Goal: Task Accomplishment & Management: Manage account settings

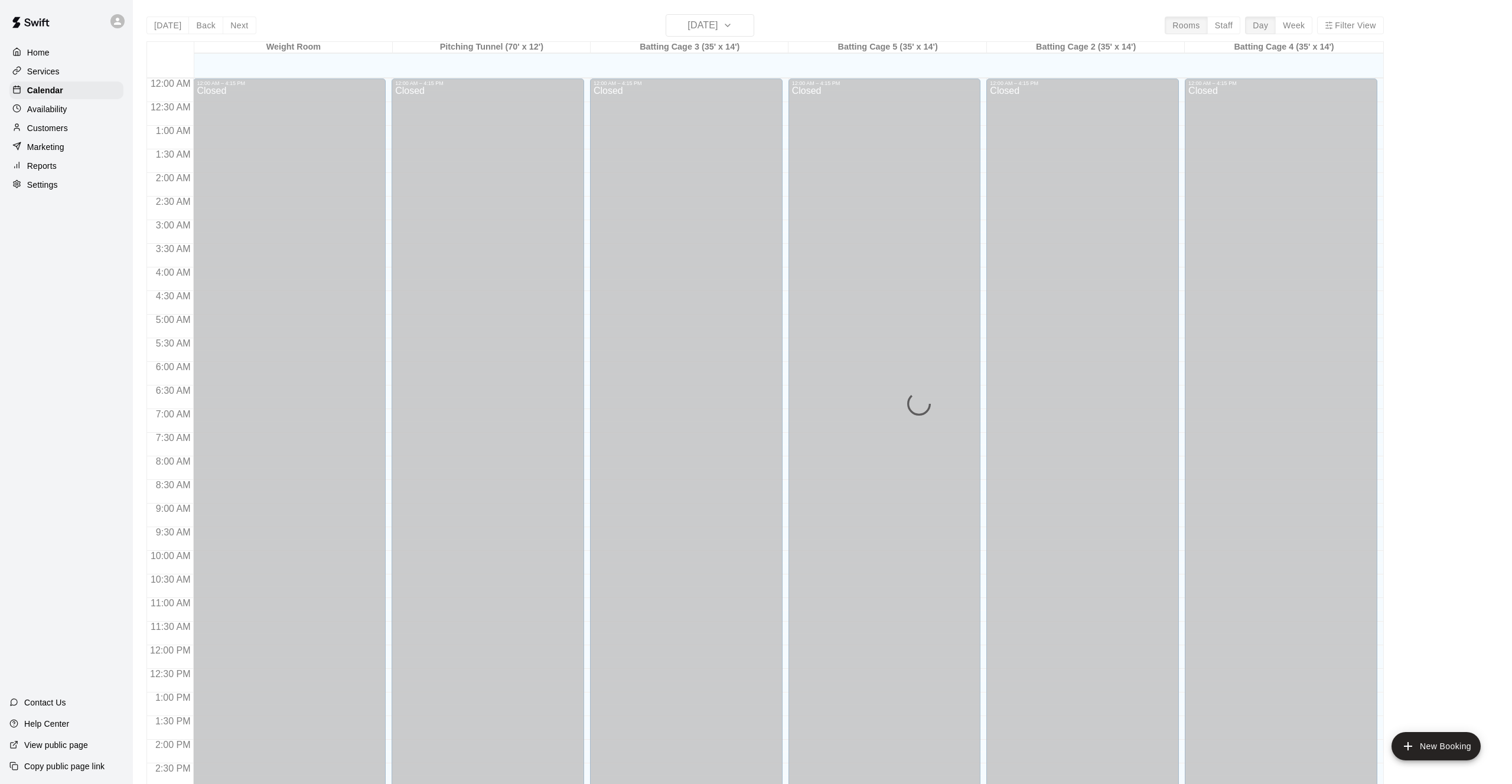
scroll to position [380, 0]
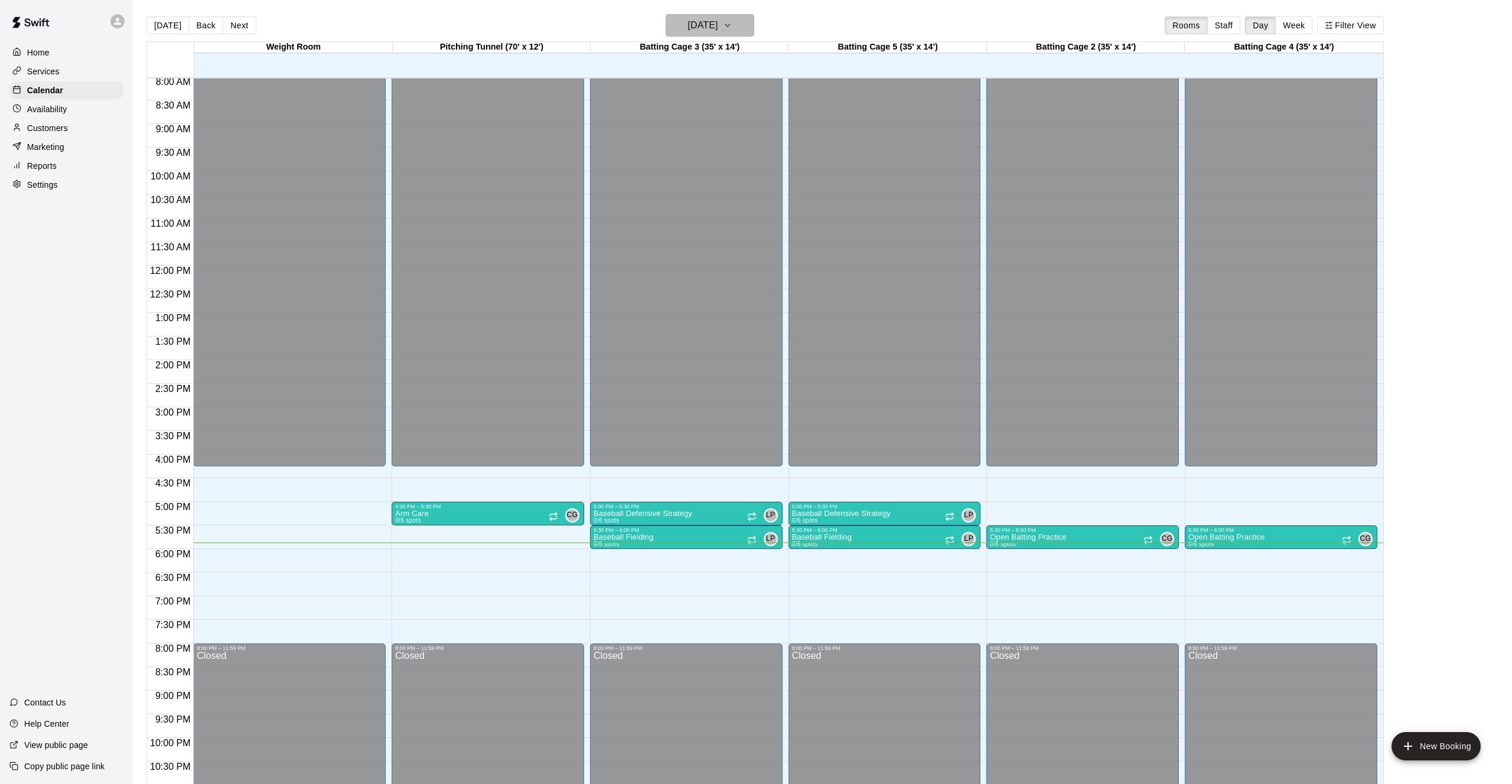
click at [718, 20] on h6 "[DATE]" at bounding box center [703, 25] width 30 height 16
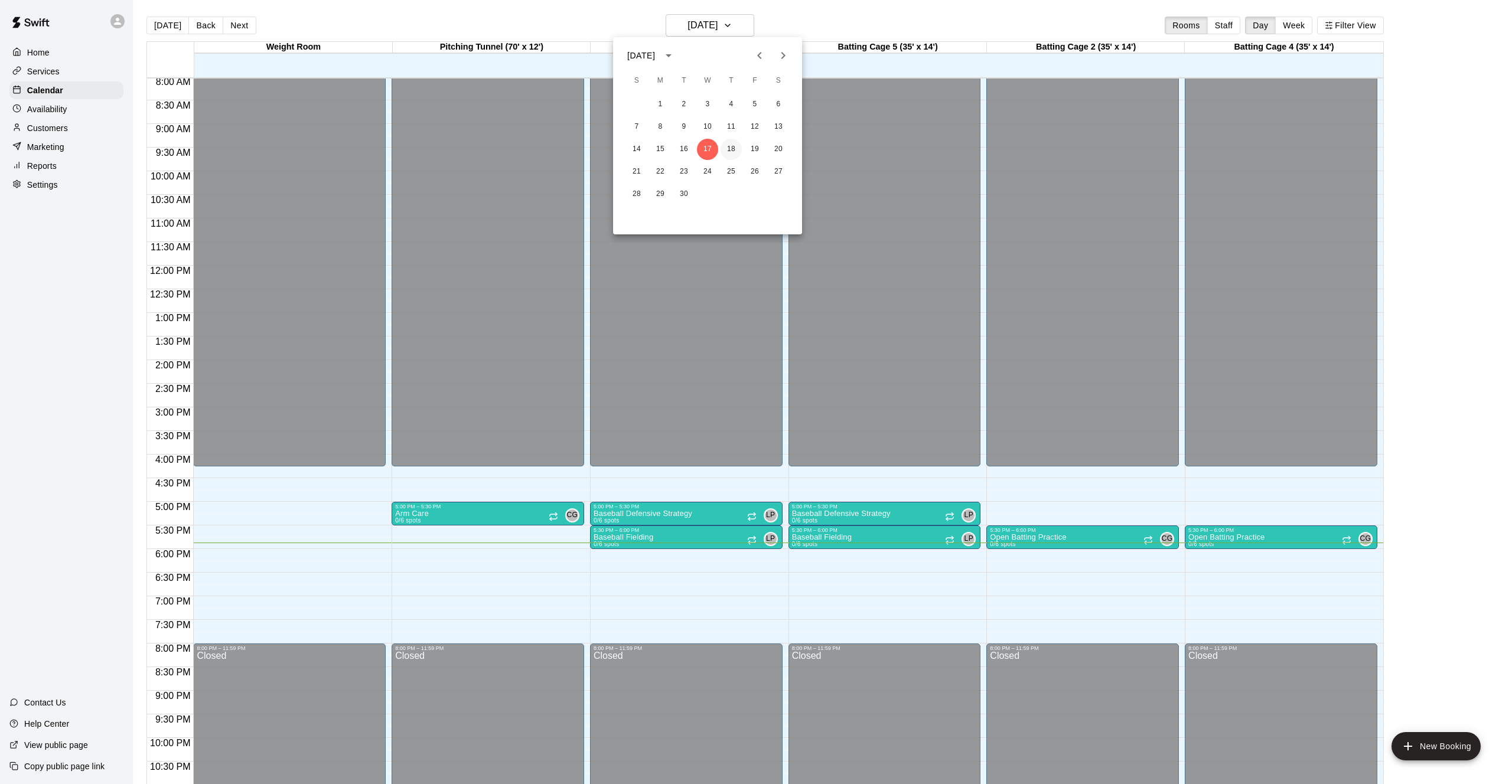
click at [729, 144] on button "18" at bounding box center [731, 149] width 21 height 21
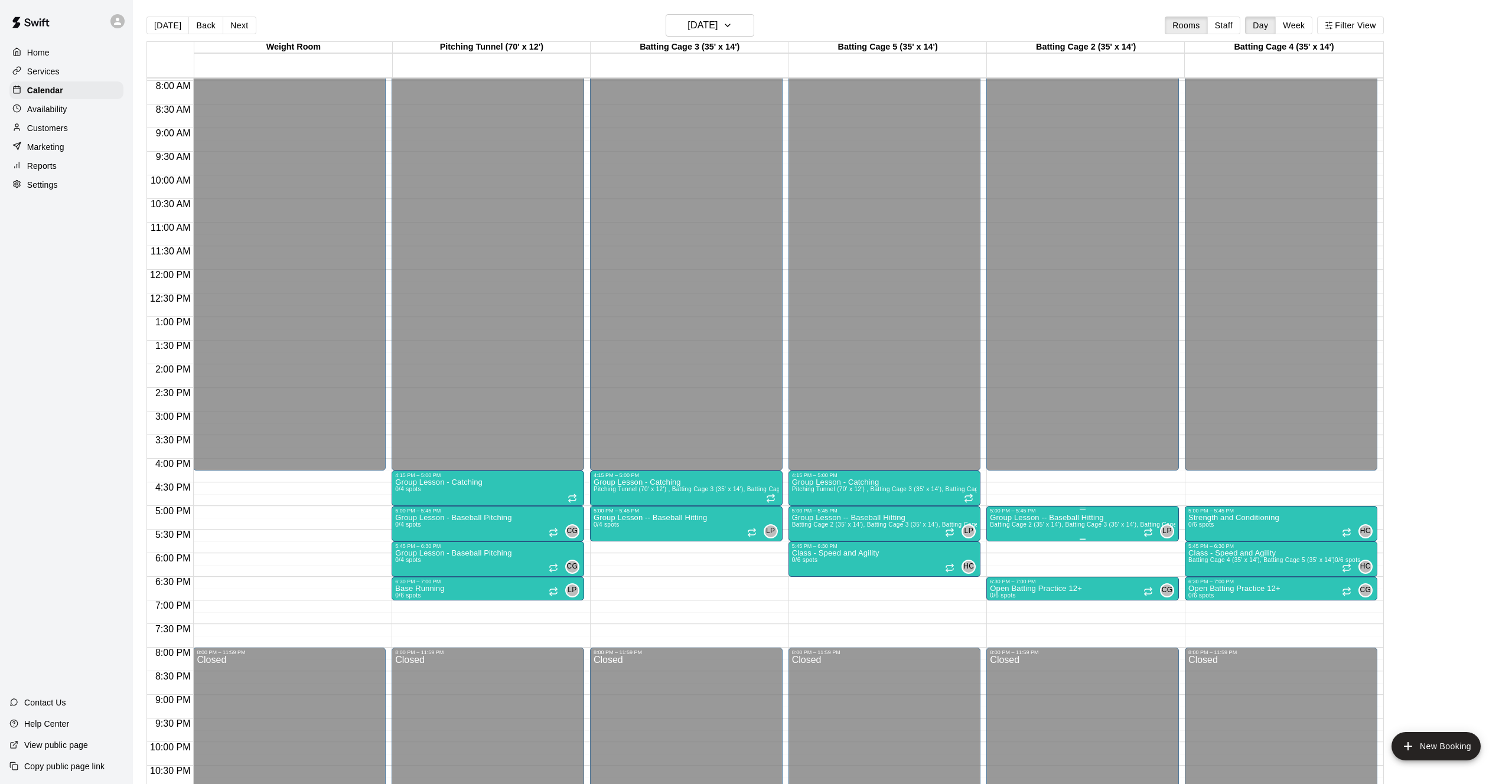
scroll to position [373, 0]
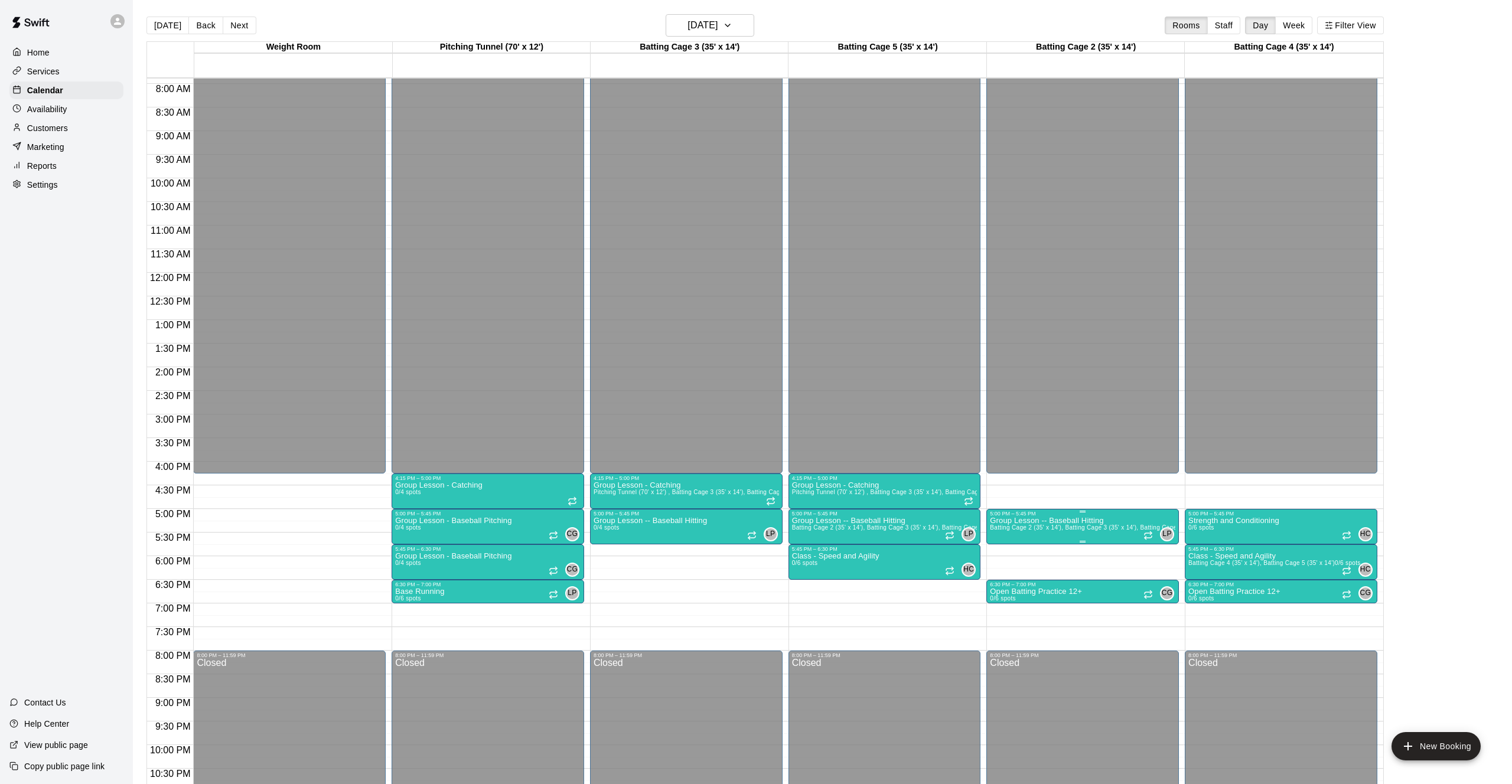
click at [1019, 525] on span "Batting Cage 2 (35' x 14'), Batting Cage 3 (35' x 14'), Batting Cage 5 (35' x 1…" at bounding box center [1101, 527] width 222 height 6
click at [1002, 545] on button "edit" at bounding box center [1002, 537] width 24 height 24
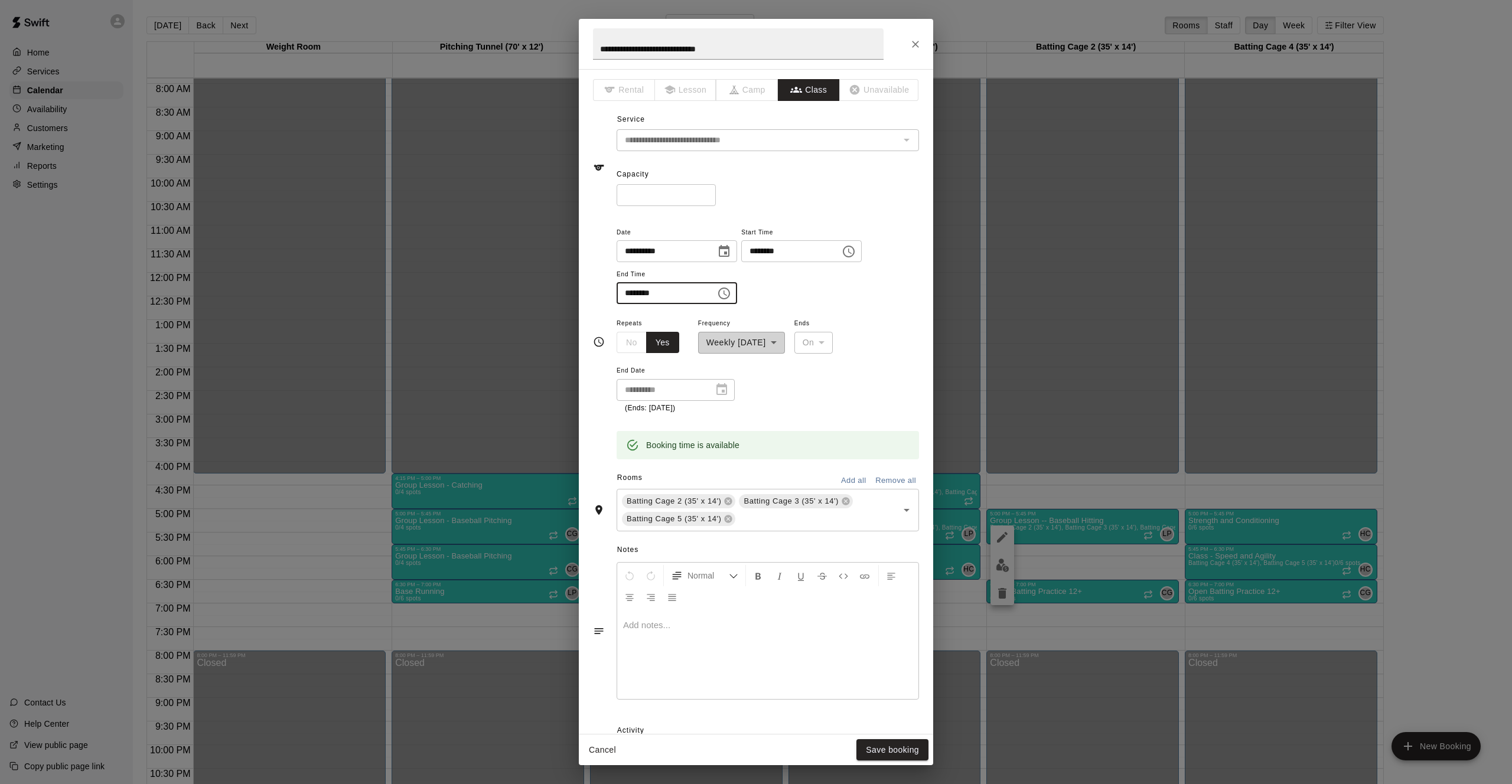
click at [677, 296] on input "********" at bounding box center [662, 293] width 91 height 22
click at [772, 252] on input "********" at bounding box center [786, 251] width 91 height 22
type input "********"
click at [850, 379] on div "**********" at bounding box center [768, 365] width 302 height 98
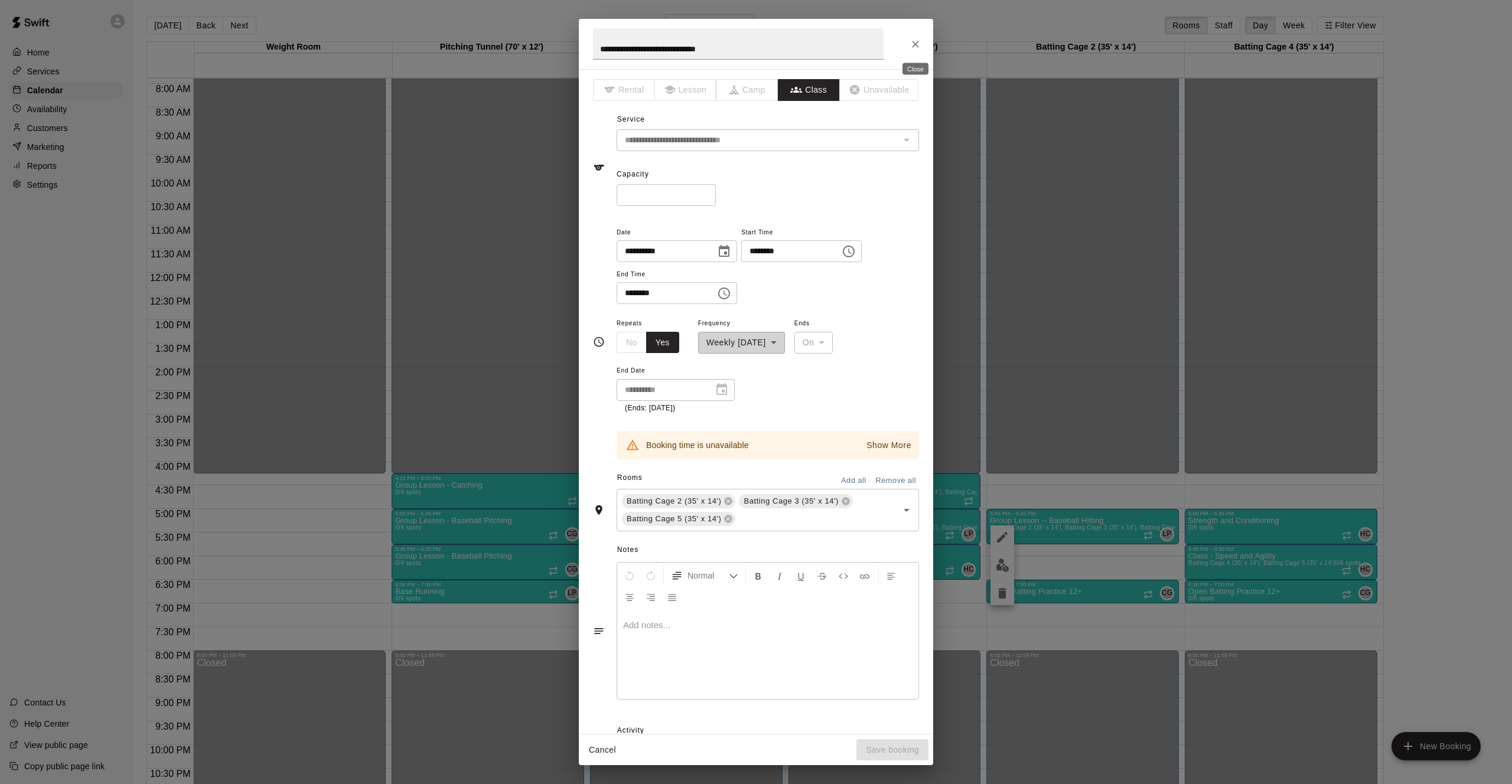
click at [915, 49] on icon "Close" at bounding box center [915, 44] width 12 height 12
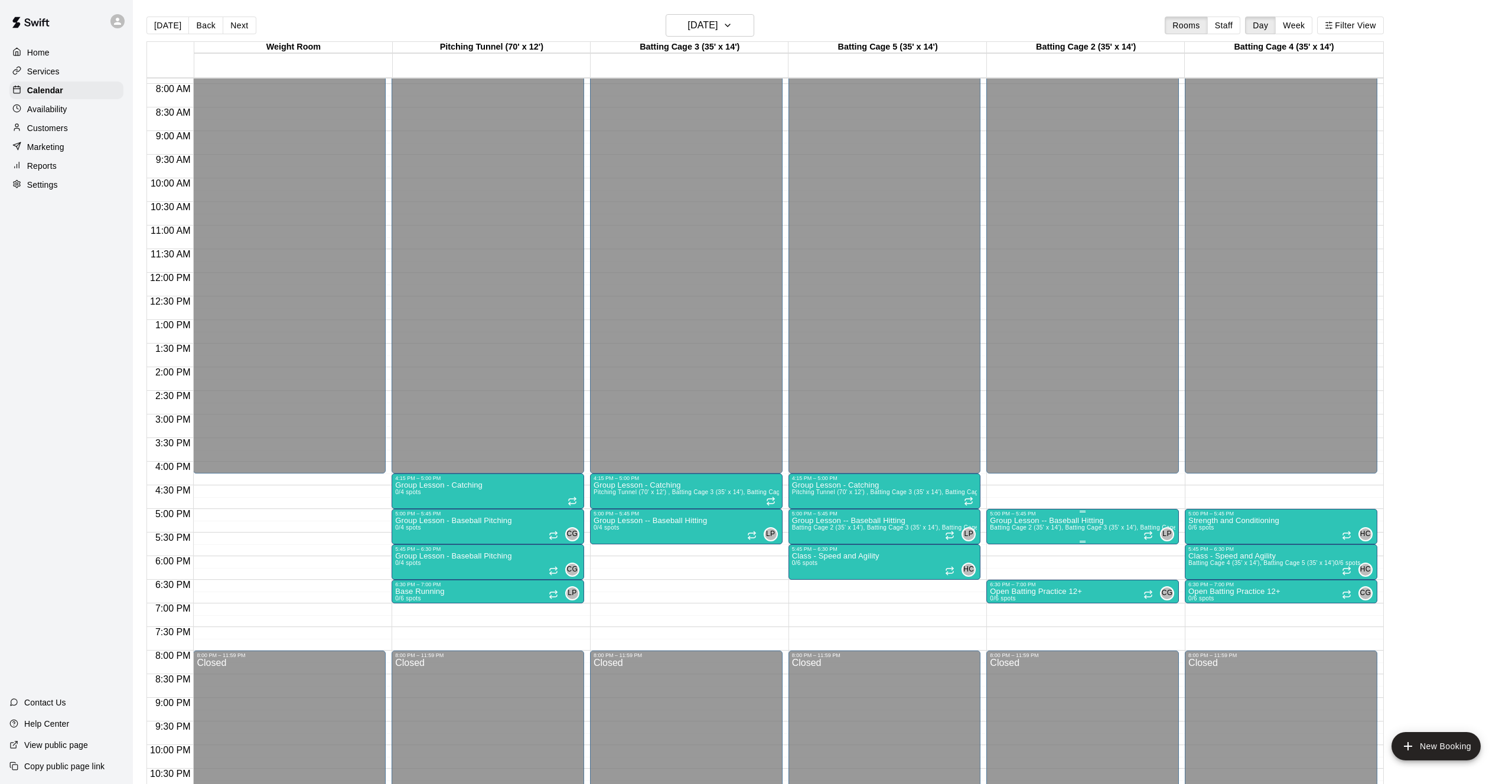
click at [1001, 533] on icon "edit" at bounding box center [1002, 530] width 11 height 11
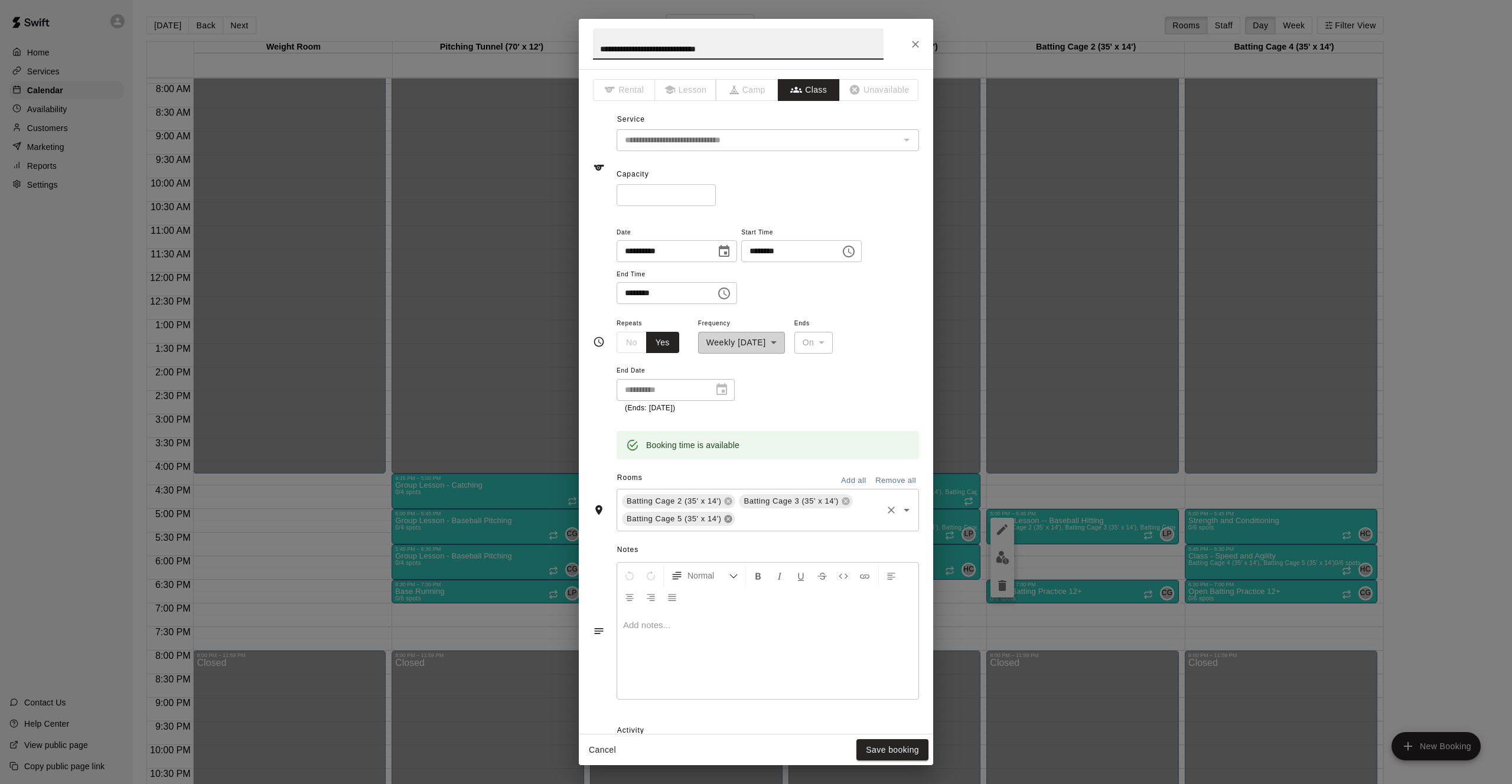
click at [725, 516] on icon at bounding box center [728, 519] width 8 height 8
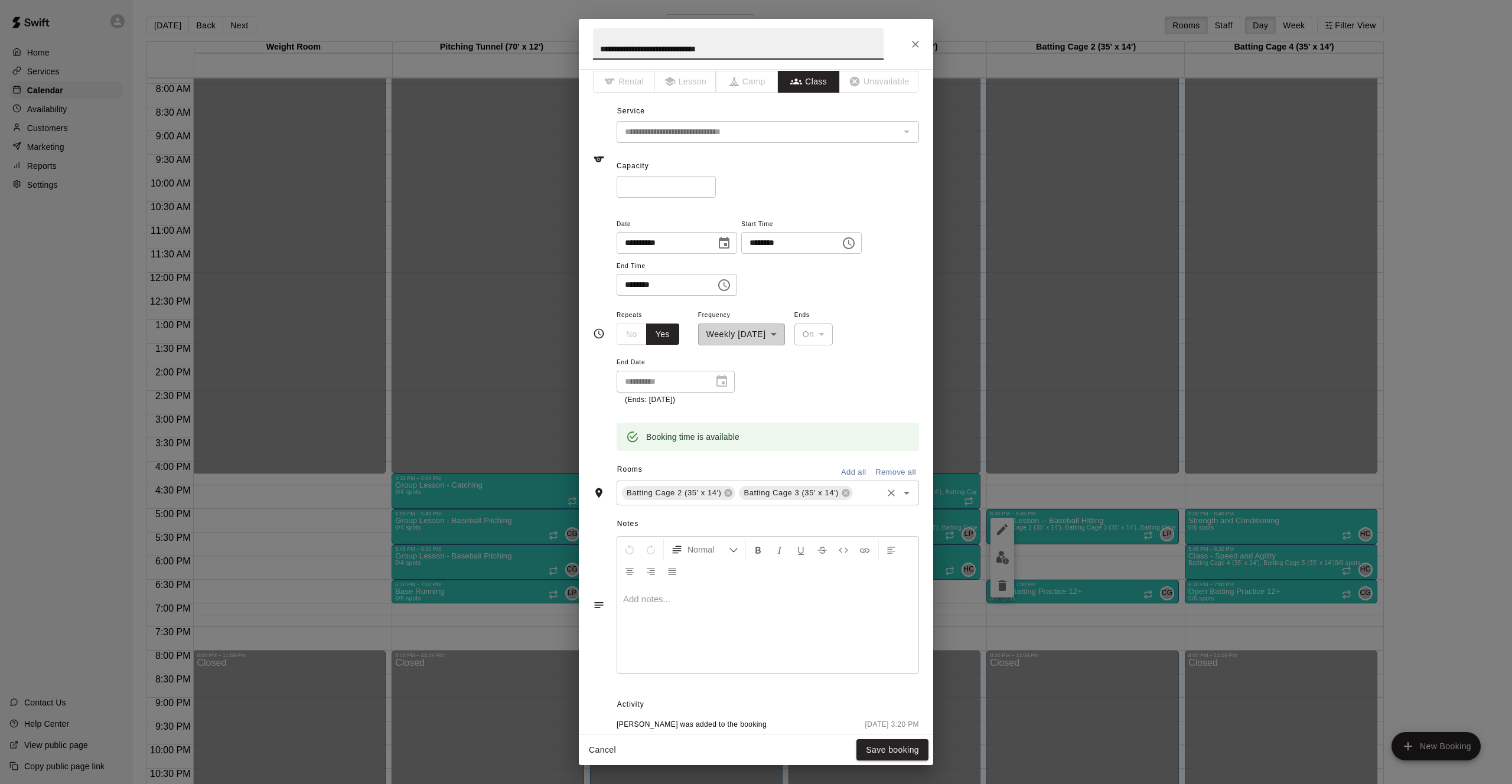
scroll to position [9, 0]
click at [773, 235] on input "********" at bounding box center [786, 242] width 91 height 22
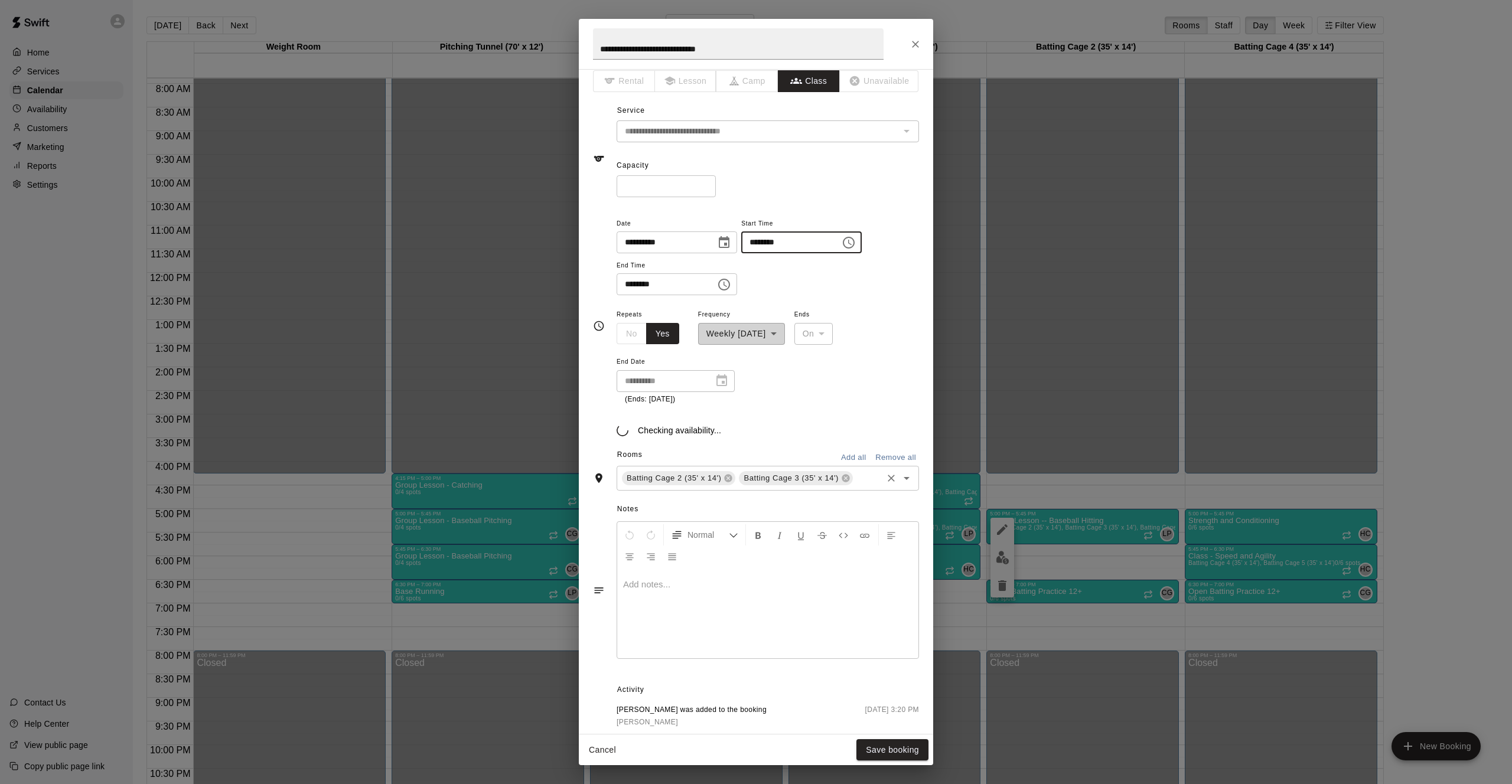
type input "********"
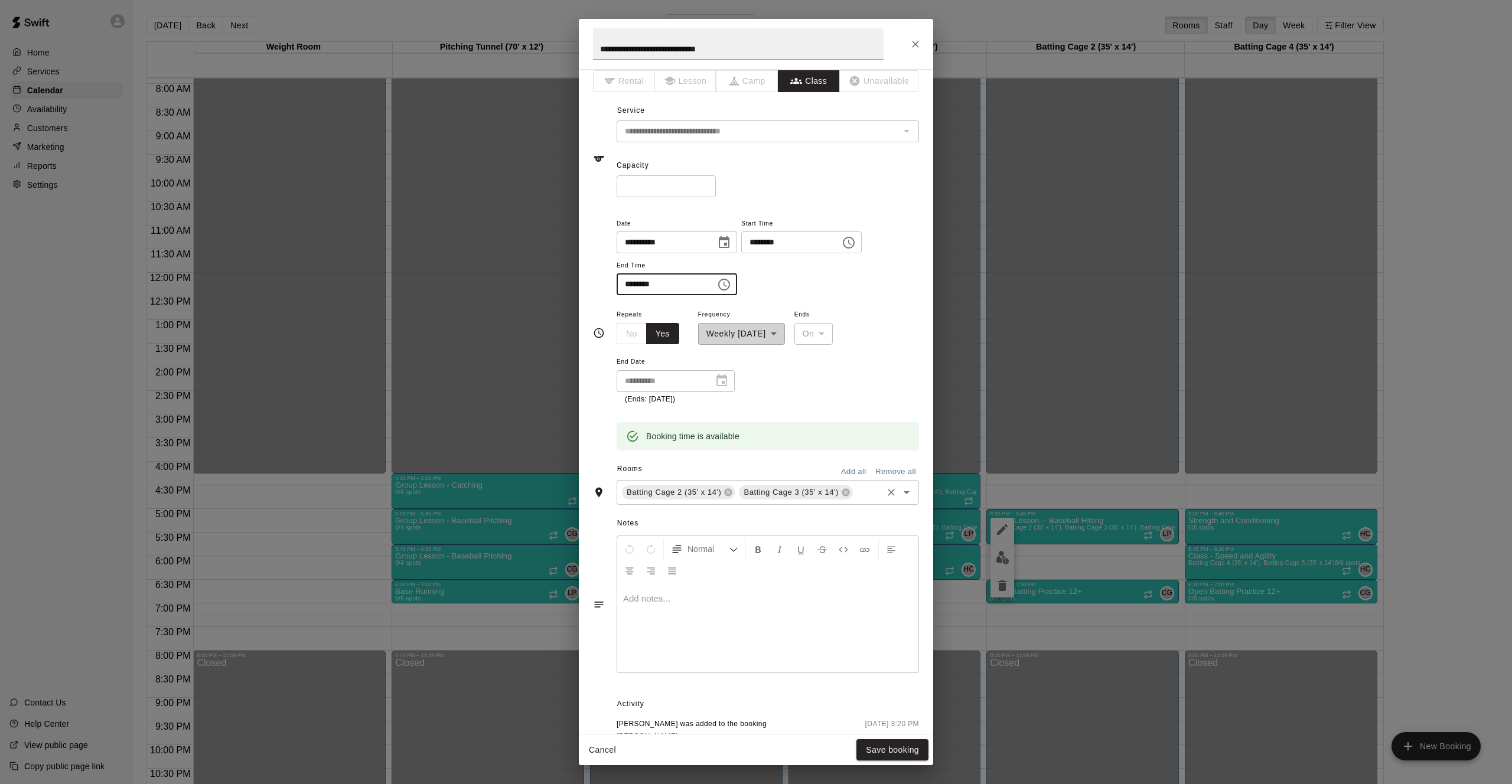
type input "********"
click at [884, 751] on button "Save booking" at bounding box center [892, 750] width 72 height 22
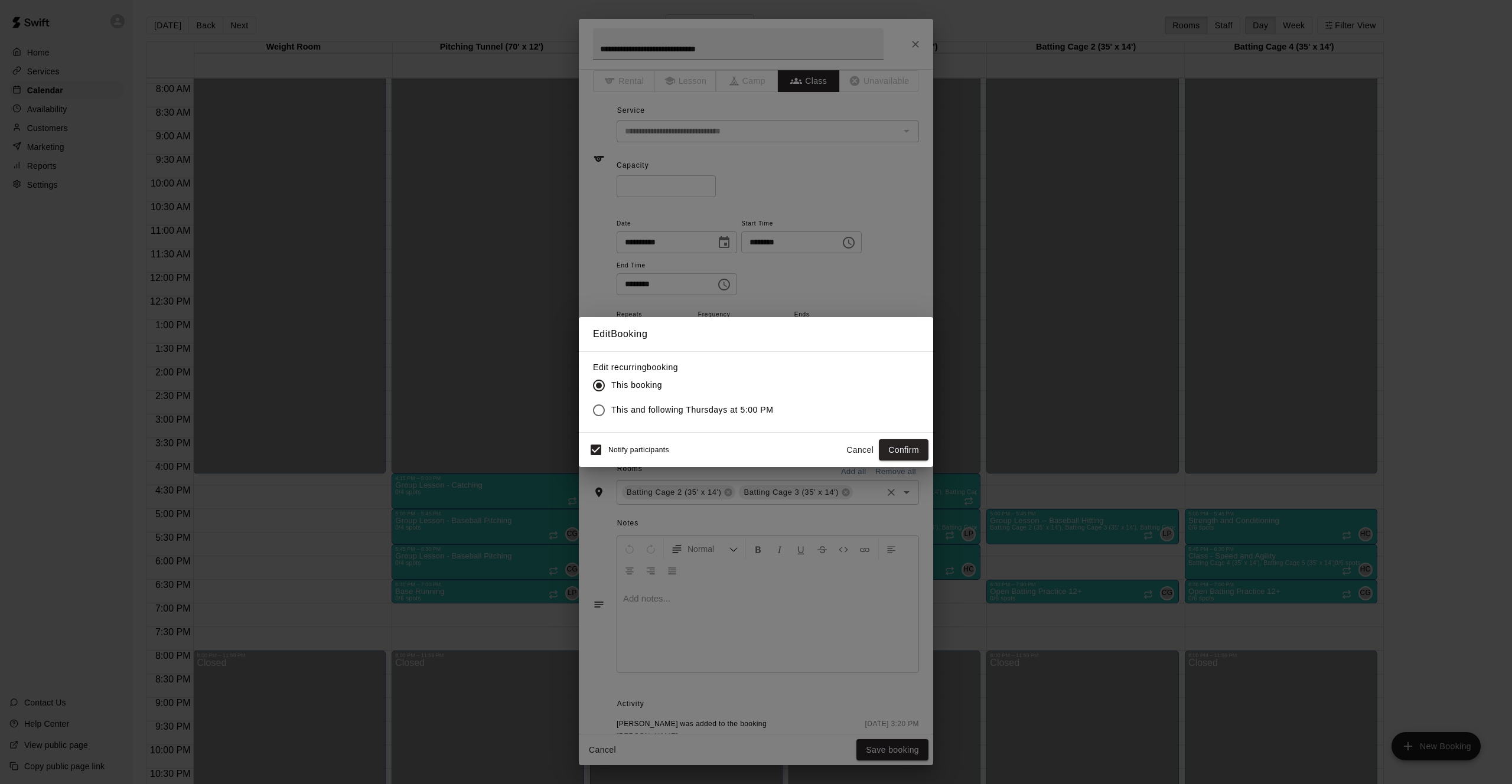
click at [725, 416] on span "This and following Thursdays at 5:00 PM" at bounding box center [692, 410] width 162 height 12
click at [883, 447] on button "Confirm" at bounding box center [903, 450] width 50 height 22
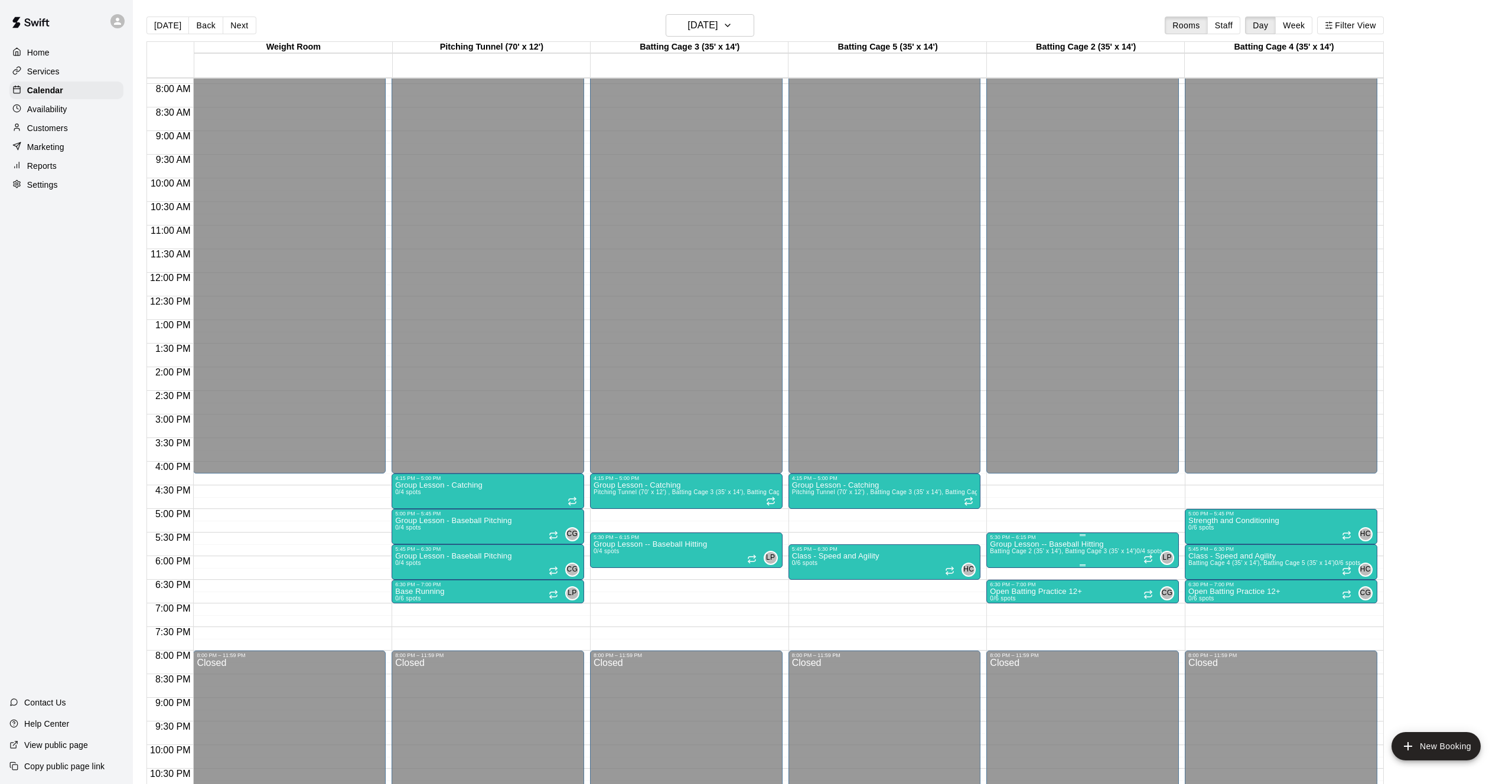
click at [1006, 576] on img "edit" at bounding box center [1002, 582] width 14 height 14
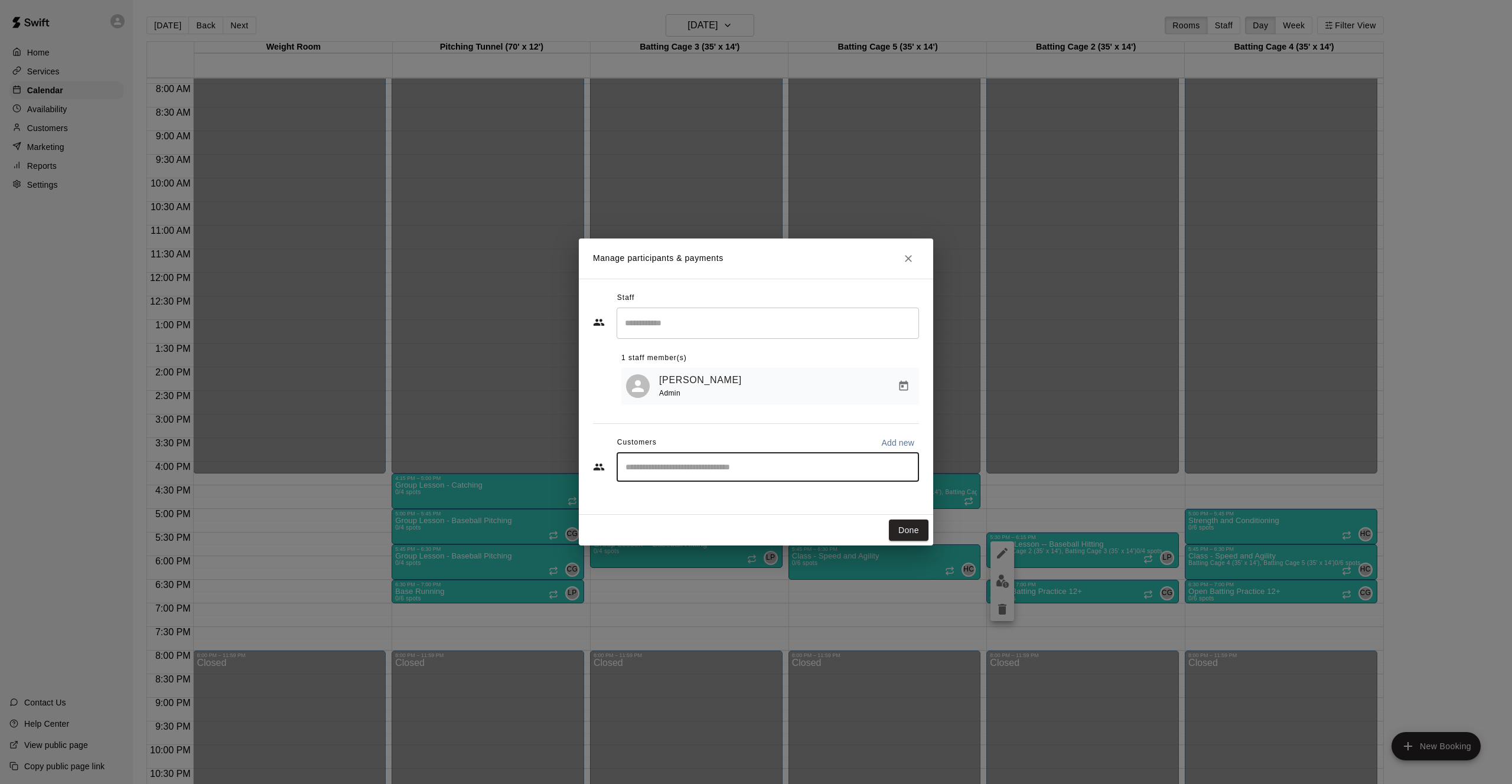
click at [681, 465] on input "Start typing to search customers..." at bounding box center [768, 467] width 291 height 12
type input "*"
type input "*********"
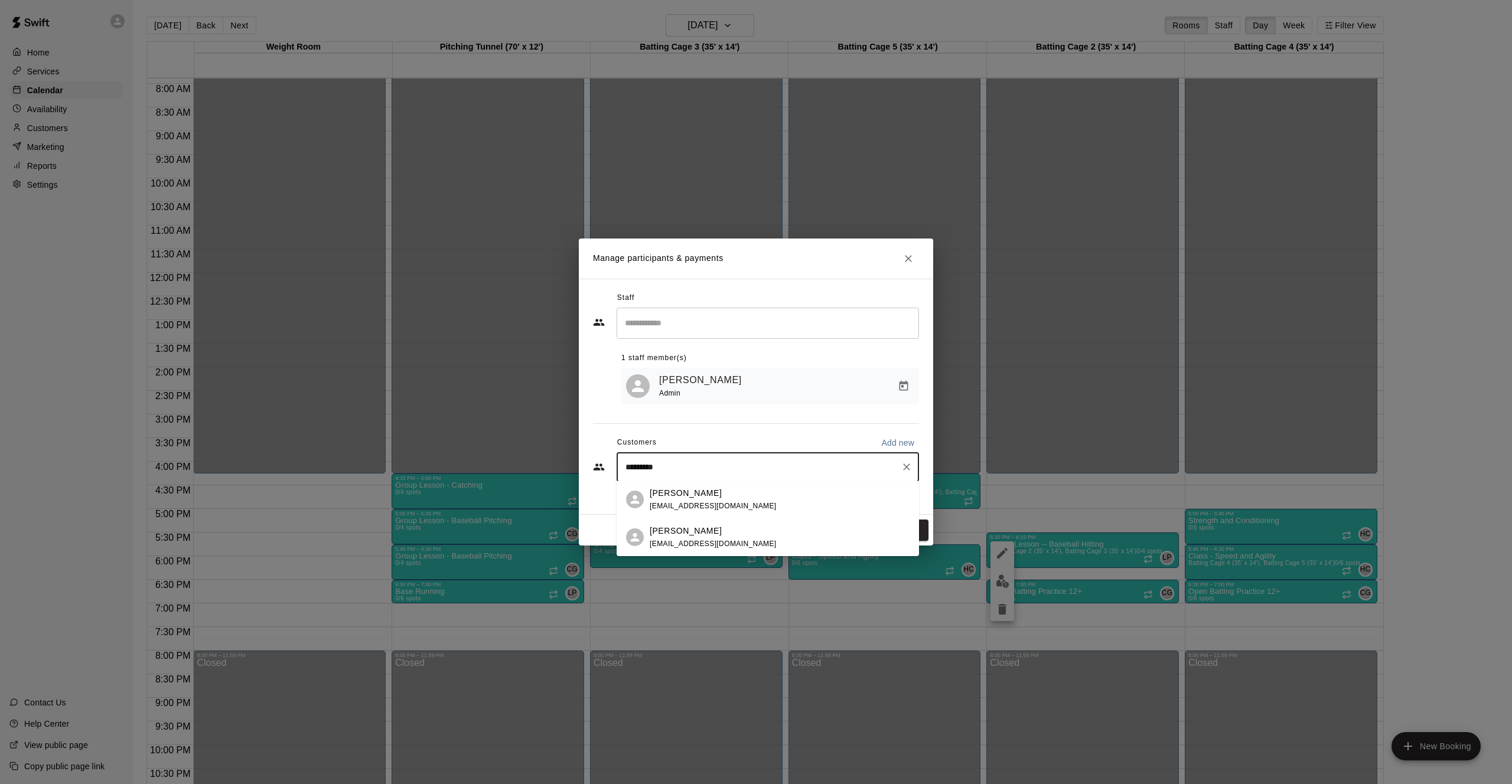
click at [736, 545] on span "[EMAIL_ADDRESS][DOMAIN_NAME]" at bounding box center [713, 544] width 127 height 8
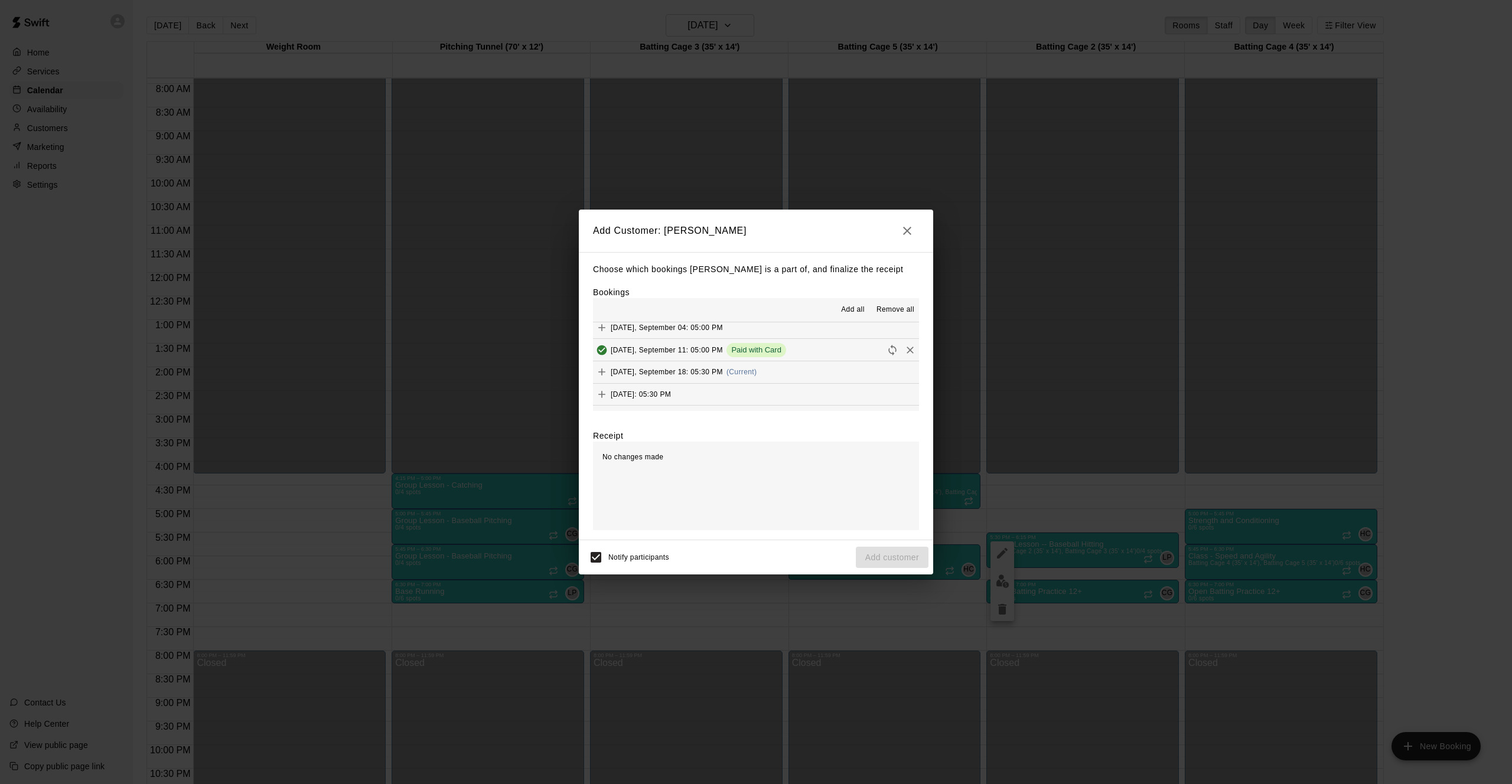
scroll to position [141, 0]
click at [608, 365] on div "Added & Paid" at bounding box center [602, 365] width 49 height 12
click at [598, 366] on icon "Add" at bounding box center [601, 369] width 12 height 12
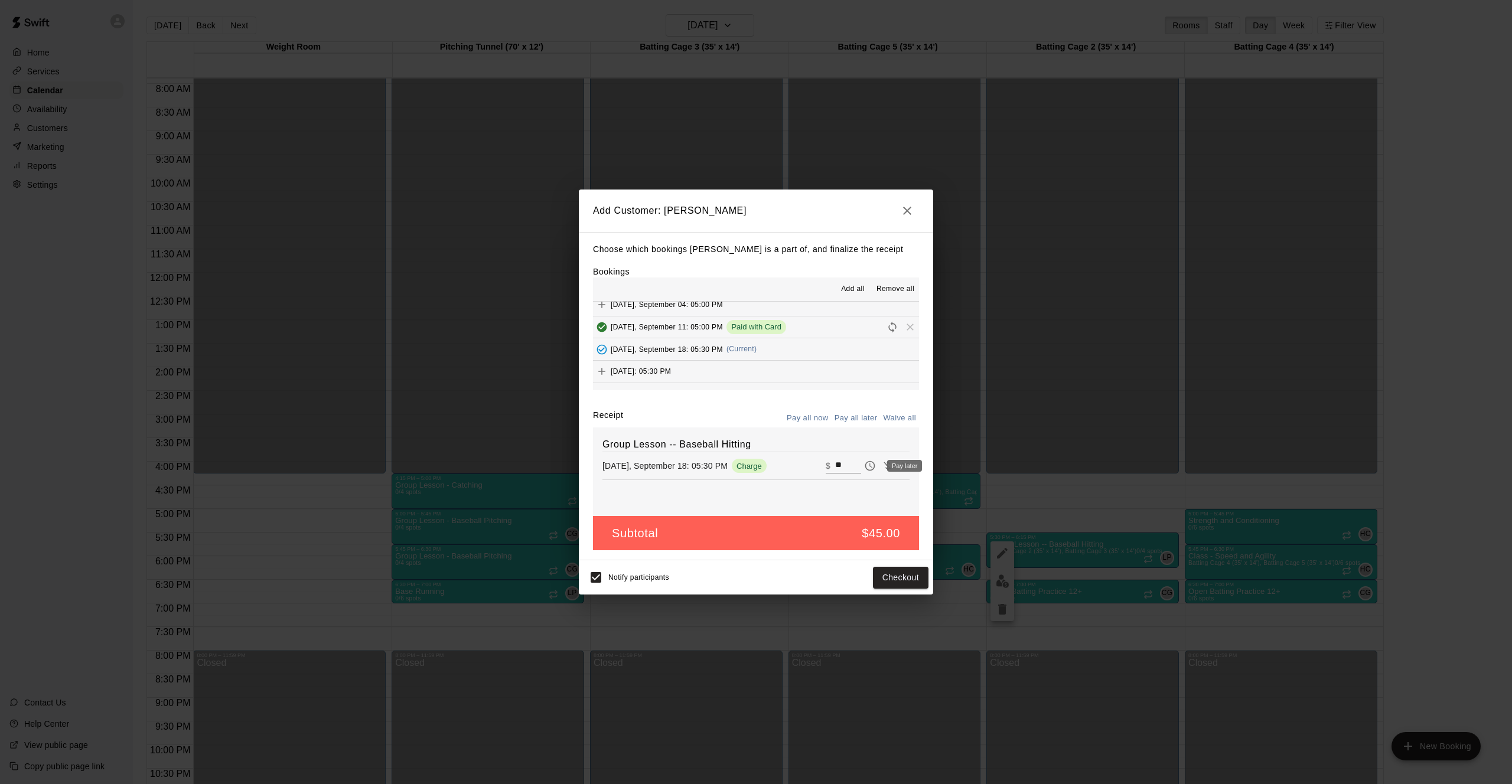
click at [867, 464] on icon "Pay later" at bounding box center [870, 465] width 12 height 12
click at [895, 582] on button "Add customer" at bounding box center [892, 578] width 73 height 22
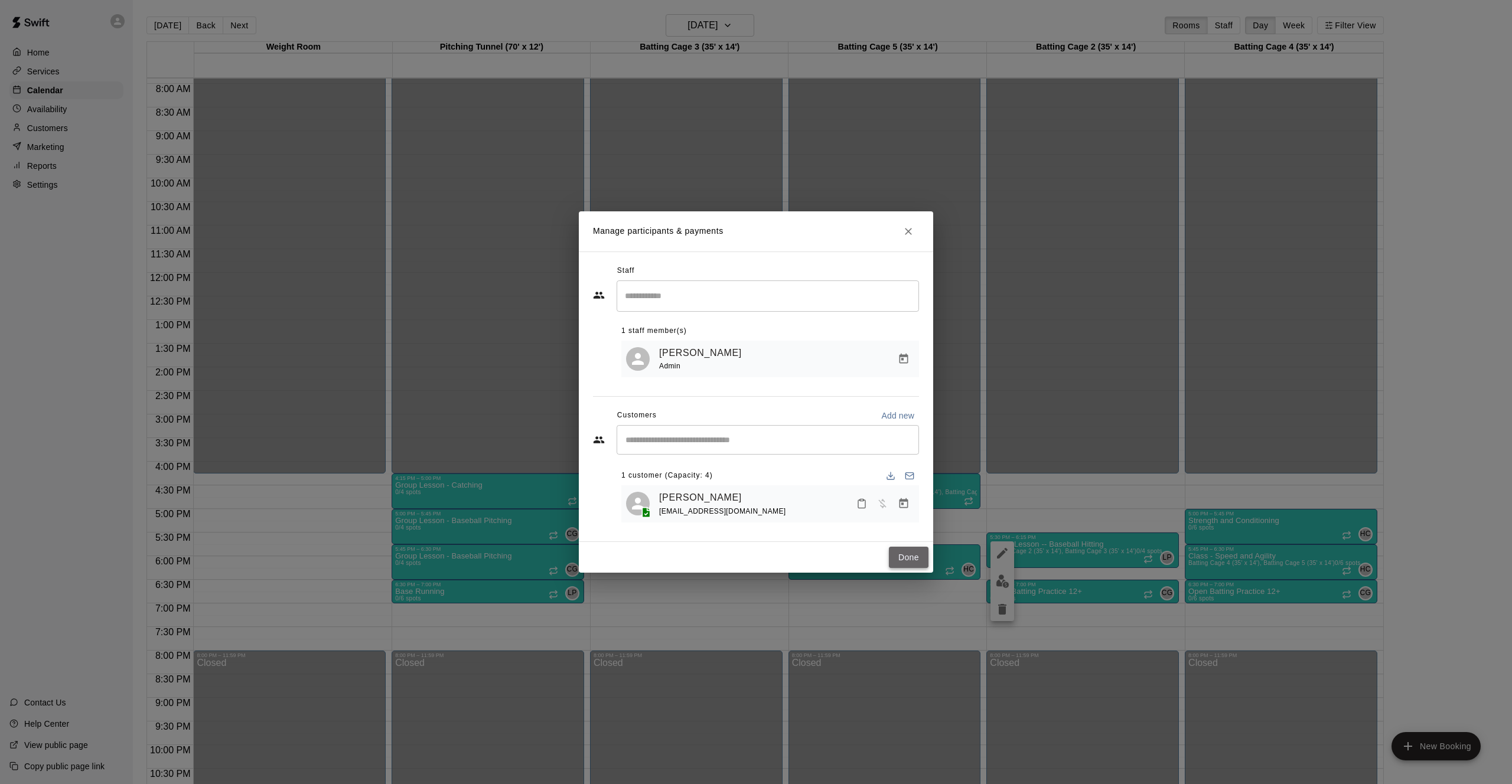
click at [904, 562] on button "Done" at bounding box center [909, 558] width 40 height 22
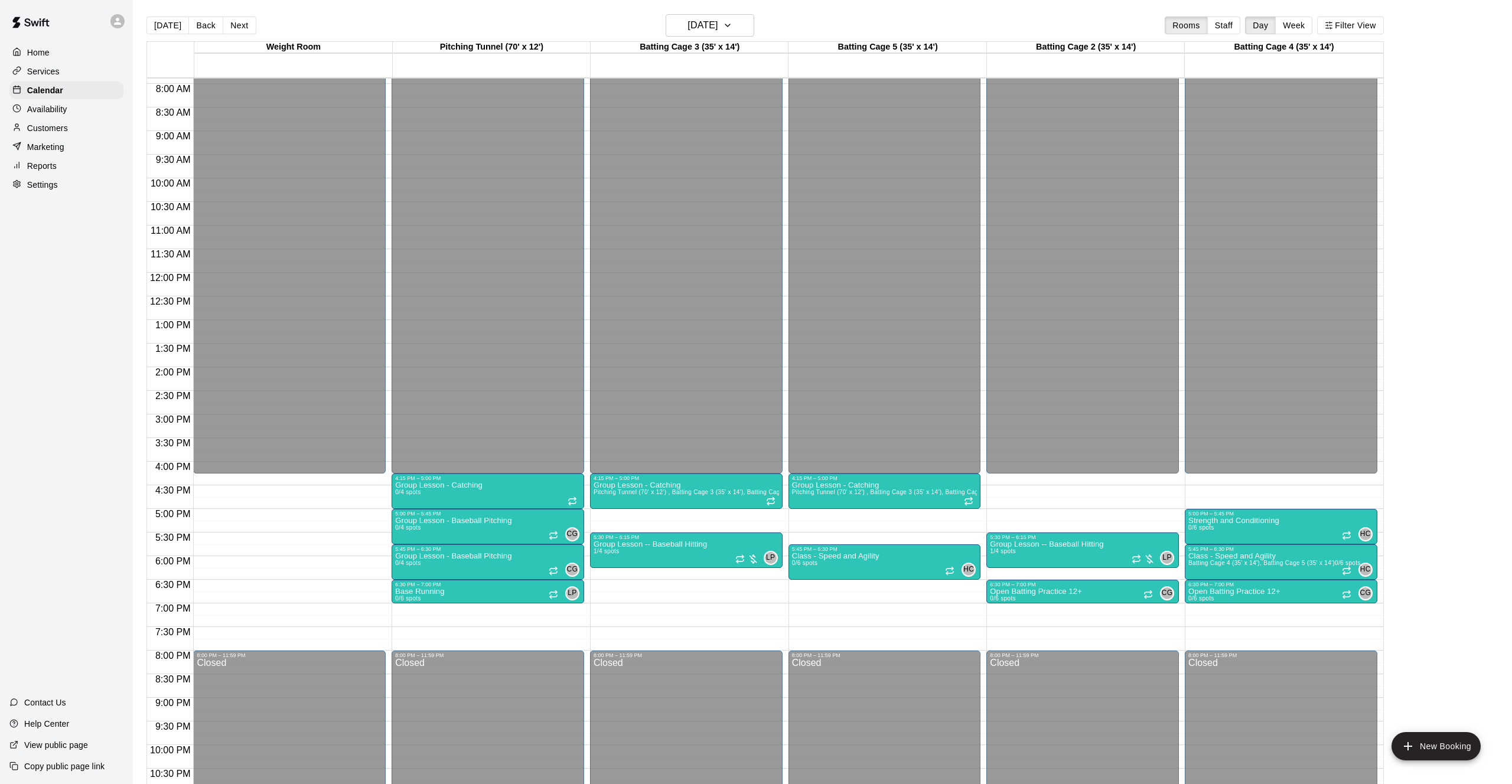
click at [56, 133] on p "Customers" at bounding box center [48, 128] width 41 height 12
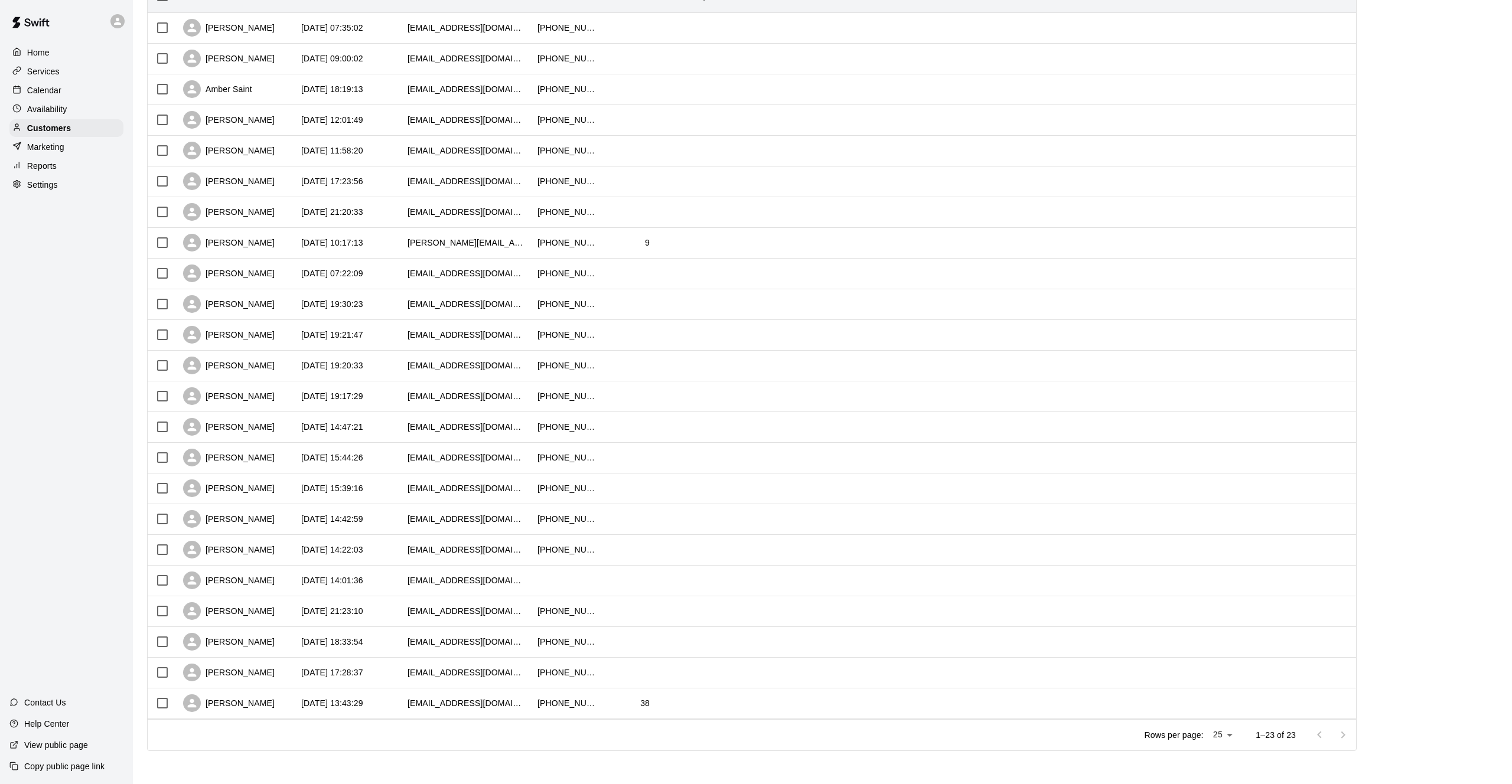
scroll to position [173, 0]
click at [356, 616] on div "[DATE] 21:23:10" at bounding box center [332, 612] width 62 height 12
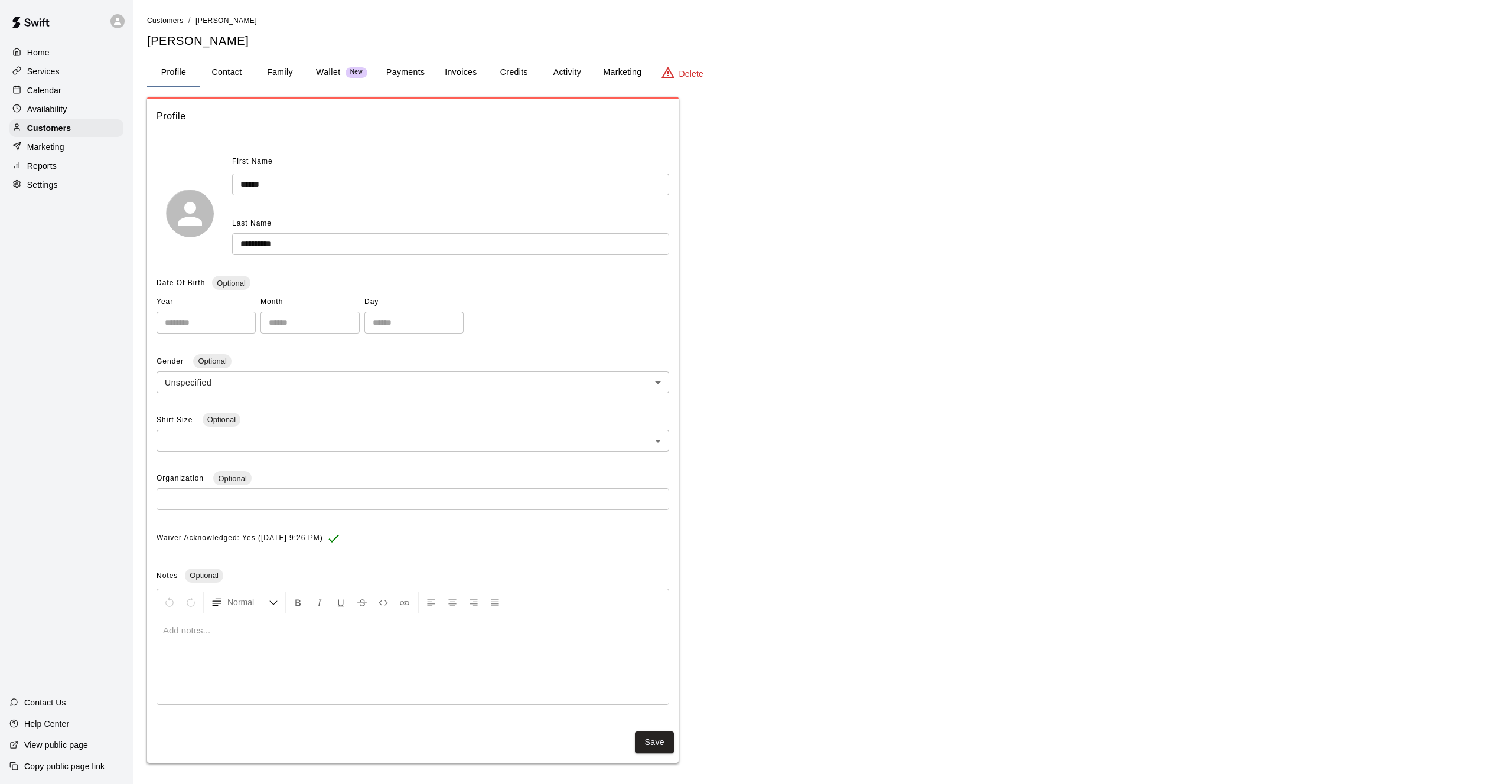
click at [575, 63] on button "Activity" at bounding box center [567, 72] width 53 height 28
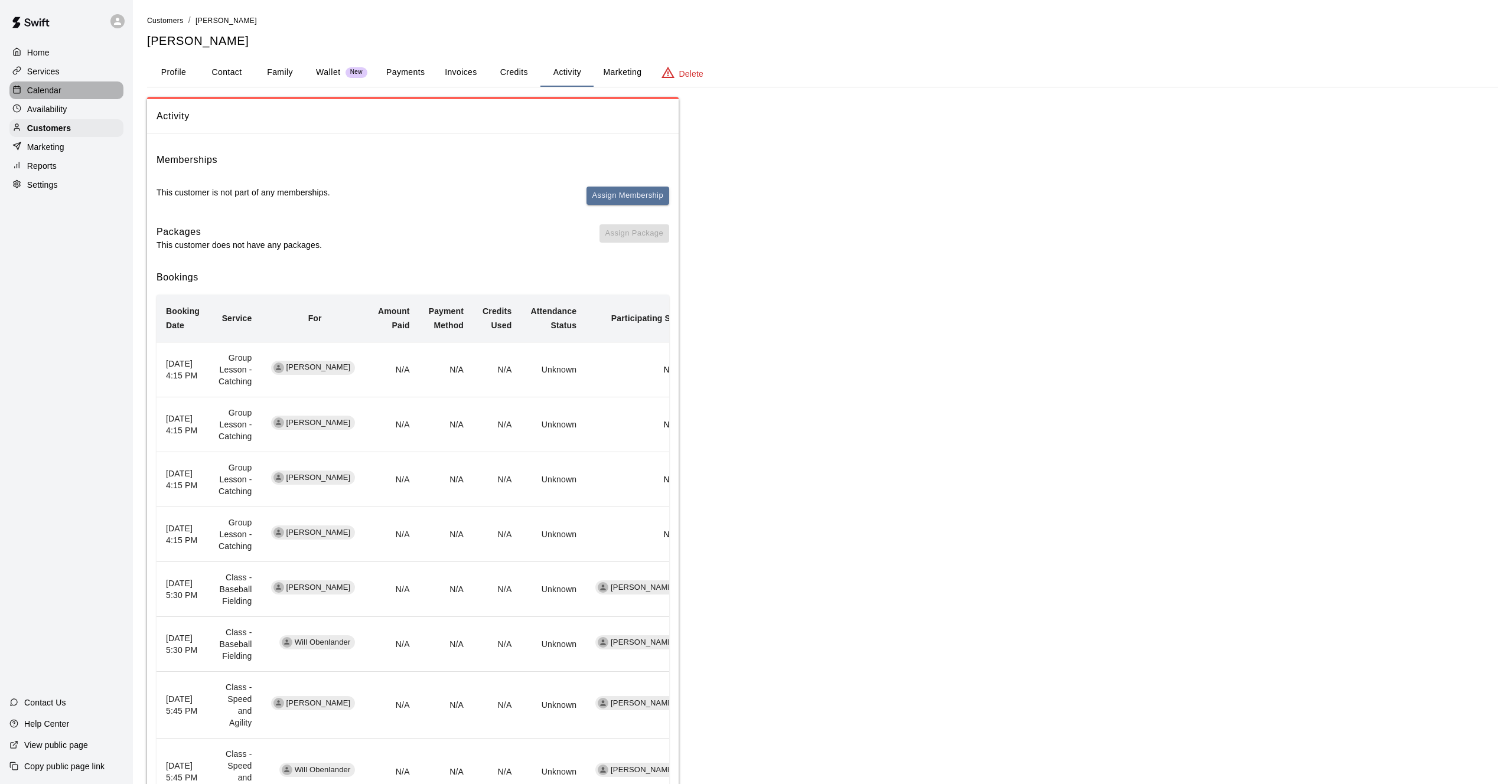
click at [54, 97] on div "Calendar" at bounding box center [66, 90] width 114 height 18
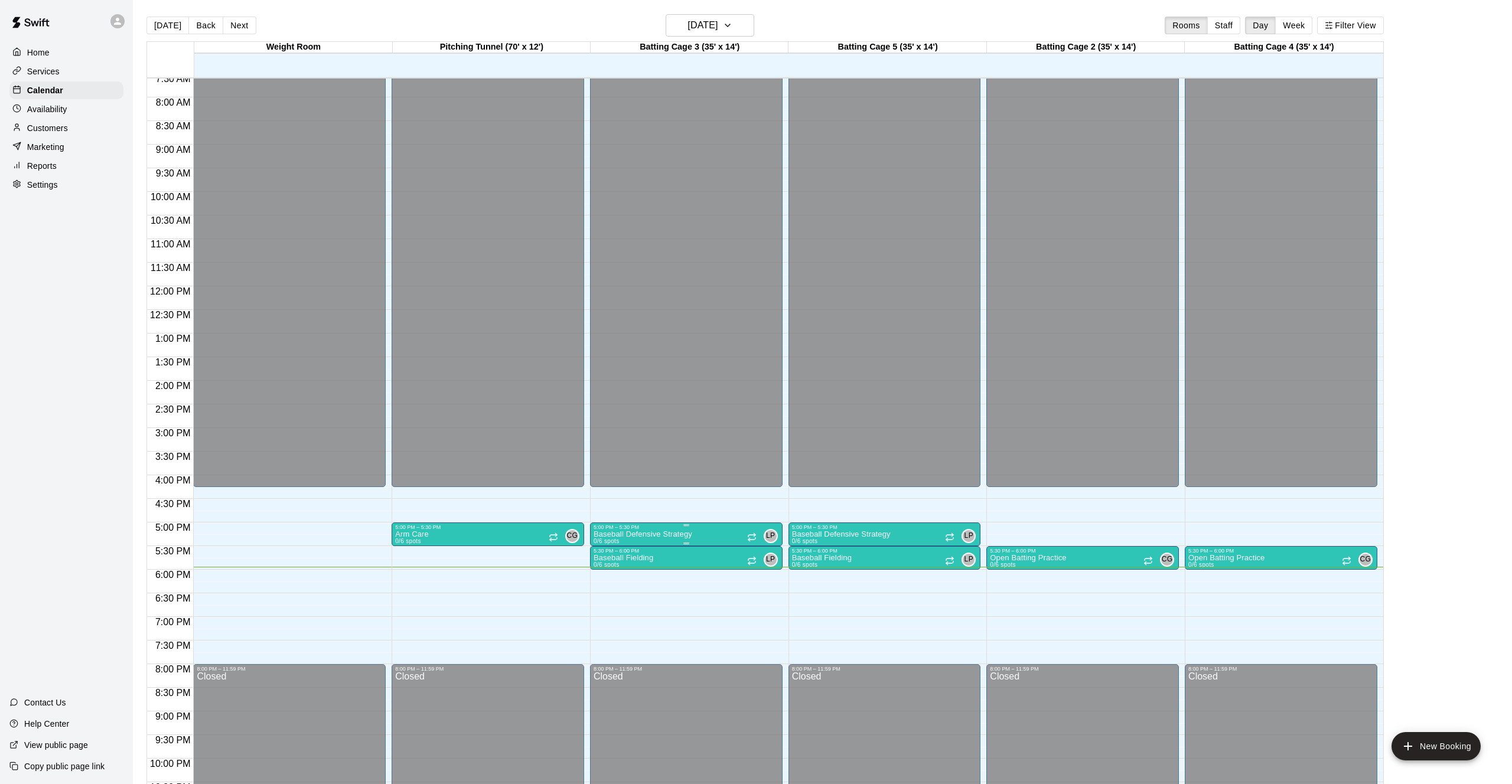
scroll to position [360, 0]
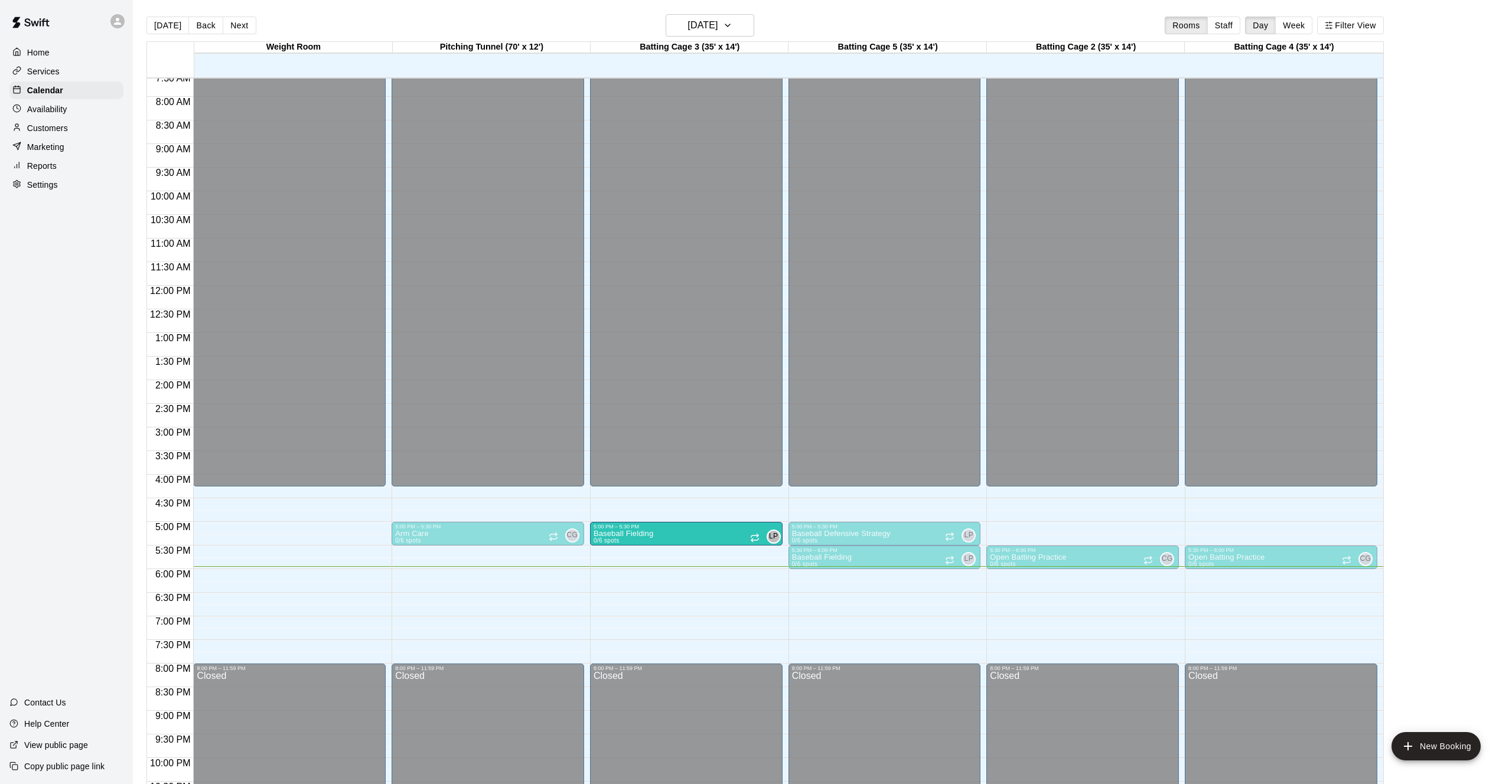
drag, startPoint x: 668, startPoint y: 558, endPoint x: 670, endPoint y: 543, distance: 15.1
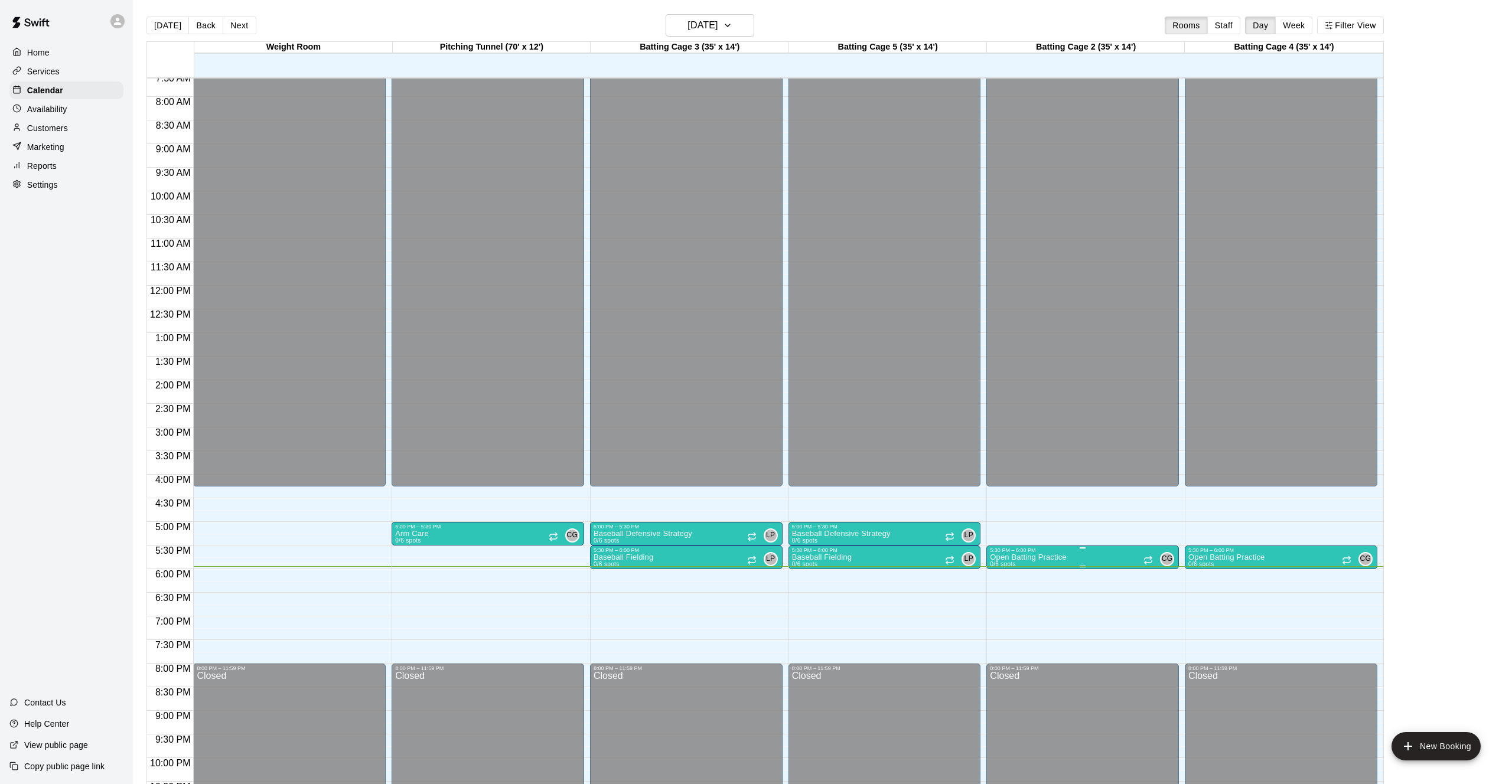
scroll to position [361, 0]
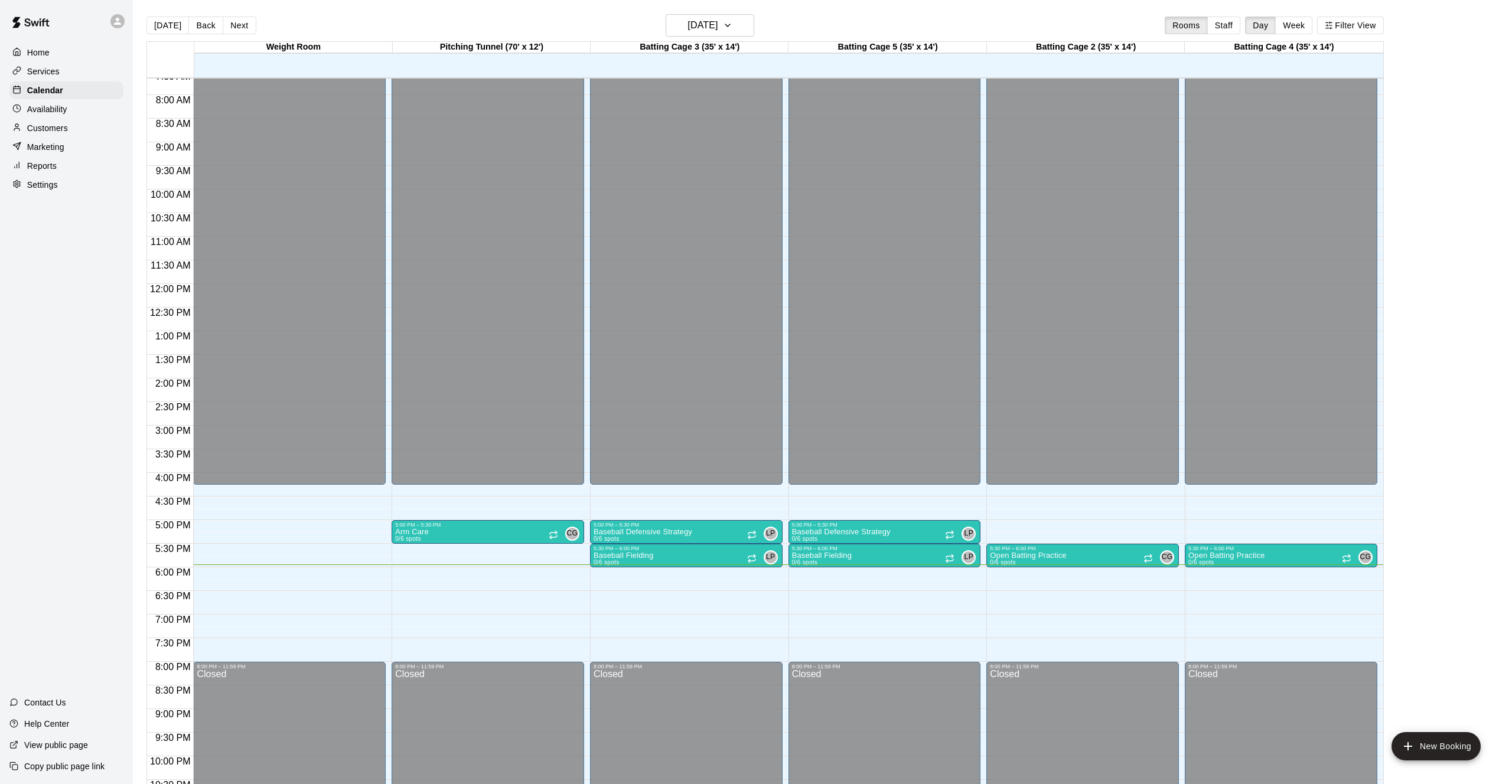
click at [669, 585] on div "12:00 AM – 4:15 PM Closed 5:00 PM – 5:30 PM Baseball Defensive Strategy 0/6 spo…" at bounding box center [686, 284] width 192 height 1134
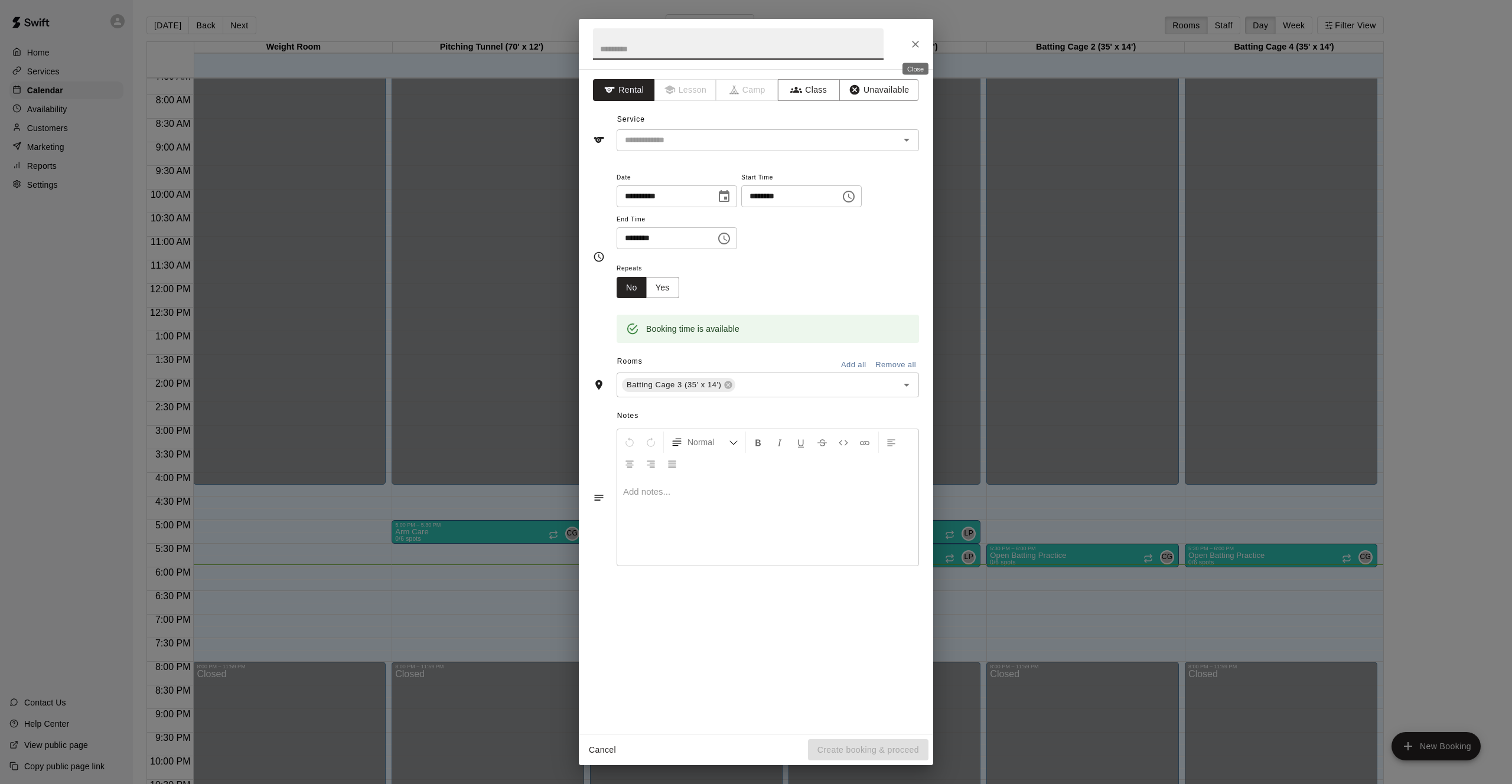
click at [917, 38] on icon "Close" at bounding box center [915, 44] width 12 height 12
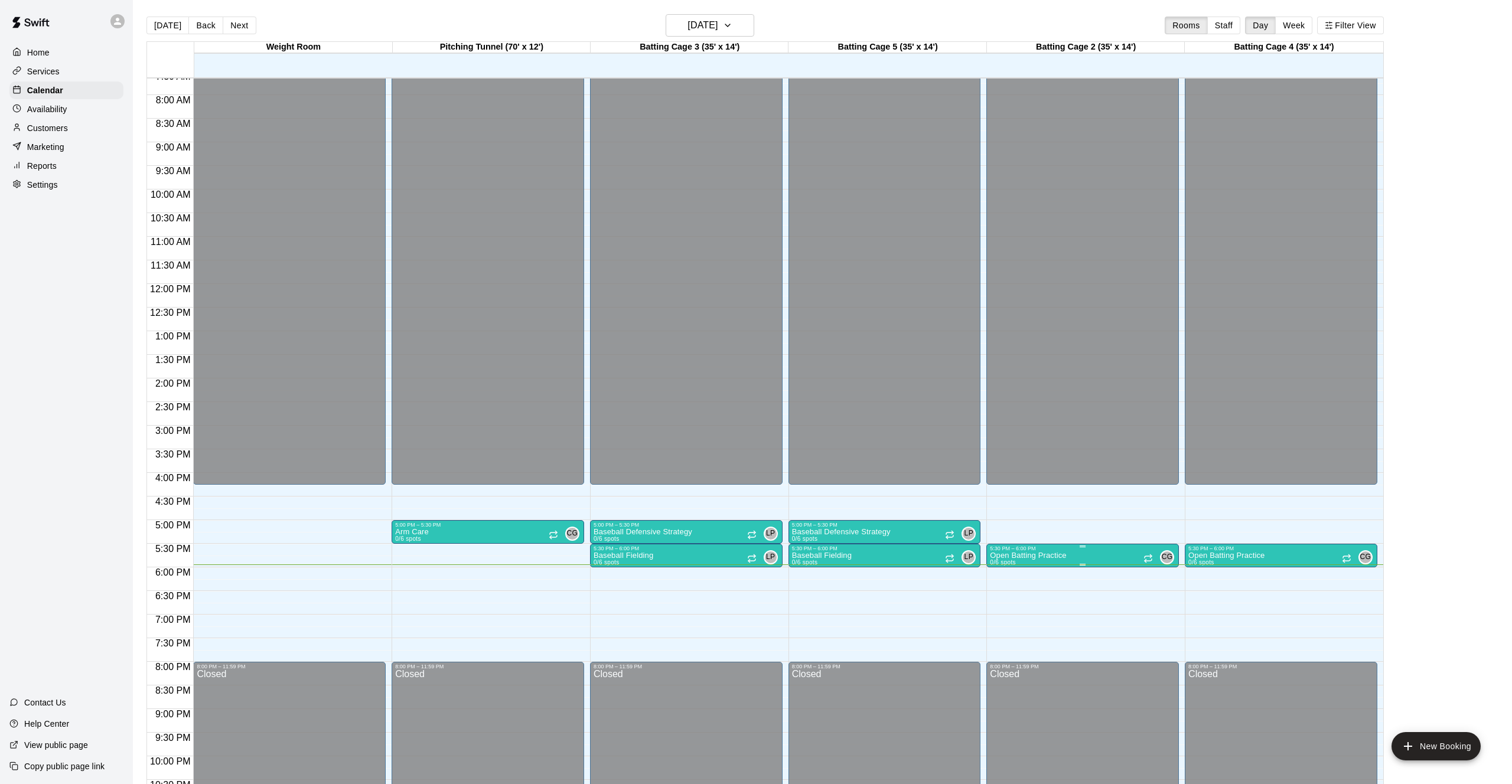
click at [1037, 556] on p "Open Batting Practice" at bounding box center [1028, 556] width 76 height 0
click at [999, 575] on icon "edit" at bounding box center [1002, 569] width 14 height 14
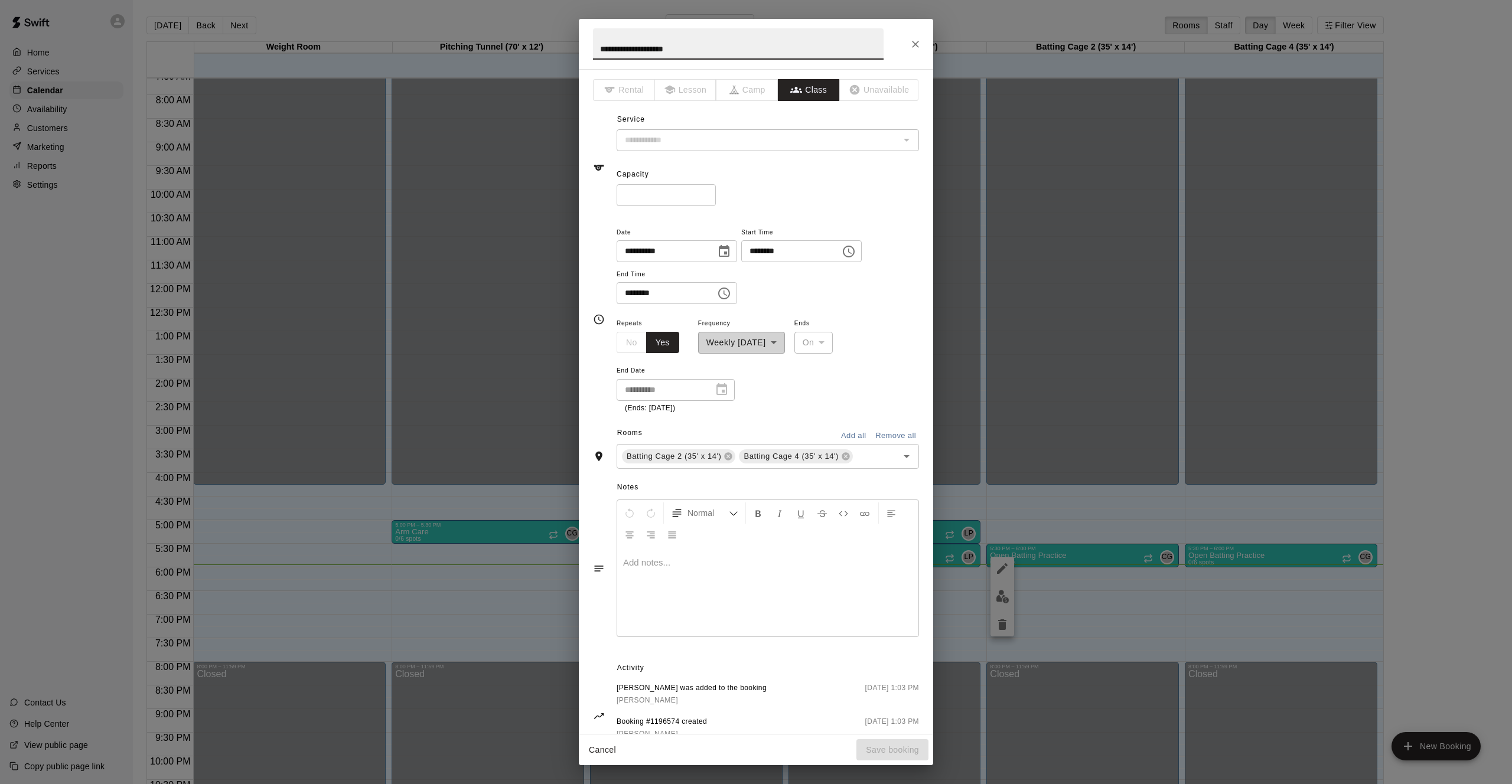
type input "**********"
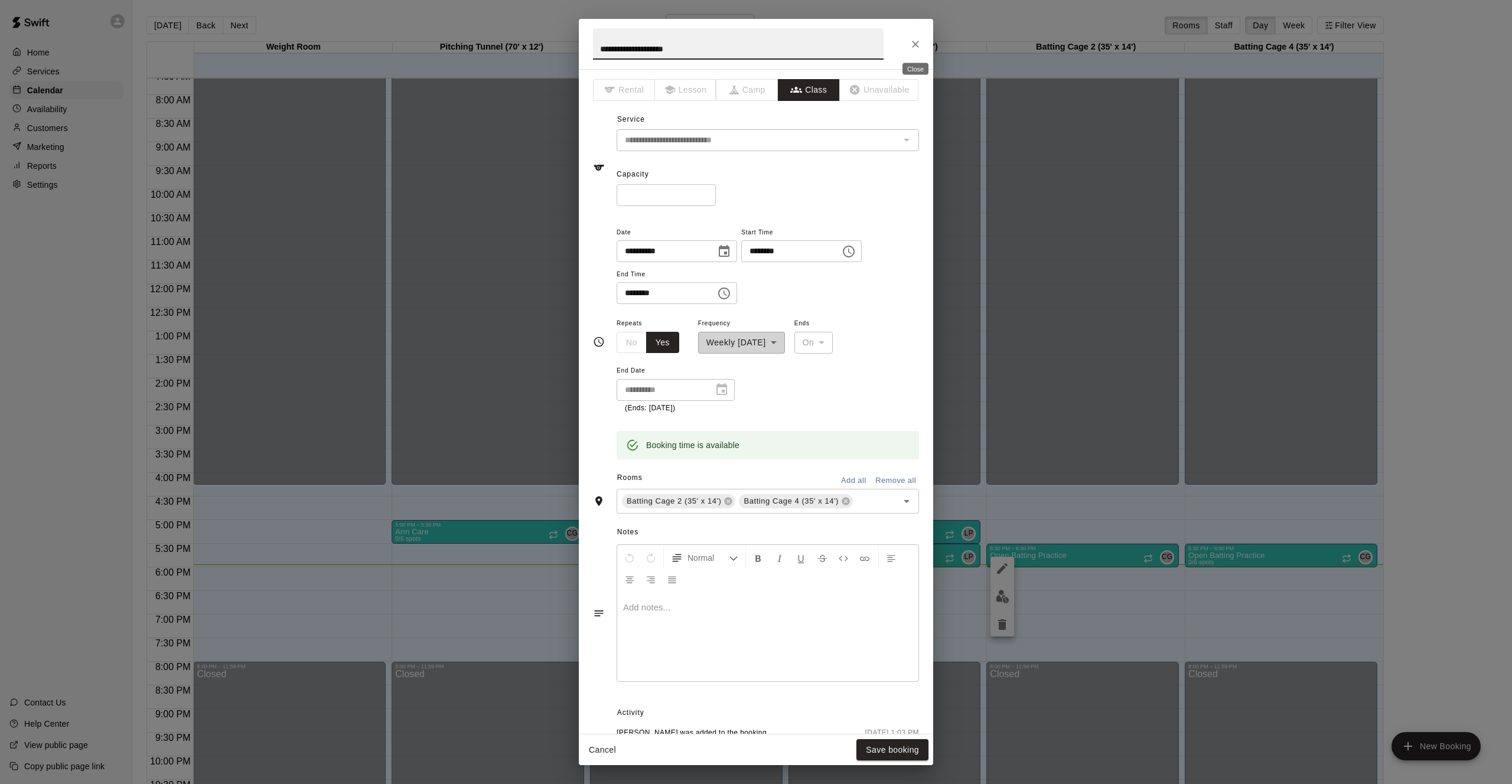
click at [913, 45] on icon "Close" at bounding box center [915, 44] width 12 height 12
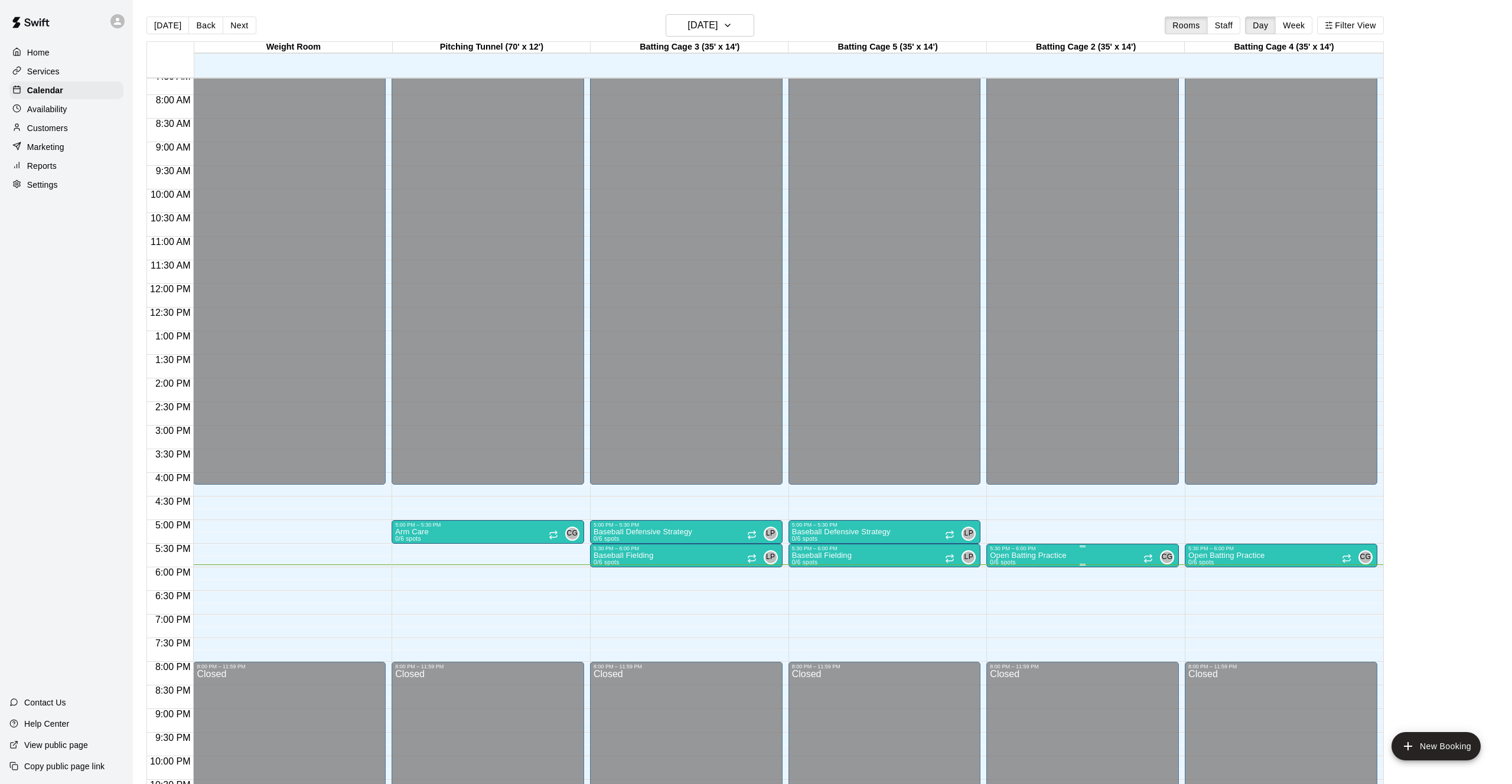
click at [1001, 568] on icon "edit" at bounding box center [1002, 564] width 14 height 14
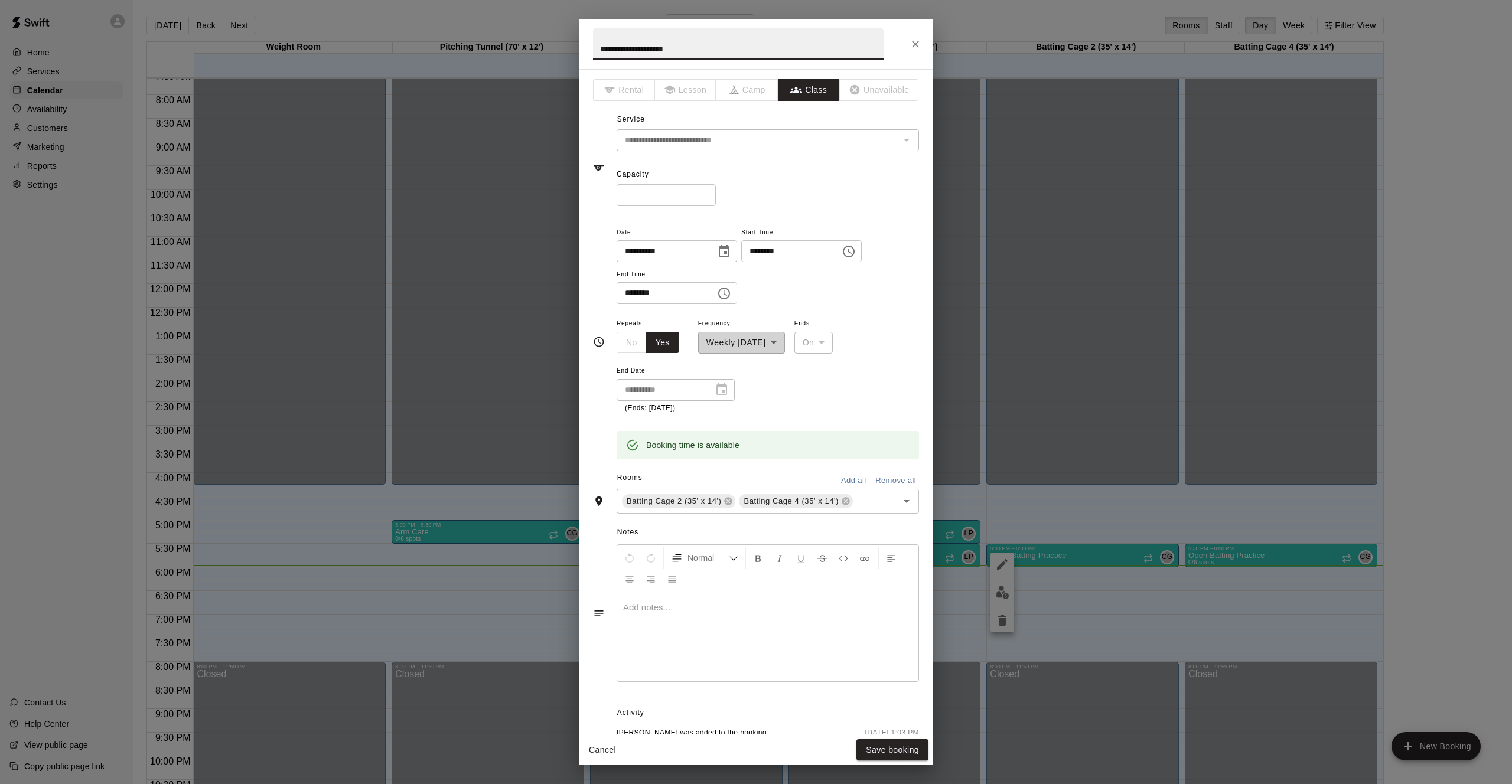
scroll to position [22, 0]
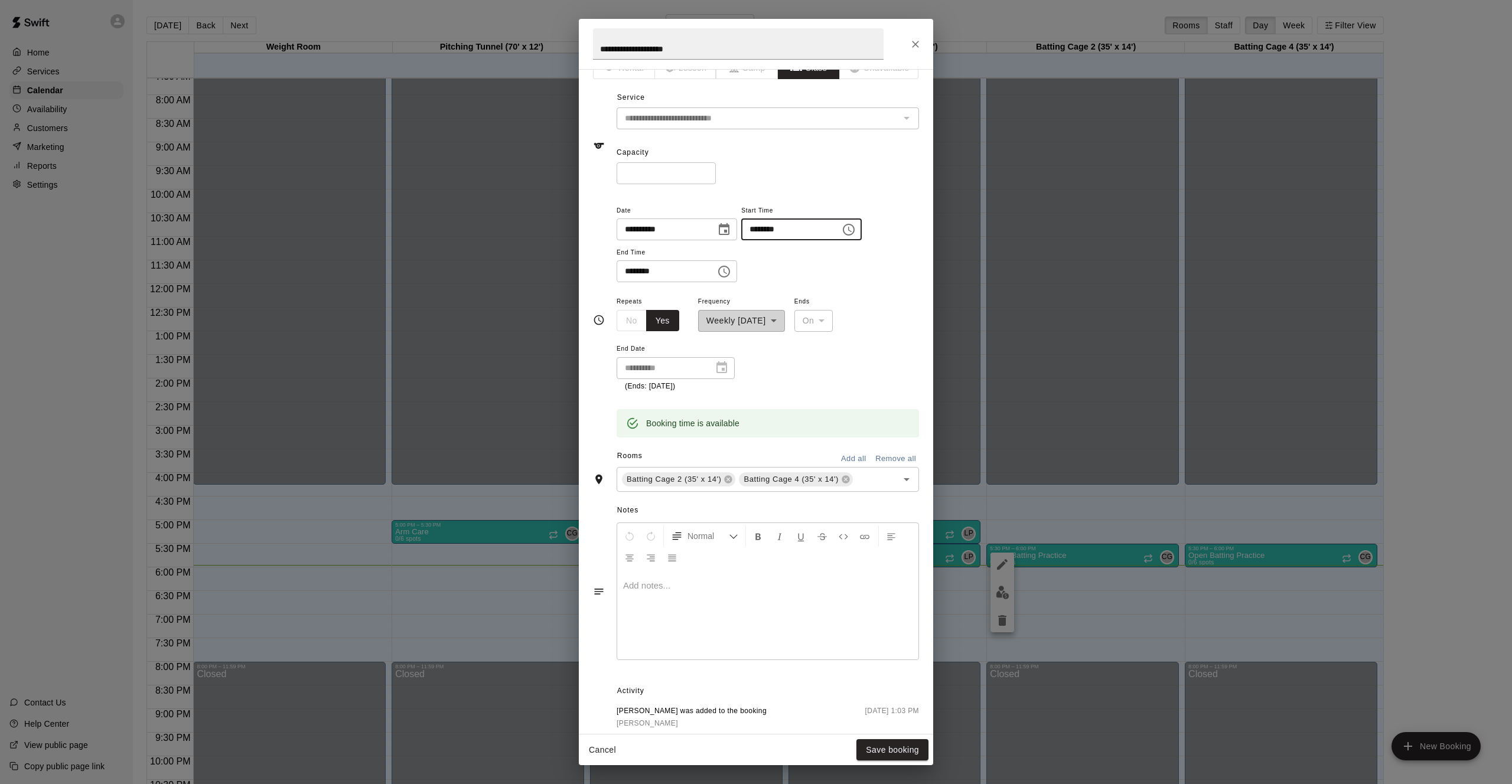
click at [760, 229] on input "********" at bounding box center [786, 229] width 91 height 22
type input "********"
click at [915, 42] on icon "Close" at bounding box center [915, 44] width 12 height 12
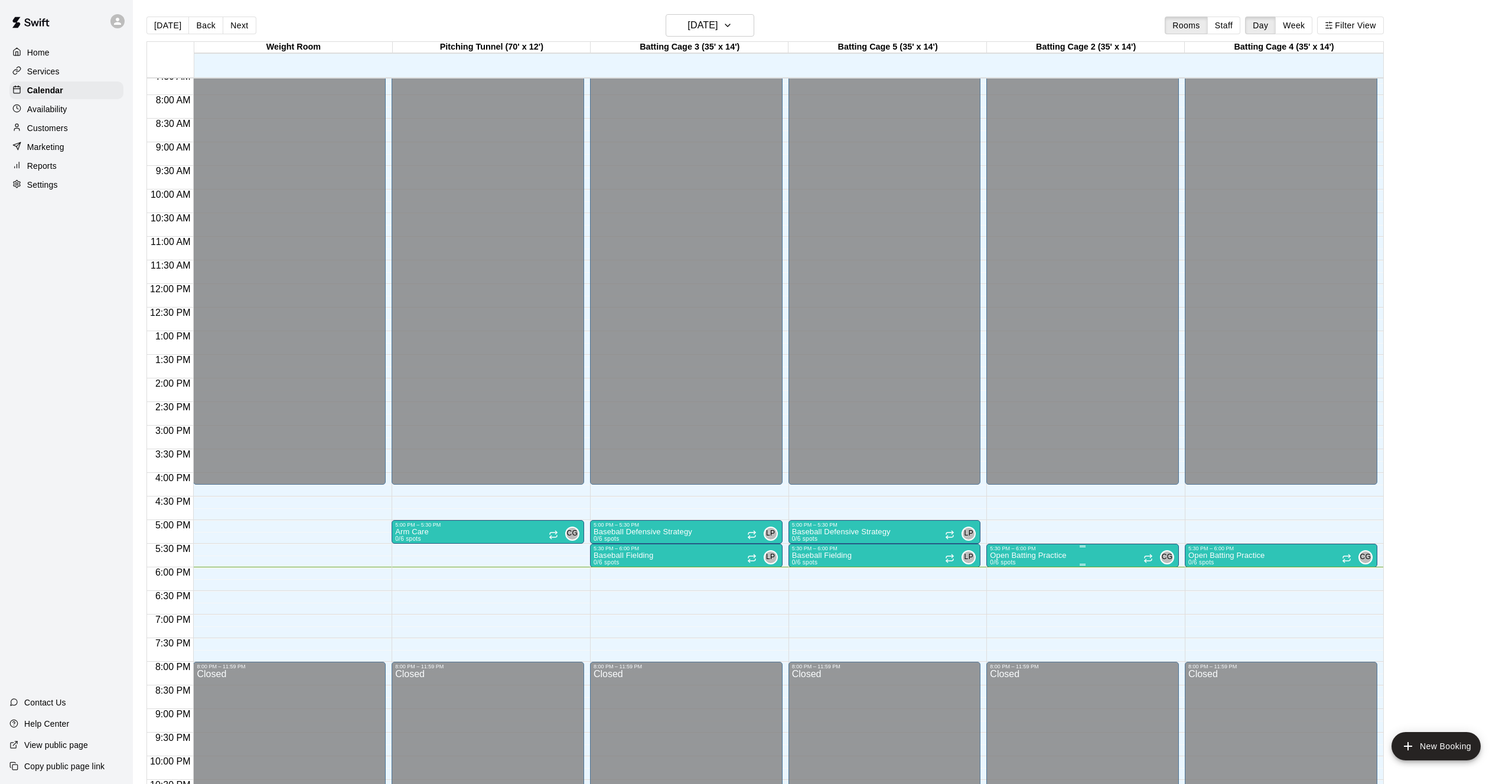
click at [1038, 550] on div "5:30 PM – 6:00 PM" at bounding box center [1082, 549] width 185 height 6
click at [999, 560] on icon "edit" at bounding box center [1002, 558] width 11 height 11
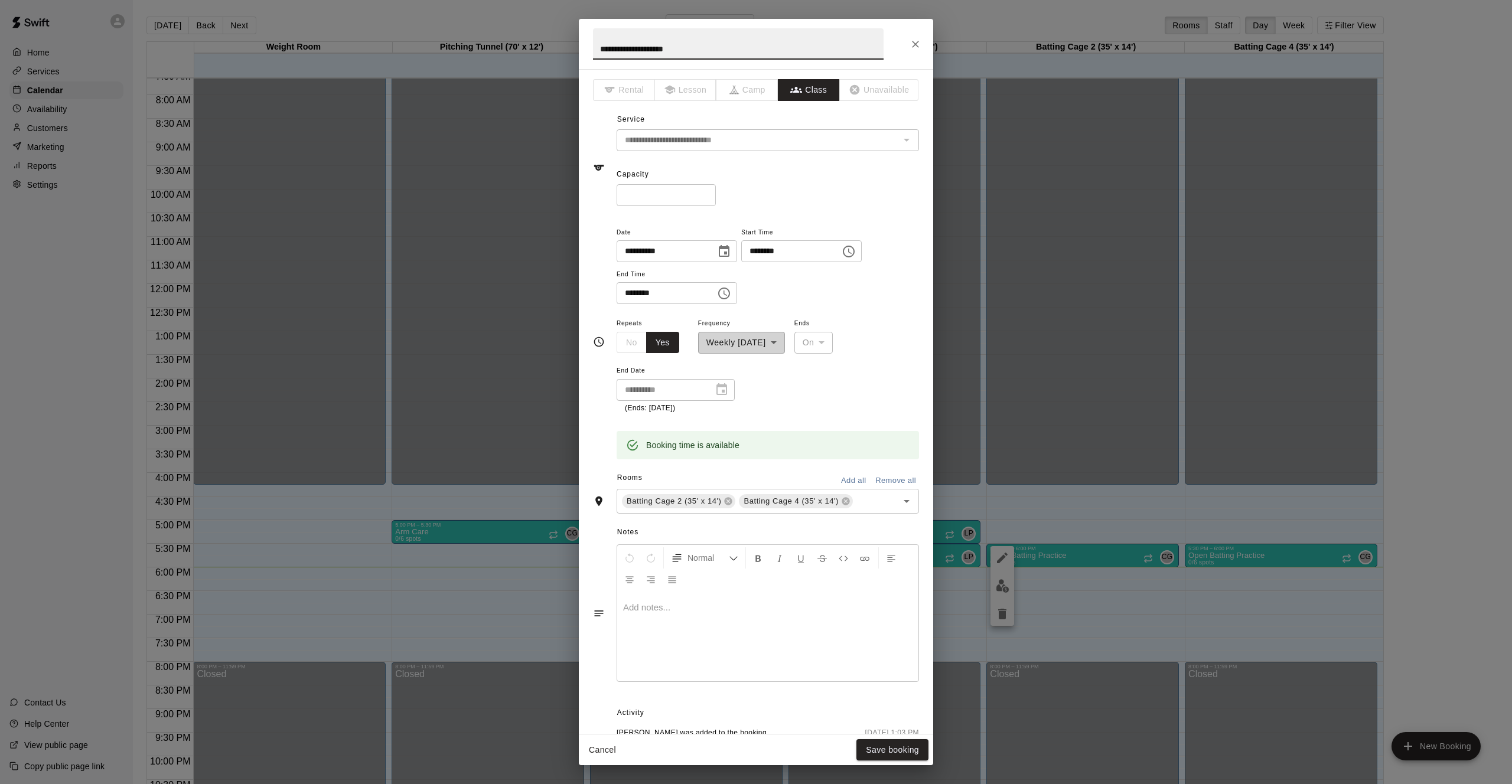
click at [755, 257] on input "********" at bounding box center [786, 251] width 91 height 22
type input "********"
click at [763, 142] on input "**********" at bounding box center [757, 140] width 276 height 15
click at [794, 168] on div "The service of an existing booking cannot be changed" at bounding box center [768, 164] width 165 height 12
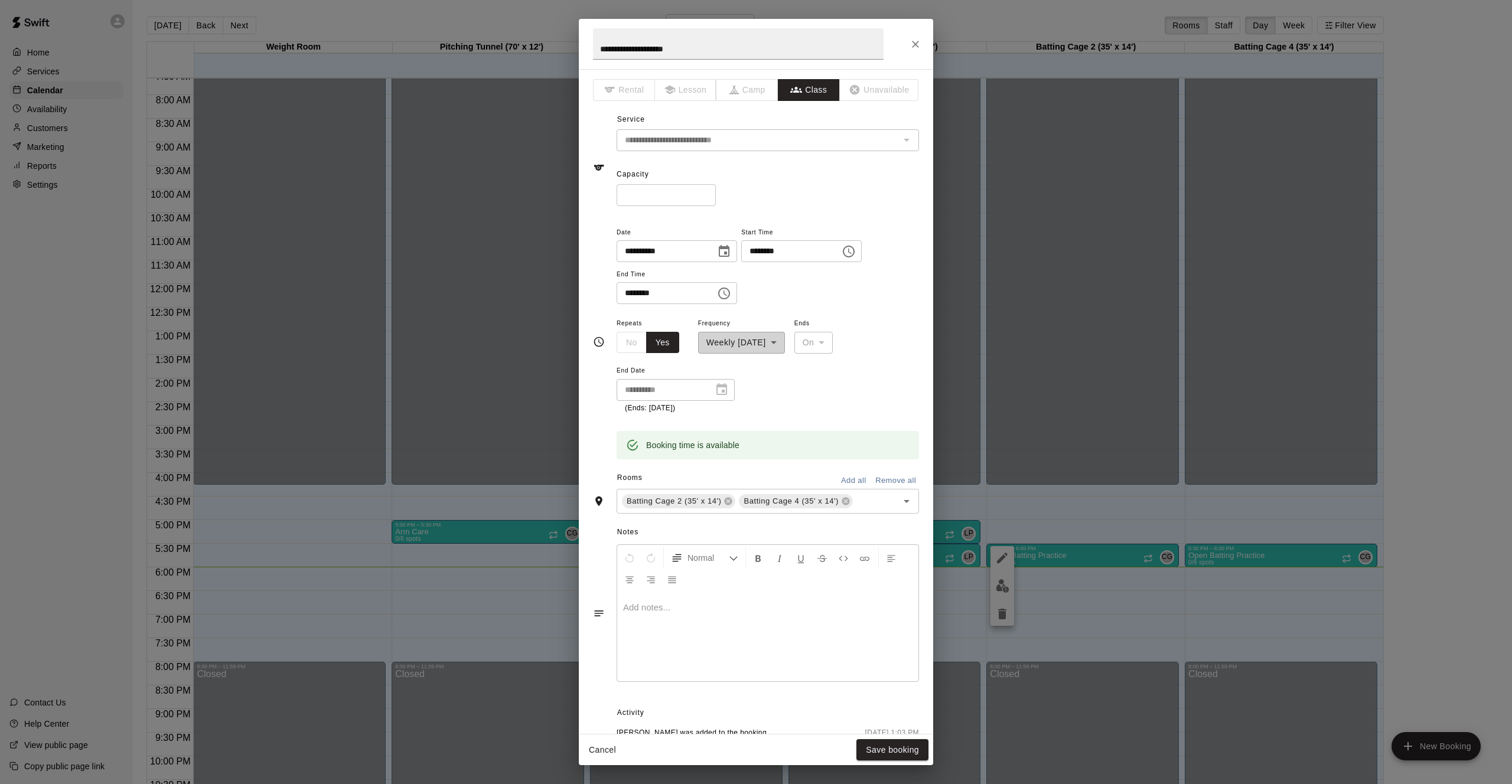
click at [688, 631] on div at bounding box center [768, 637] width 301 height 88
click at [878, 754] on button "Save booking" at bounding box center [892, 750] width 72 height 22
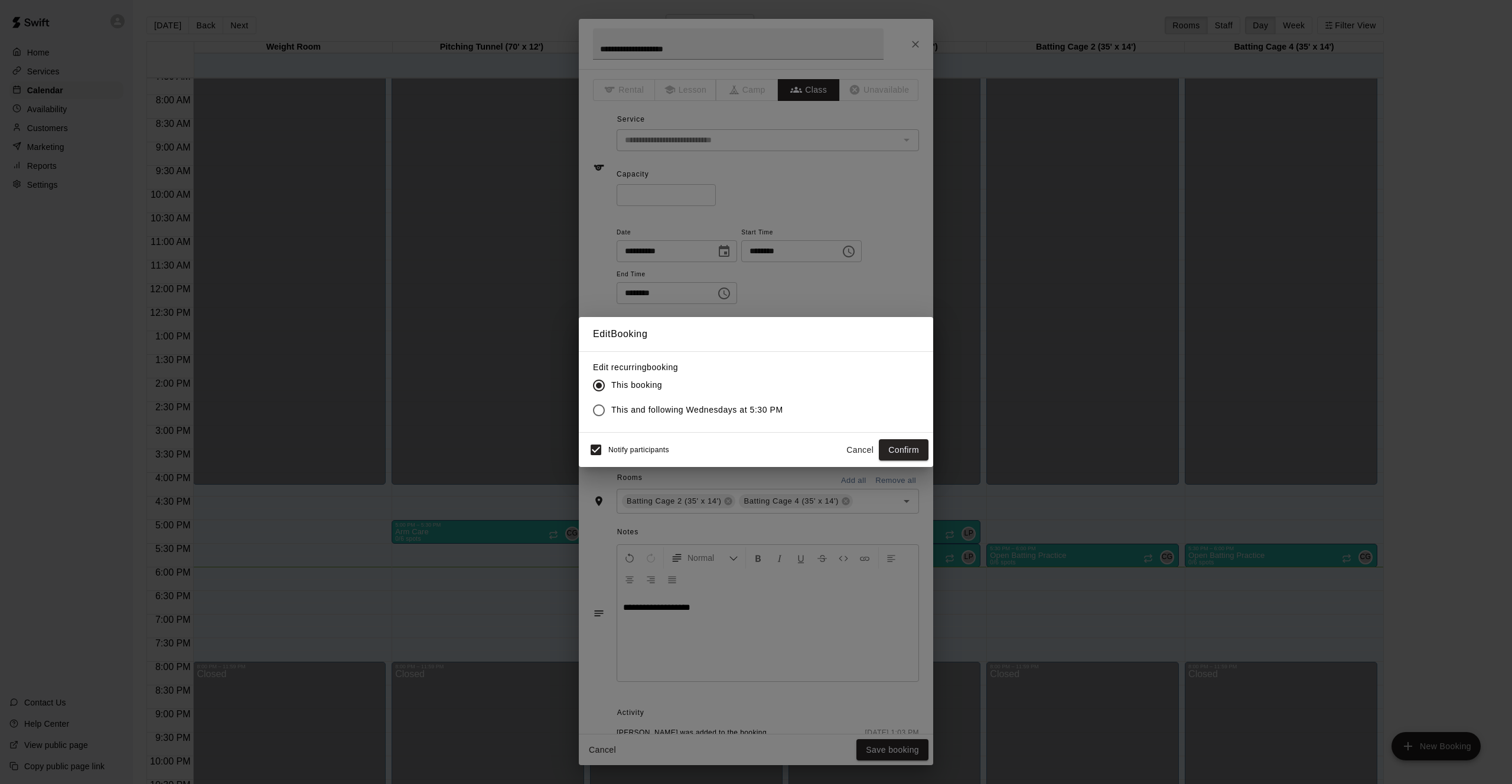
click at [705, 415] on span "This and following Wednesdays at 5:30 PM" at bounding box center [696, 410] width 172 height 12
click at [904, 447] on button "Confirm" at bounding box center [903, 450] width 50 height 22
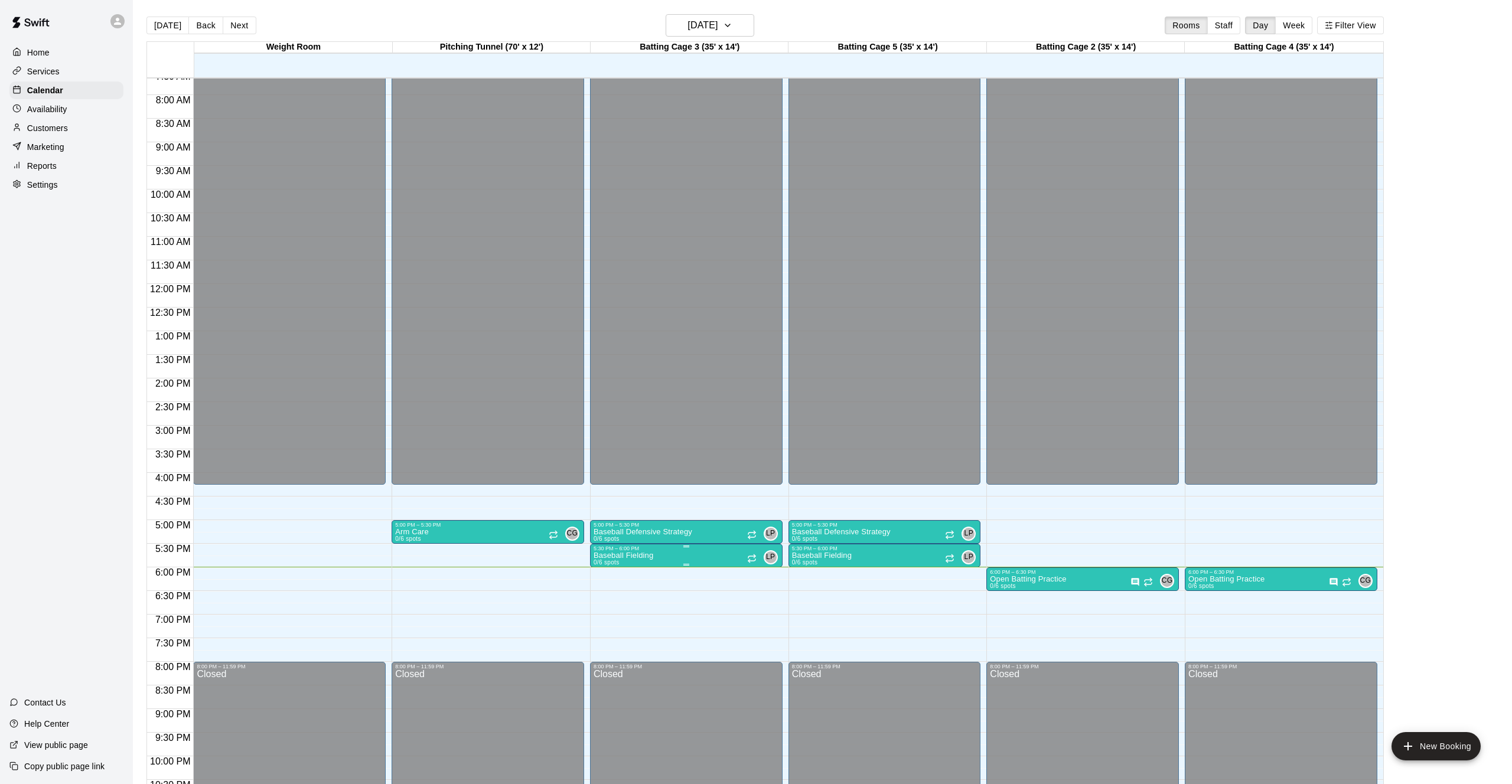
click at [612, 563] on icon "edit" at bounding box center [605, 564] width 14 height 14
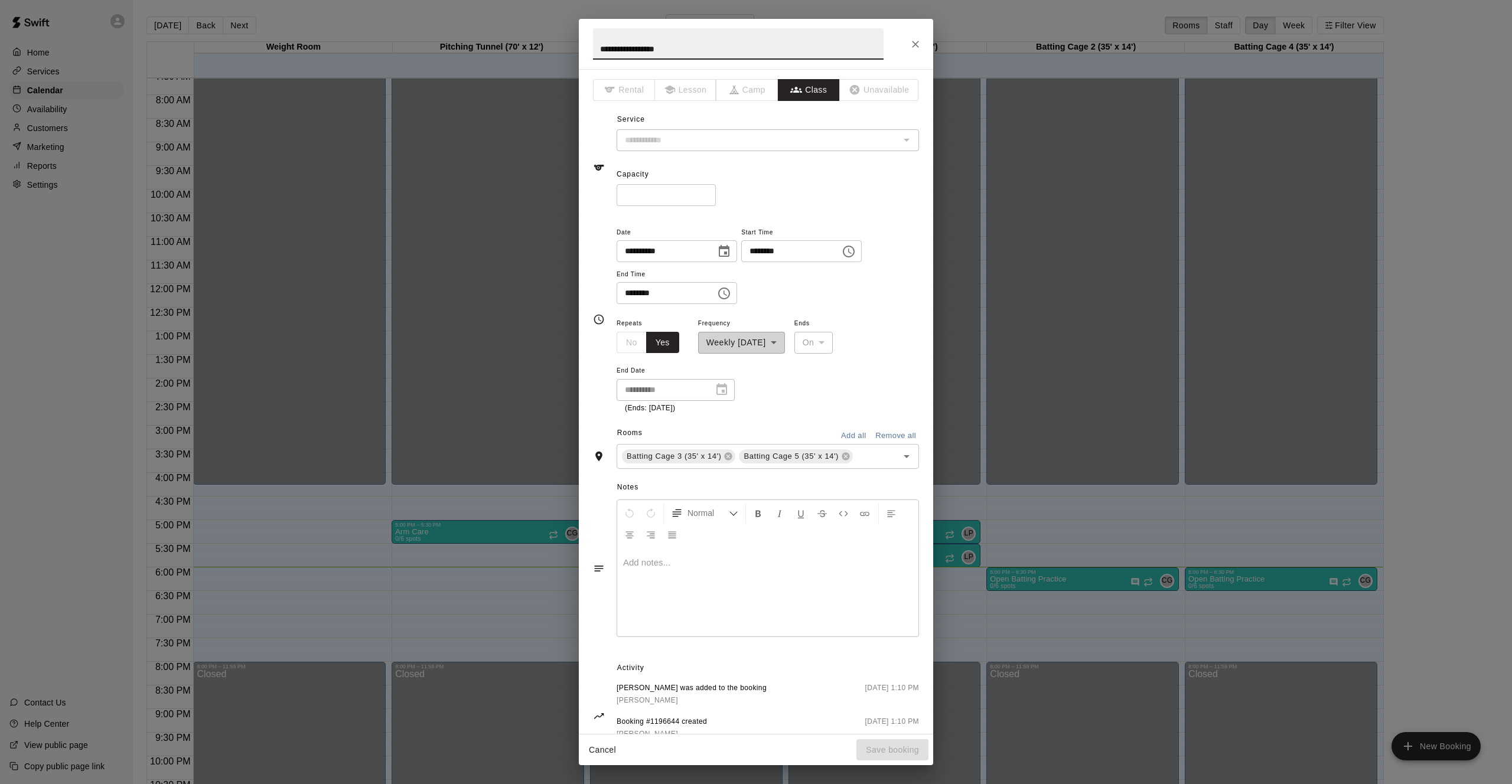
type input "**********"
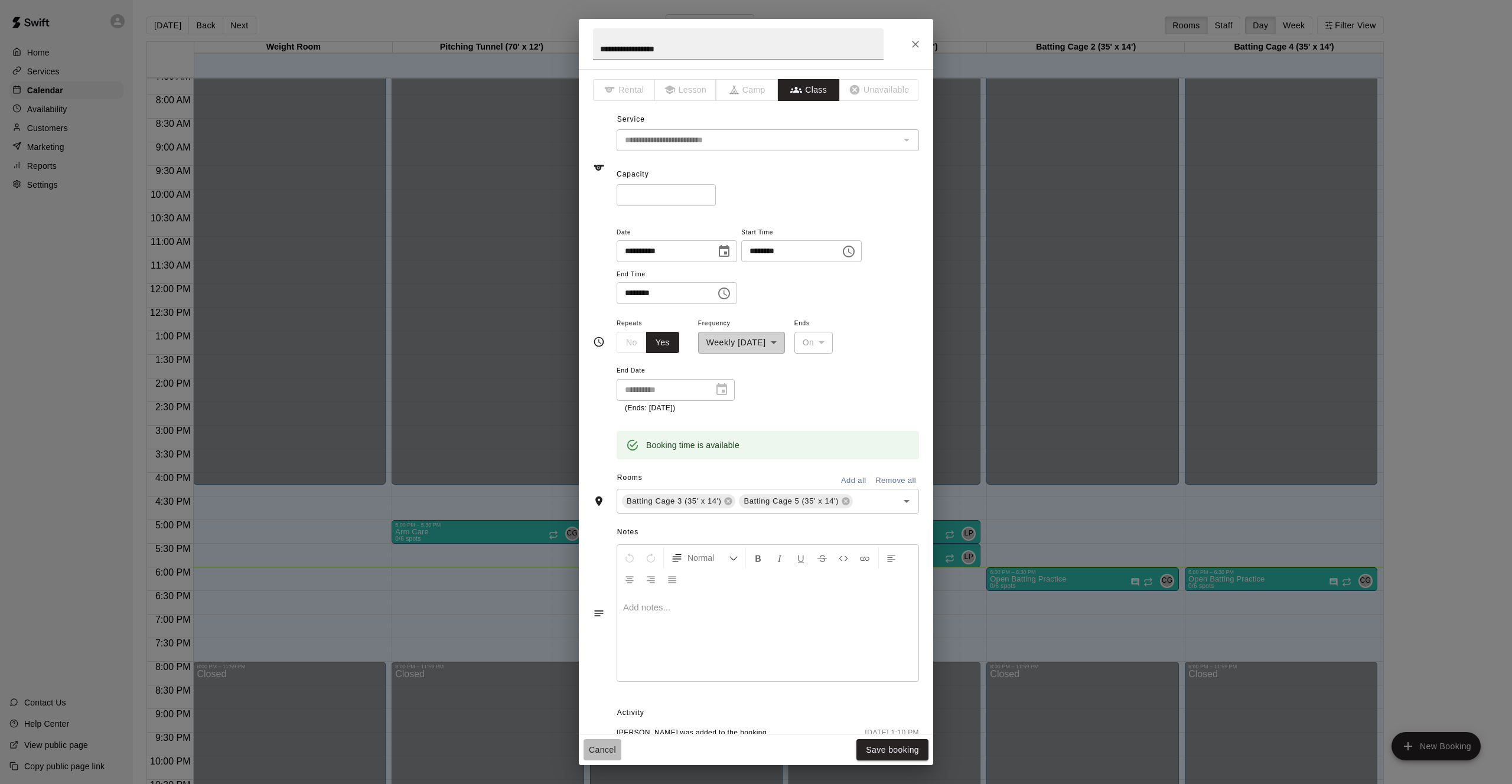
click at [605, 755] on button "Cancel" at bounding box center [602, 750] width 38 height 22
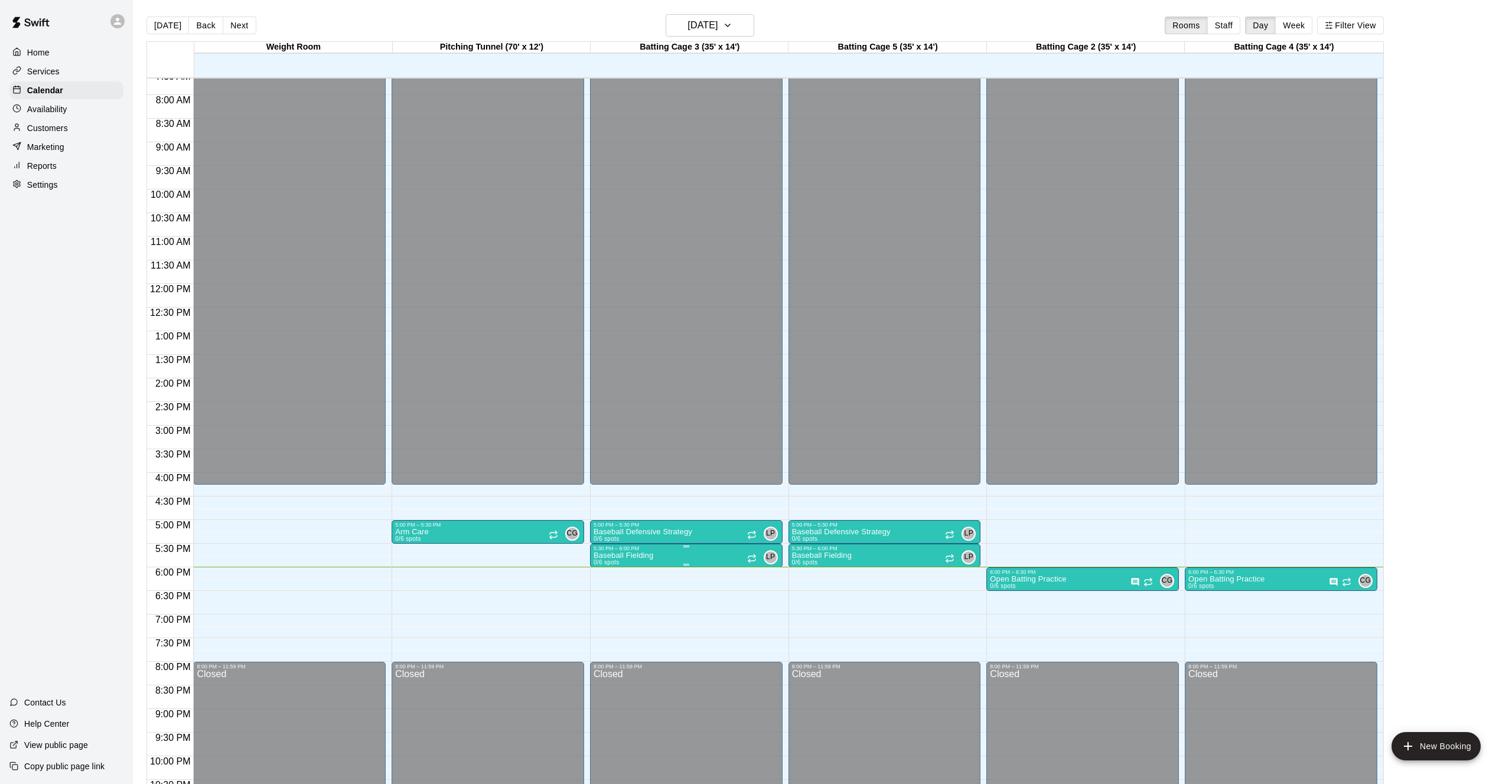
click at [608, 589] on img "edit" at bounding box center [605, 592] width 14 height 14
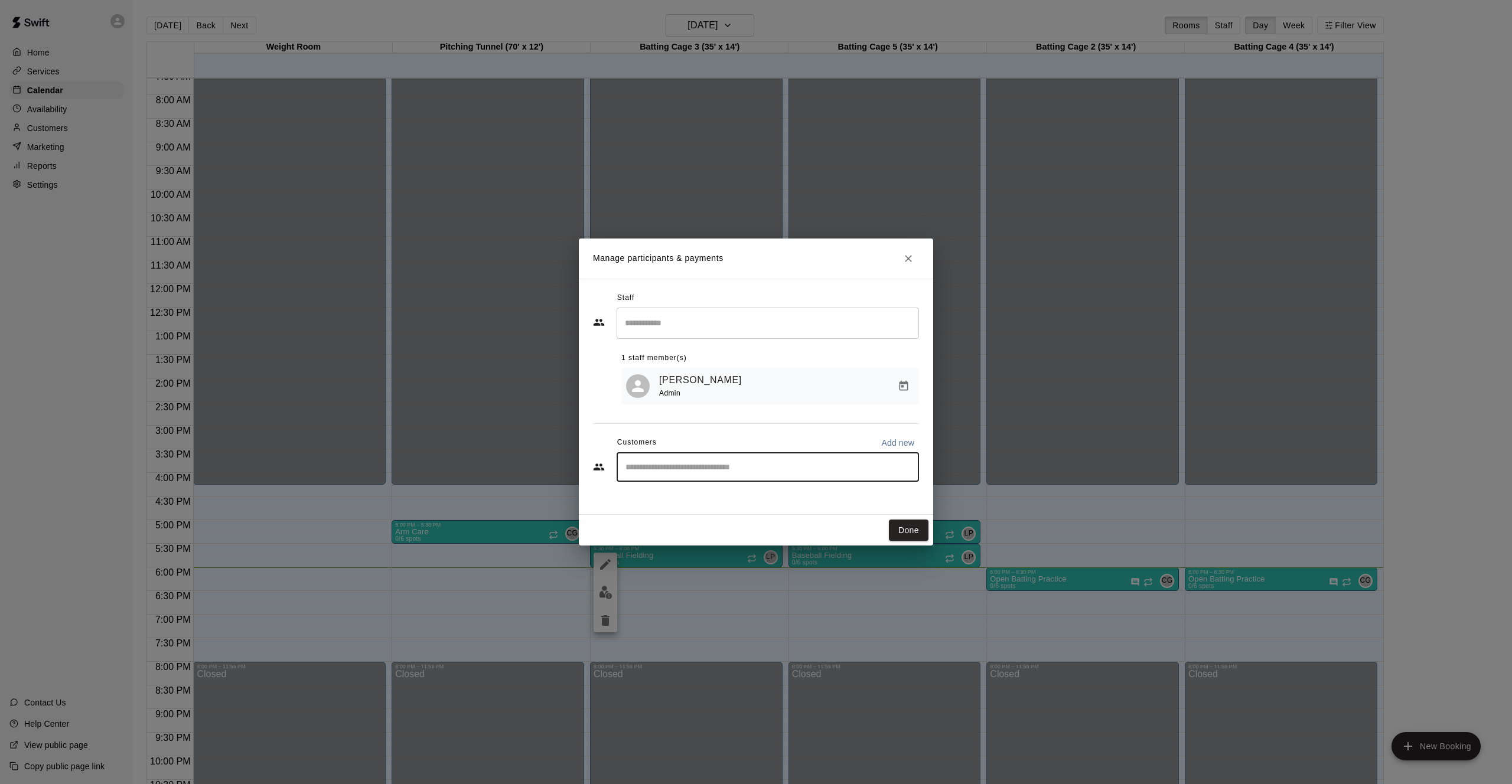
click at [690, 464] on input "Start typing to search customers..." at bounding box center [768, 467] width 291 height 12
type input "***"
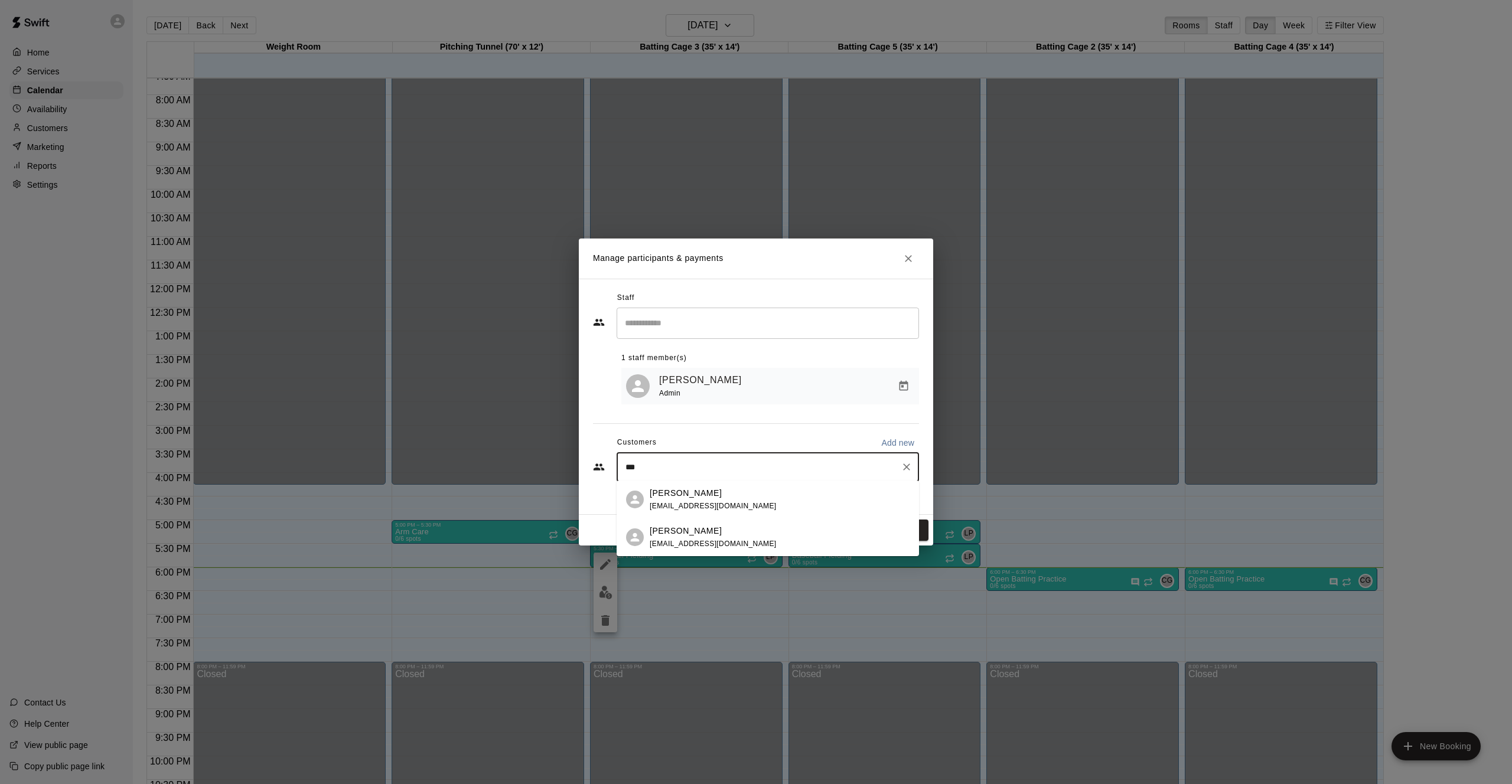
click at [687, 529] on p "[PERSON_NAME]" at bounding box center [685, 531] width 72 height 12
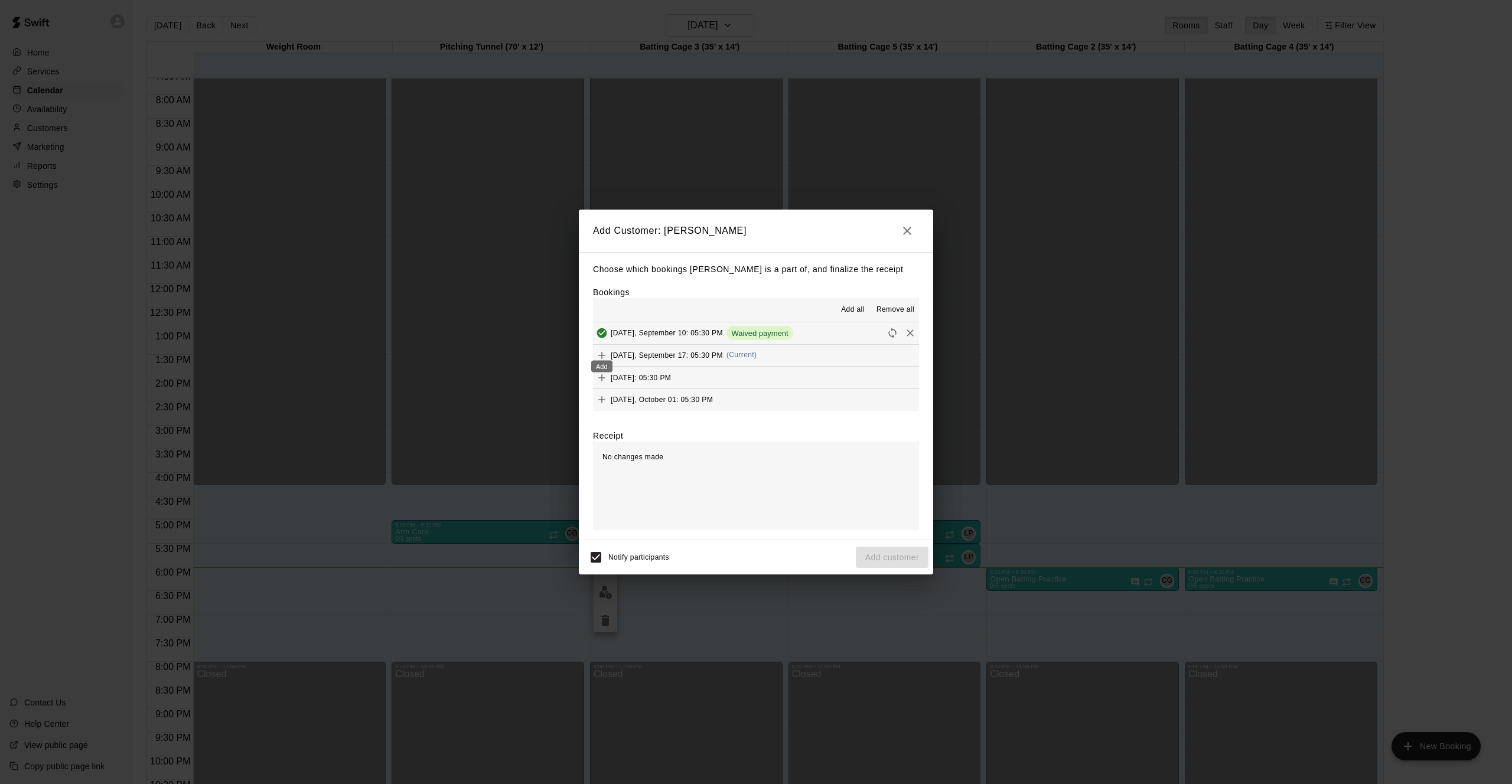
scroll to position [177, 0]
click at [604, 353] on div "Add" at bounding box center [601, 363] width 24 height 21
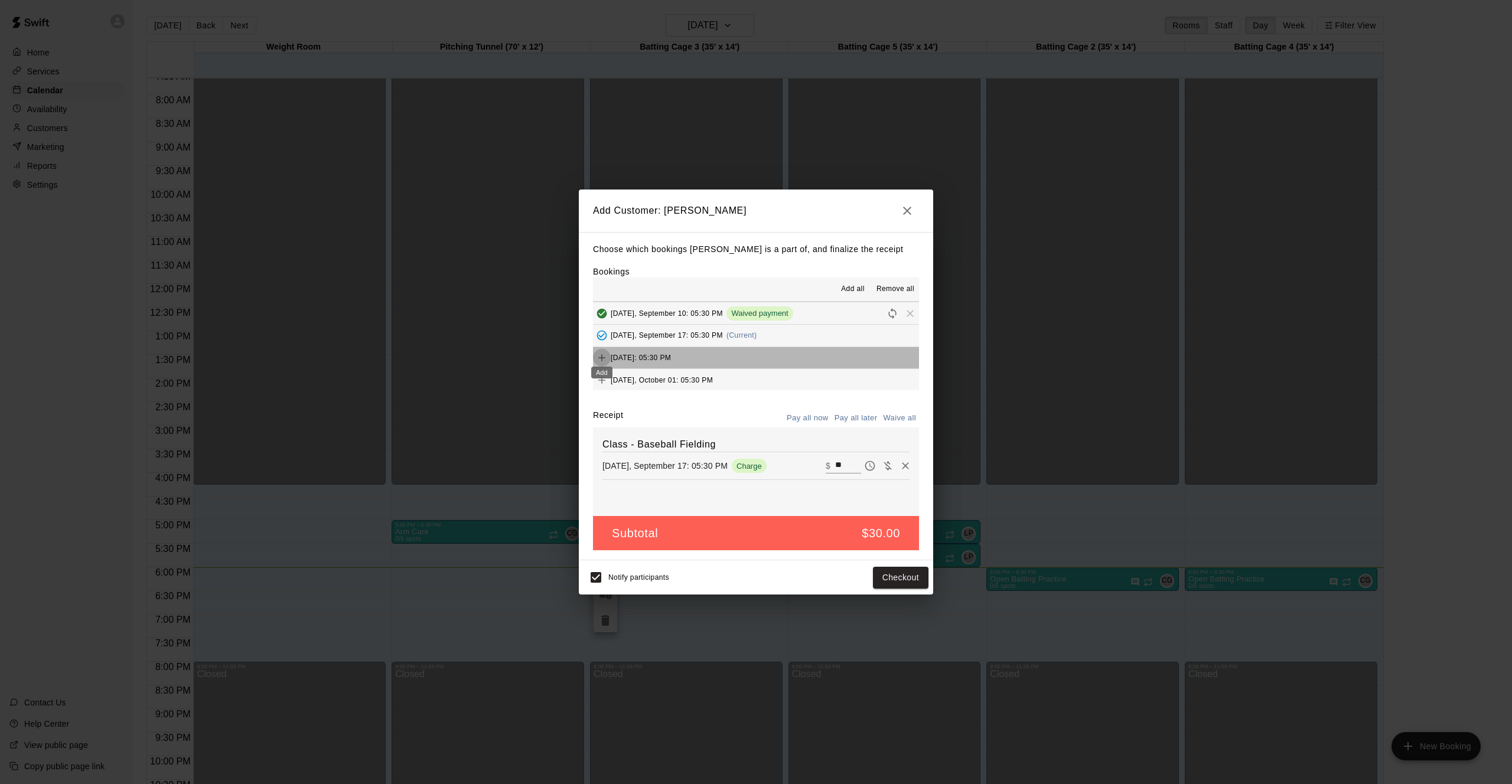
click at [603, 352] on icon "Add" at bounding box center [601, 357] width 12 height 12
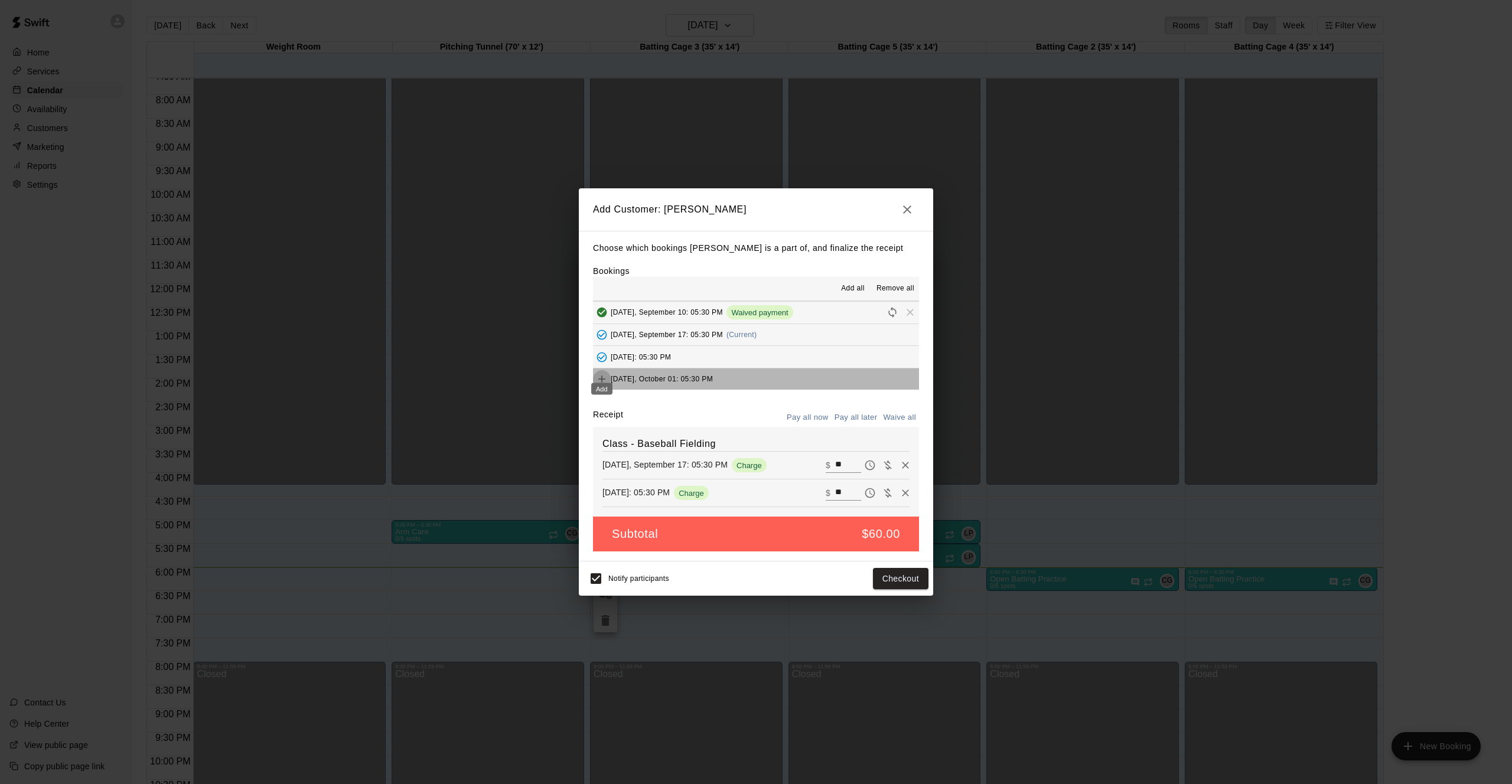
click at [597, 374] on icon "Add" at bounding box center [601, 379] width 12 height 12
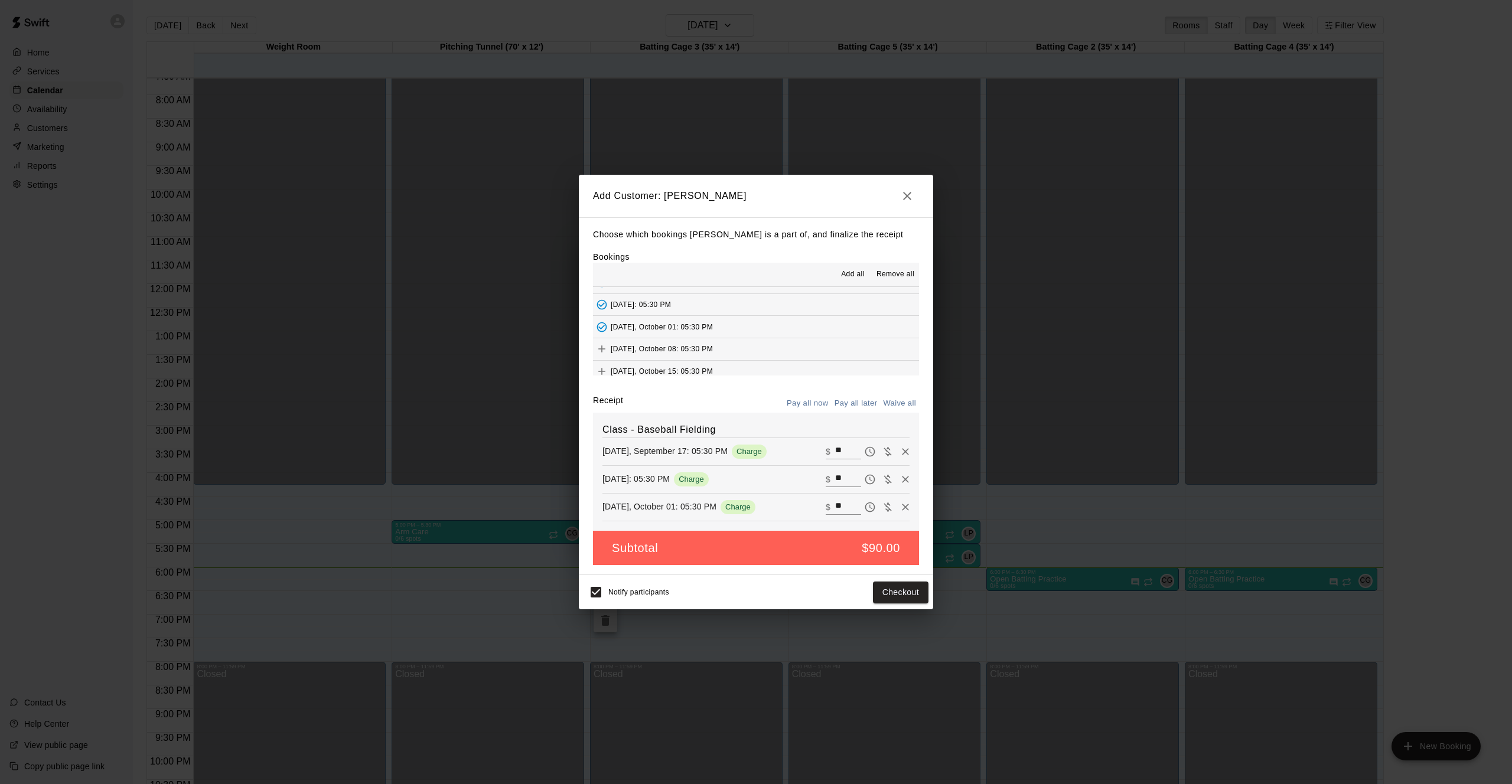
scroll to position [218, 0]
click at [602, 343] on icon "Add" at bounding box center [601, 347] width 7 height 7
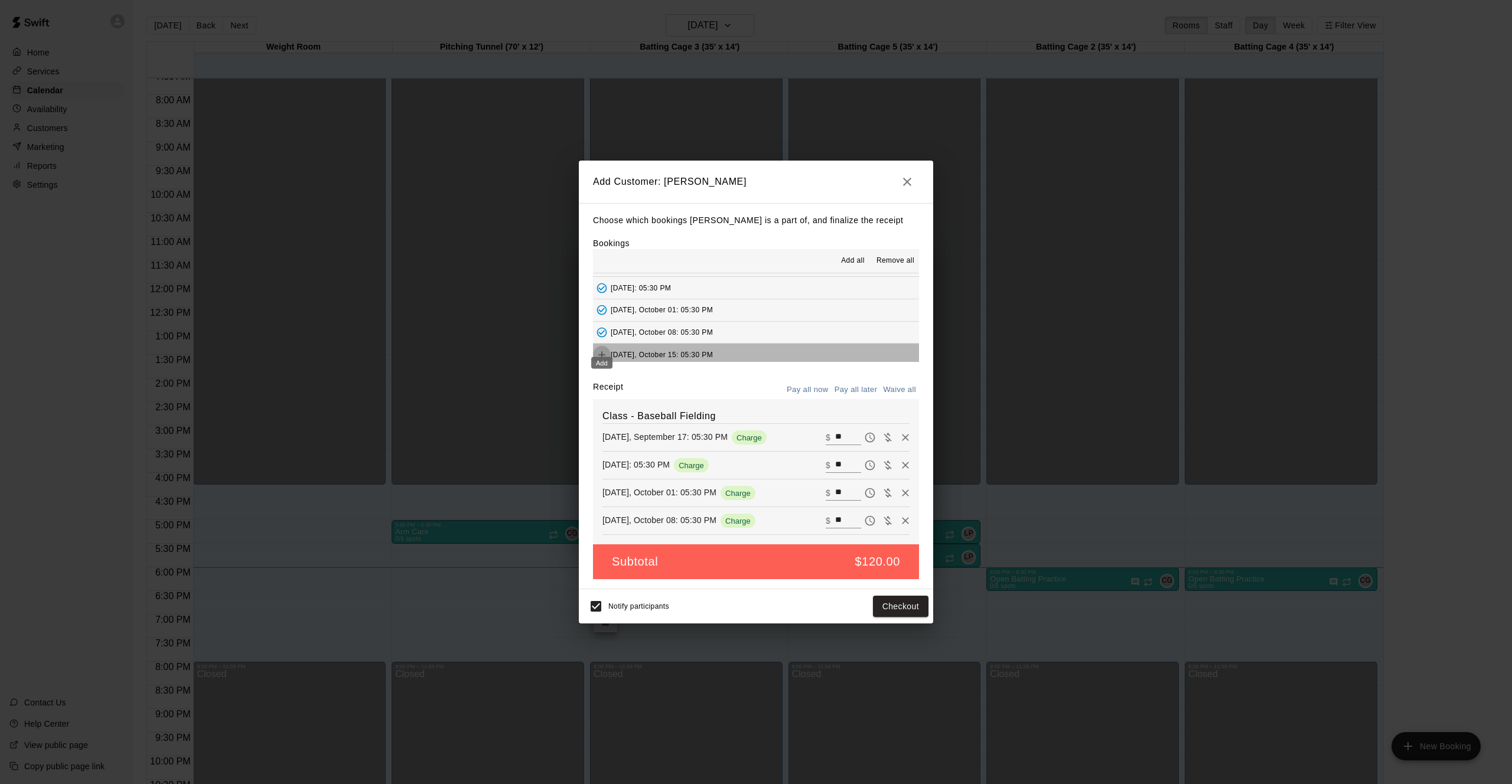
click at [602, 349] on icon "Add" at bounding box center [601, 354] width 12 height 12
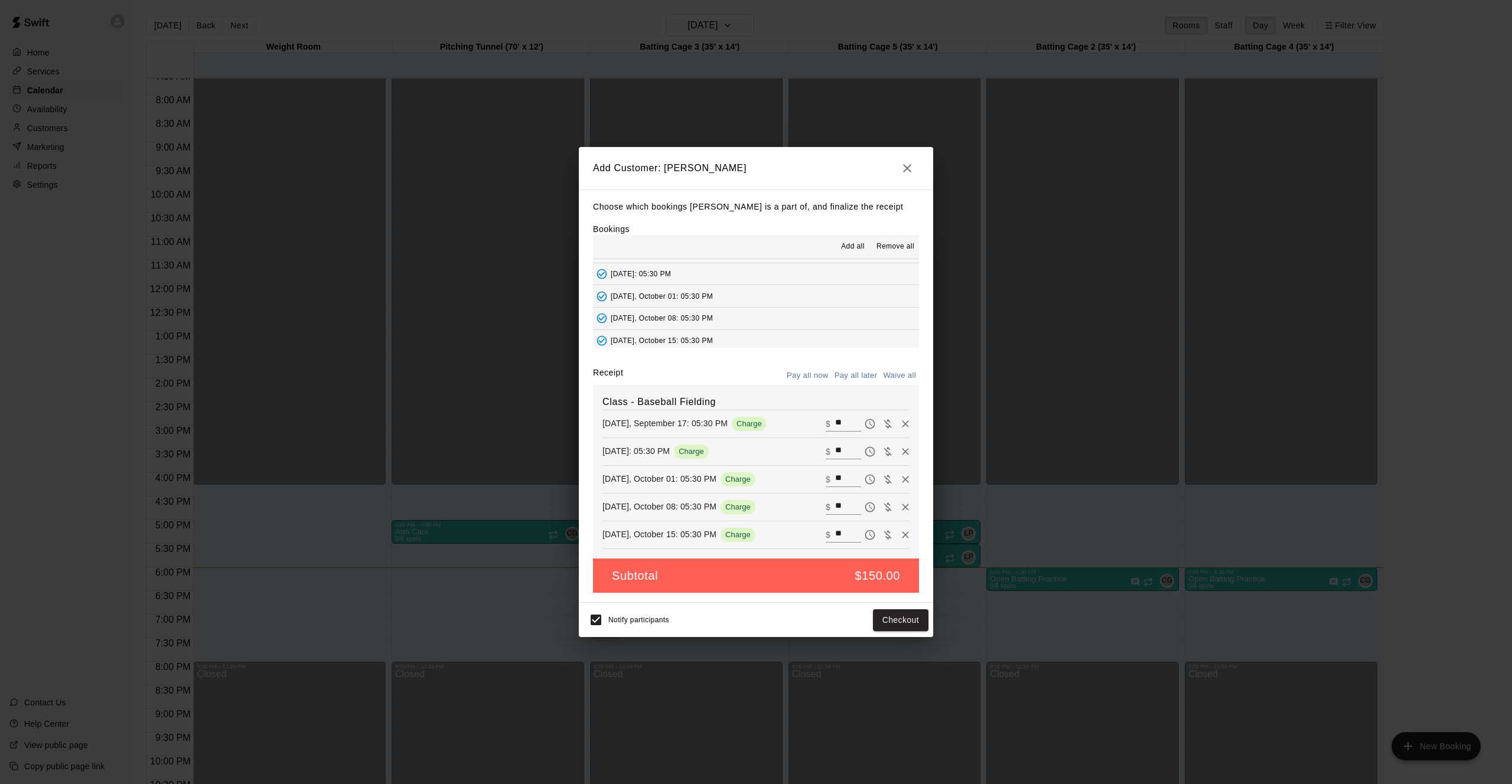
click at [862, 378] on button "Pay all later" at bounding box center [856, 376] width 49 height 18
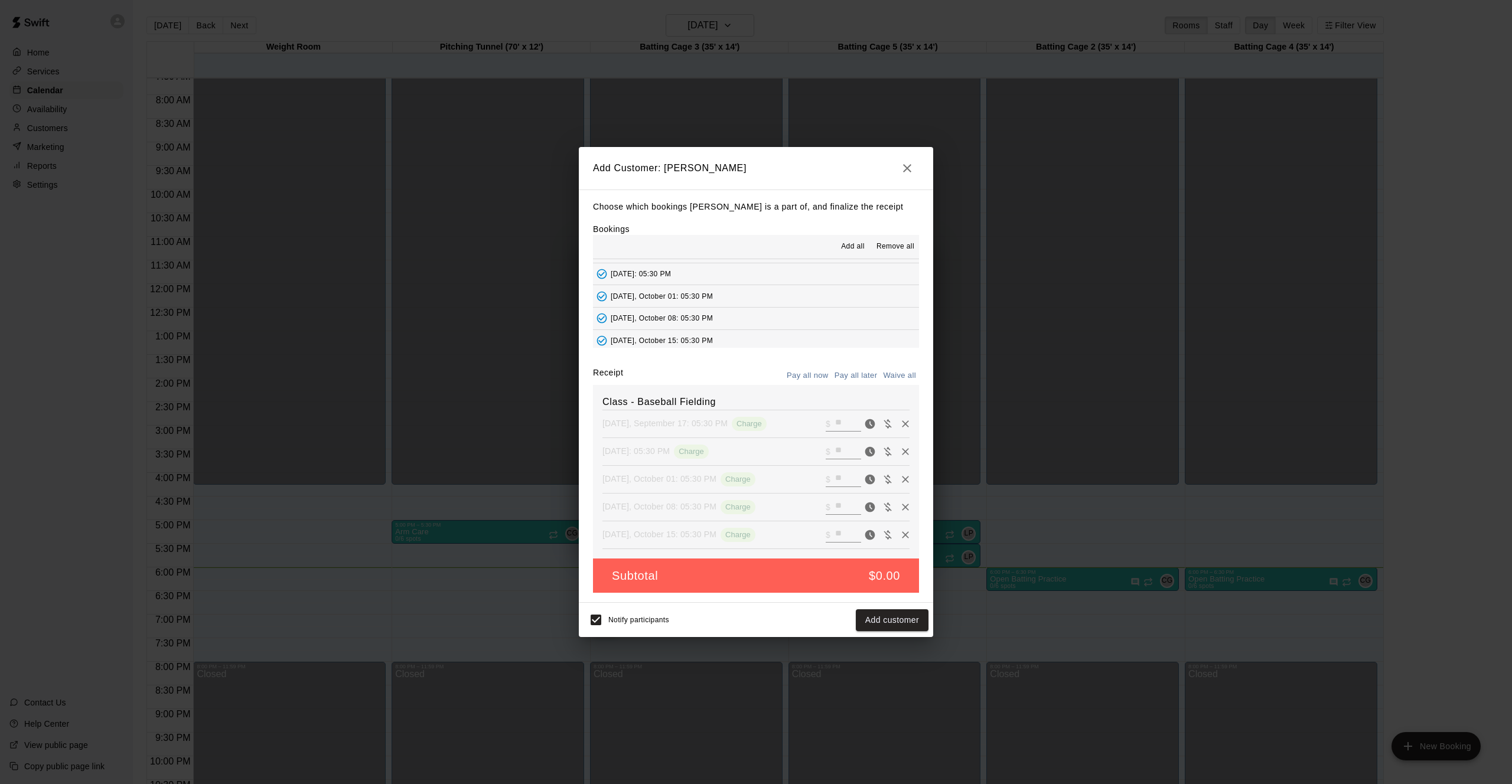
scroll to position [239, 0]
click at [891, 620] on button "Add customer" at bounding box center [892, 620] width 73 height 22
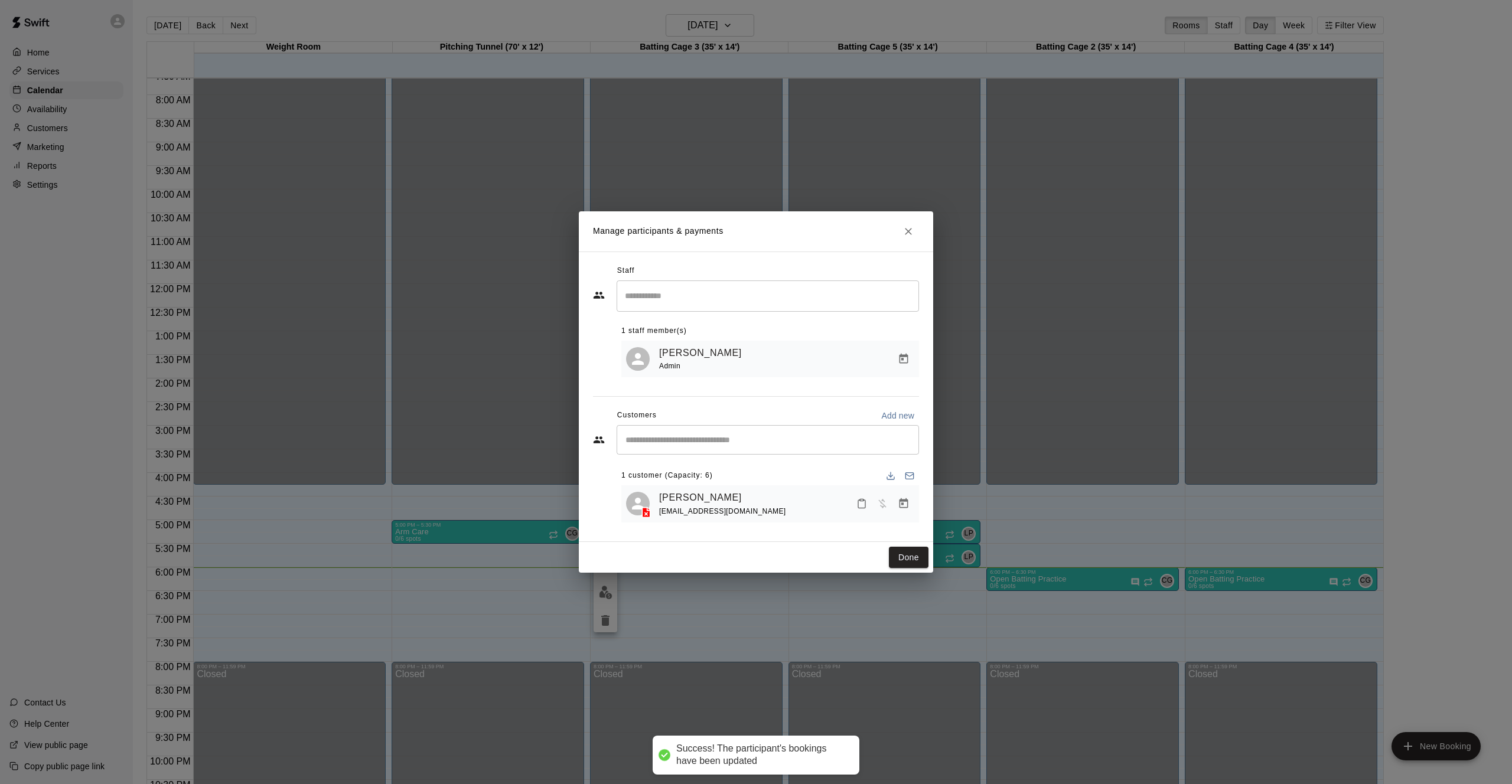
click at [716, 452] on div "​" at bounding box center [768, 439] width 302 height 29
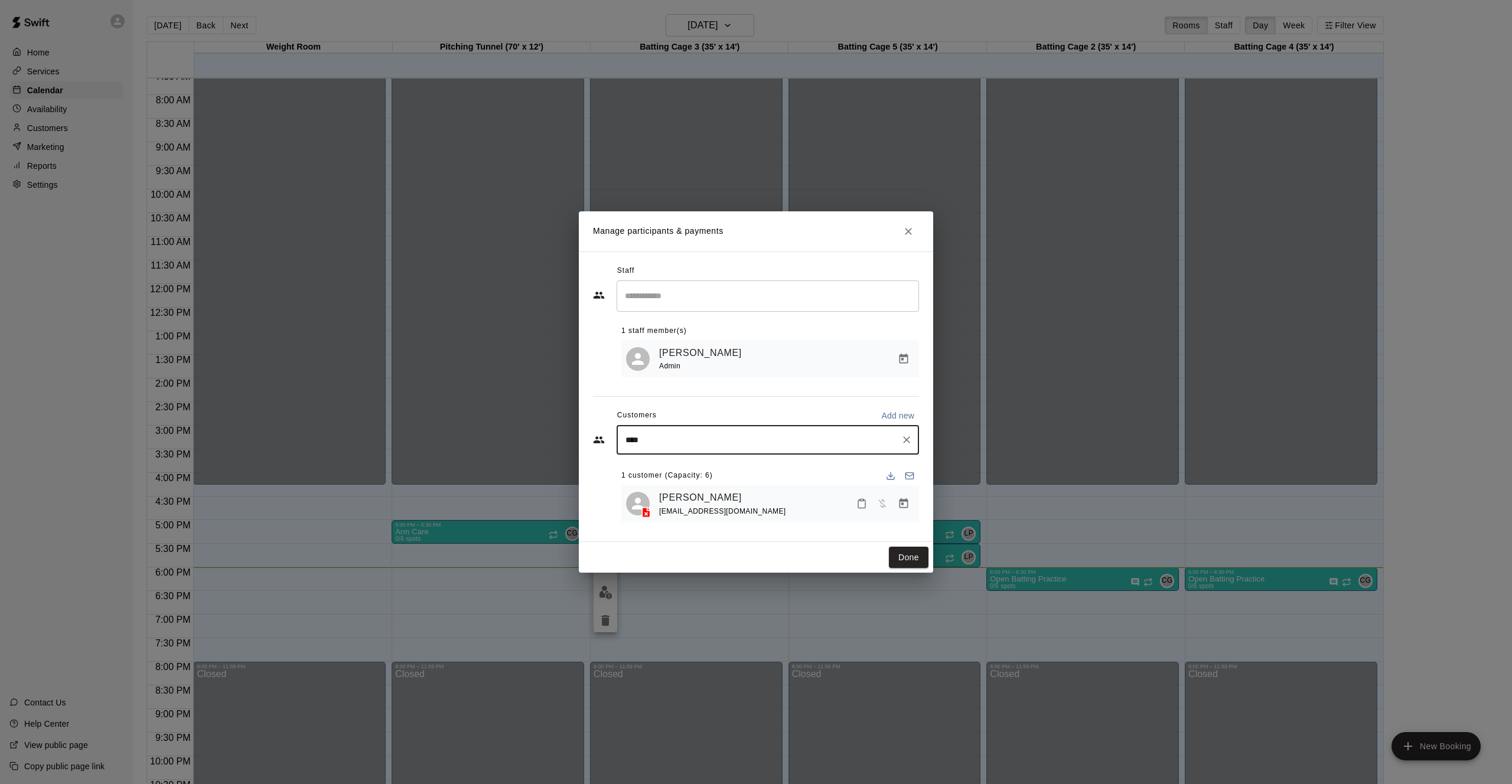
type input "*****"
click at [729, 479] on span "[EMAIL_ADDRESS][DOMAIN_NAME]" at bounding box center [713, 480] width 127 height 8
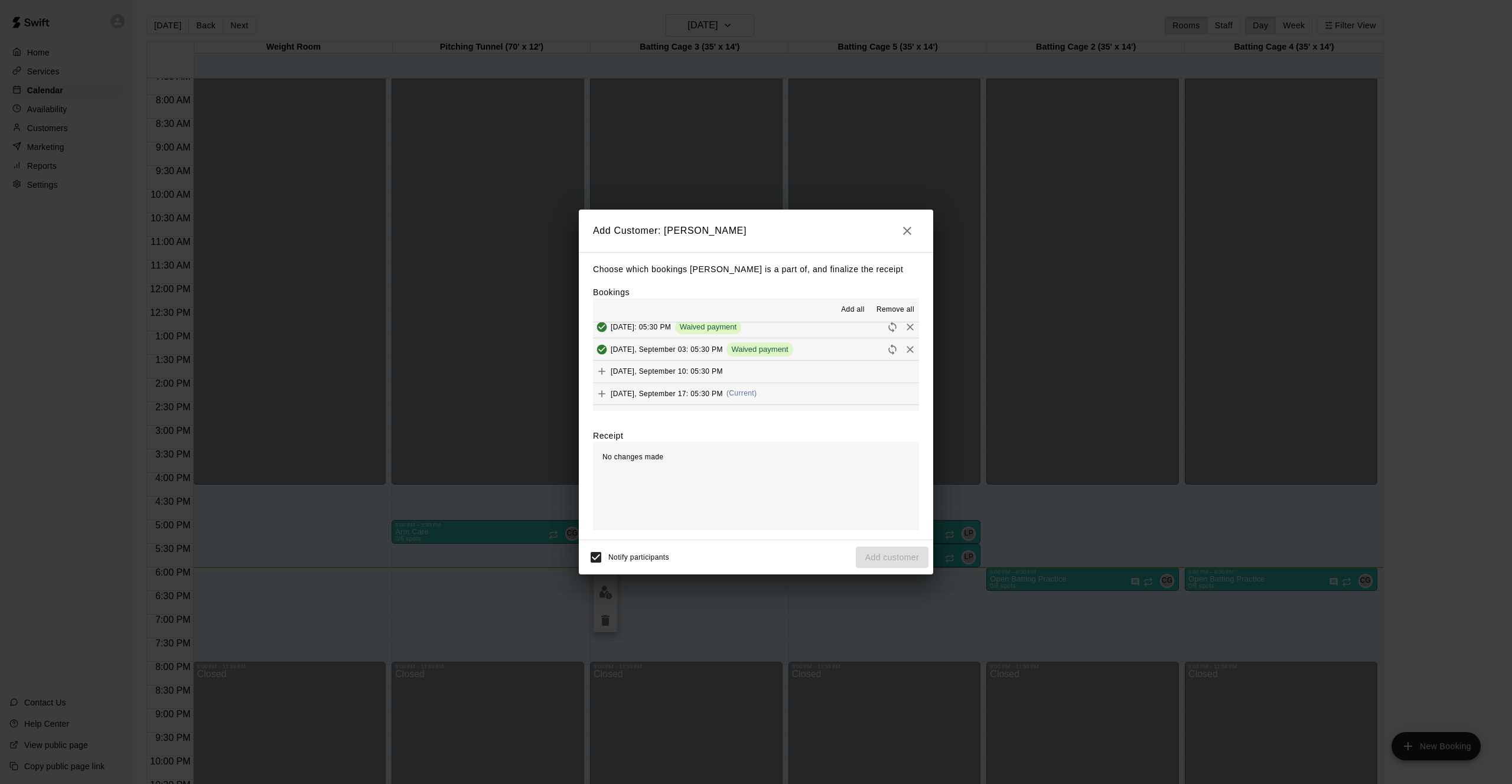
scroll to position [149, 0]
click at [595, 361] on div "Add" at bounding box center [601, 369] width 24 height 21
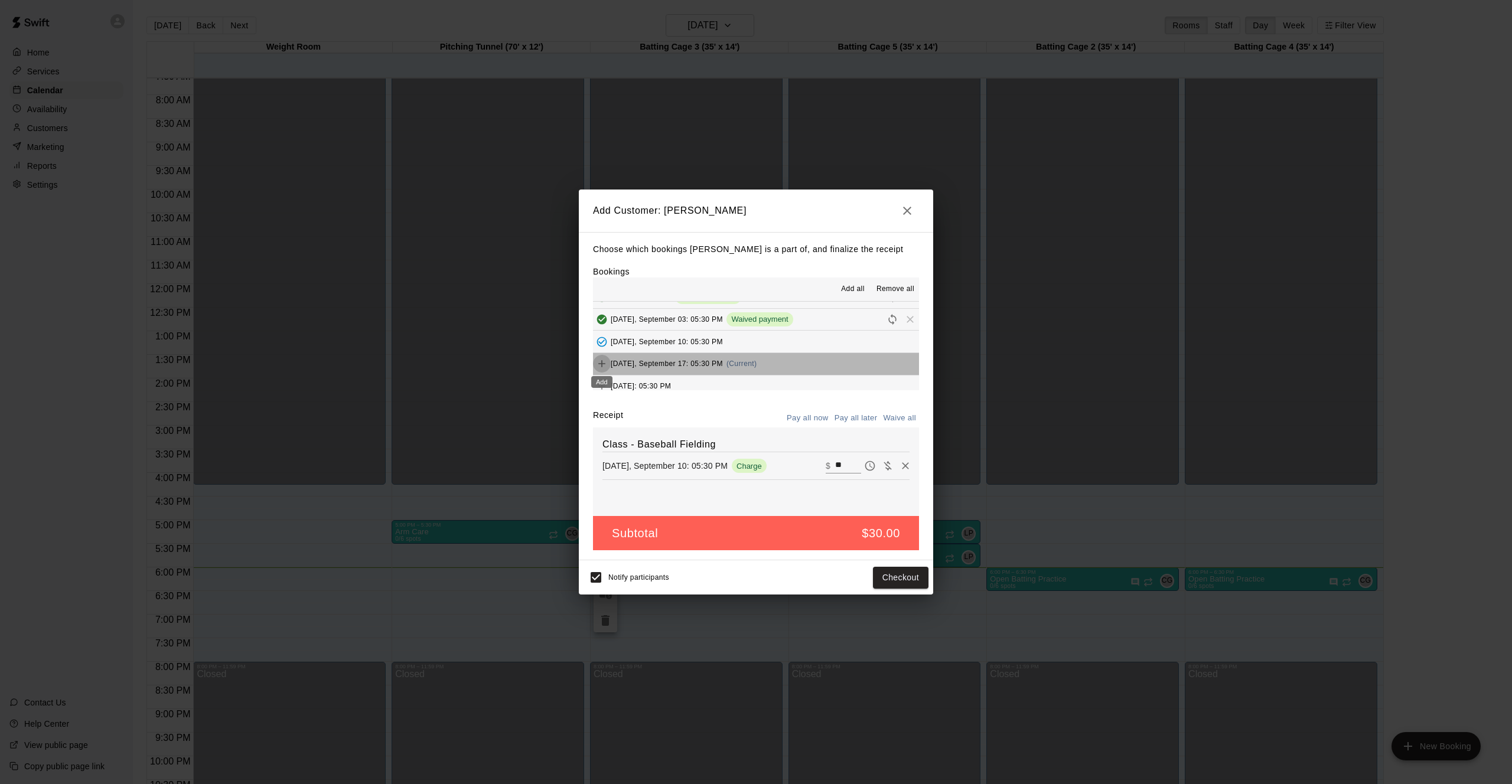
click at [599, 361] on icon "Add" at bounding box center [601, 363] width 12 height 12
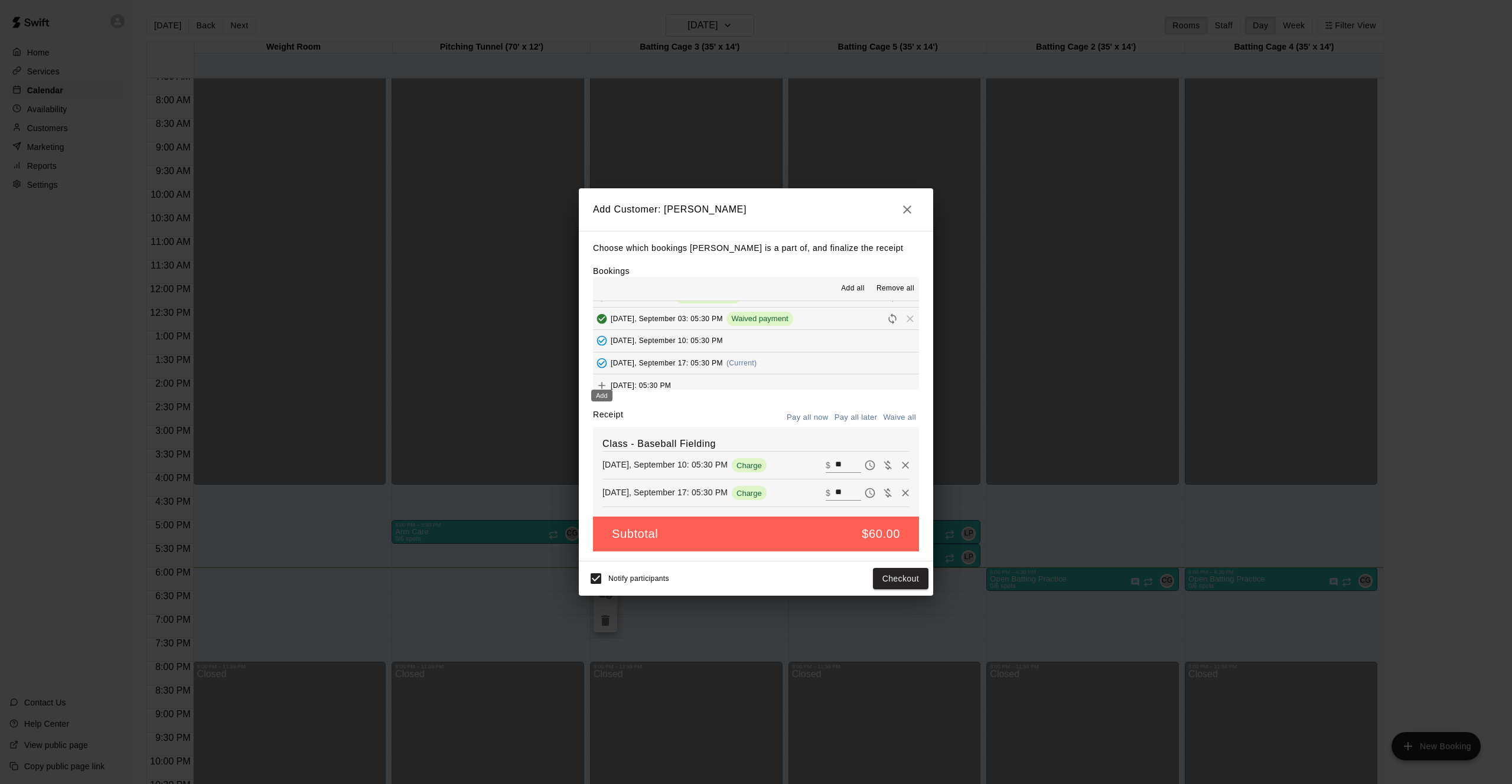
click at [601, 380] on icon "Add" at bounding box center [601, 385] width 12 height 12
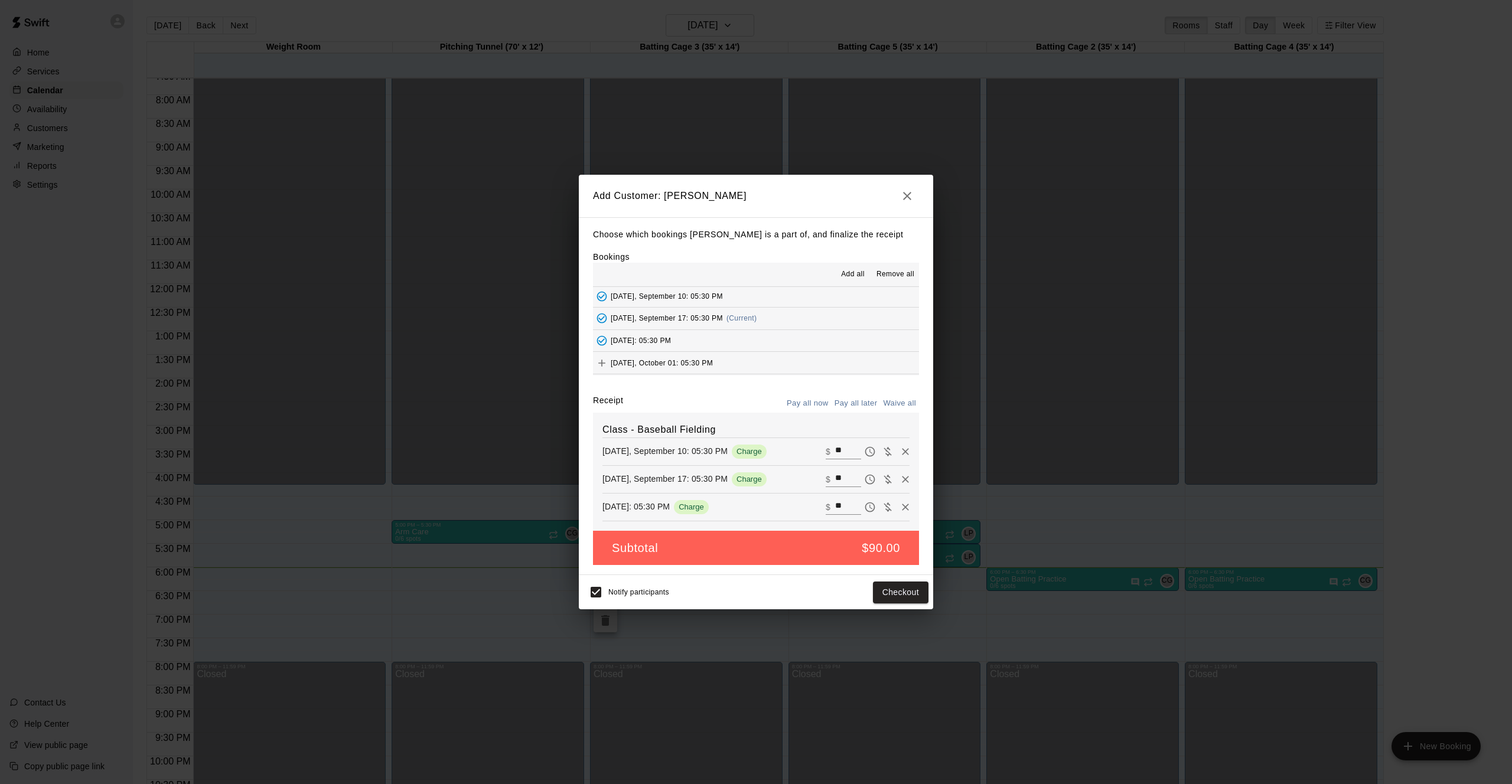
scroll to position [181, 0]
click at [605, 356] on icon "Add" at bounding box center [601, 361] width 12 height 12
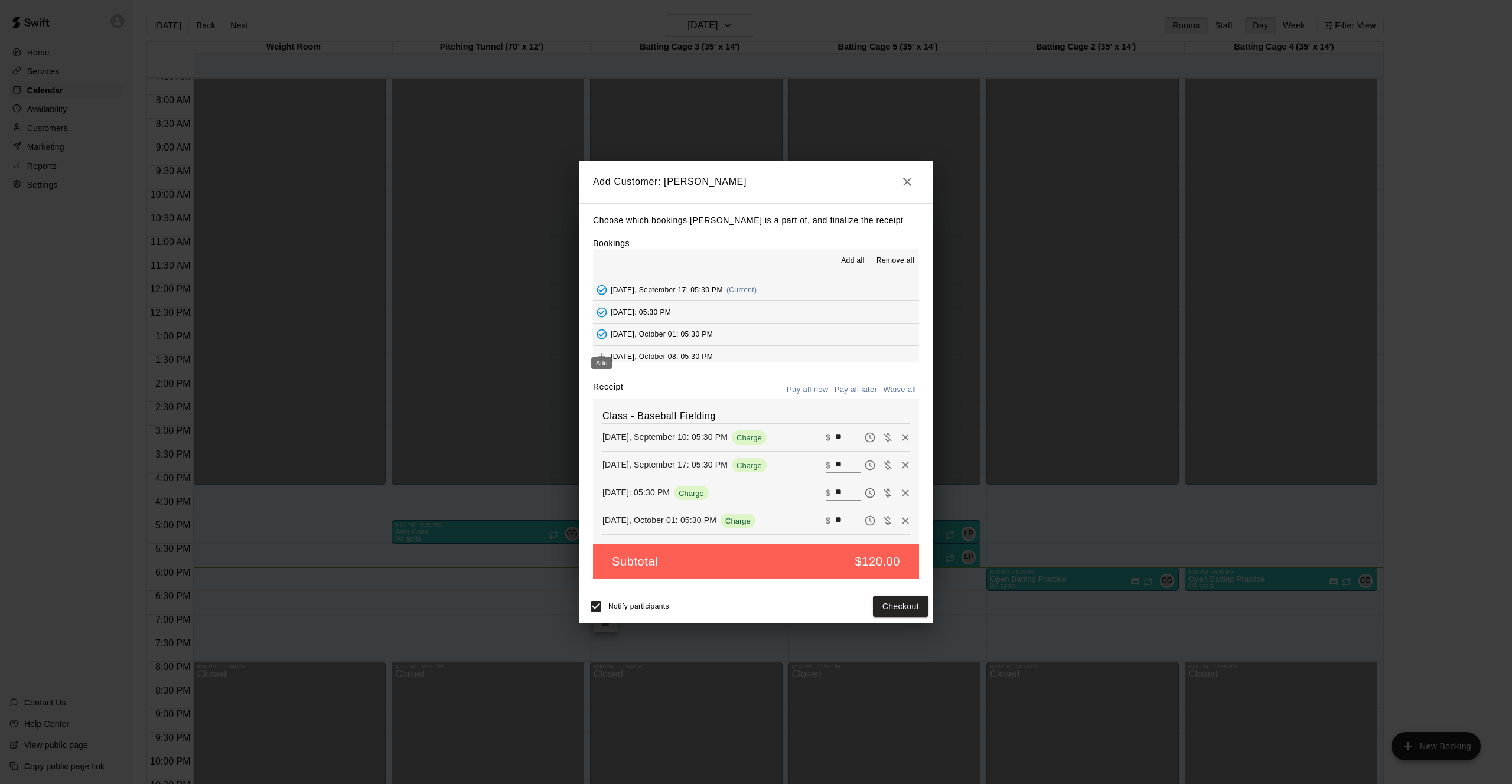
scroll to position [196, 0]
click at [604, 351] on icon "Add" at bounding box center [601, 354] width 7 height 7
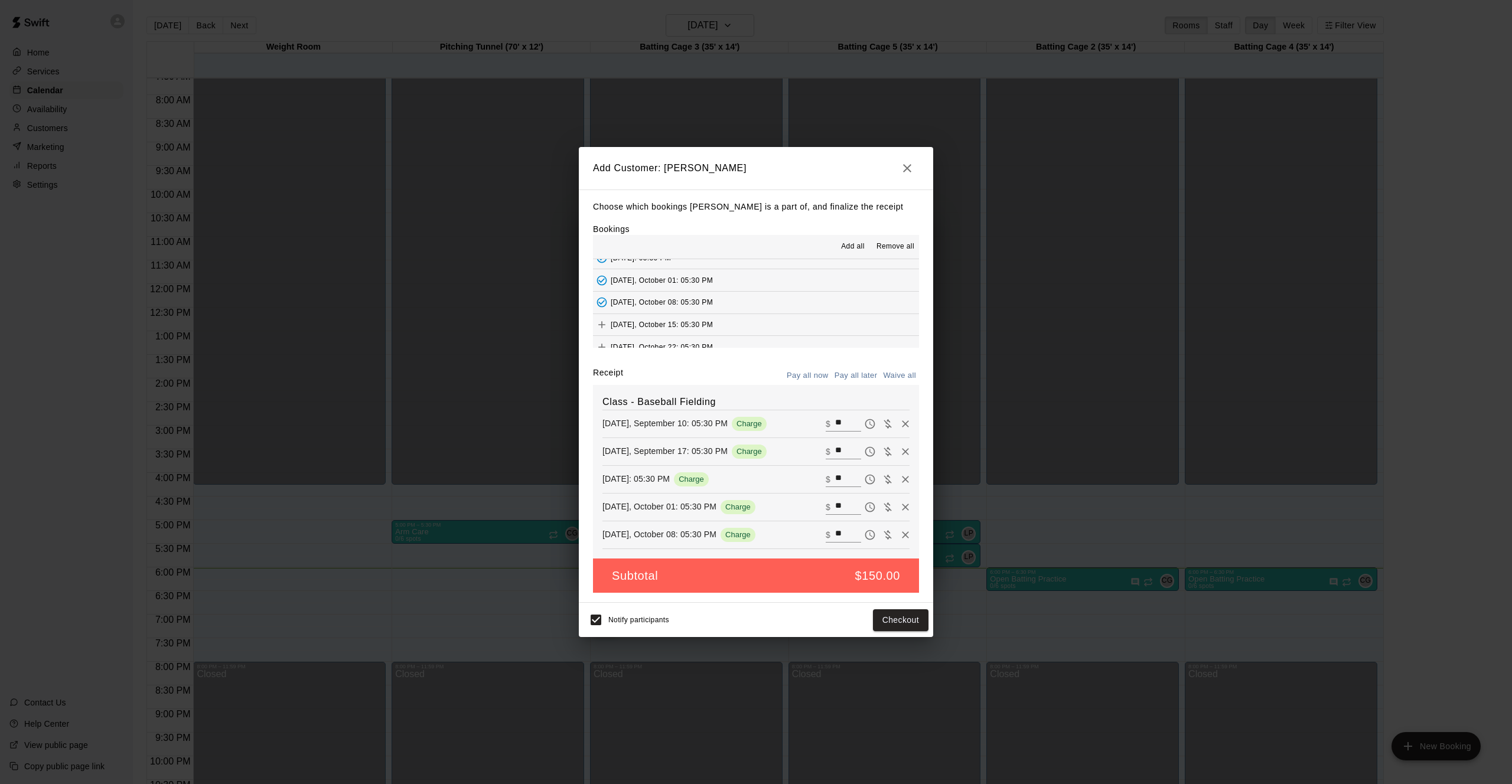
scroll to position [246, 0]
click at [852, 370] on button "Pay all later" at bounding box center [856, 376] width 49 height 18
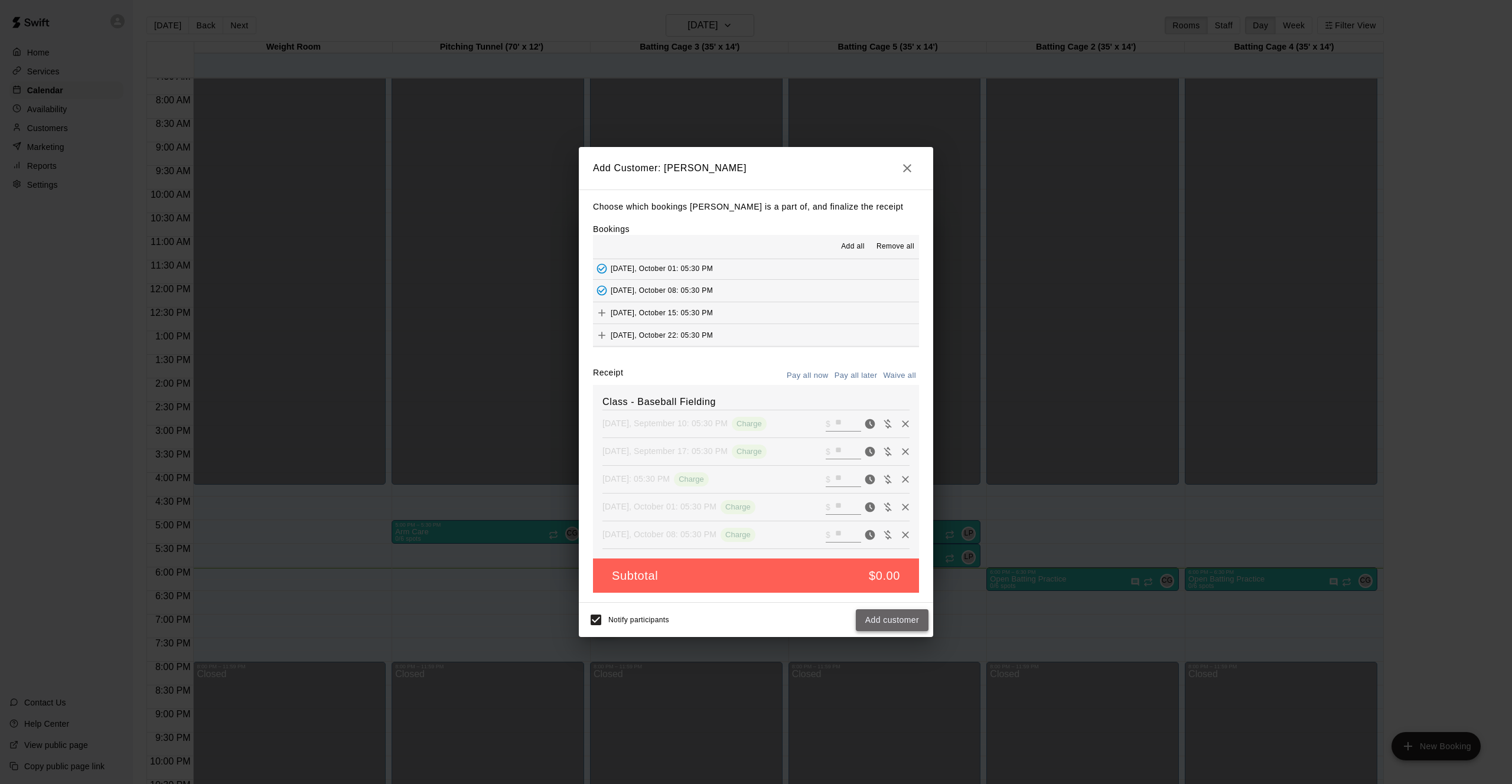
click at [907, 625] on button "Add customer" at bounding box center [892, 620] width 73 height 22
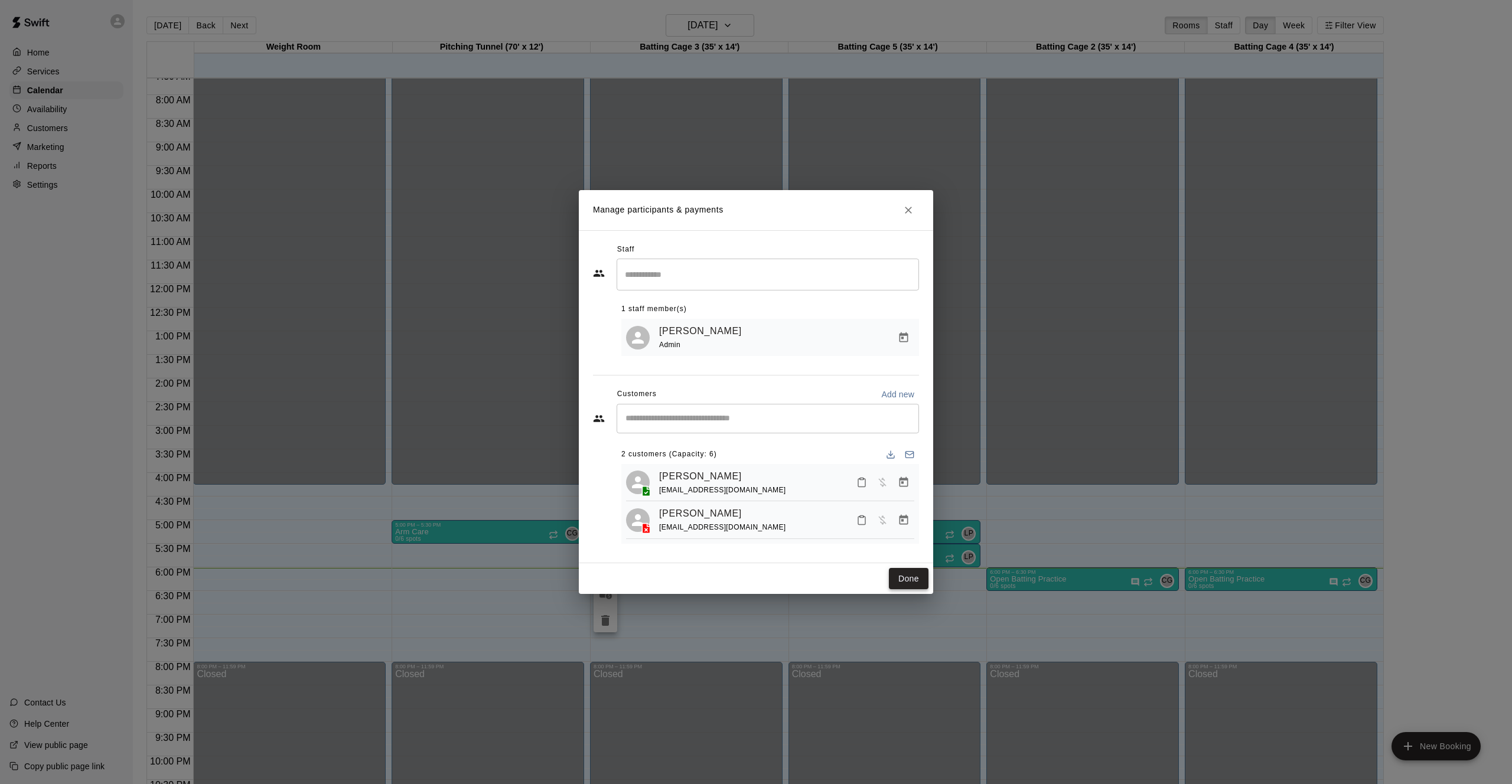
click at [908, 583] on button "Done" at bounding box center [909, 579] width 40 height 22
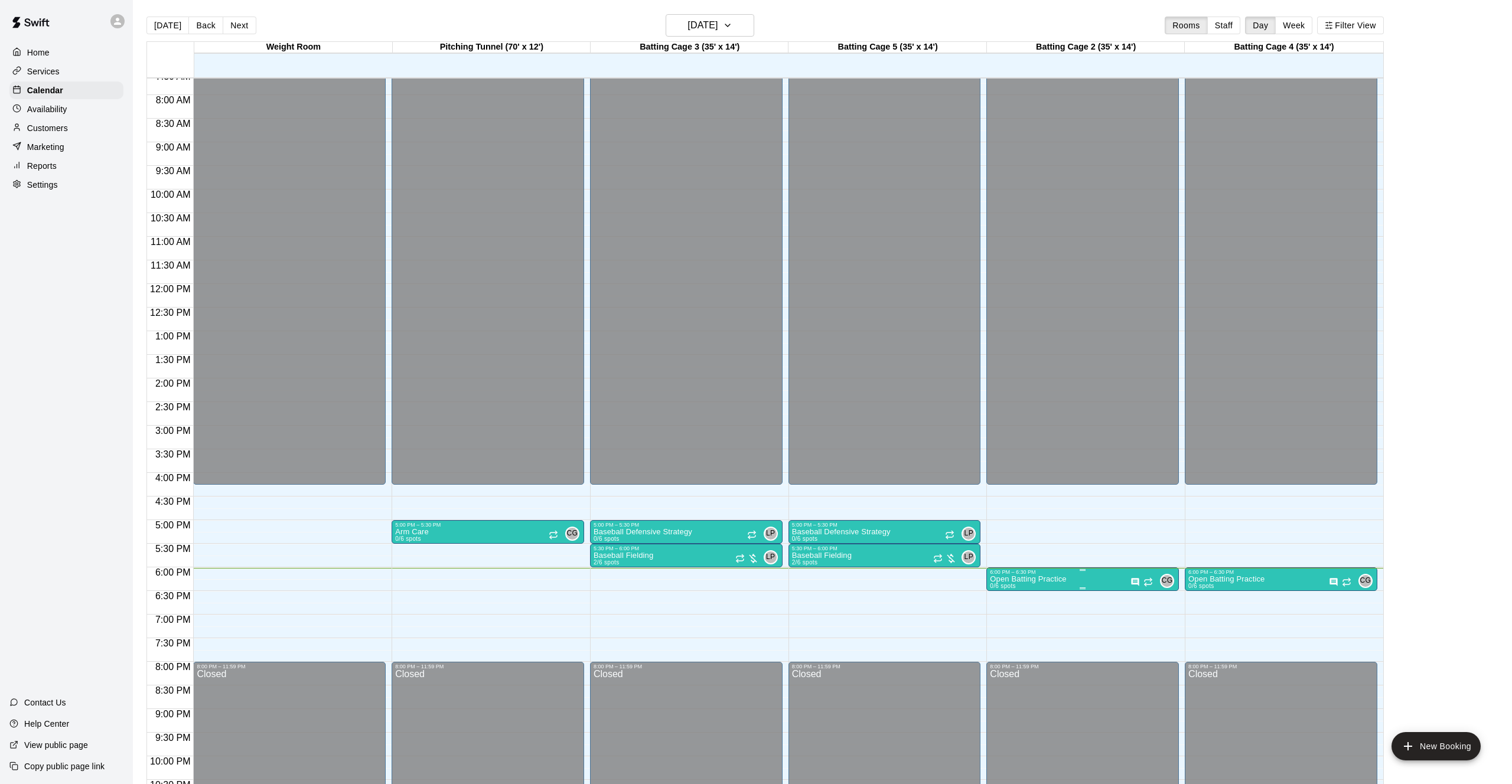
click at [999, 614] on img "edit" at bounding box center [1002, 616] width 14 height 14
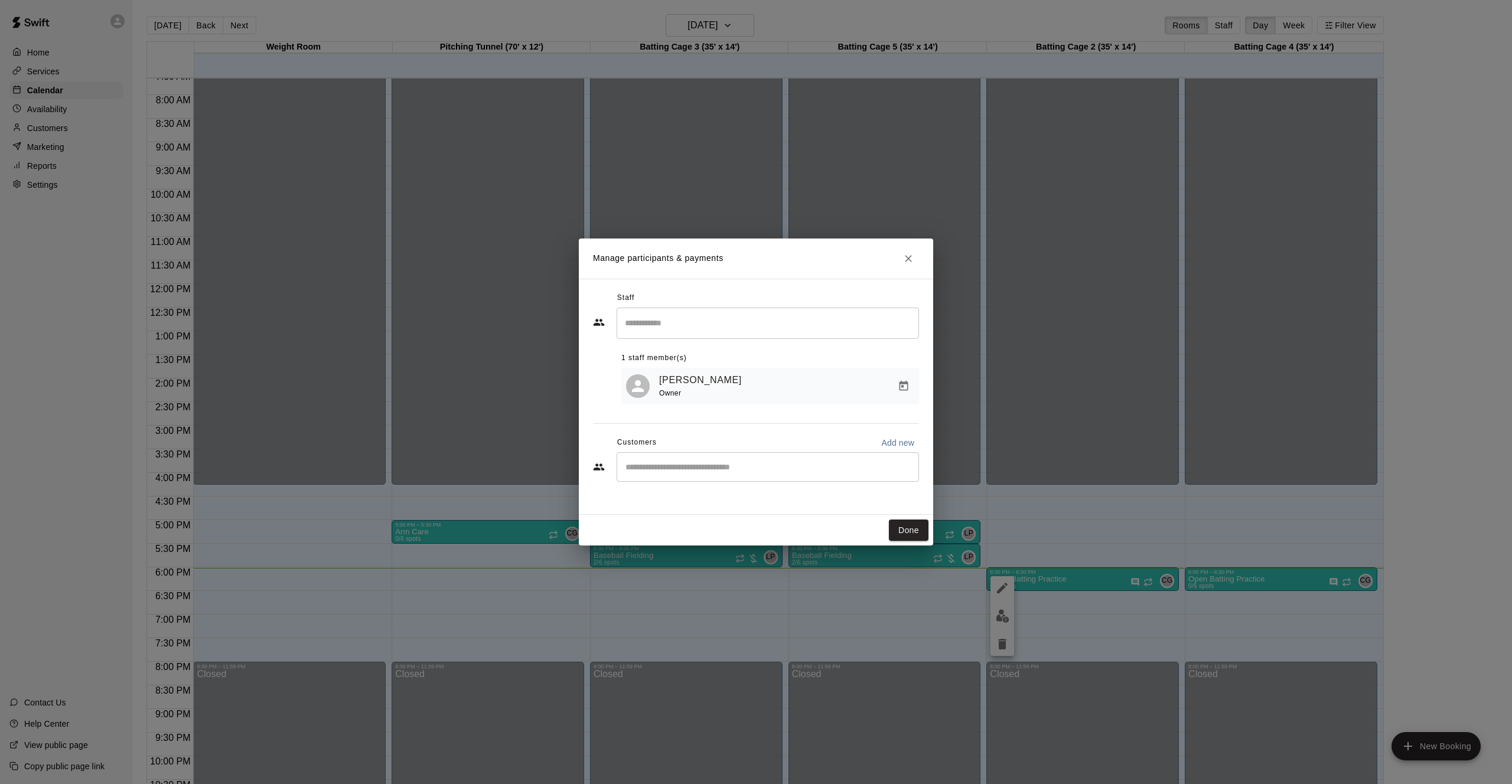
click at [701, 462] on input "Start typing to search customers..." at bounding box center [768, 467] width 291 height 12
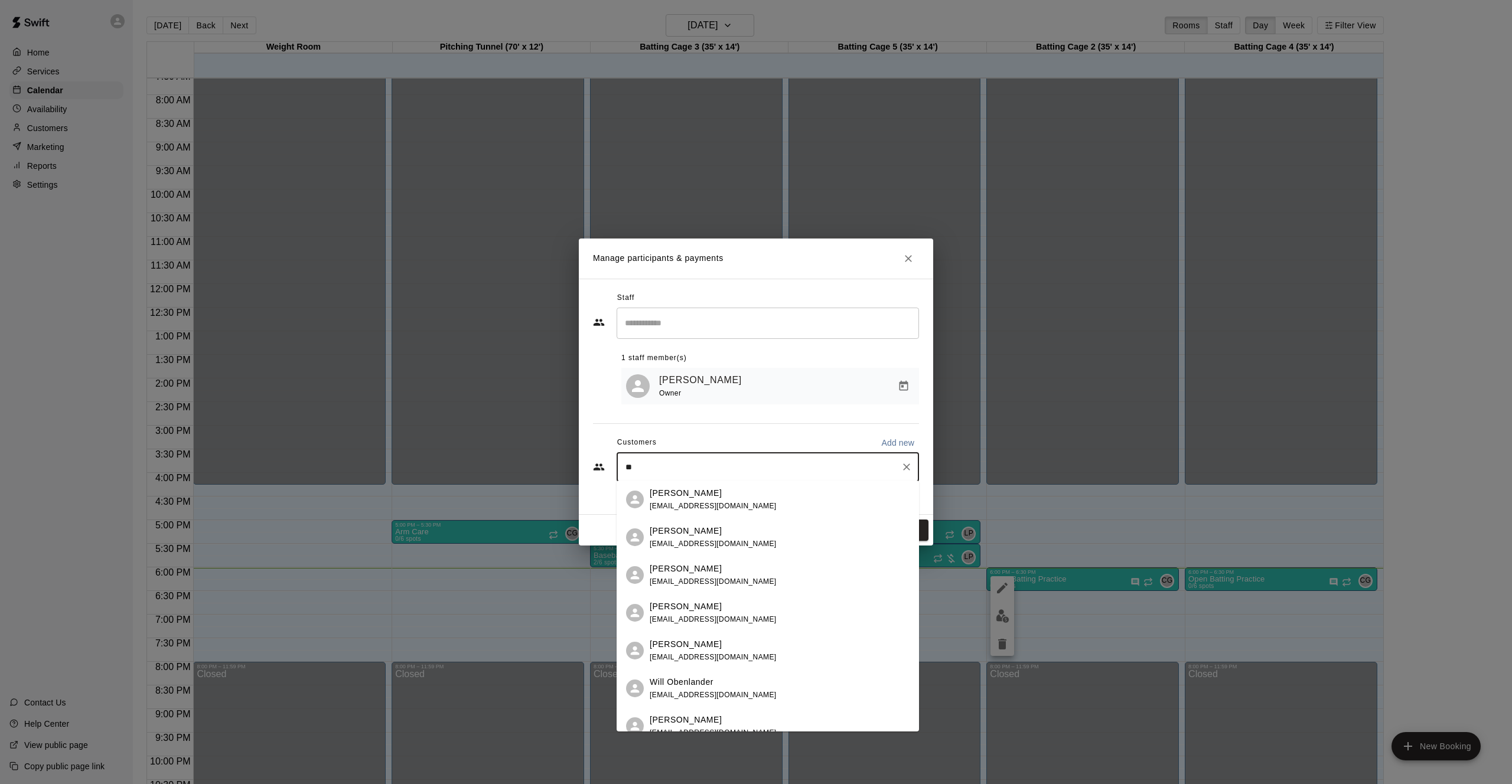
type input "***"
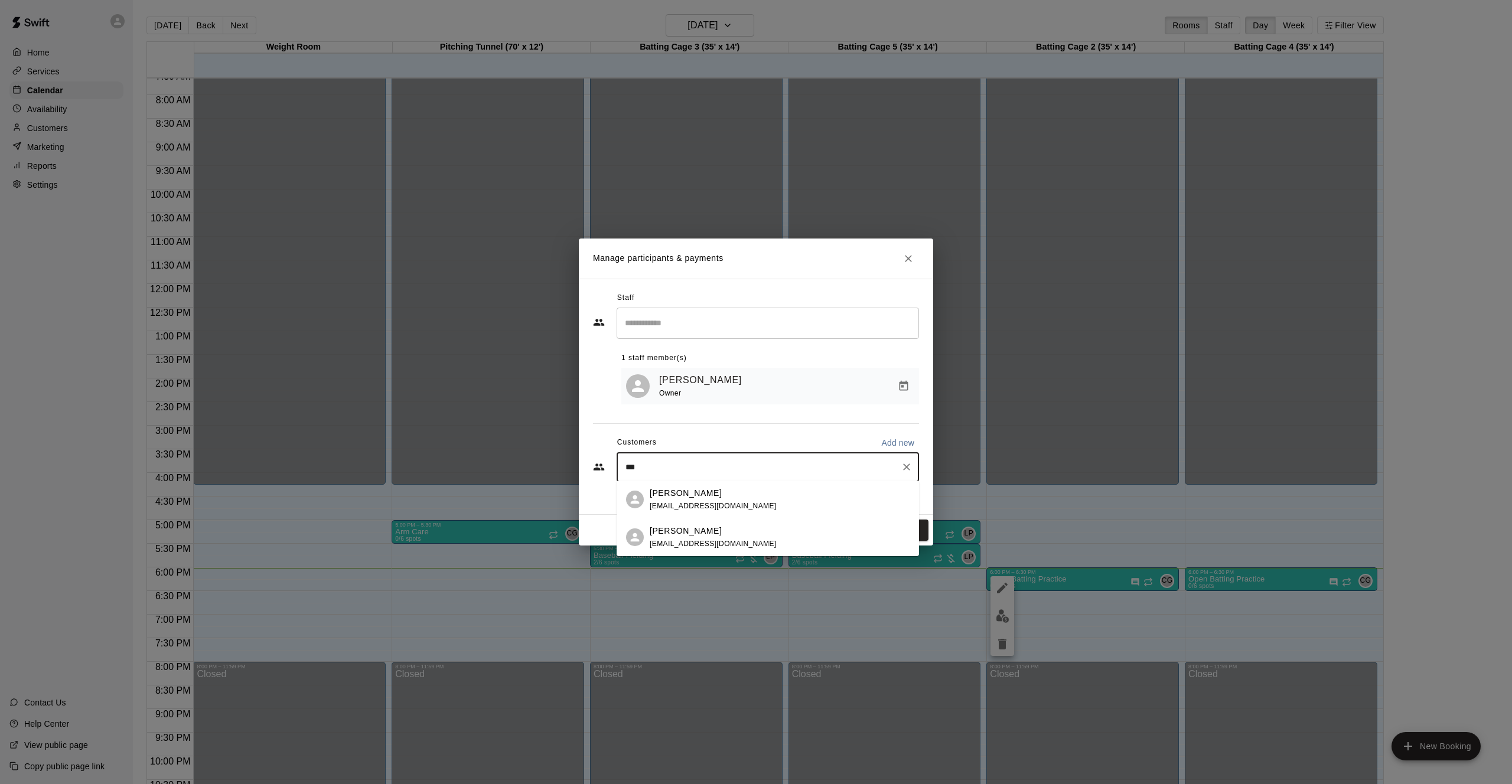
click at [657, 546] on span "[EMAIL_ADDRESS][DOMAIN_NAME]" at bounding box center [713, 544] width 127 height 8
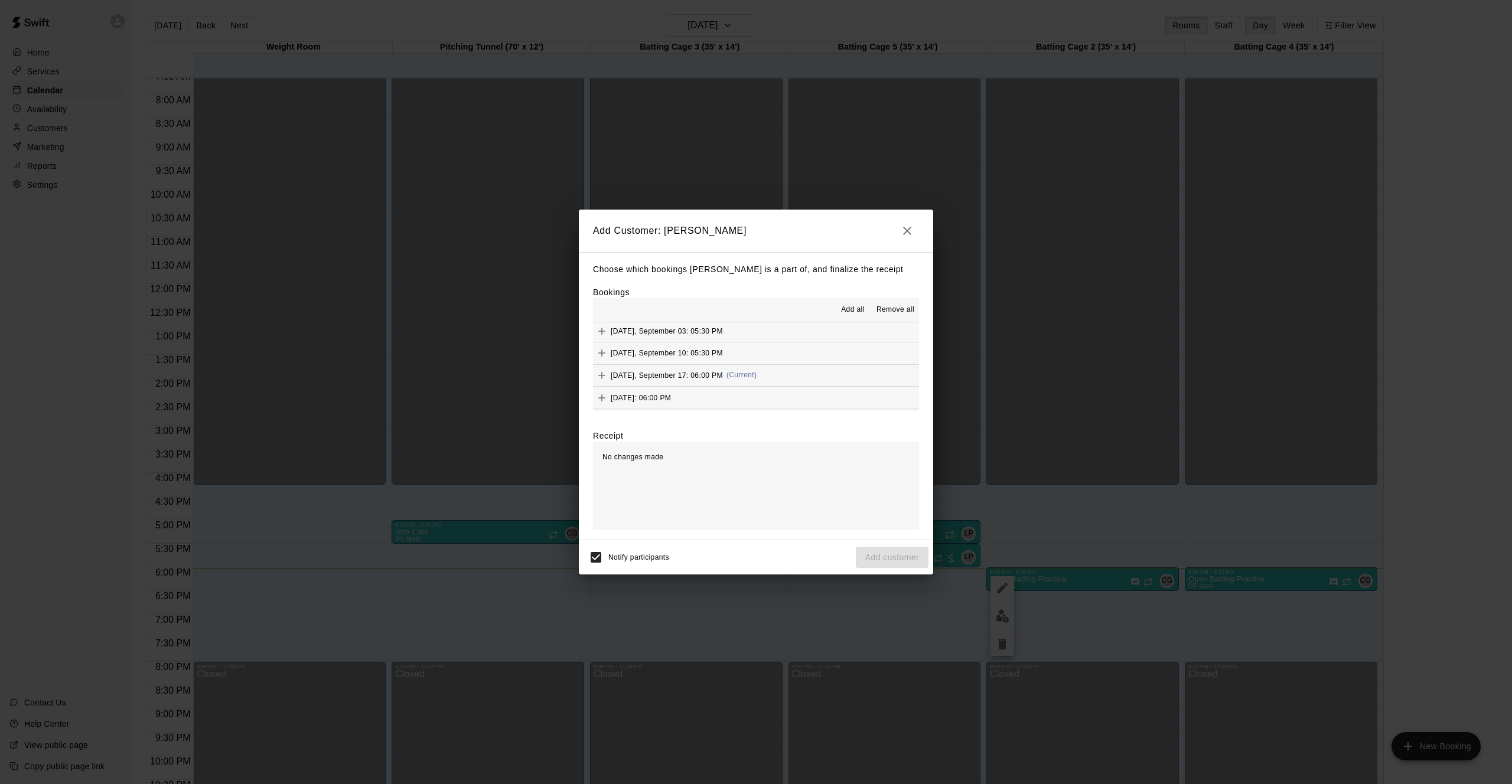
scroll to position [166, 0]
click at [602, 361] on icon "Add" at bounding box center [601, 367] width 12 height 12
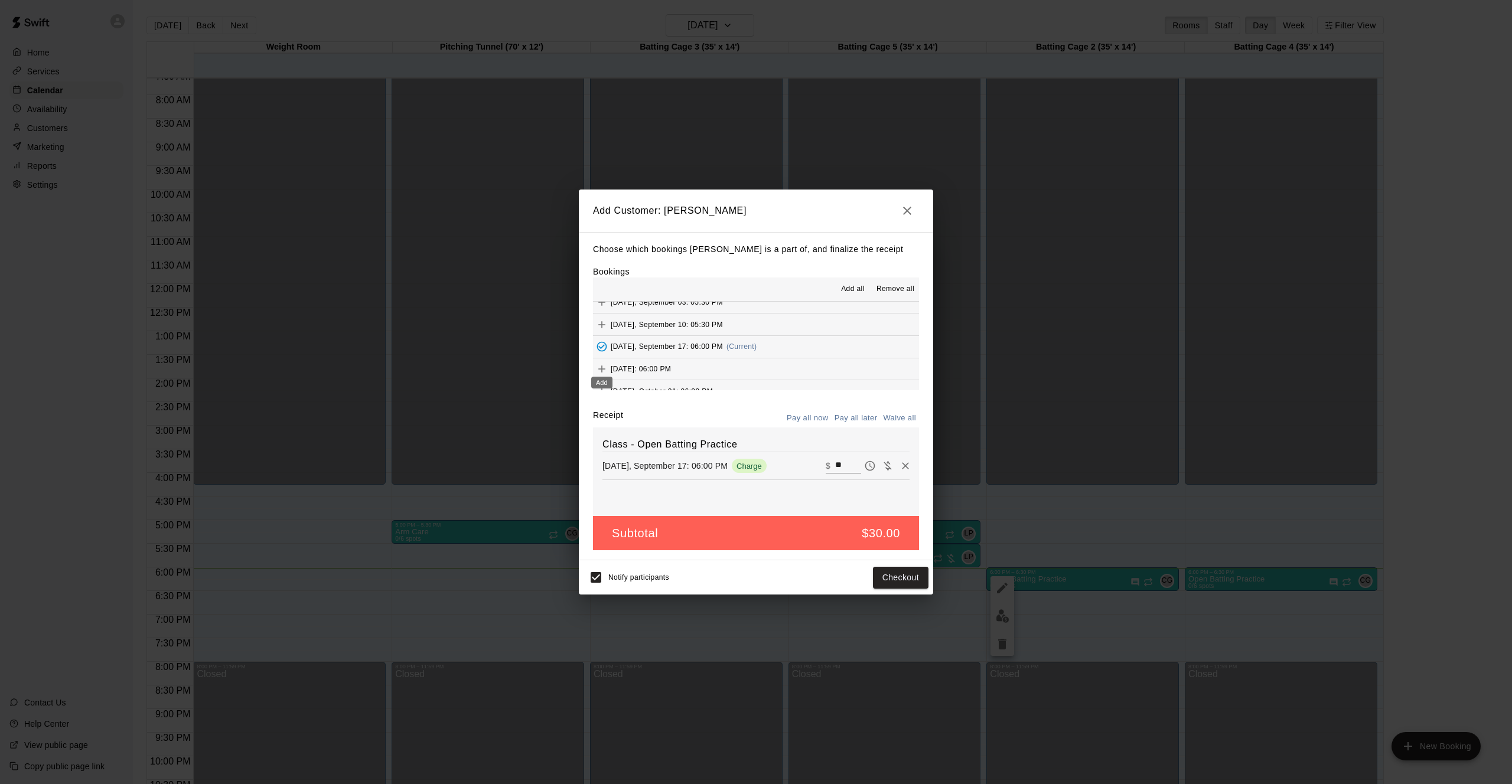
click at [601, 365] on icon "Add" at bounding box center [601, 369] width 12 height 12
click at [602, 384] on icon "Add" at bounding box center [601, 390] width 12 height 12
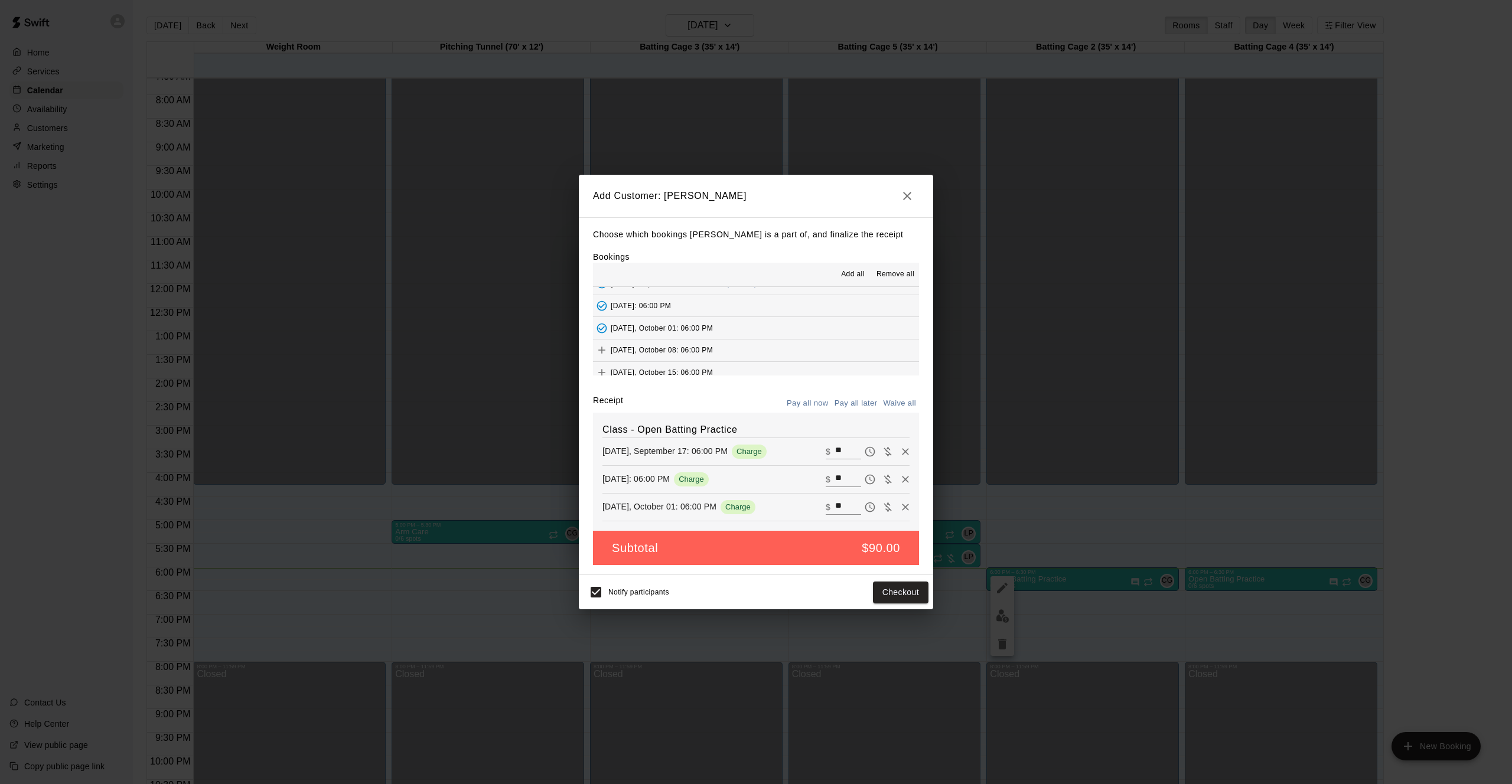
scroll to position [228, 0]
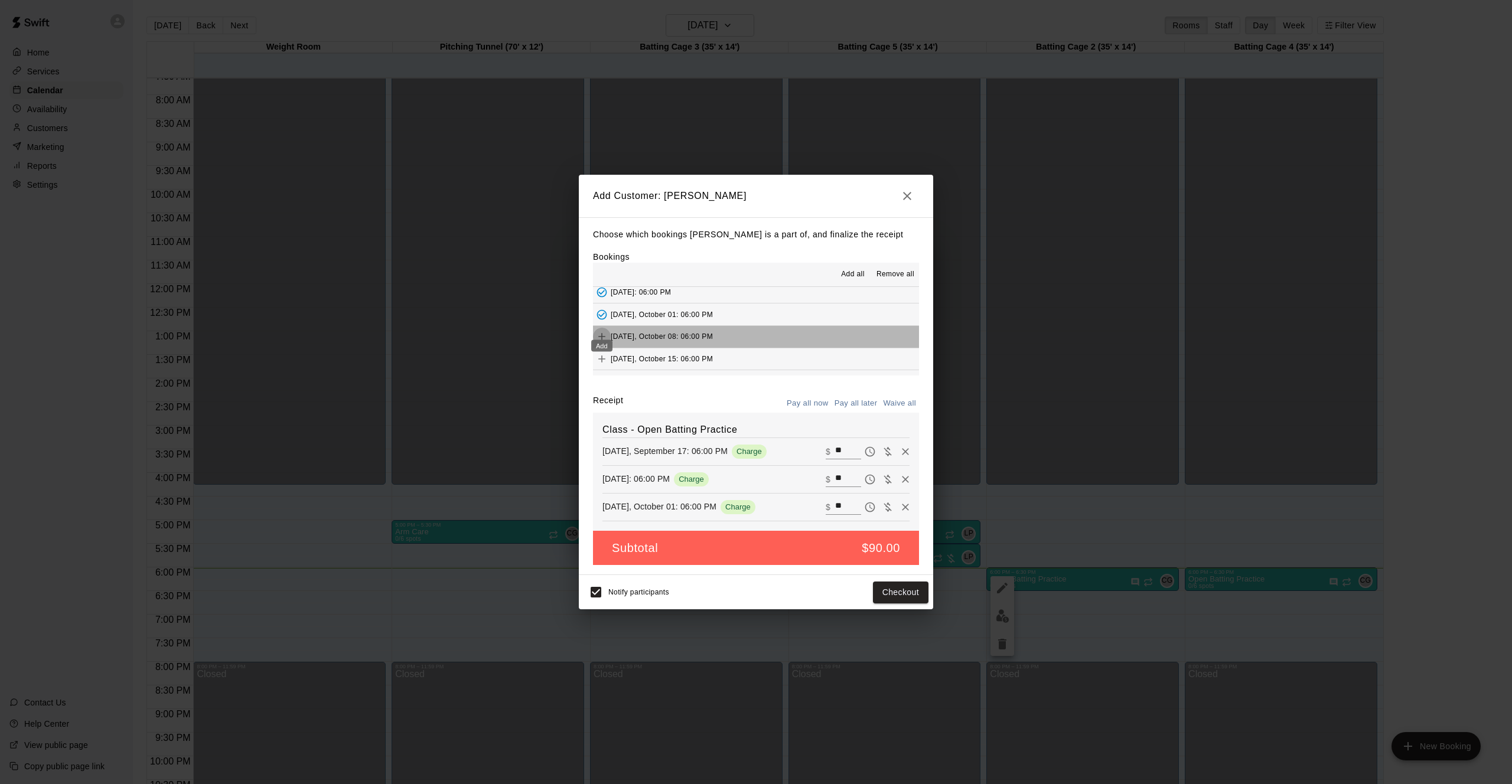
click at [603, 330] on icon "Add" at bounding box center [601, 336] width 12 height 12
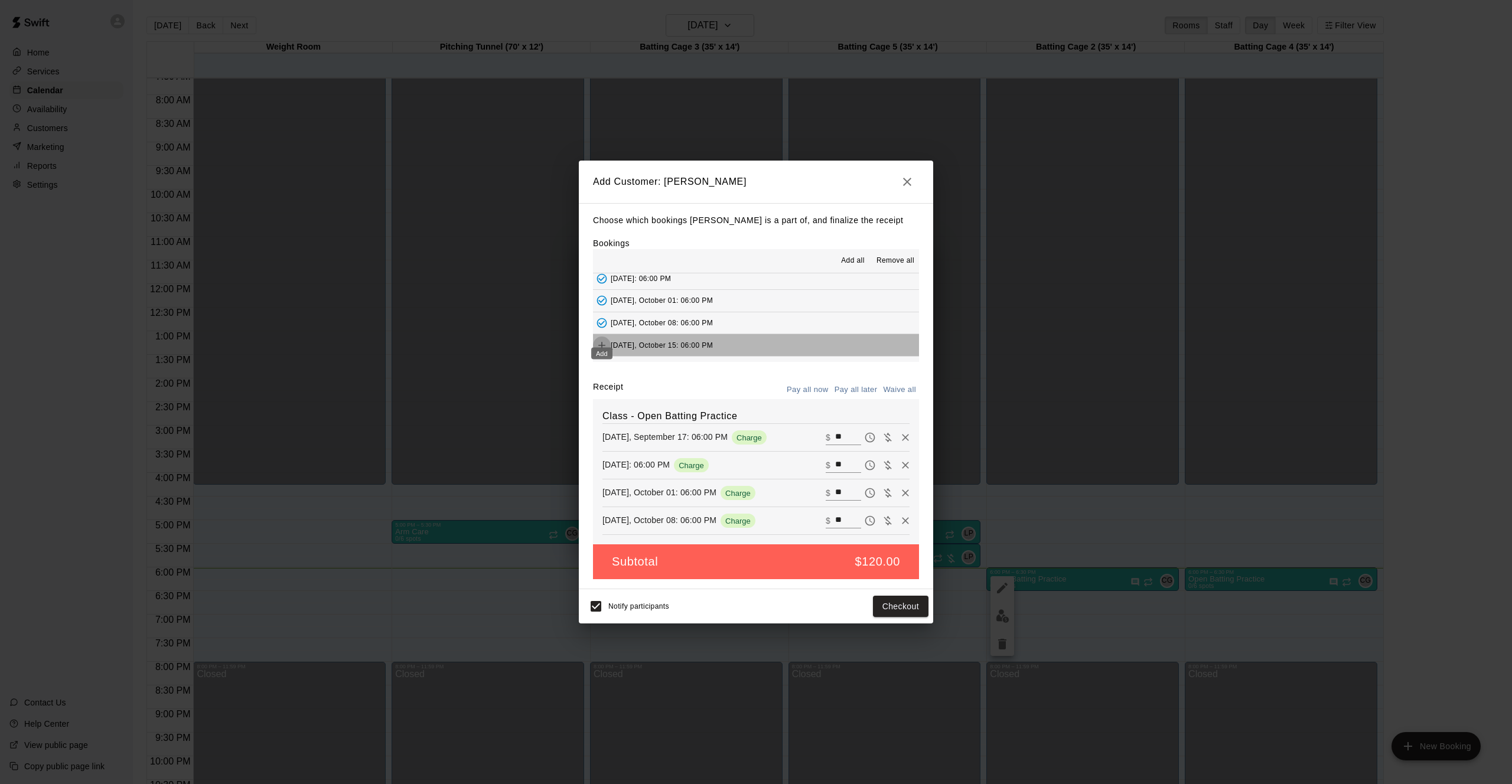
click at [601, 339] on icon "Add" at bounding box center [601, 345] width 12 height 12
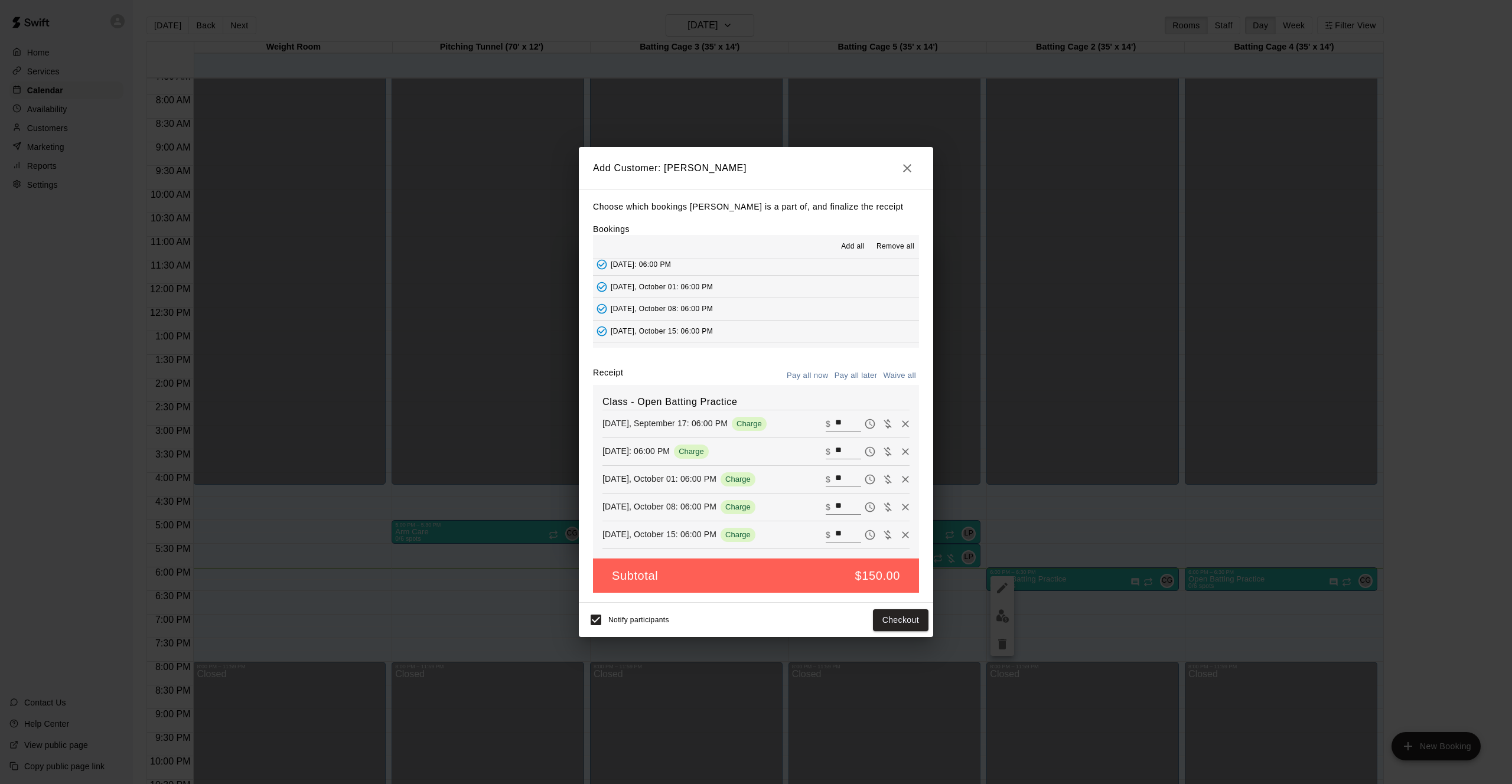
click at [847, 377] on button "Pay all later" at bounding box center [856, 376] width 49 height 18
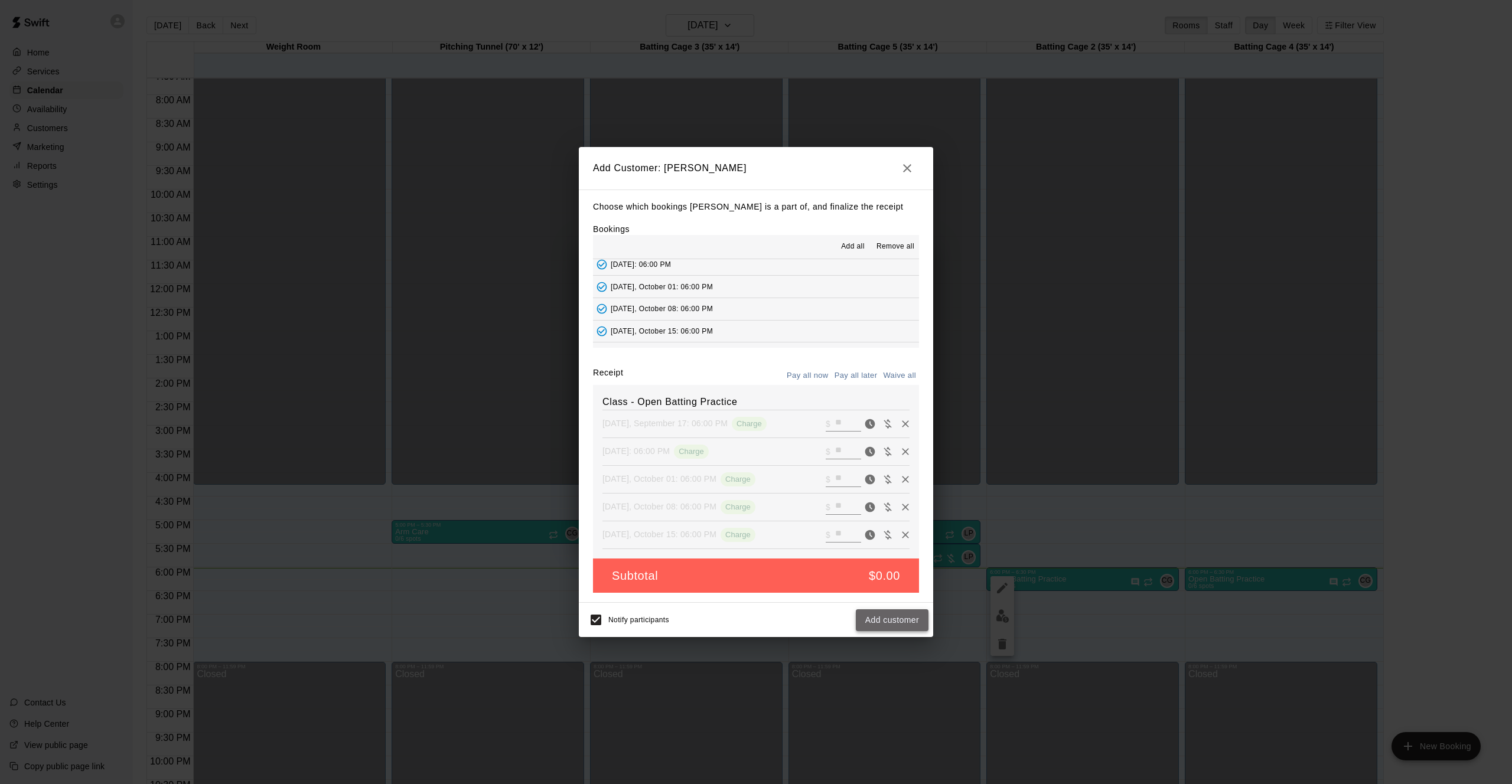
click at [896, 624] on button "Add customer" at bounding box center [892, 620] width 73 height 22
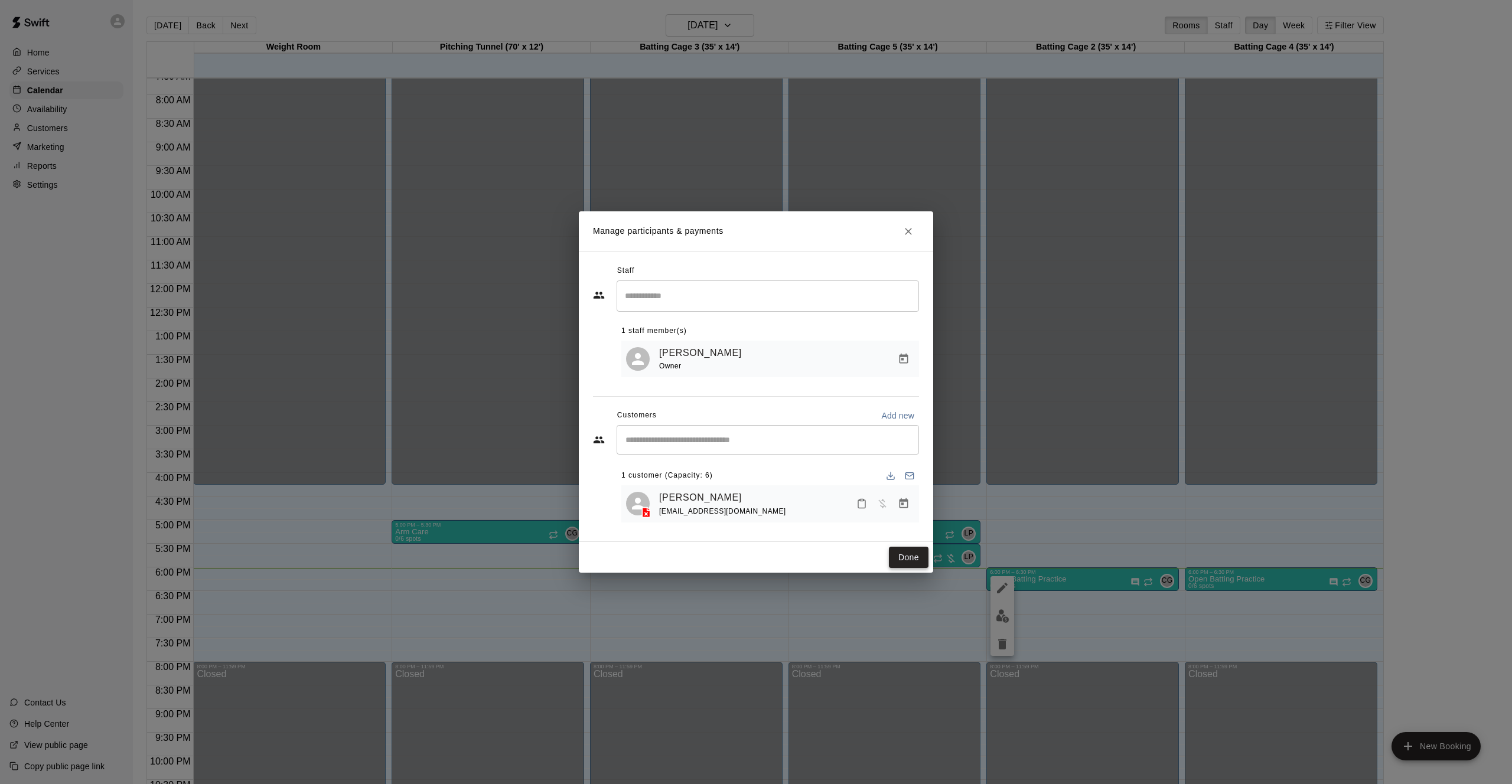
click at [913, 555] on button "Done" at bounding box center [909, 558] width 40 height 22
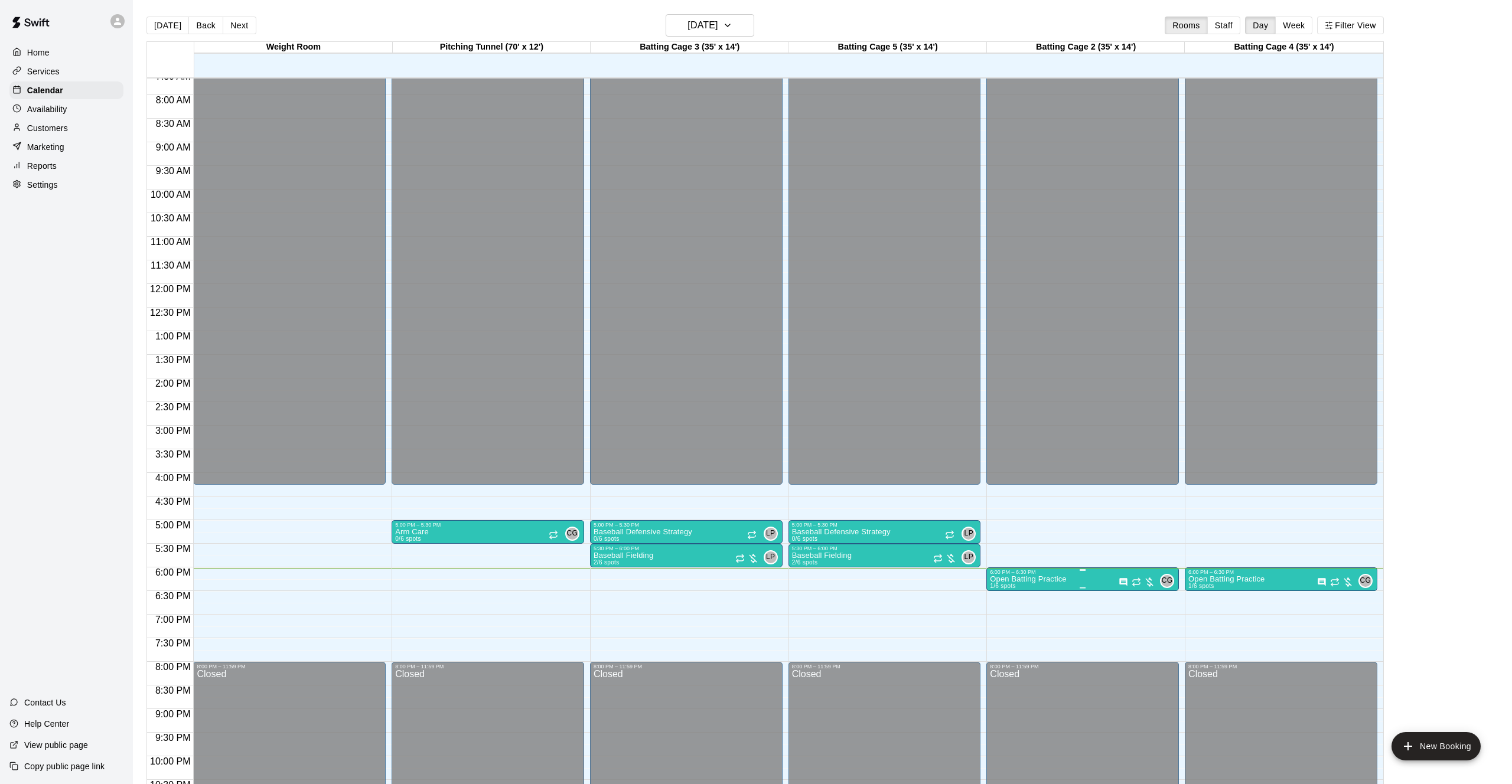
click at [1046, 573] on div "6:00 PM – 6:30 PM" at bounding box center [1082, 572] width 185 height 6
click at [1004, 606] on img "edit" at bounding box center [1002, 610] width 14 height 14
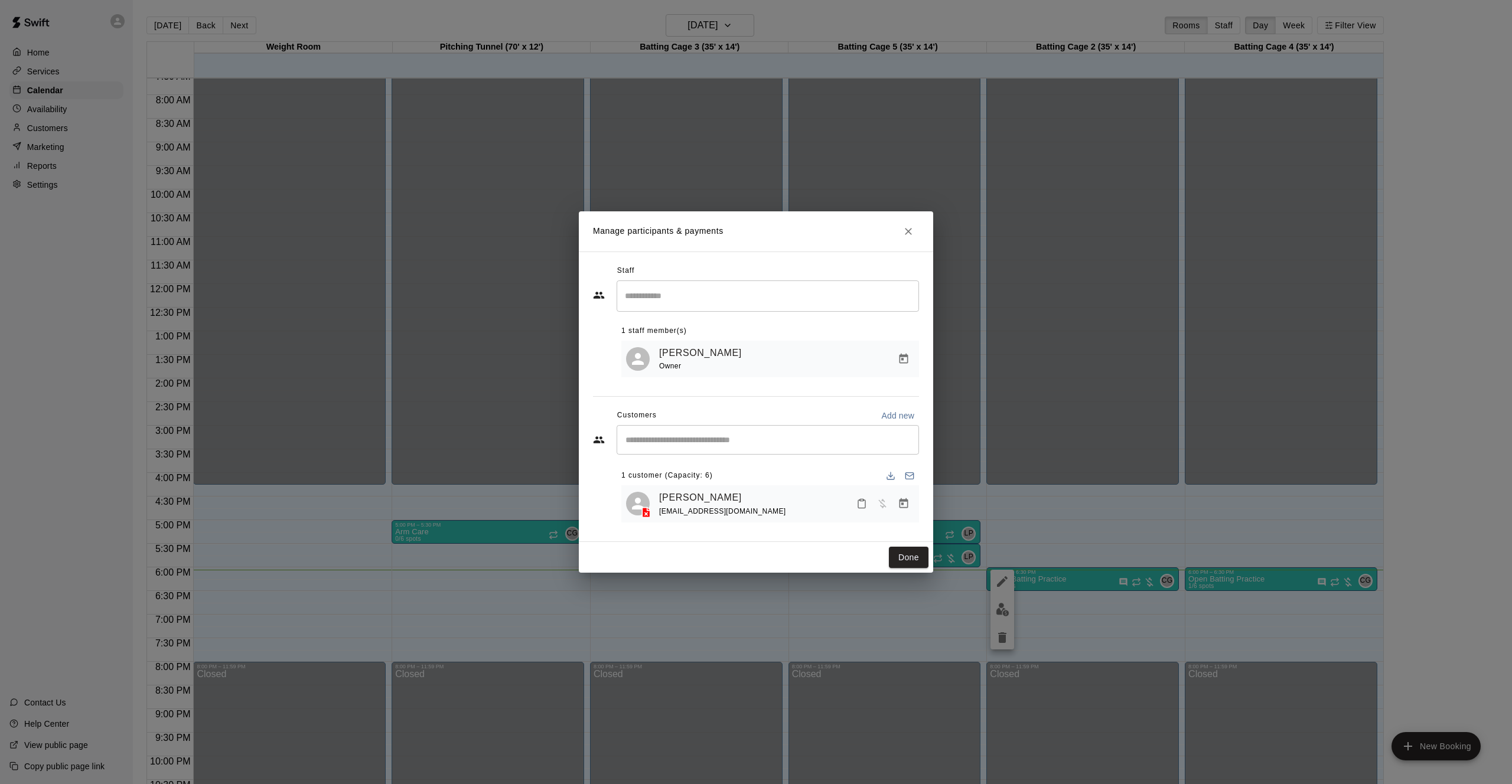
click at [701, 439] on input "Start typing to search customers..." at bounding box center [768, 439] width 291 height 12
type input "*****"
click at [717, 466] on div "[PERSON_NAME]" at bounding box center [713, 467] width 127 height 12
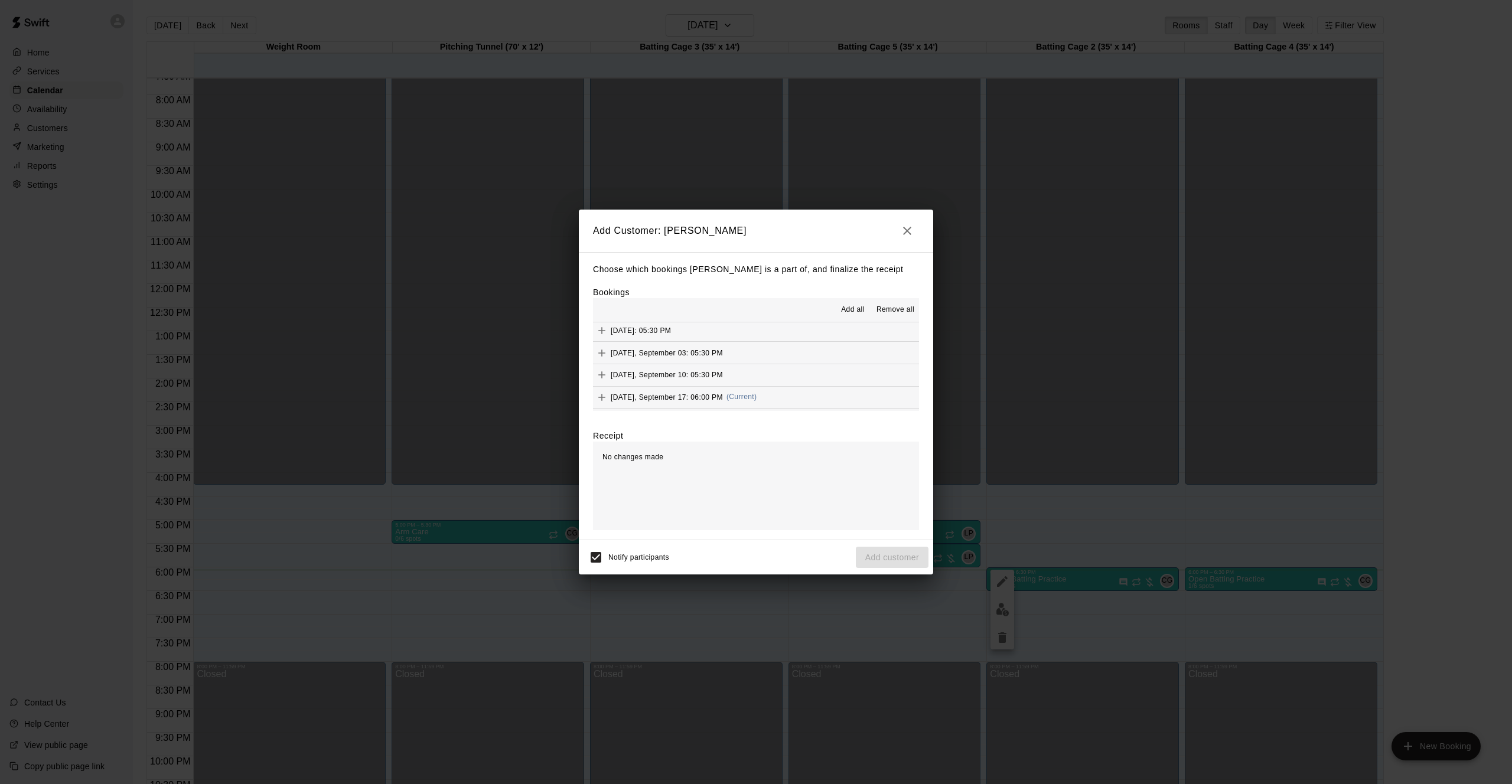
scroll to position [151, 0]
click at [602, 380] on div "Add" at bounding box center [601, 389] width 24 height 21
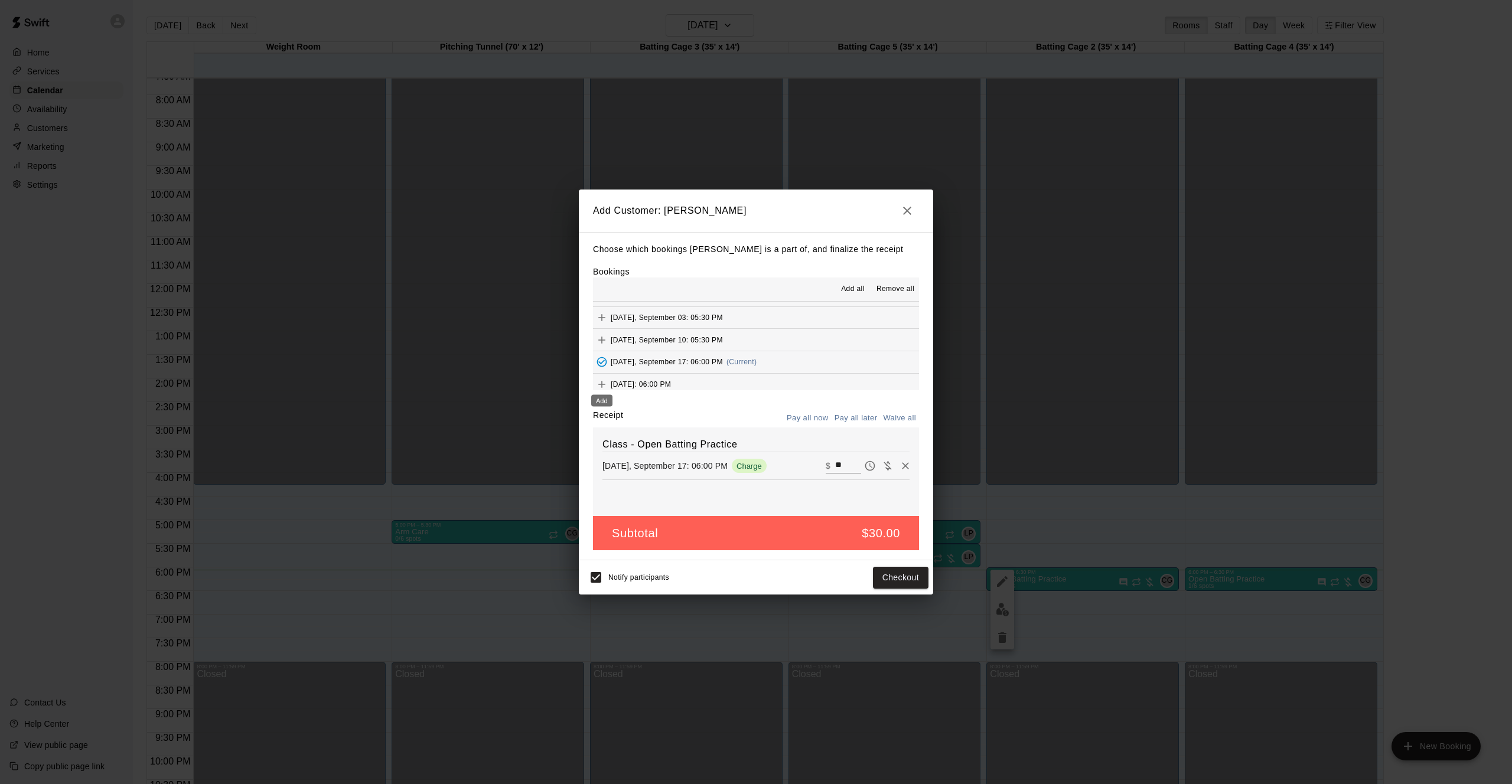
click at [601, 380] on icon "Add" at bounding box center [601, 384] width 12 height 12
click at [603, 350] on div "Add" at bounding box center [601, 357] width 24 height 21
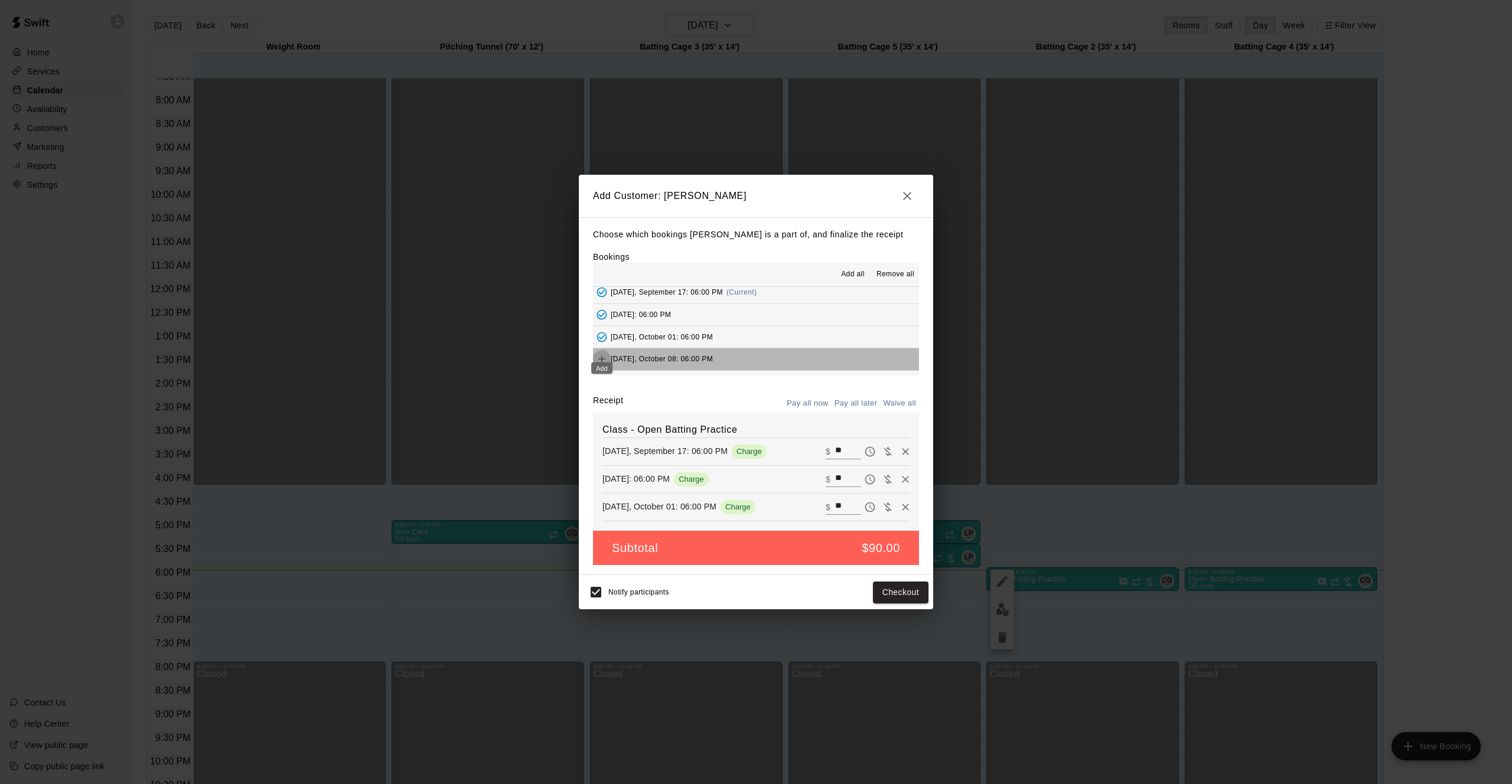
click at [602, 356] on icon "Add" at bounding box center [601, 359] width 7 height 7
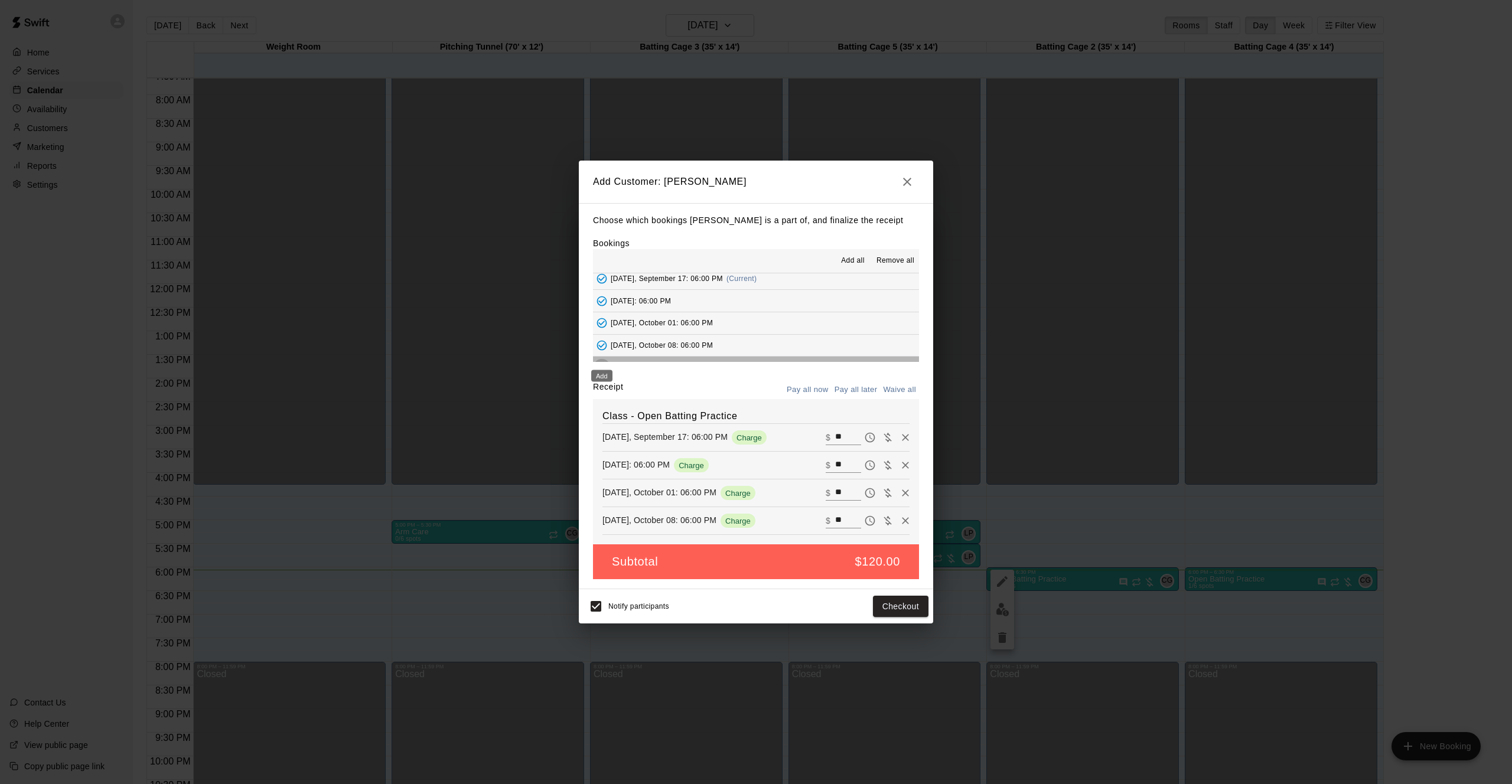
drag, startPoint x: 601, startPoint y: 353, endPoint x: 730, endPoint y: 356, distance: 129.0
click at [602, 362] on icon "Add" at bounding box center [601, 367] width 12 height 12
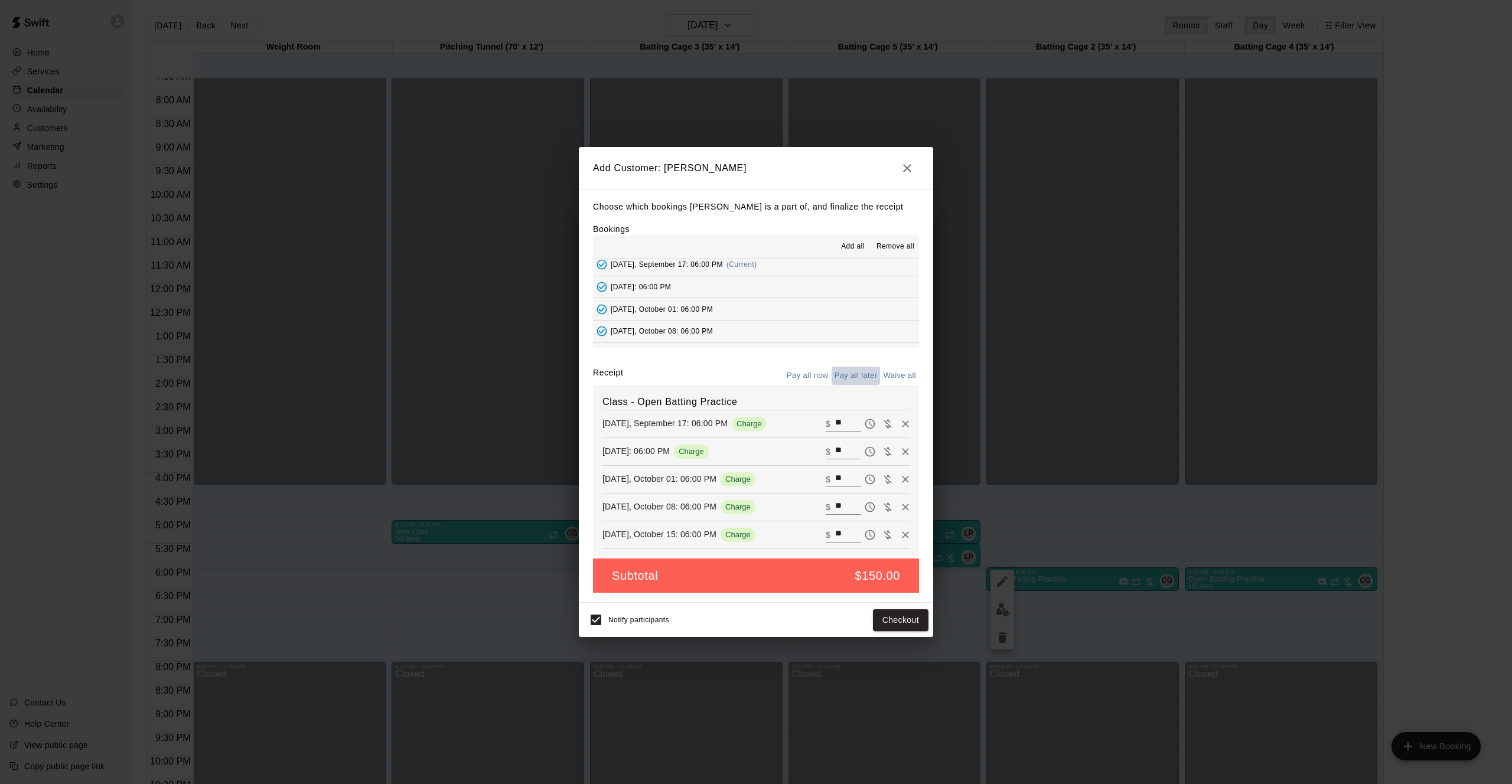
click at [844, 374] on button "Pay all later" at bounding box center [856, 376] width 49 height 18
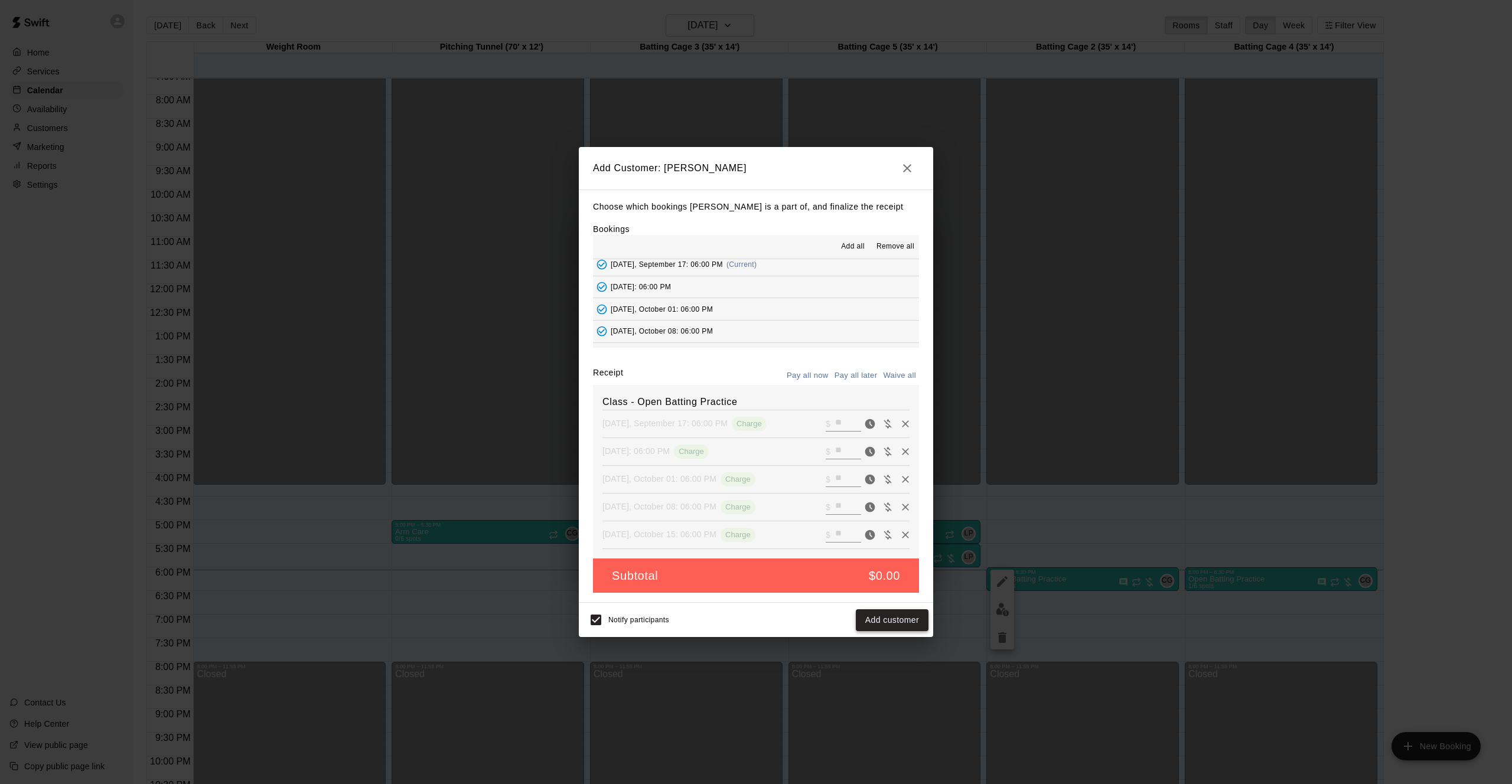
click at [885, 619] on button "Add customer" at bounding box center [892, 620] width 73 height 22
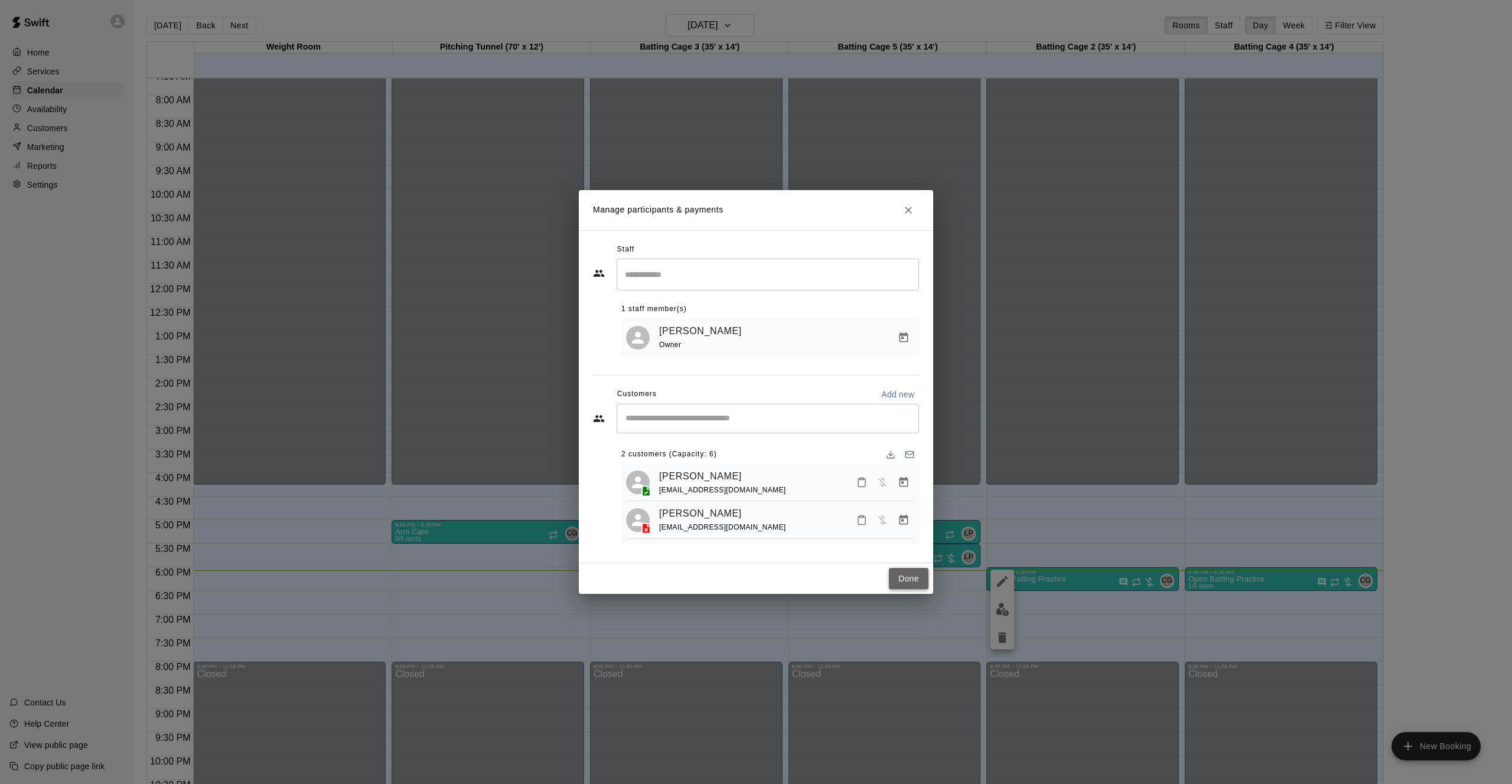
click at [910, 585] on button "Done" at bounding box center [909, 579] width 40 height 22
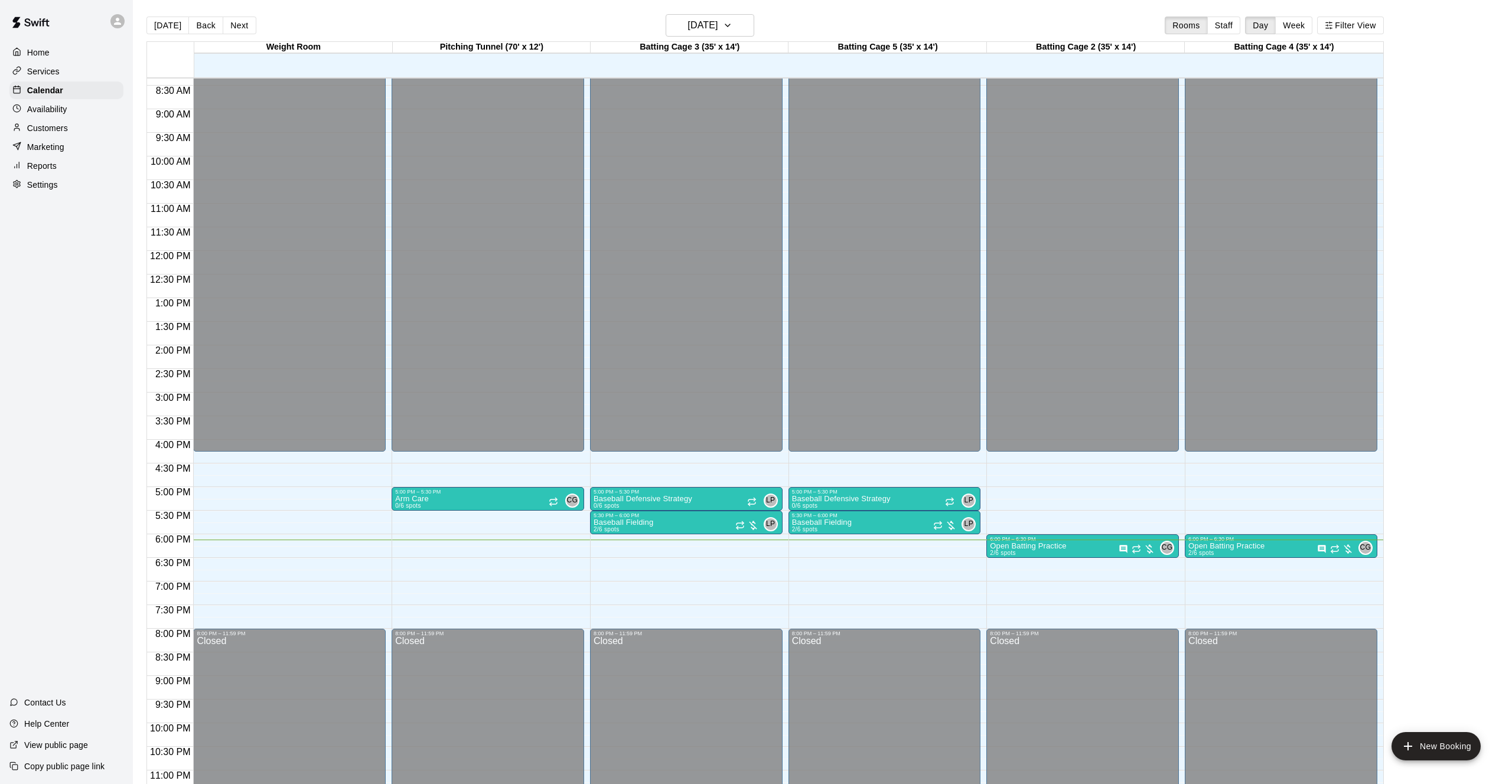
scroll to position [393, 0]
click at [65, 109] on p "Availability" at bounding box center [47, 109] width 40 height 12
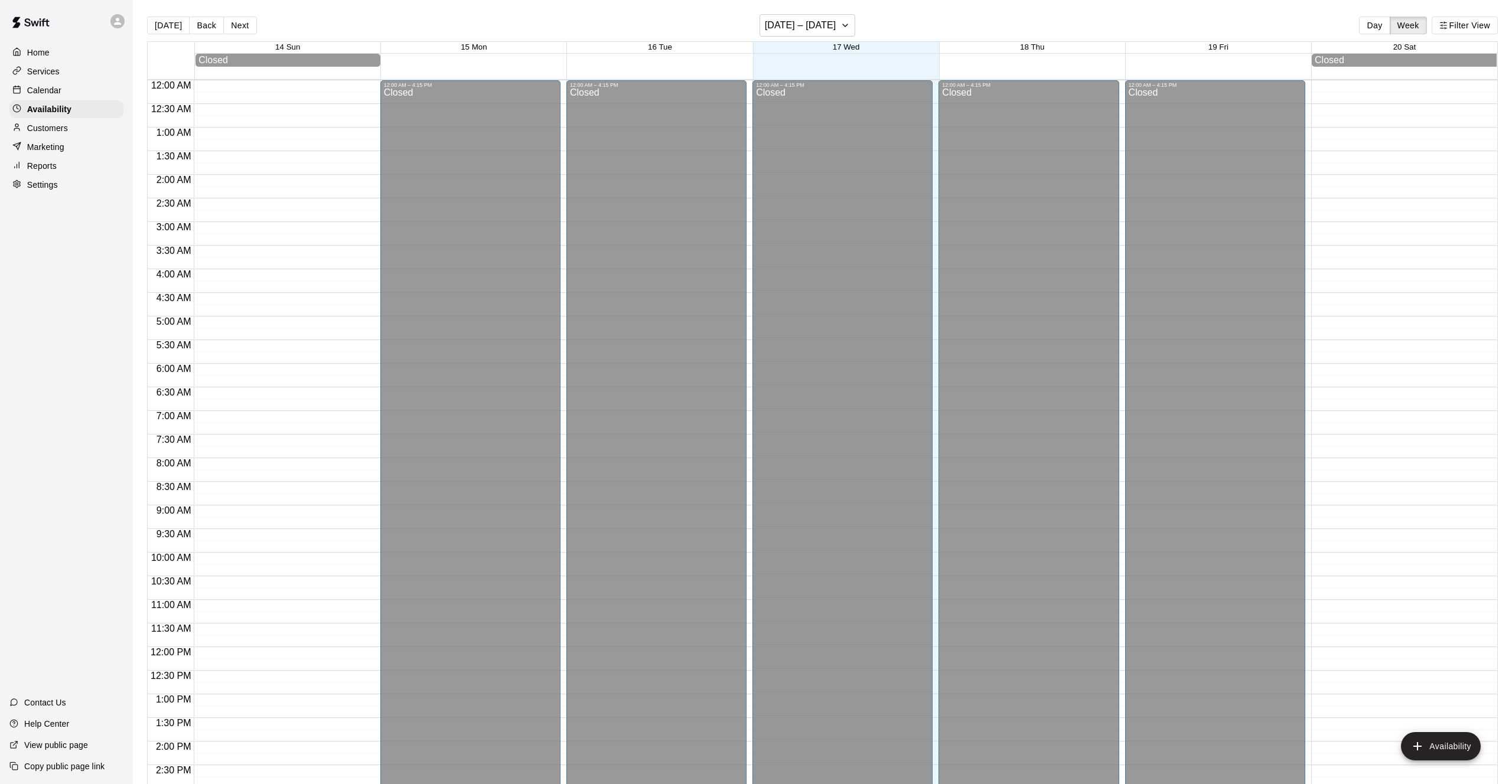
scroll to position [415, 0]
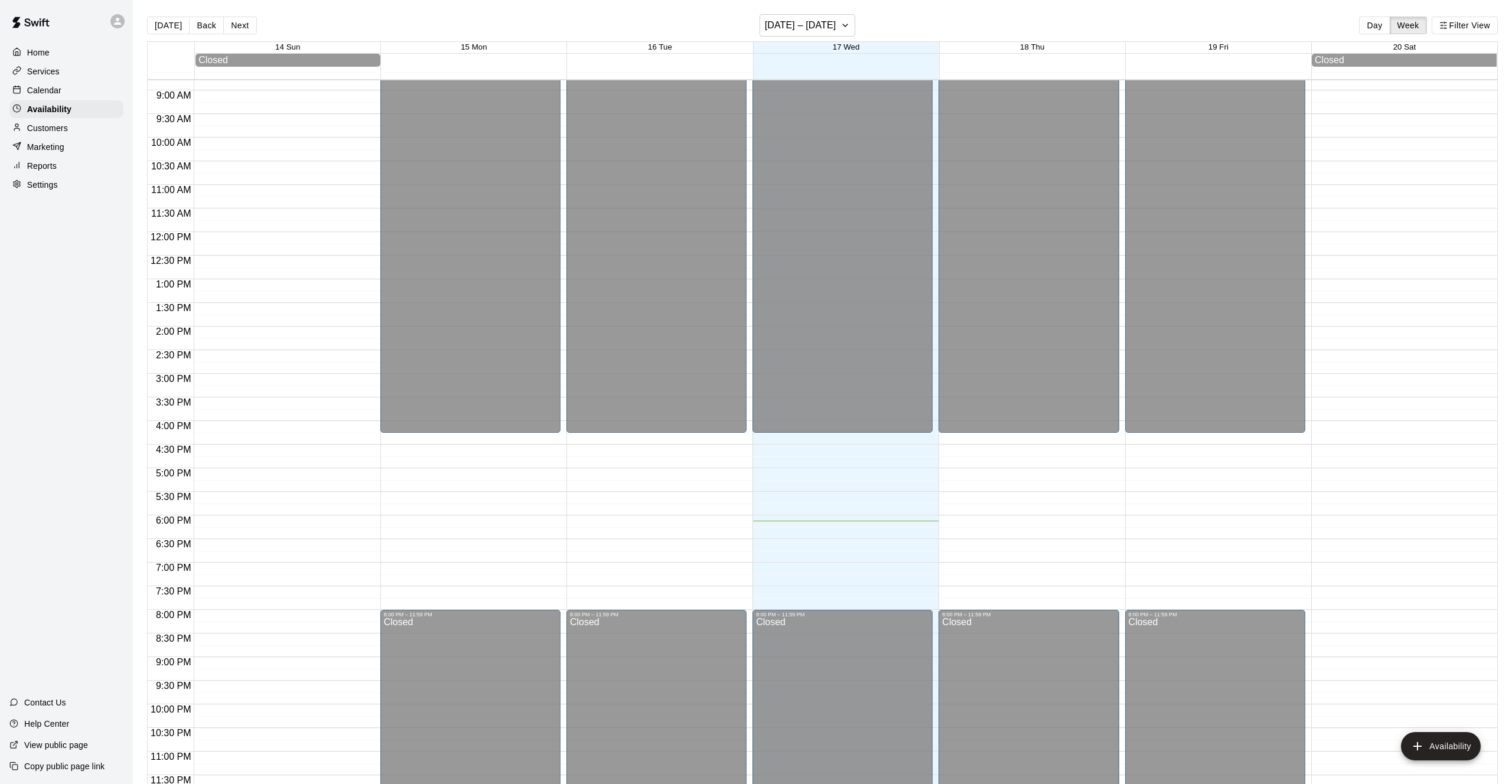
click at [57, 86] on p "Calendar" at bounding box center [44, 90] width 34 height 12
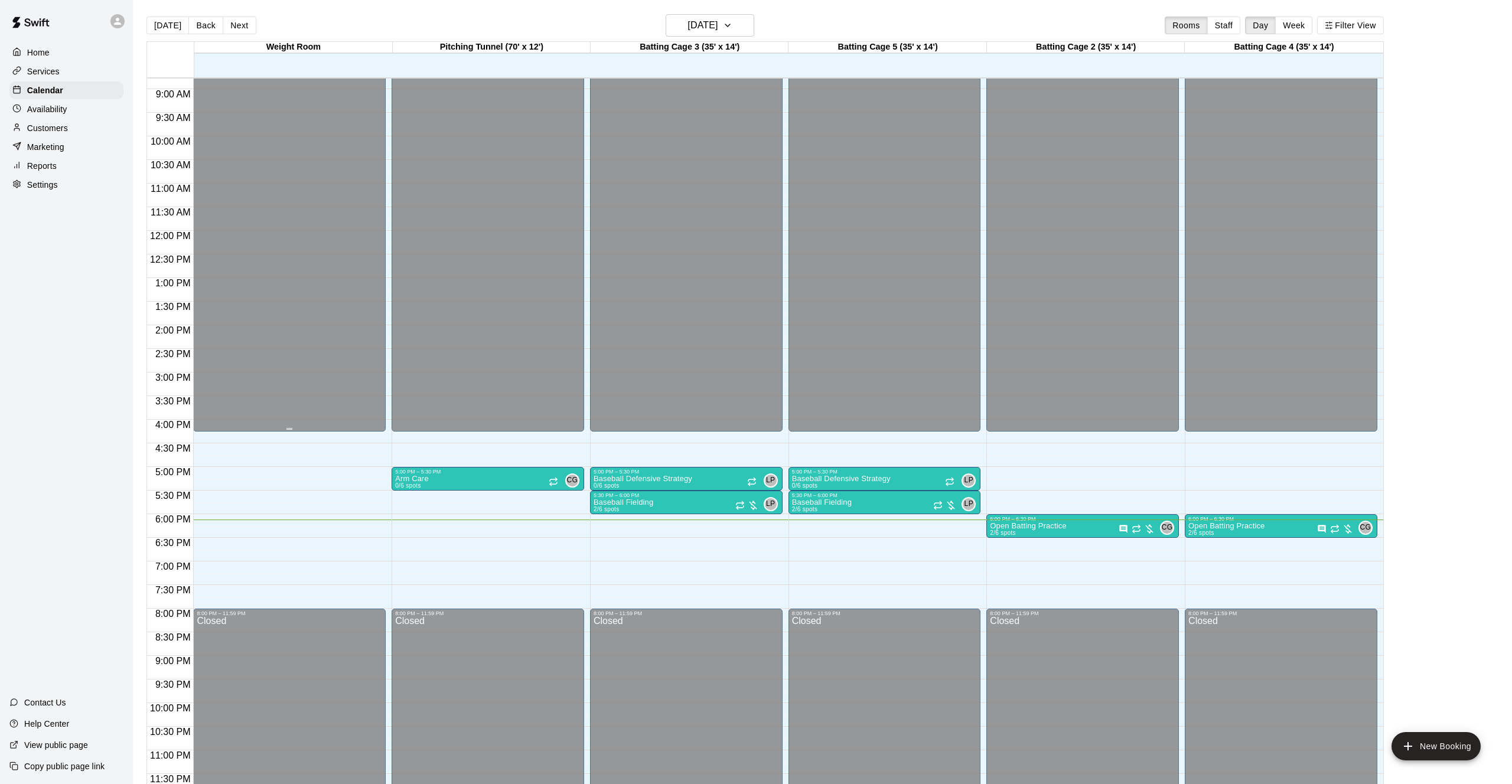
scroll to position [415, 0]
click at [1294, 28] on button "Week" at bounding box center [1294, 25] width 37 height 18
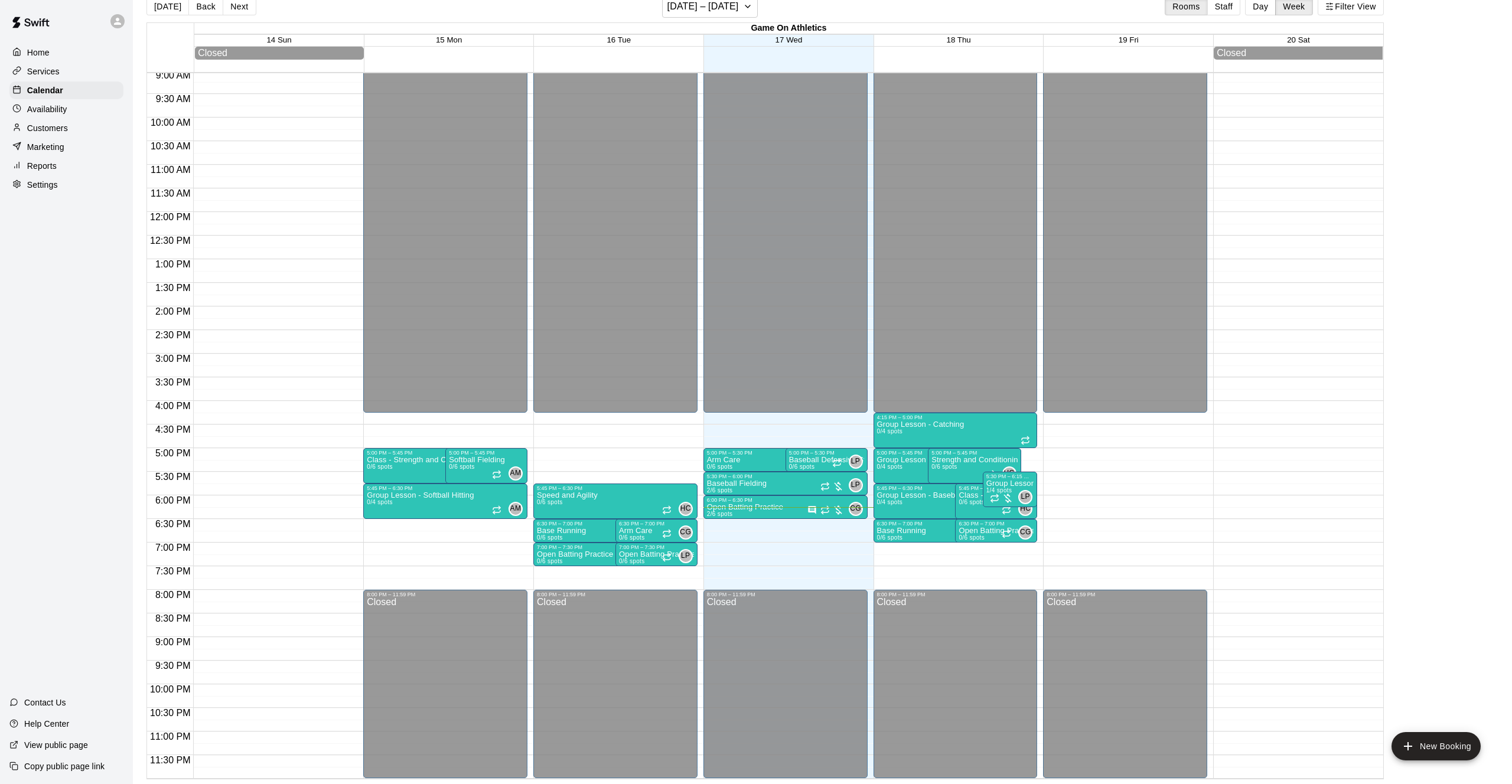
scroll to position [19, 0]
click at [743, 11] on button "[DATE] – [DATE]" at bounding box center [710, 6] width 96 height 23
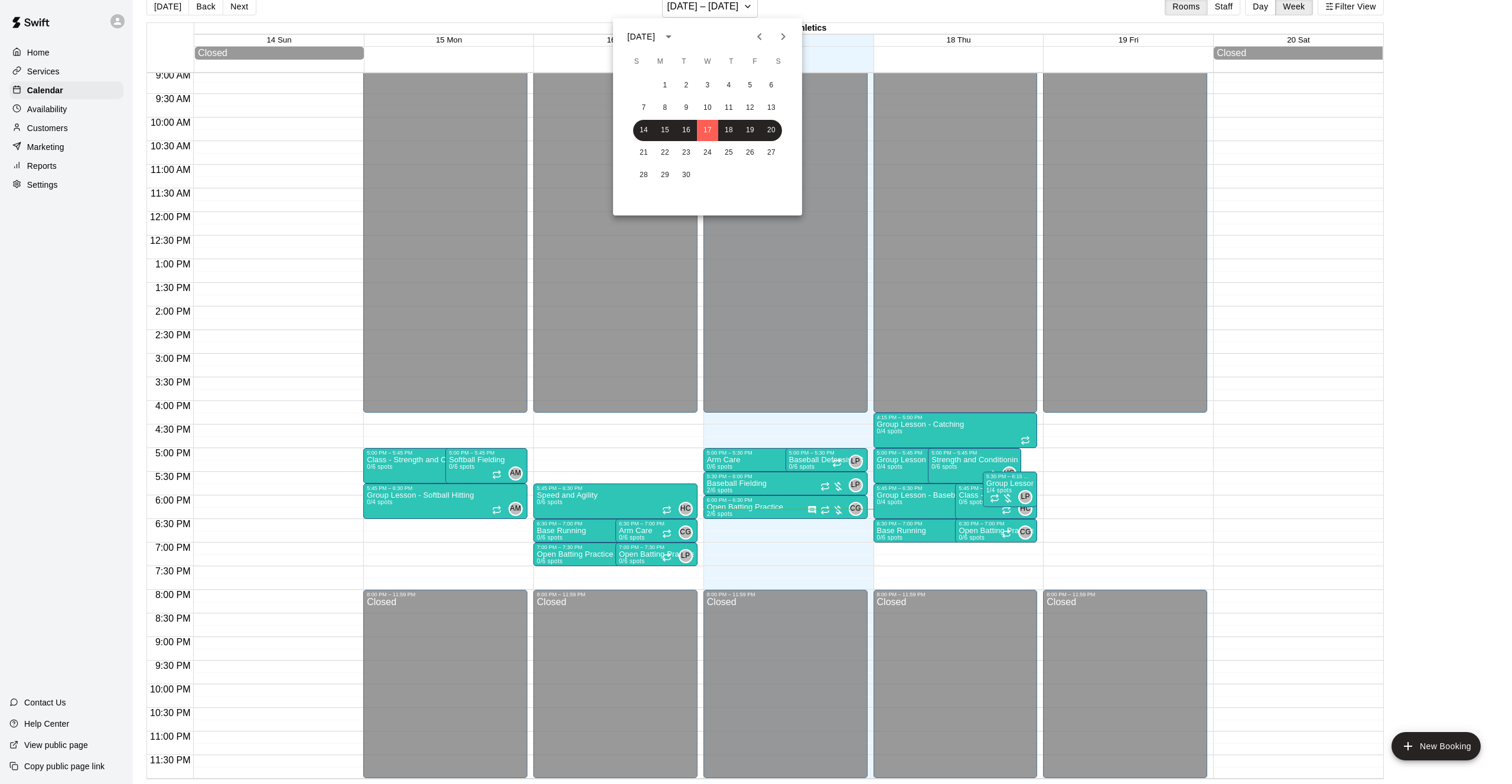
click at [30, 72] on div at bounding box center [756, 392] width 1512 height 784
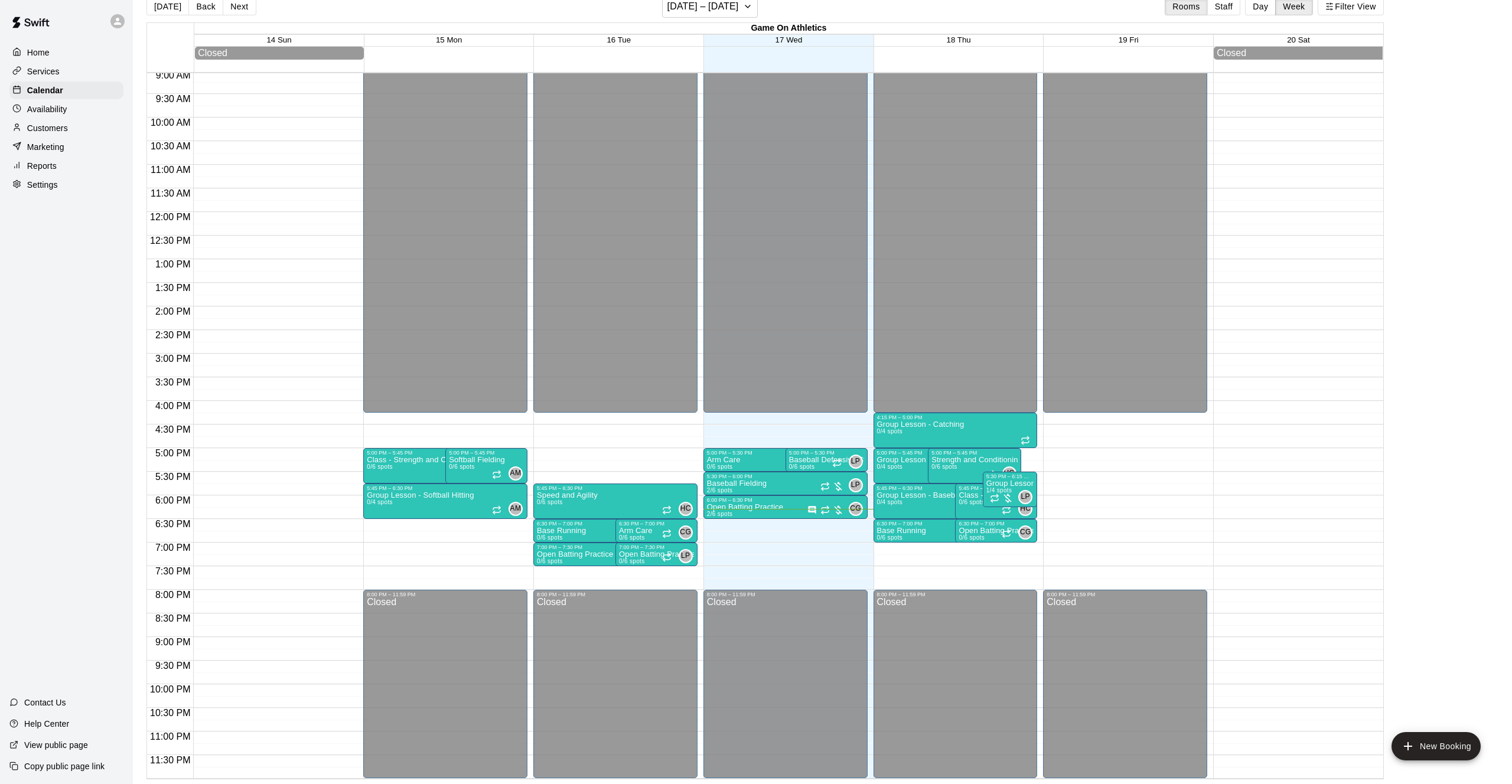
click at [47, 71] on p "Services" at bounding box center [43, 71] width 32 height 12
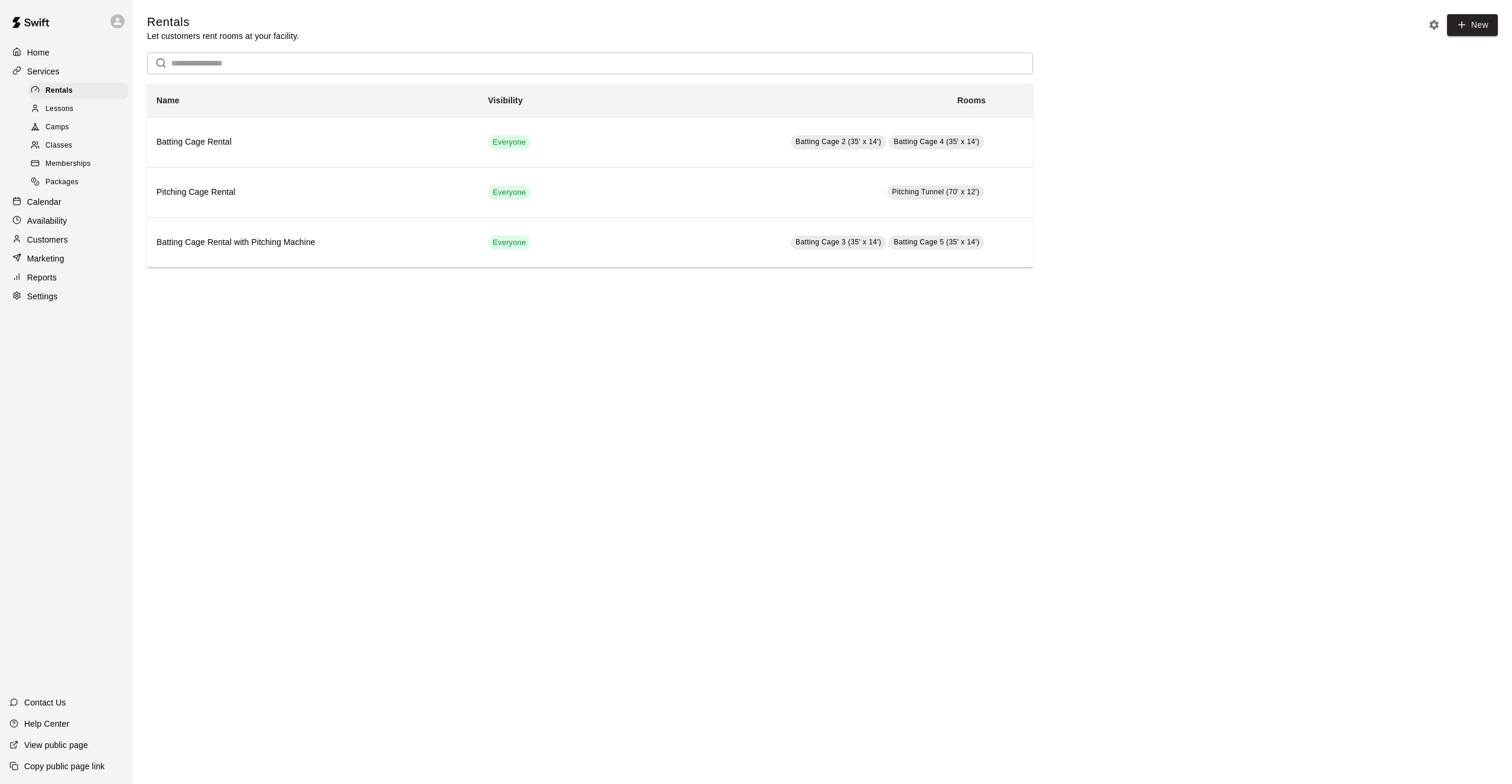
click at [90, 161] on span "Memberships" at bounding box center [68, 164] width 45 height 12
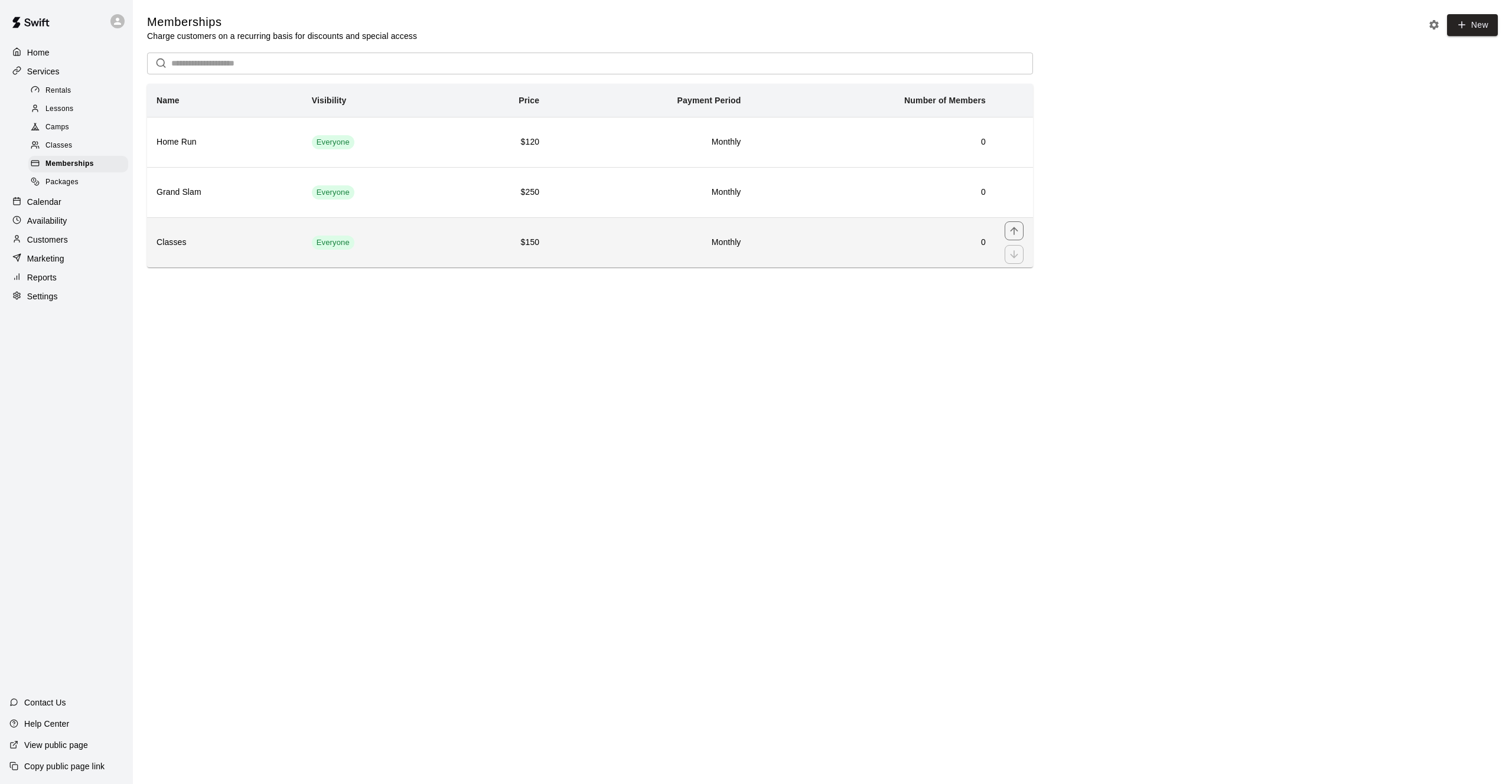
click at [415, 251] on td "Everyone" at bounding box center [377, 242] width 150 height 50
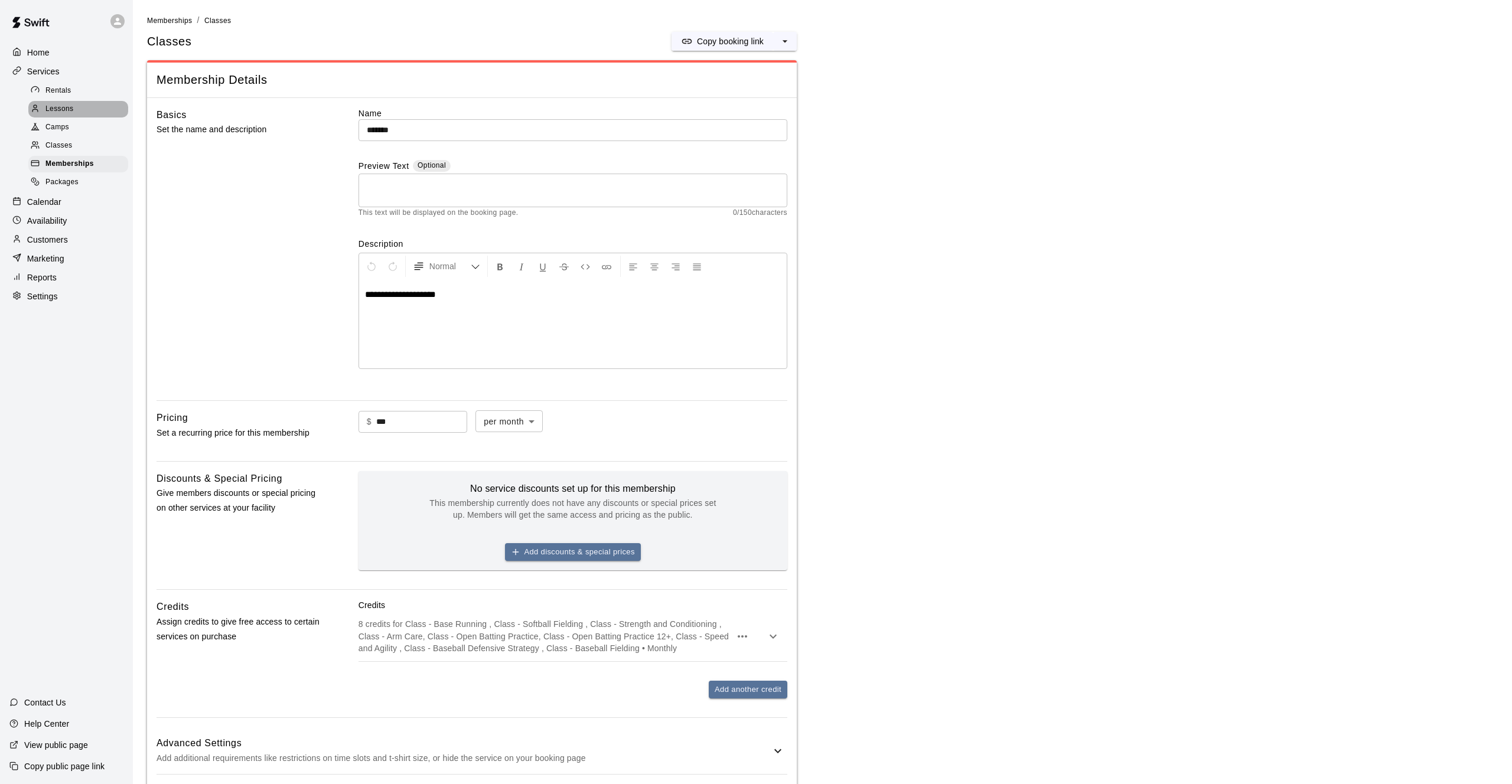
click at [70, 111] on span "Lessons" at bounding box center [59, 109] width 28 height 12
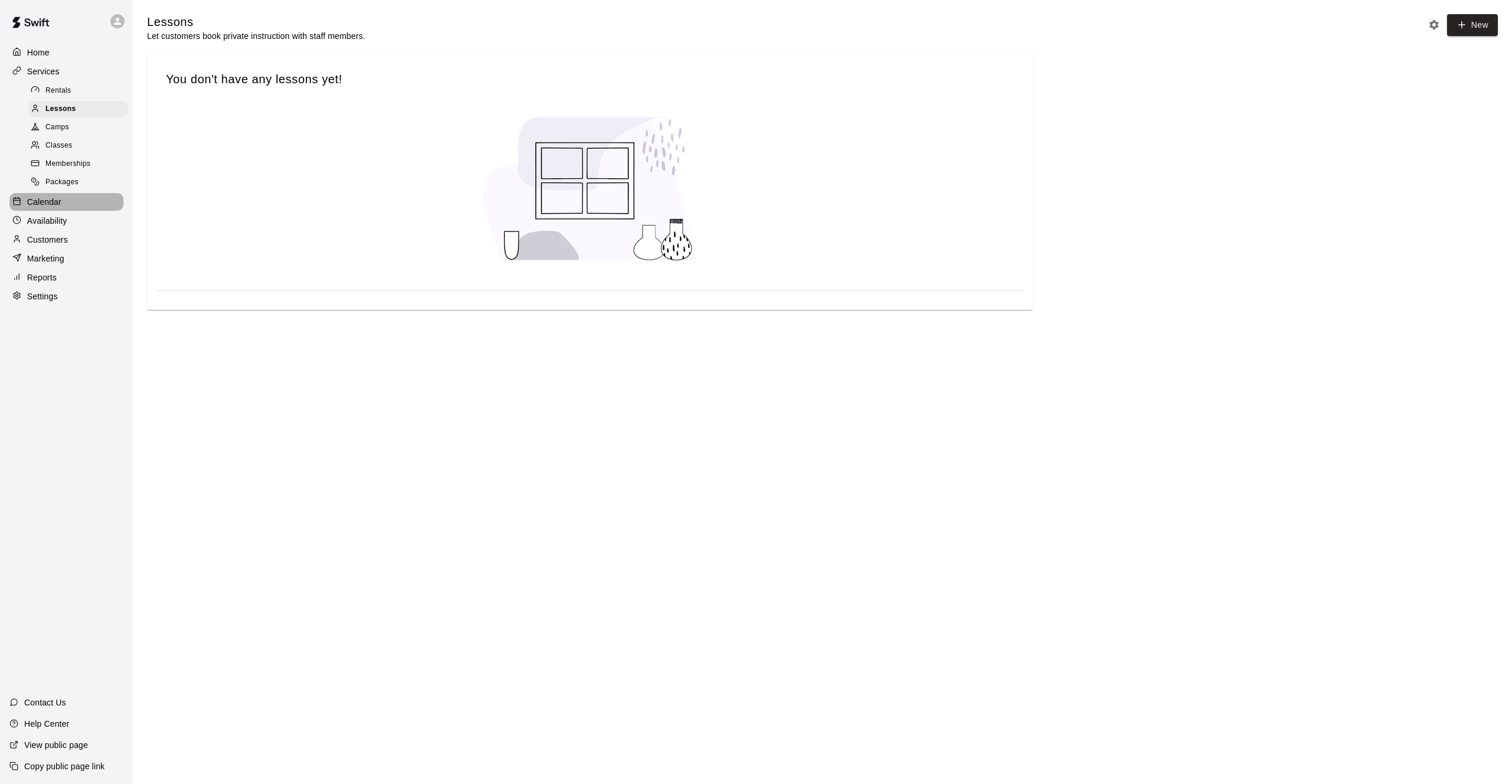
click at [49, 200] on p "Calendar" at bounding box center [44, 202] width 34 height 12
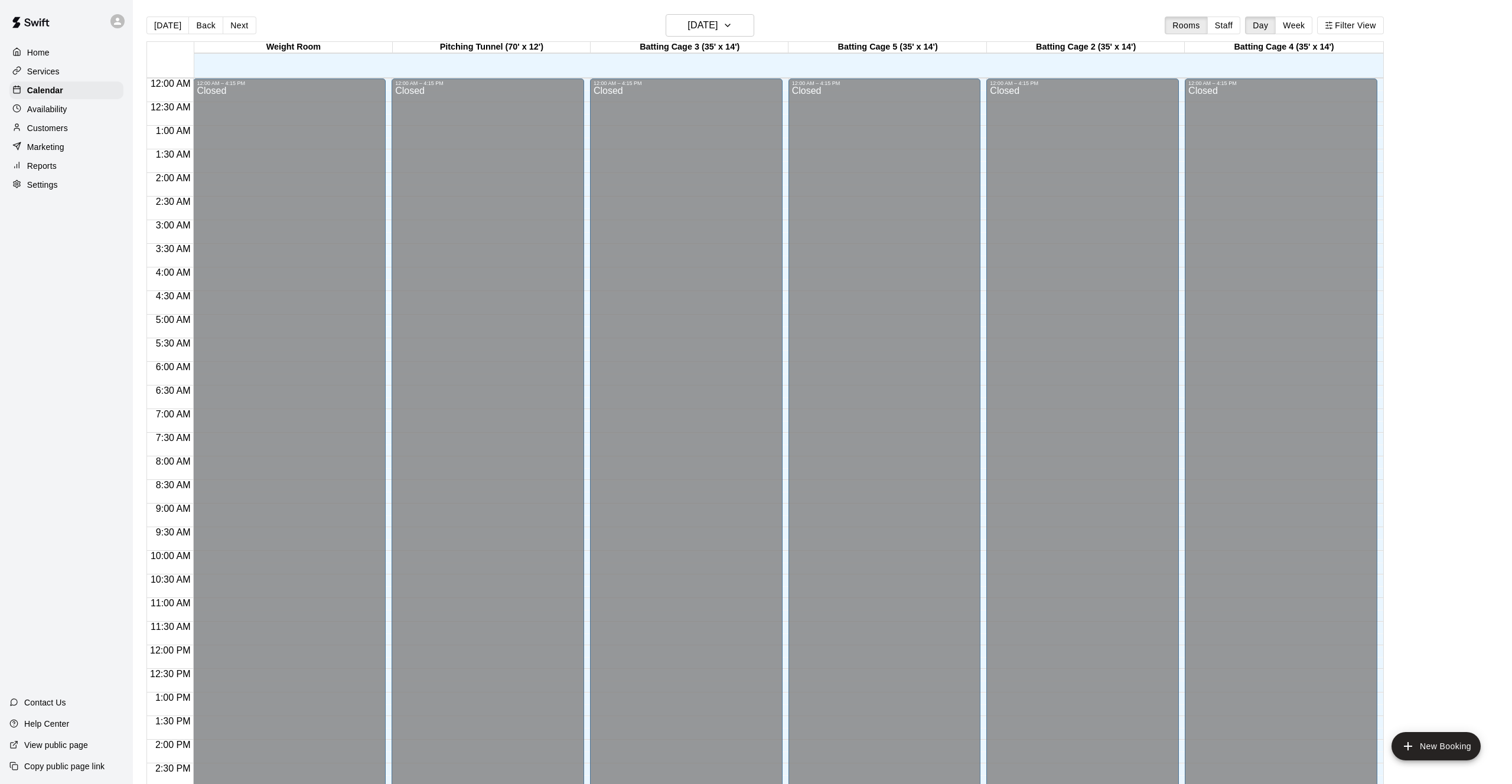
scroll to position [380, 0]
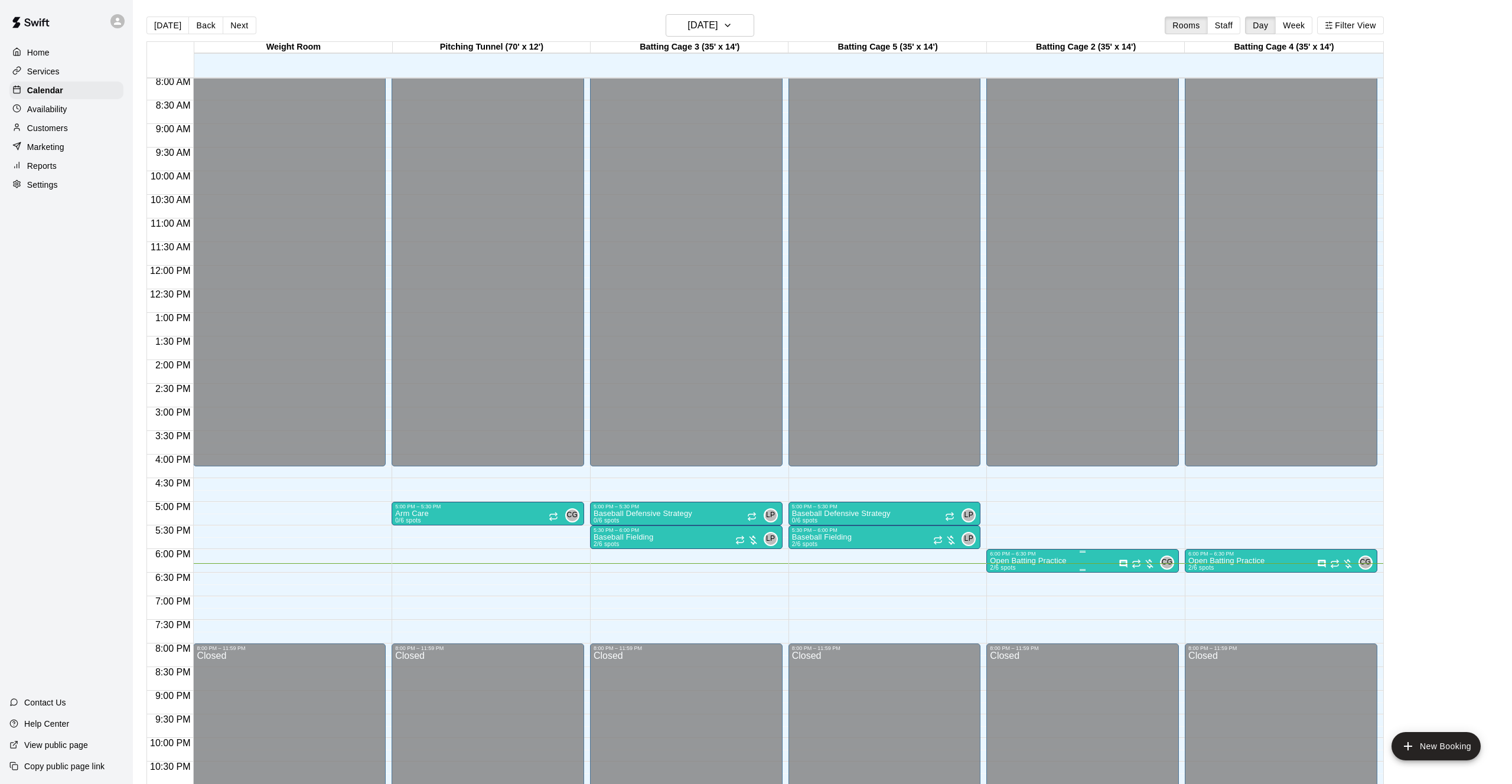
click at [1048, 561] on p "Open Batting Practice" at bounding box center [1028, 561] width 76 height 0
click at [1002, 625] on icon "delete" at bounding box center [1002, 630] width 8 height 11
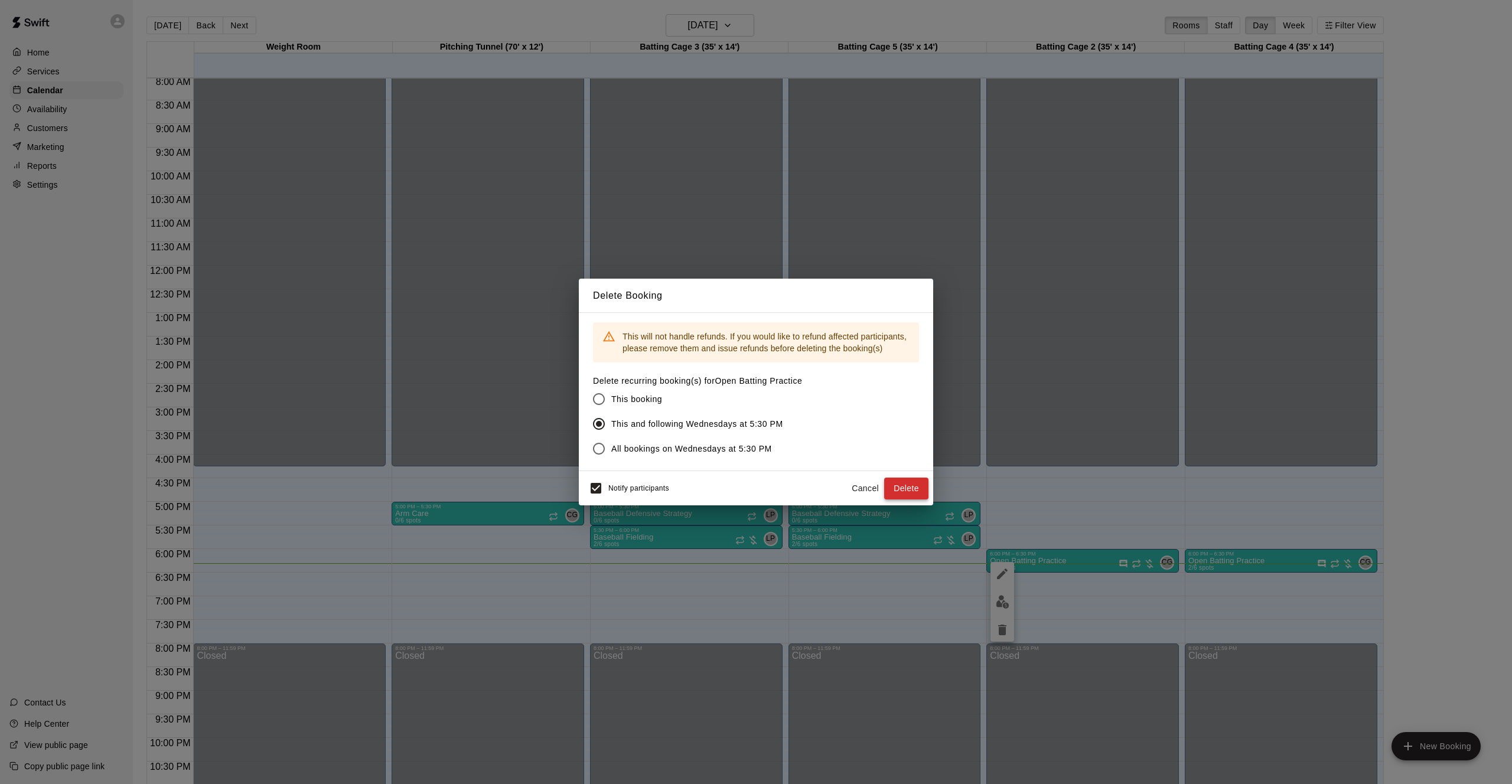
click at [912, 493] on button "Delete" at bounding box center [906, 488] width 44 height 22
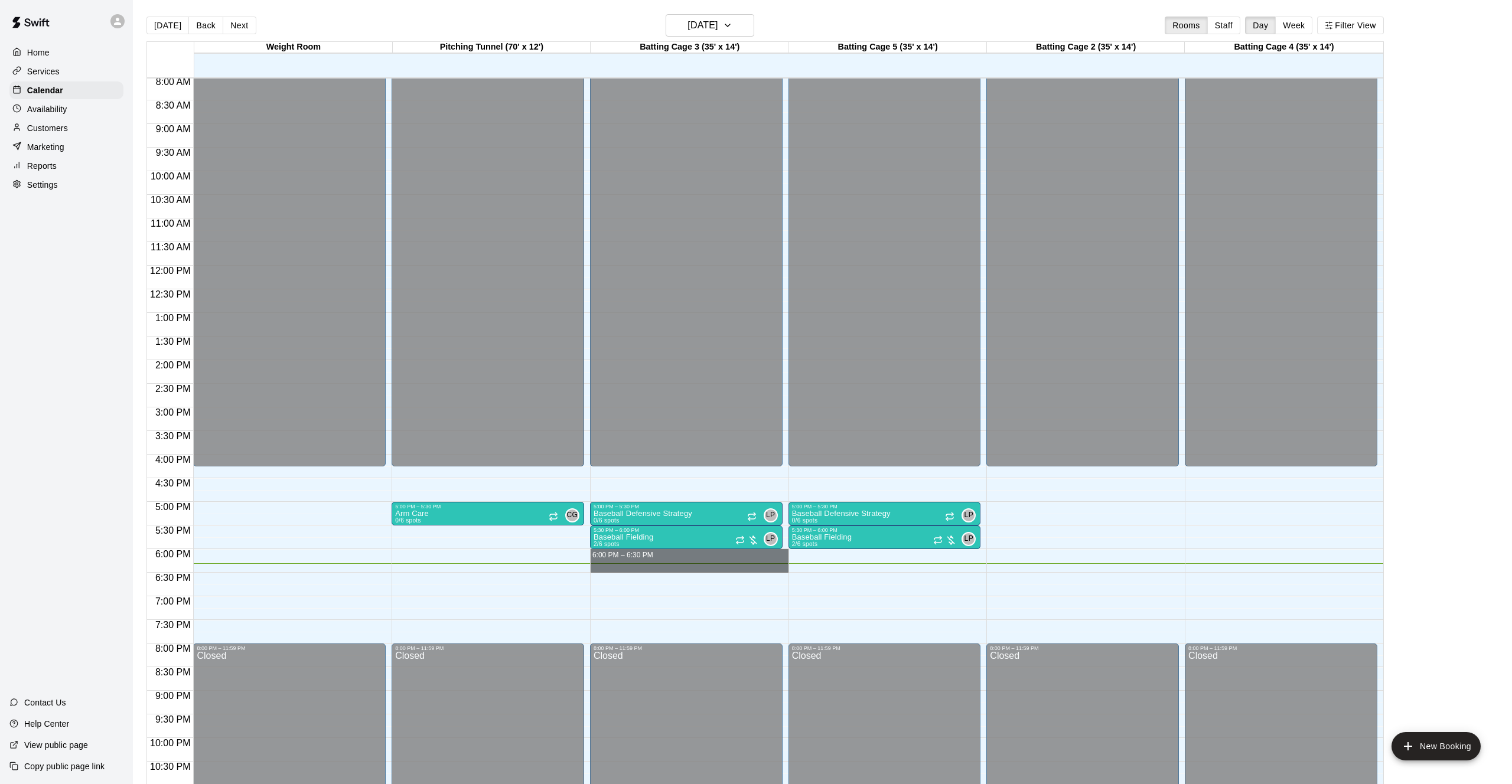
drag, startPoint x: 610, startPoint y: 559, endPoint x: 845, endPoint y: 569, distance: 235.2
click at [845, 569] on div "12:00 AM 12:30 AM 1:00 AM 1:30 AM 2:00 AM 2:30 AM 3:00 AM 3:30 AM 4:00 AM 4:30 …" at bounding box center [765, 437] width 1236 height 720
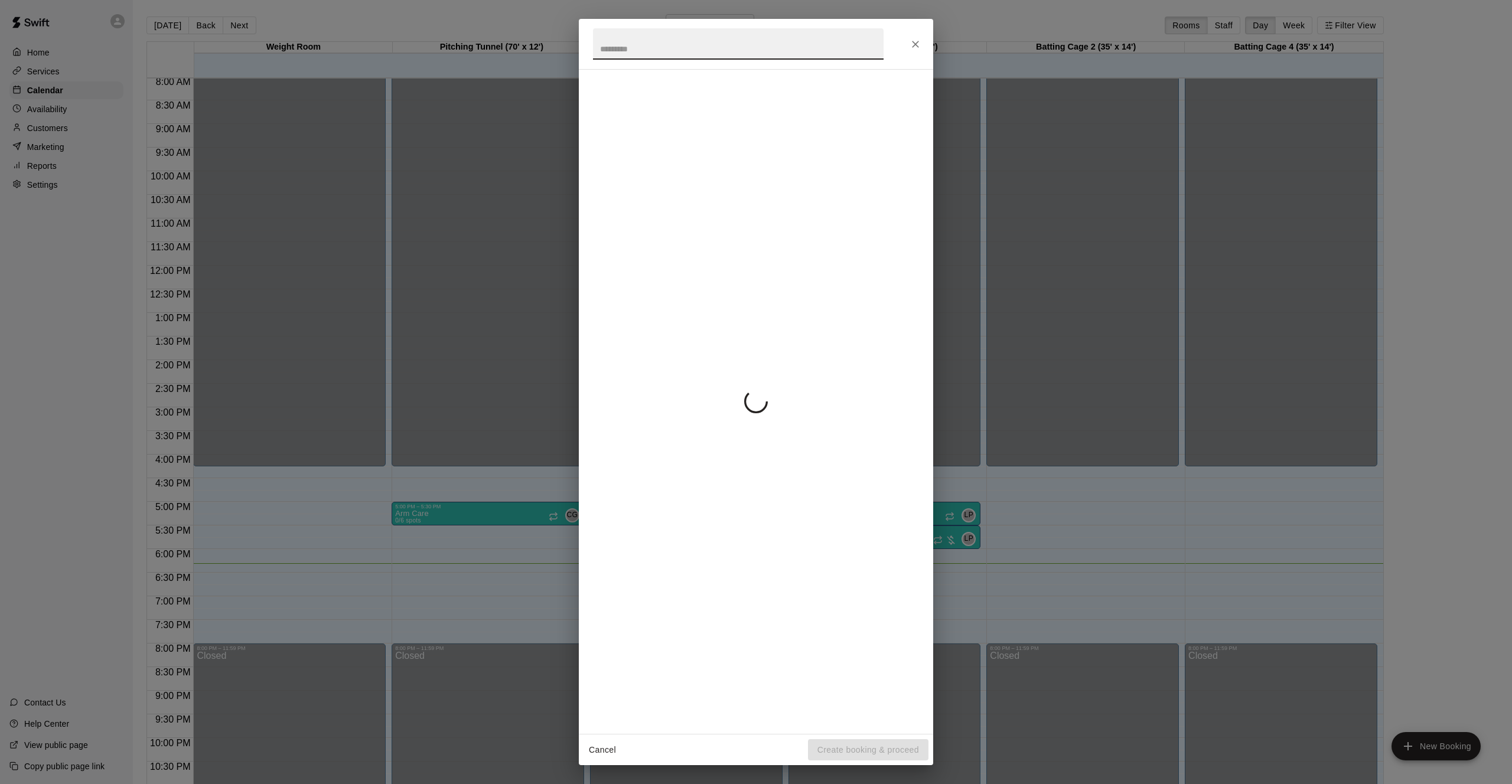
scroll to position [382, 0]
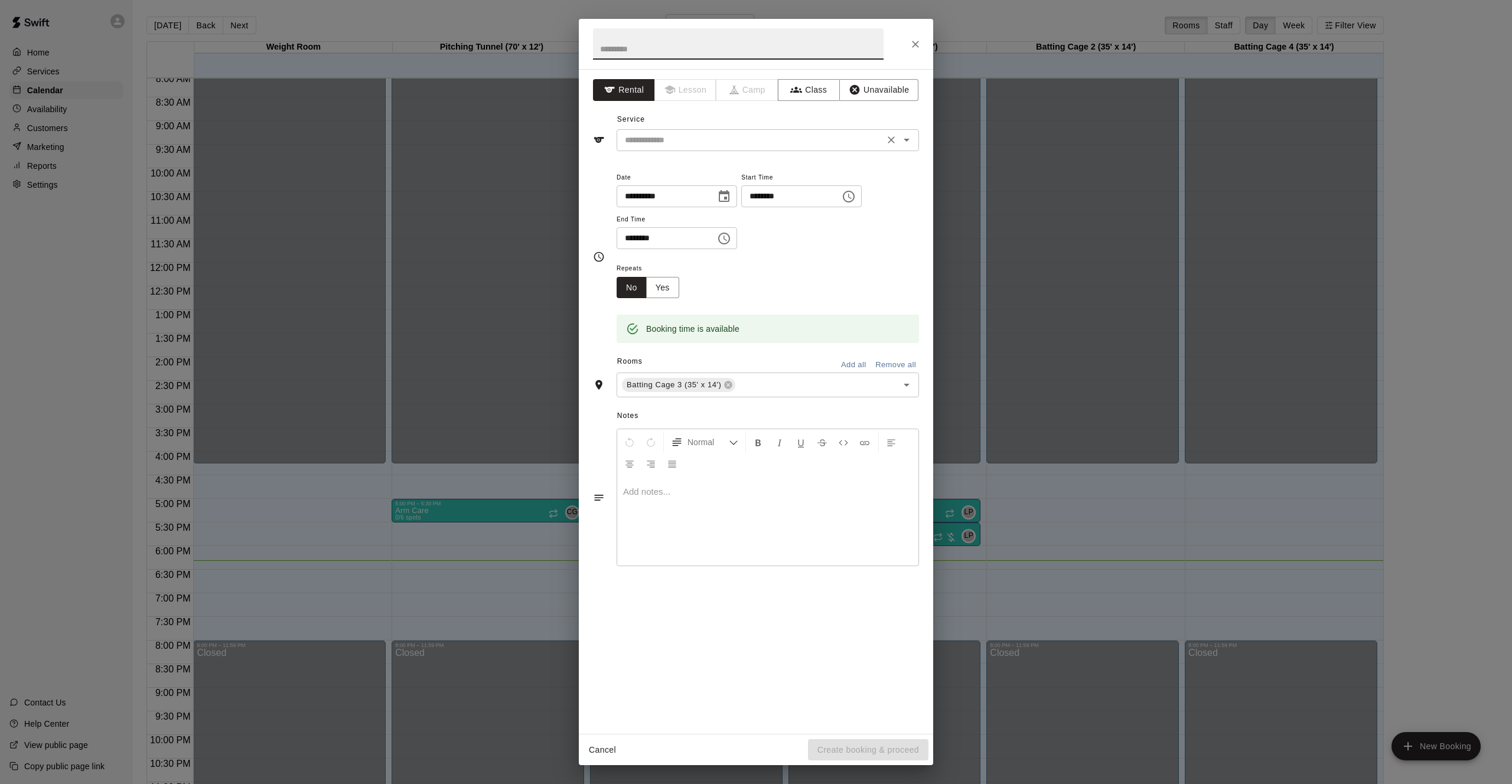
click at [676, 144] on input "text" at bounding box center [750, 140] width 261 height 15
click at [592, 179] on div "**********" at bounding box center [756, 402] width 354 height 665
click at [682, 92] on span "Lesson" at bounding box center [686, 90] width 62 height 22
click at [913, 47] on icon "Close" at bounding box center [915, 44] width 7 height 7
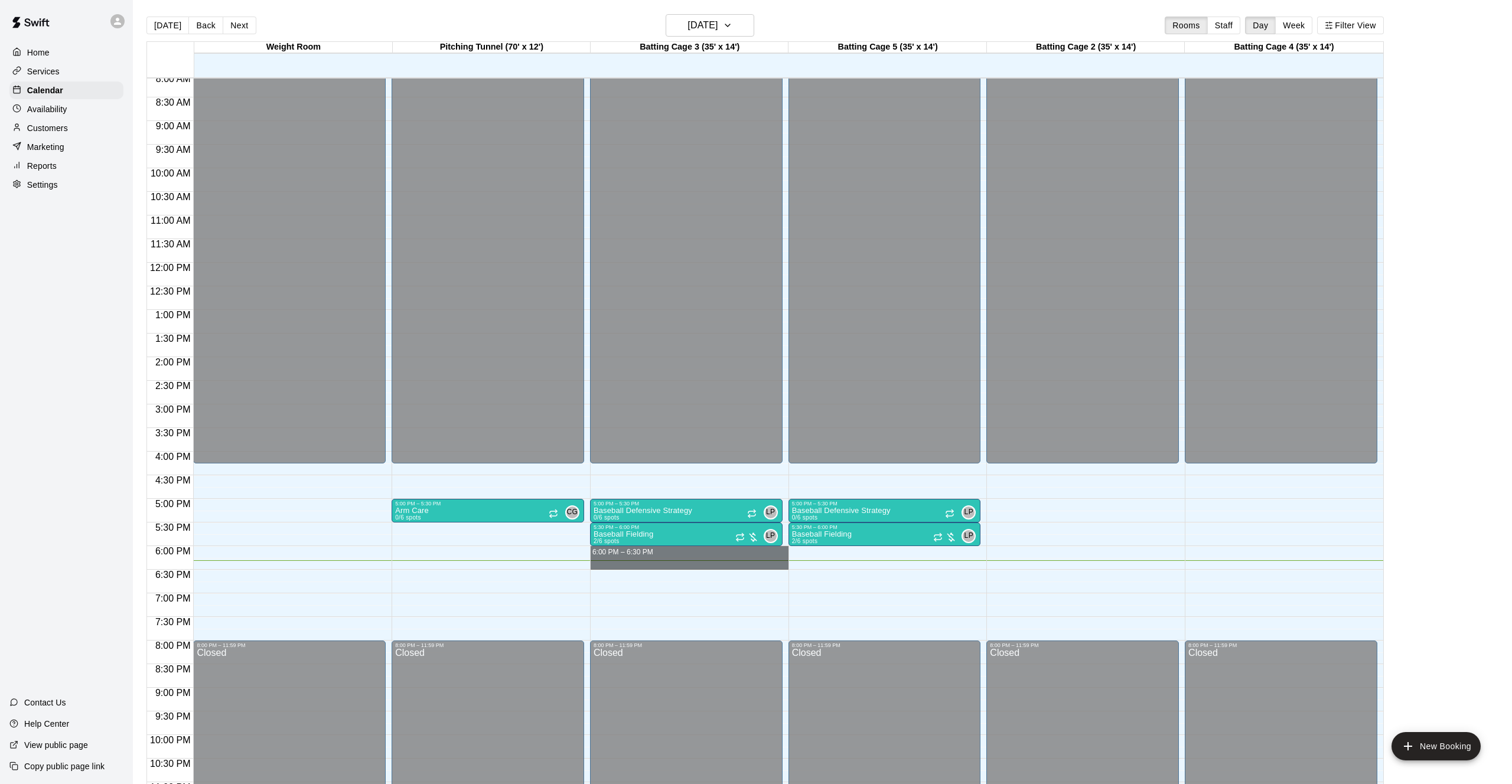
drag, startPoint x: 649, startPoint y: 553, endPoint x: 654, endPoint y: 564, distance: 12.1
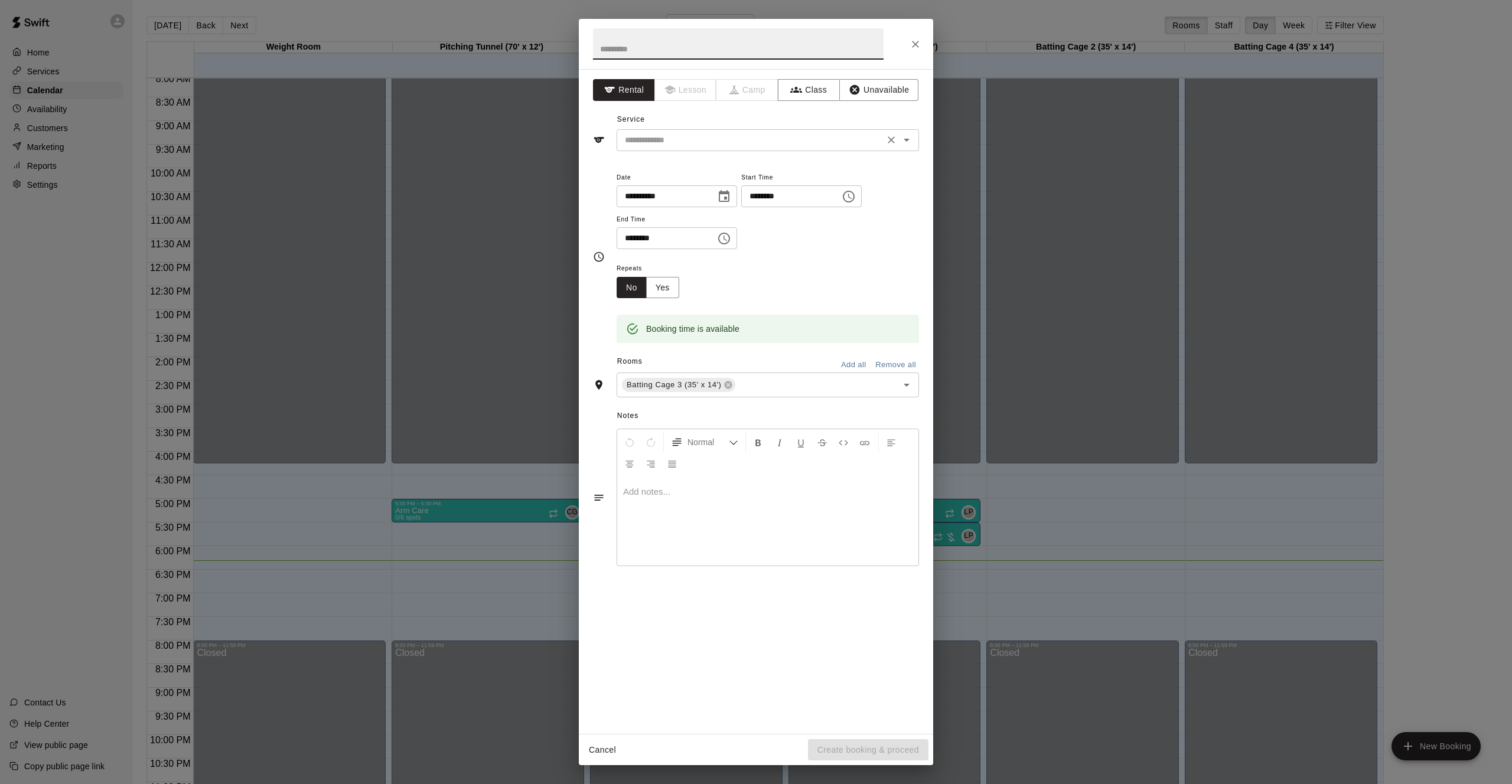
click at [803, 129] on div "​" at bounding box center [768, 140] width 302 height 22
click at [781, 277] on div "Repeats No Yes" at bounding box center [768, 280] width 302 height 37
click at [809, 83] on button "Class" at bounding box center [809, 90] width 62 height 22
click at [696, 144] on input "text" at bounding box center [757, 140] width 276 height 15
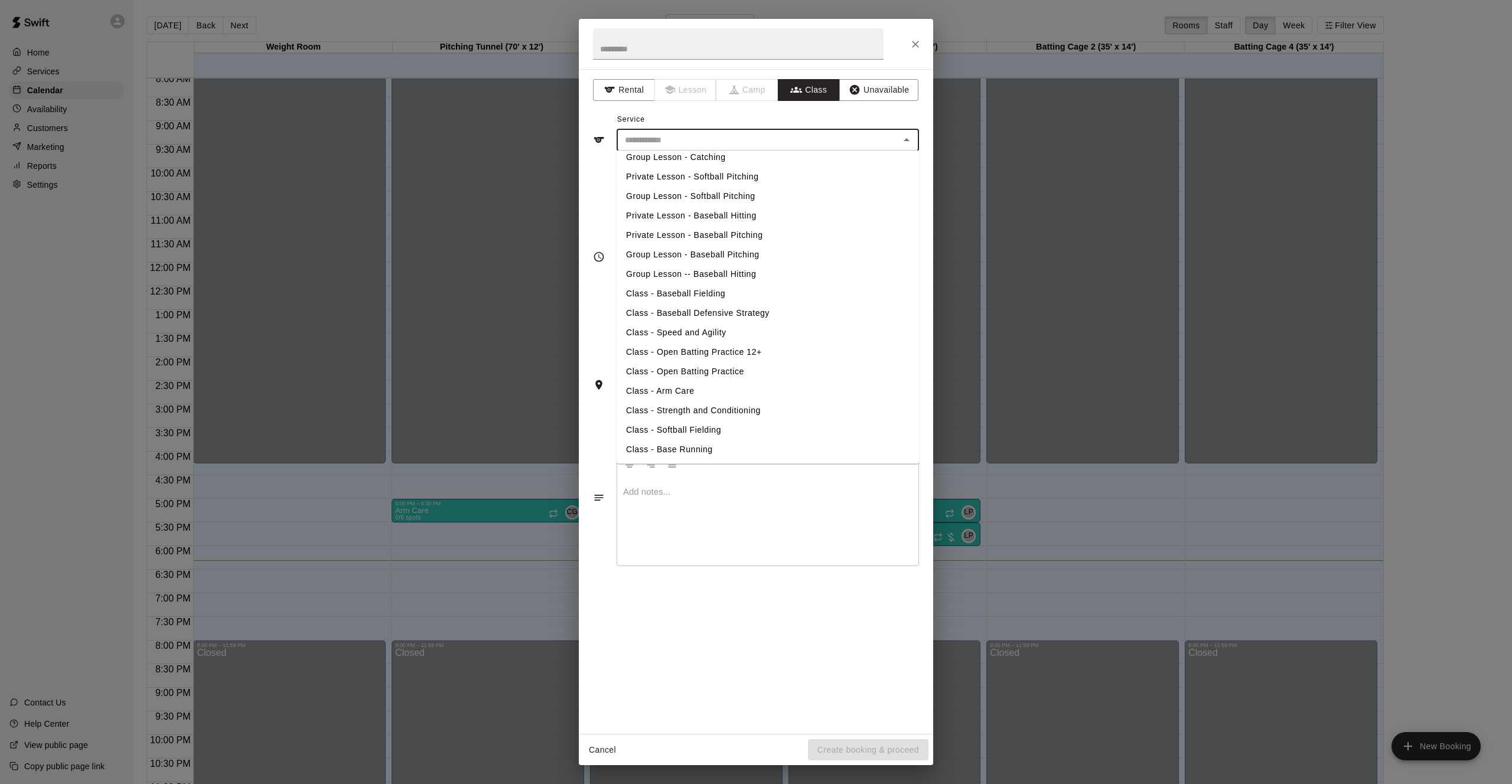
scroll to position [47, 0]
click at [744, 273] on li "Group Lesson -- Baseball Hitting" at bounding box center [768, 274] width 302 height 19
type input "**********"
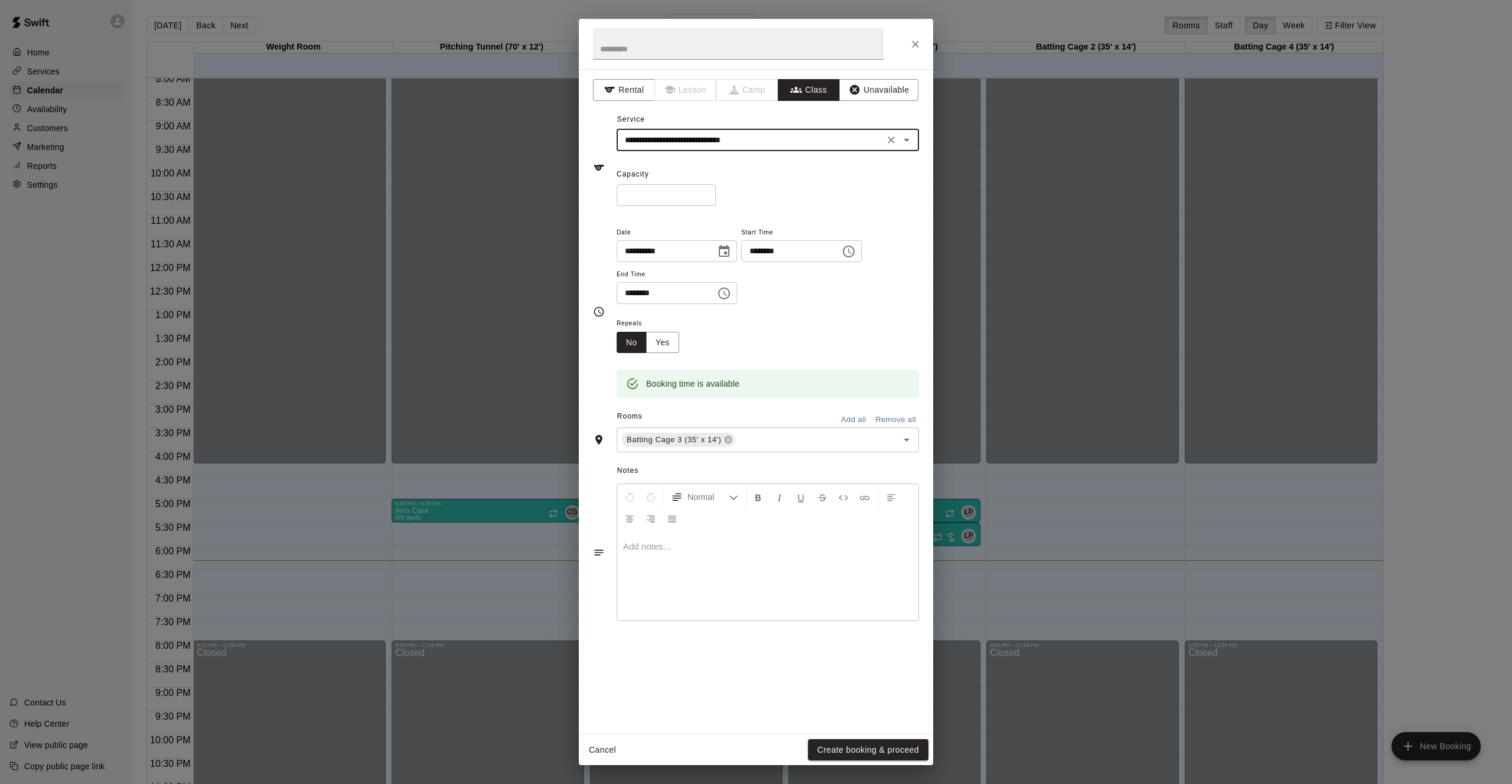
click at [671, 202] on input "*" at bounding box center [666, 195] width 99 height 22
type input "*"
click at [641, 293] on input "********" at bounding box center [662, 293] width 91 height 22
type input "********"
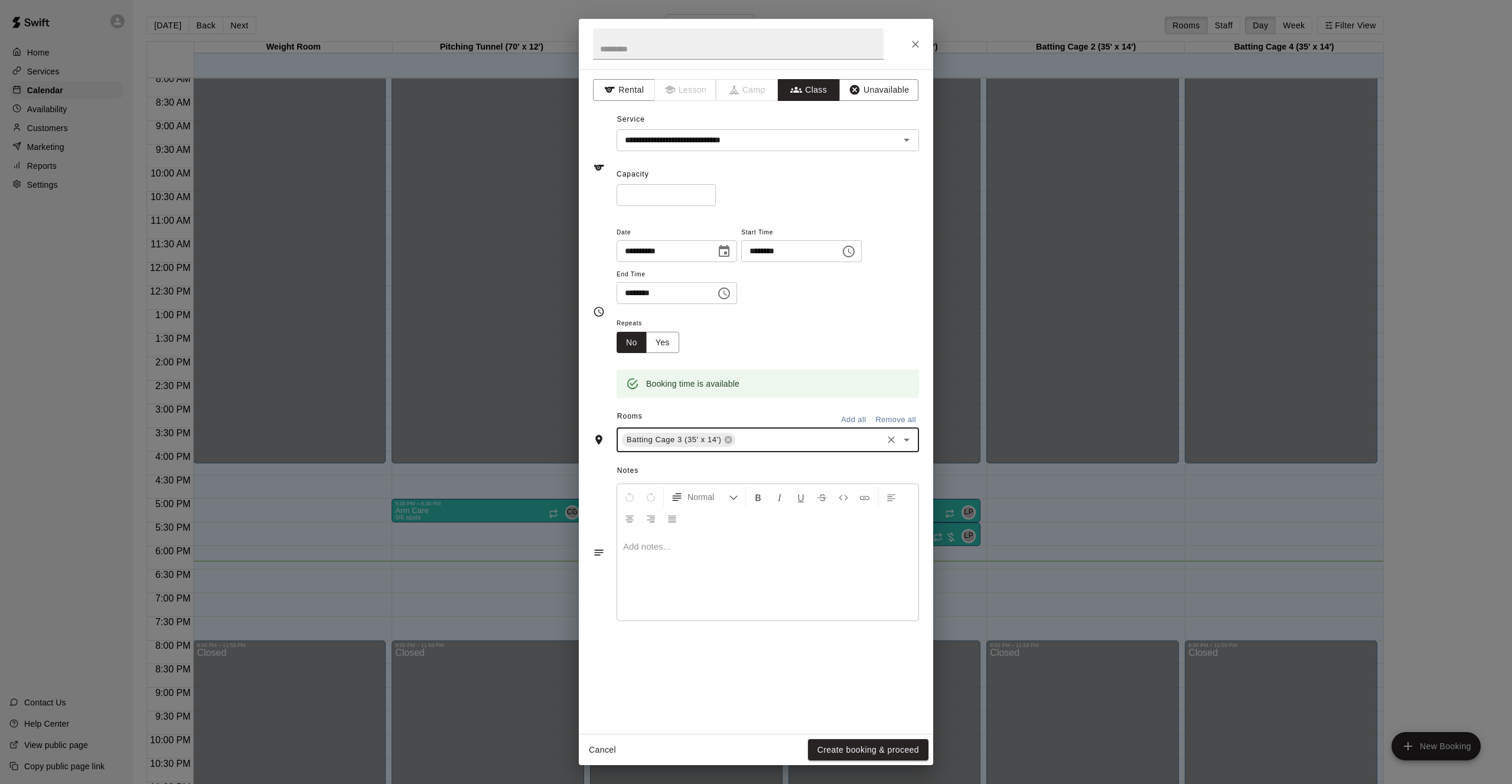
click at [909, 437] on icon "Open" at bounding box center [907, 440] width 14 height 14
click at [781, 482] on li "Batting Cage 2 (35' x 14')" at bounding box center [768, 486] width 302 height 19
click at [729, 439] on icon at bounding box center [728, 440] width 8 height 8
click at [907, 439] on icon "Open" at bounding box center [907, 440] width 6 height 3
click at [748, 518] on li "Batting Cage 4 (35' x 14')" at bounding box center [768, 525] width 302 height 19
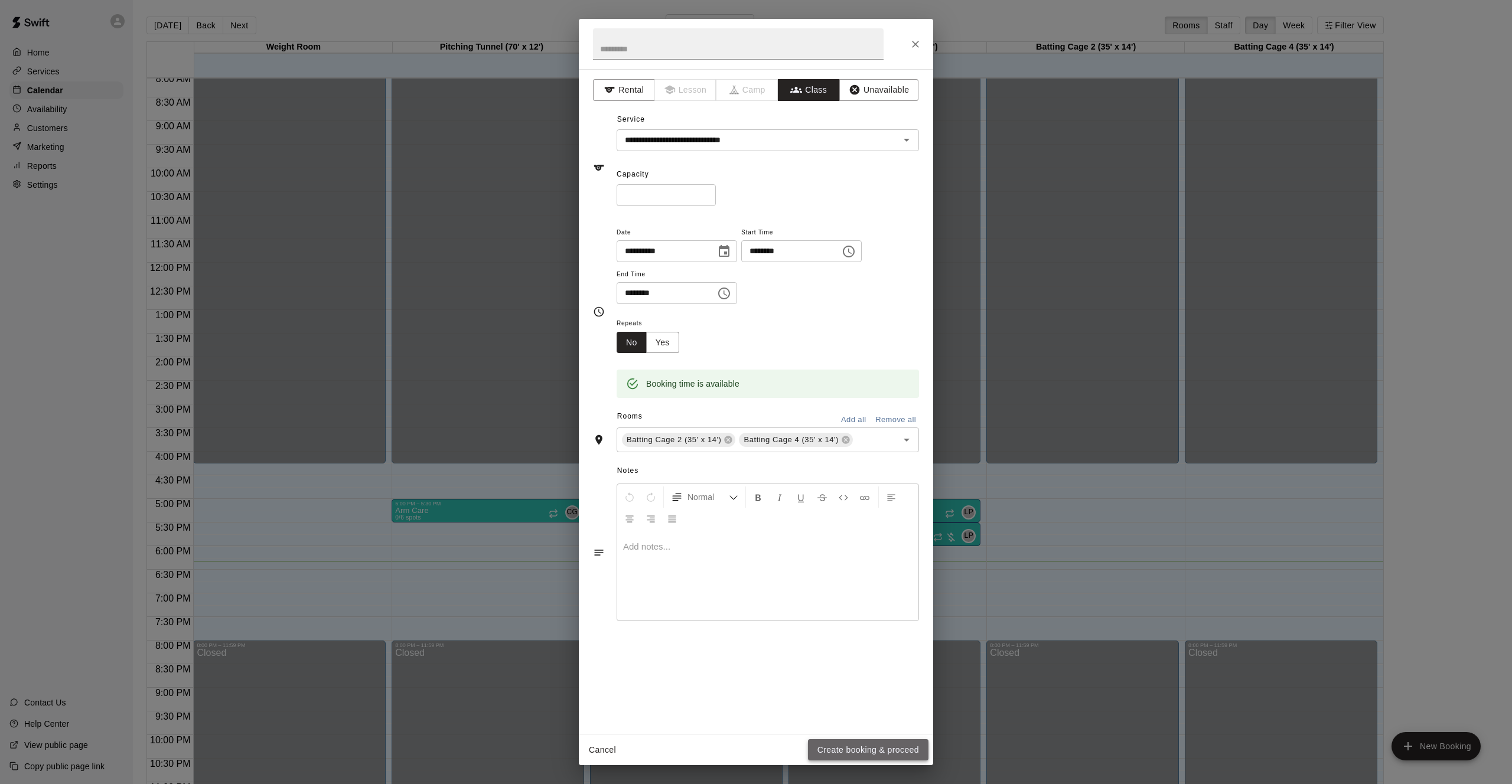
click at [831, 753] on button "Create booking & proceed" at bounding box center [868, 750] width 120 height 22
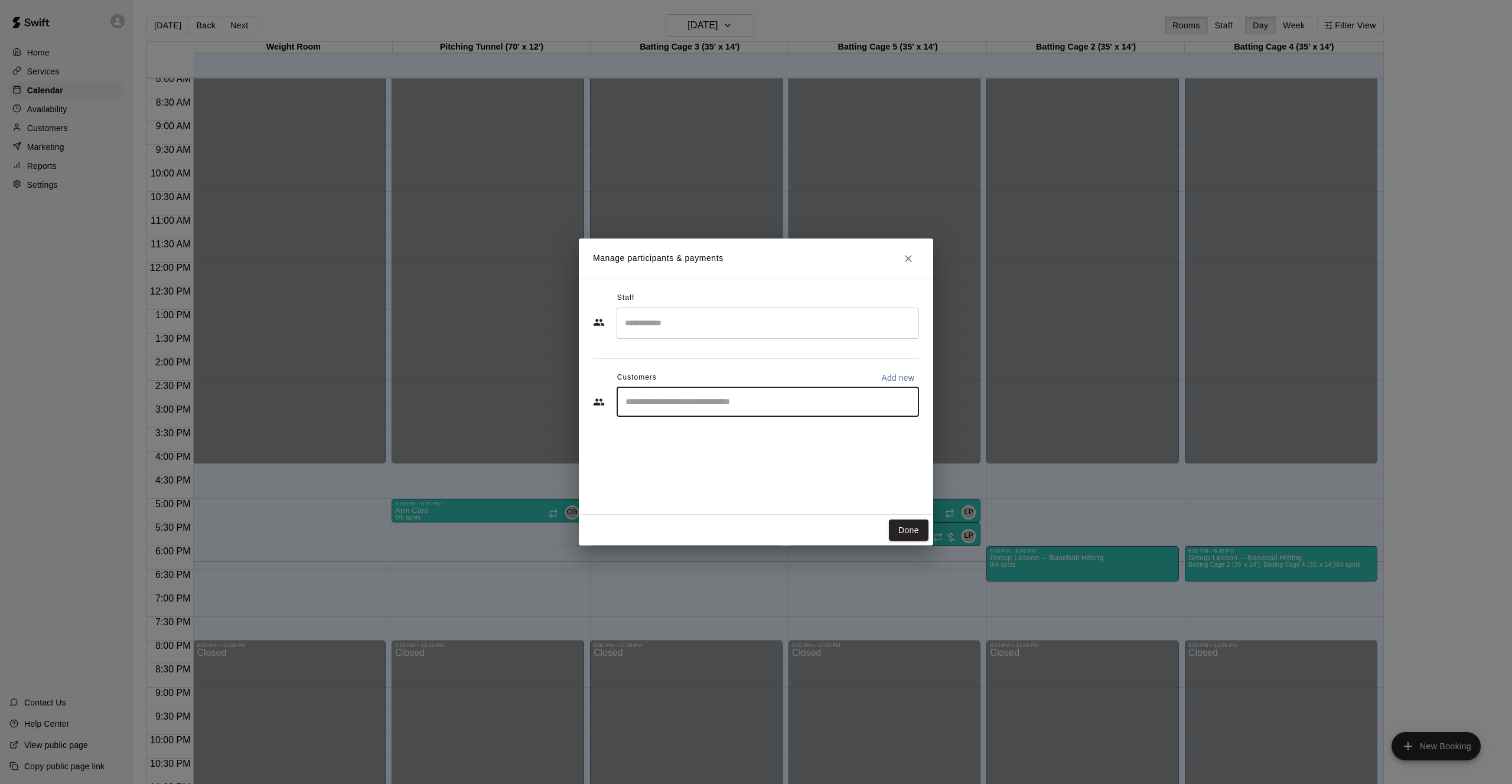
click at [702, 399] on input "Start typing to search customers..." at bounding box center [768, 402] width 291 height 12
type input "***"
click at [664, 464] on p "[PERSON_NAME]" at bounding box center [685, 467] width 72 height 12
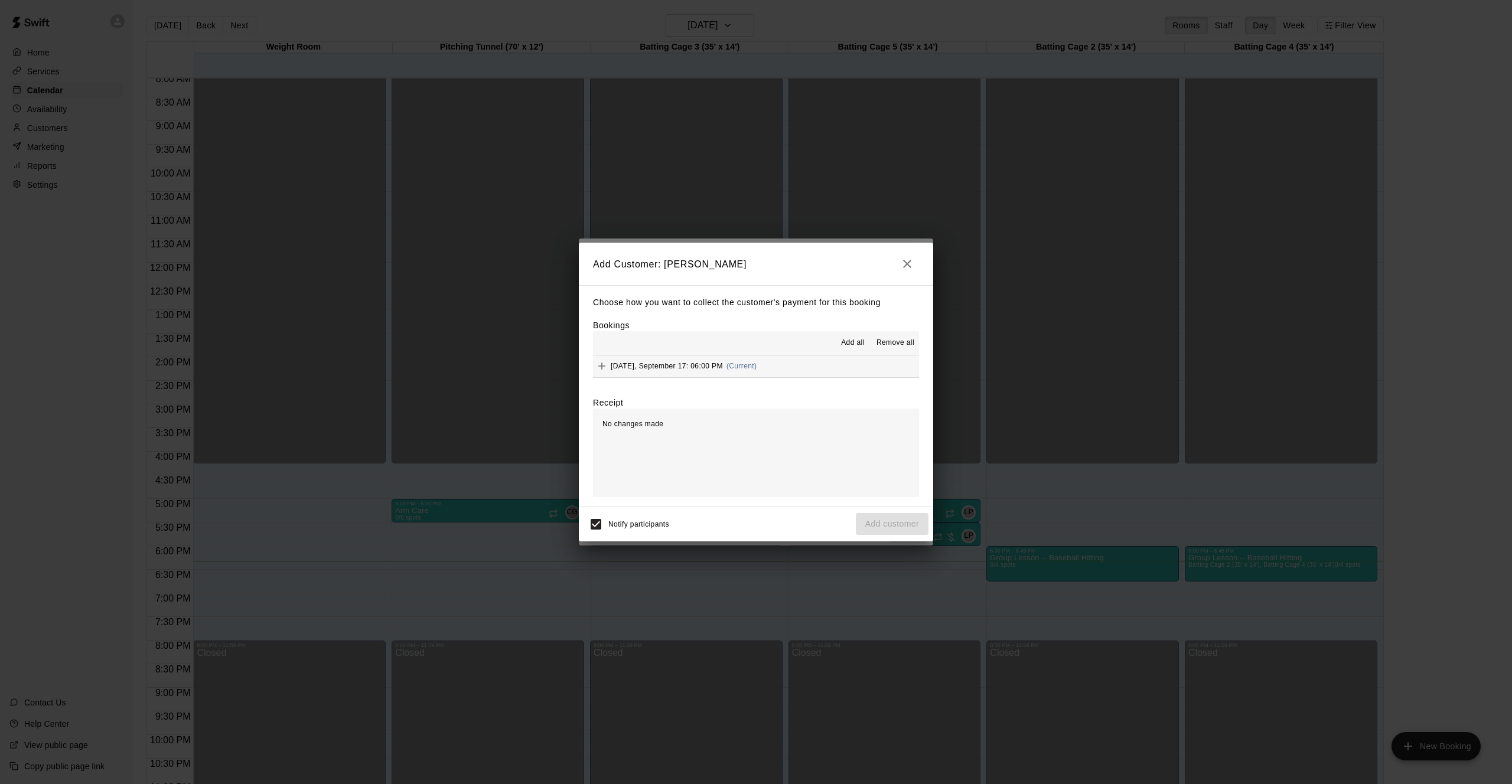
click at [905, 269] on icon "button" at bounding box center [907, 263] width 14 height 14
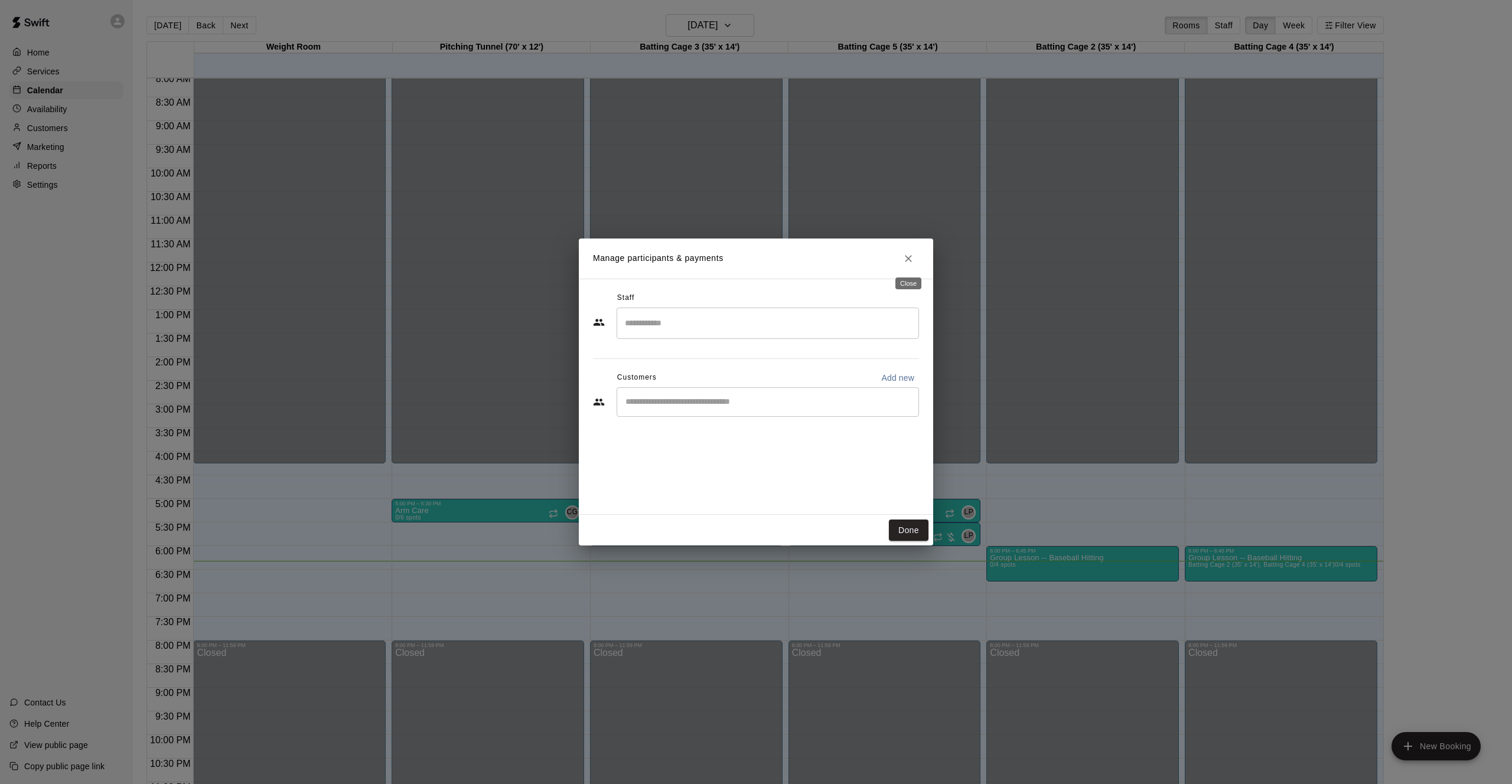
click at [905, 267] on button "Close" at bounding box center [908, 259] width 21 height 21
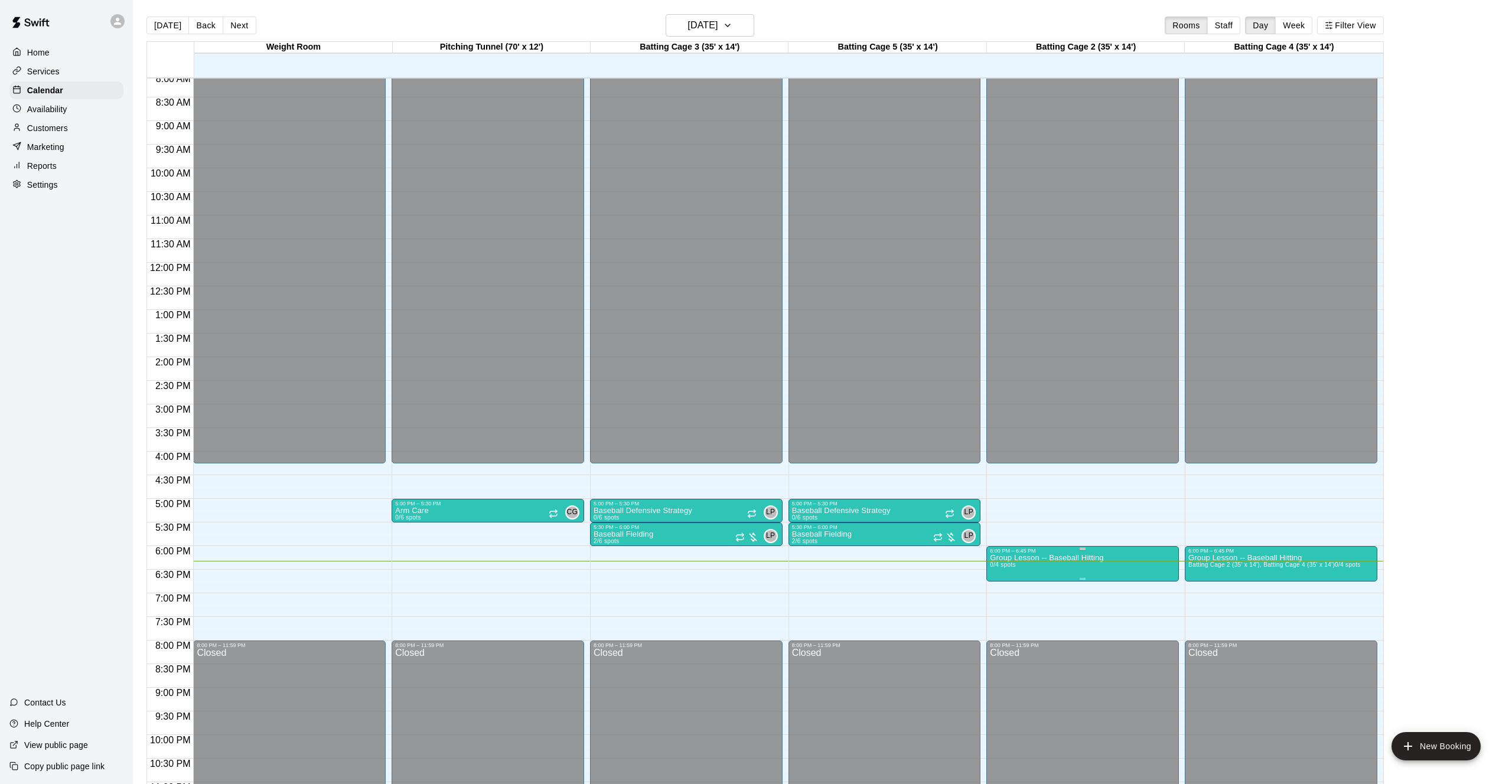
click at [1075, 558] on p "Group Lesson -- Baseball Hitting" at bounding box center [1047, 558] width 114 height 0
click at [1007, 571] on icon "edit" at bounding box center [1002, 571] width 14 height 14
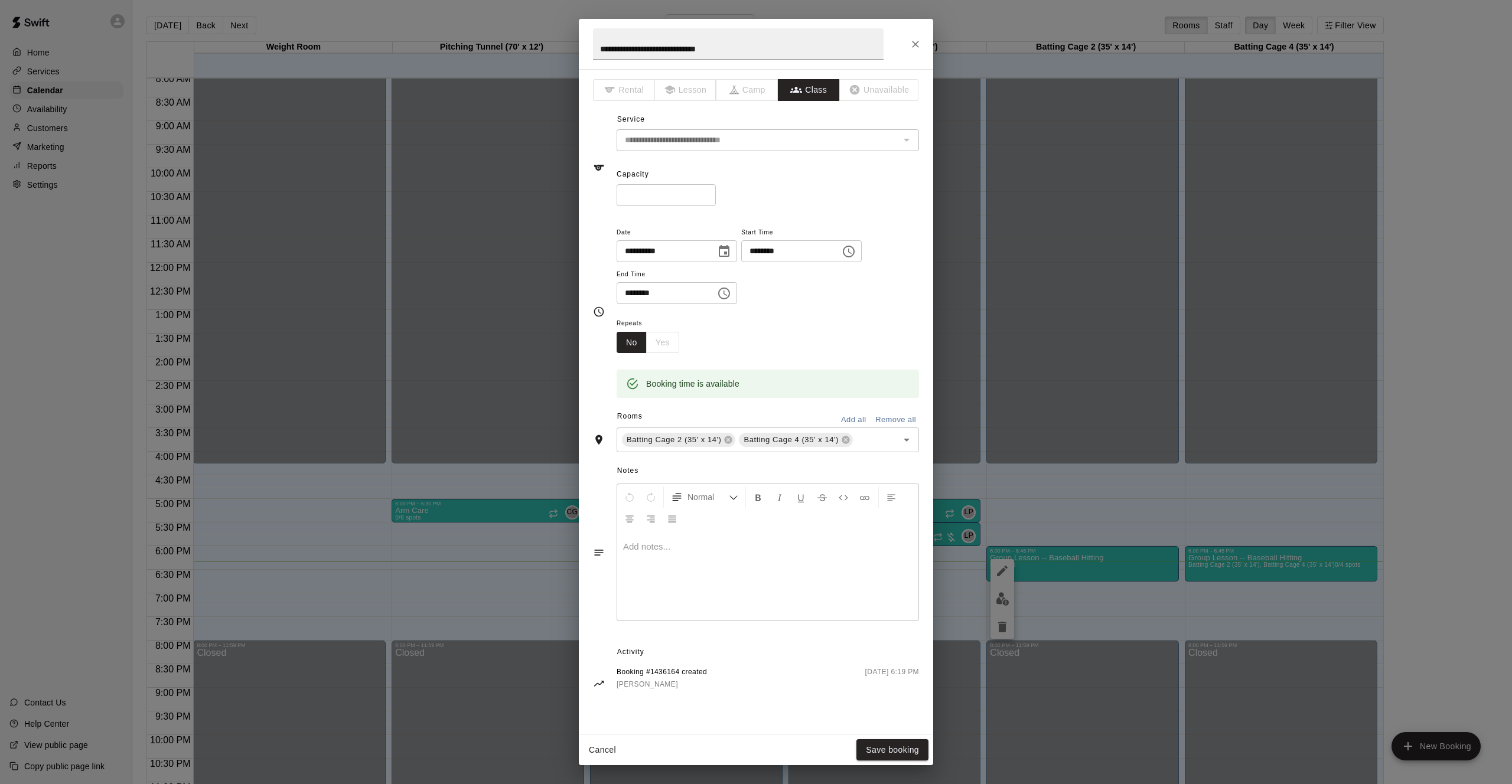
click at [662, 335] on div "No Yes" at bounding box center [647, 343] width 62 height 22
click at [664, 343] on div "No Yes" at bounding box center [647, 343] width 62 height 22
click at [631, 342] on button "No" at bounding box center [631, 343] width 30 height 22
click at [665, 341] on div "No Yes" at bounding box center [647, 343] width 62 height 22
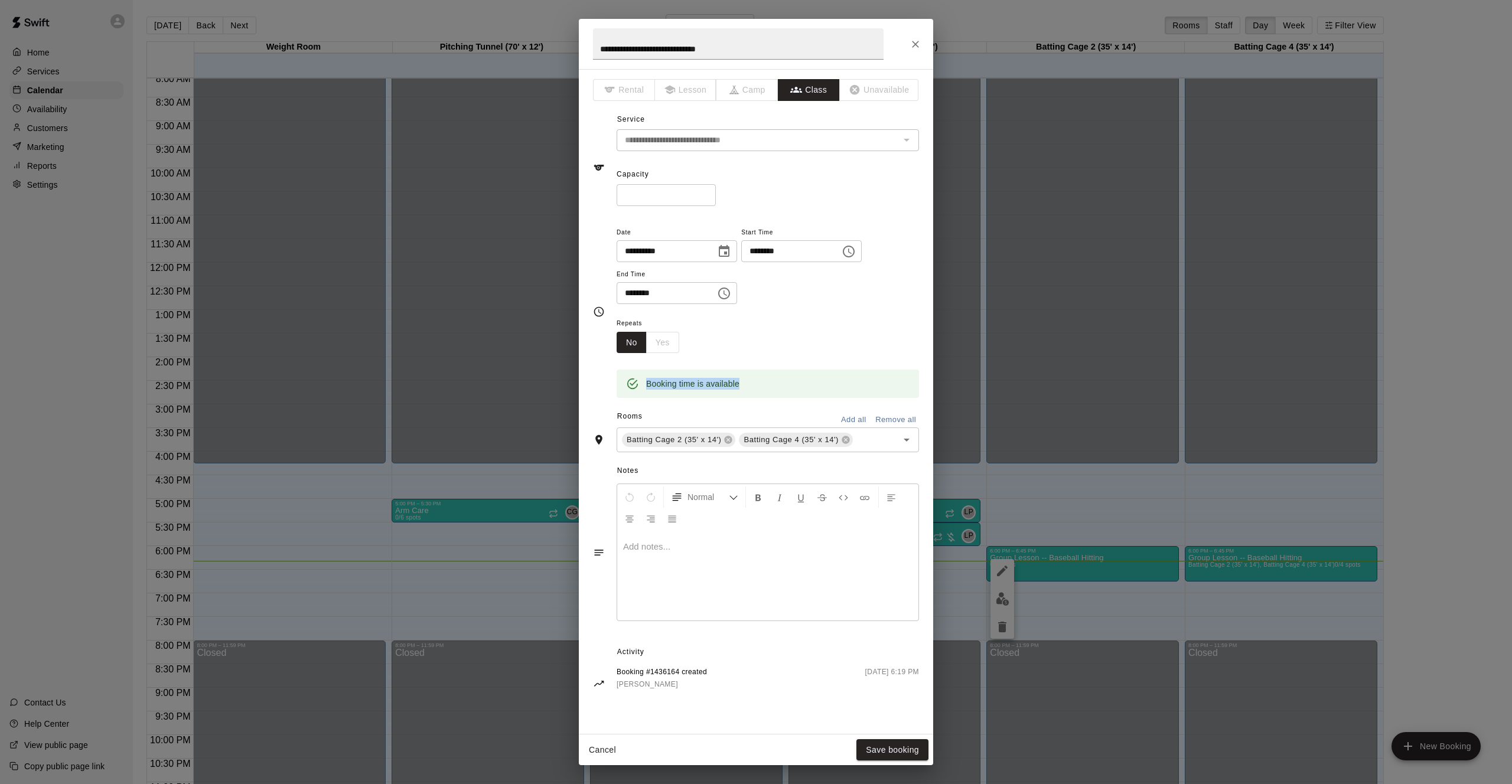
click at [665, 341] on div "No Yes" at bounding box center [647, 343] width 62 height 22
click at [725, 337] on div "Repeats No Yes" at bounding box center [768, 335] width 302 height 37
click at [667, 335] on div "No Yes" at bounding box center [647, 343] width 62 height 22
click at [666, 338] on div "No Yes" at bounding box center [647, 343] width 62 height 22
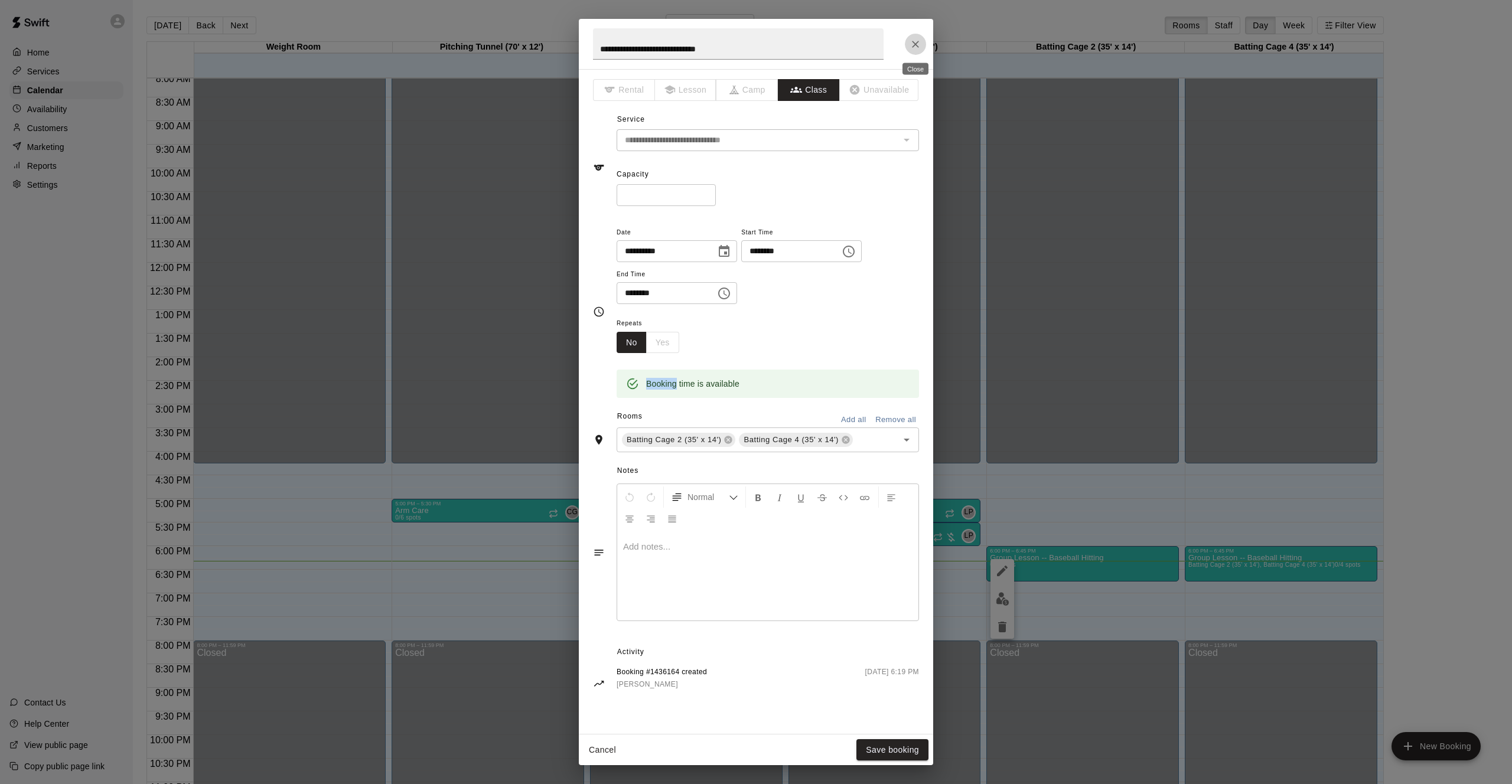
click at [911, 41] on icon "Close" at bounding box center [915, 44] width 12 height 12
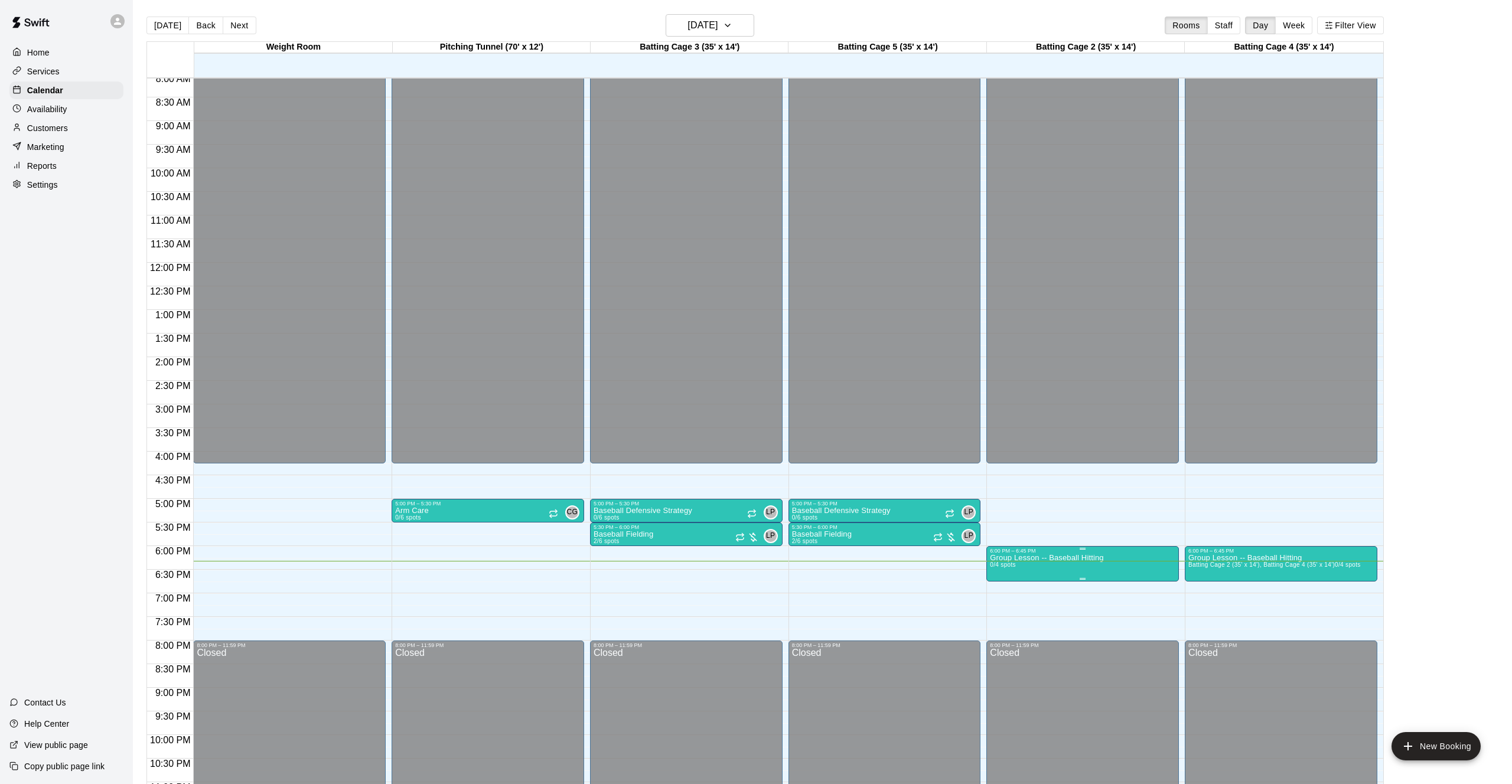
click at [1004, 574] on button "edit" at bounding box center [1002, 566] width 24 height 24
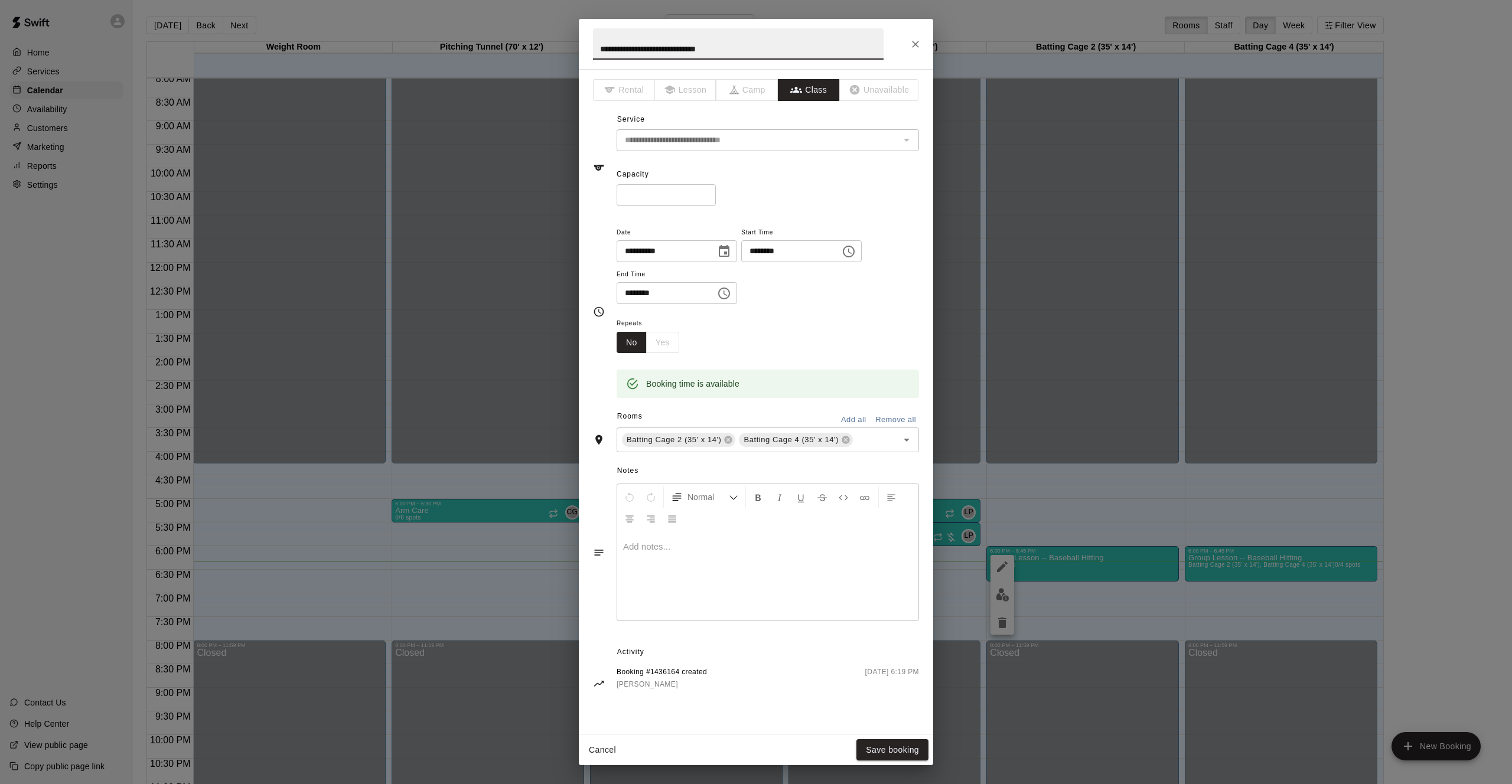
click at [603, 753] on button "Cancel" at bounding box center [602, 750] width 38 height 22
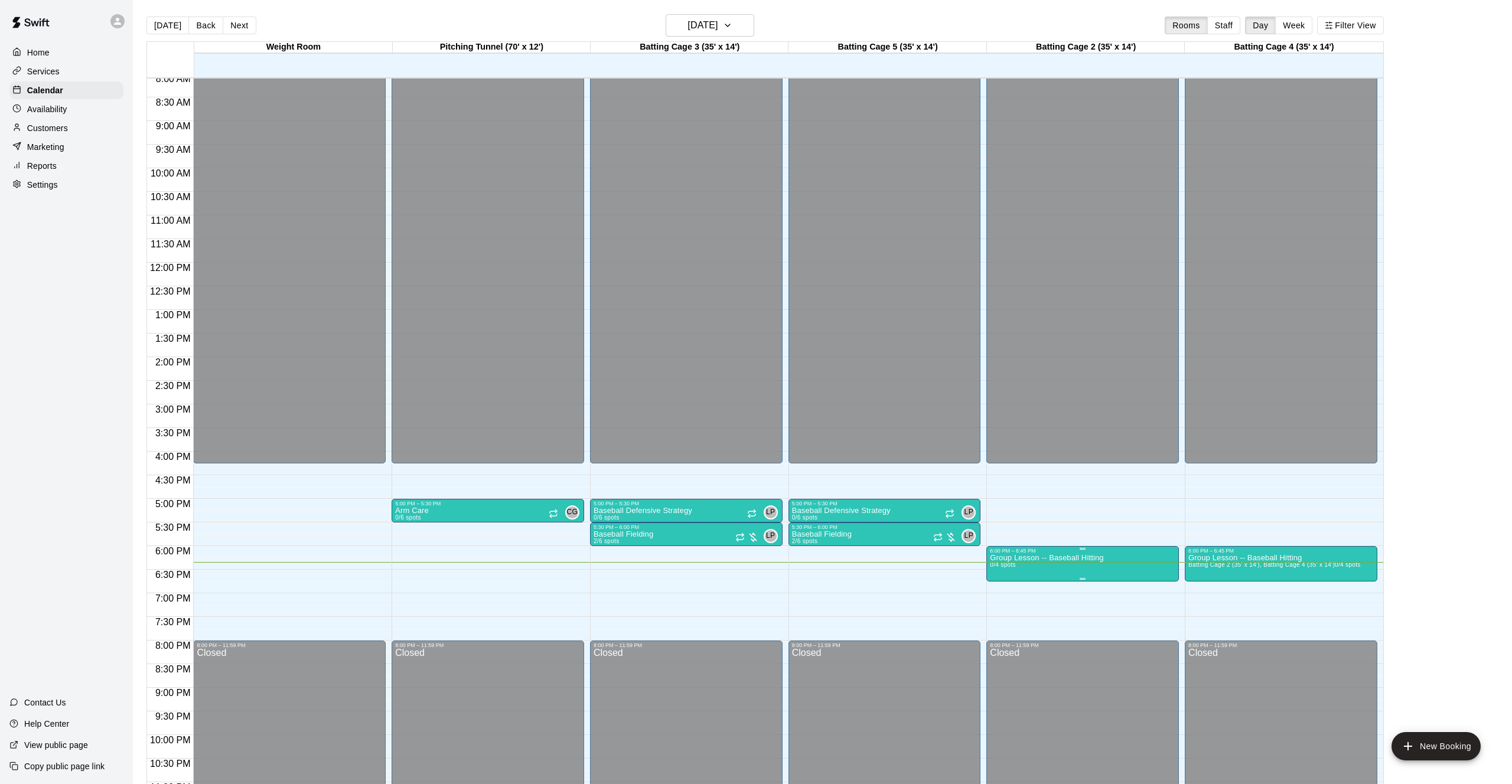
click at [1068, 553] on div "6:00 PM – 6:45 PM" at bounding box center [1082, 551] width 185 height 6
click at [1008, 617] on icon "delete" at bounding box center [1002, 616] width 14 height 14
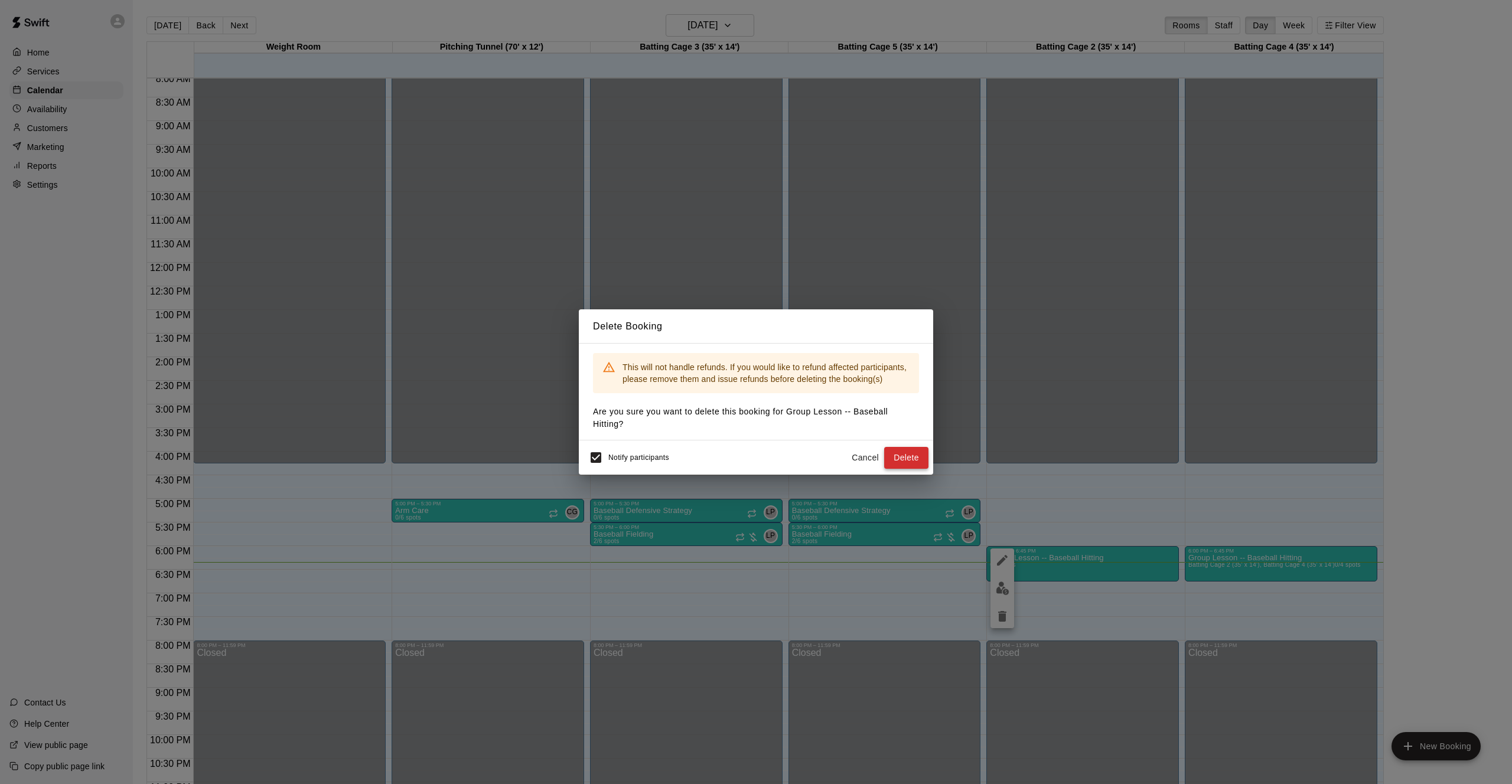
click at [890, 449] on button "Delete" at bounding box center [906, 458] width 44 height 22
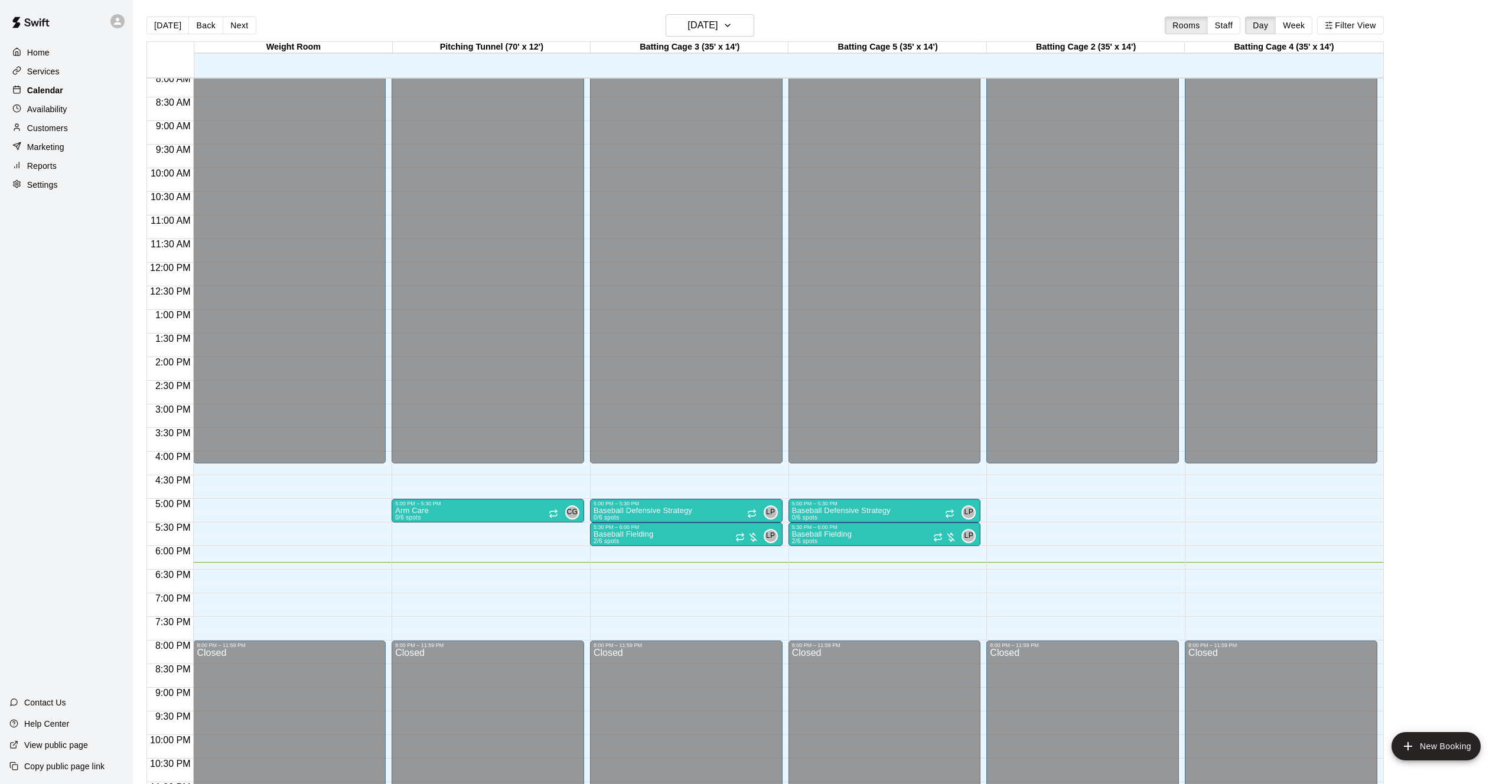
click at [54, 92] on p "Calendar" at bounding box center [45, 90] width 36 height 12
click at [62, 71] on div "Services" at bounding box center [66, 71] width 114 height 18
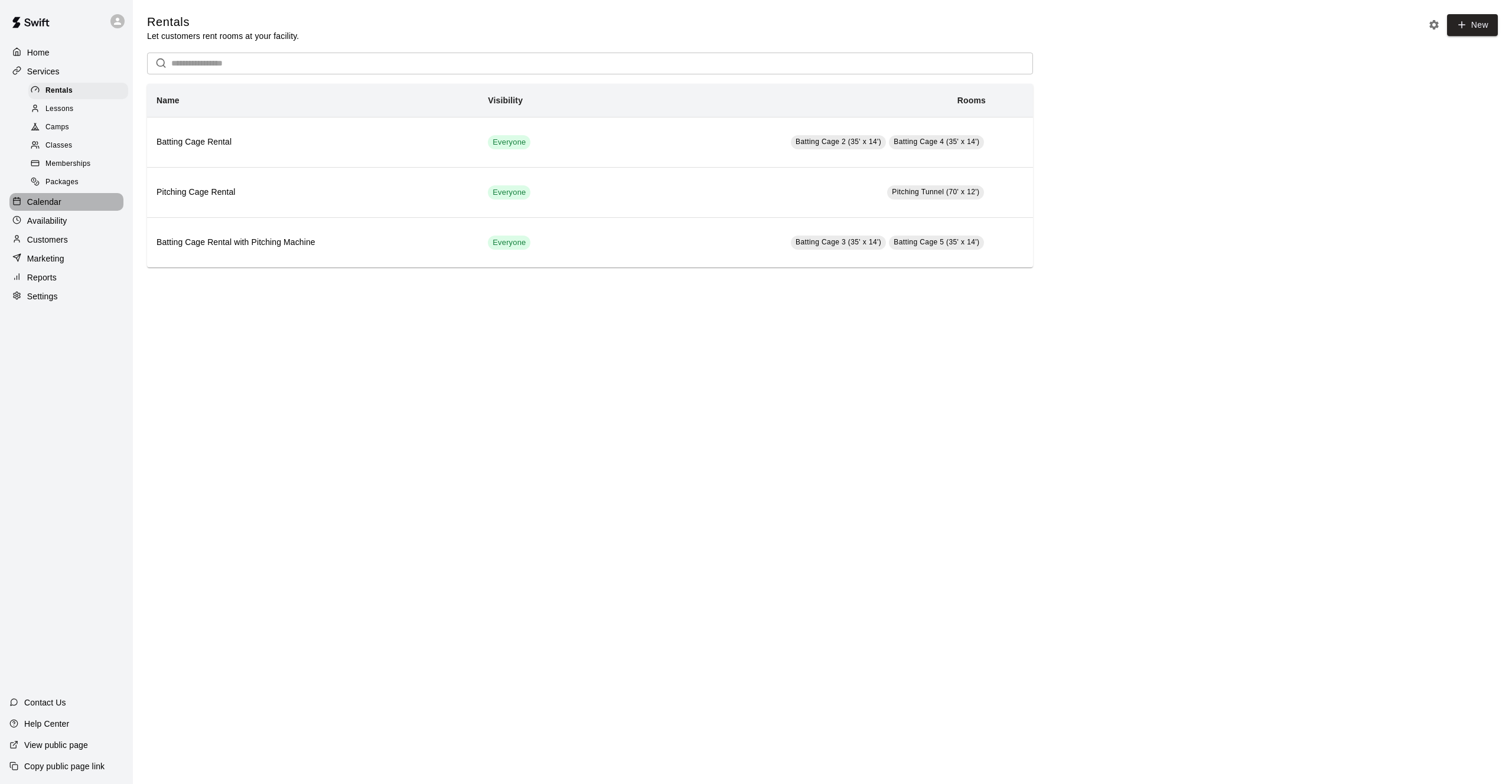
click at [55, 204] on p "Calendar" at bounding box center [44, 202] width 34 height 12
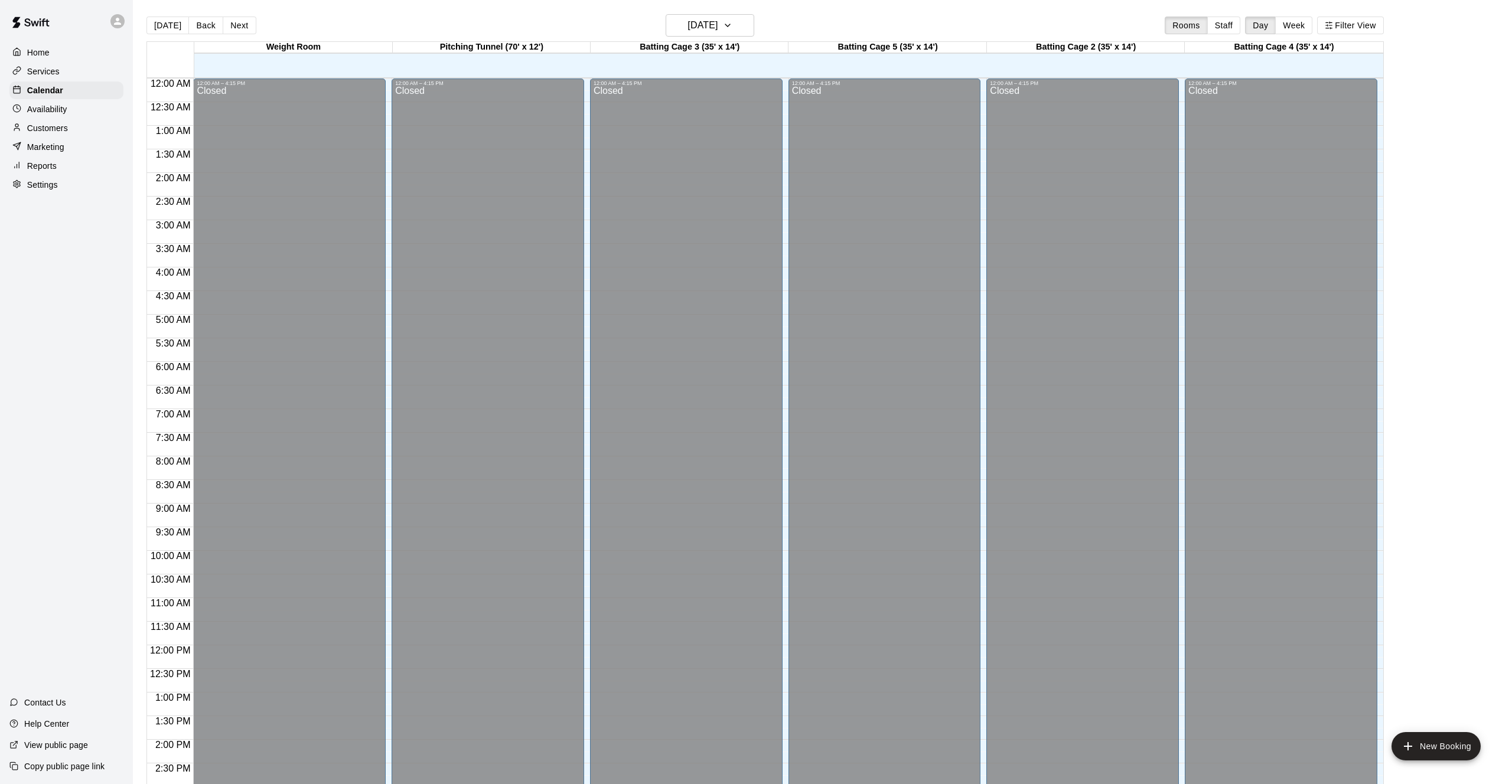
scroll to position [380, 0]
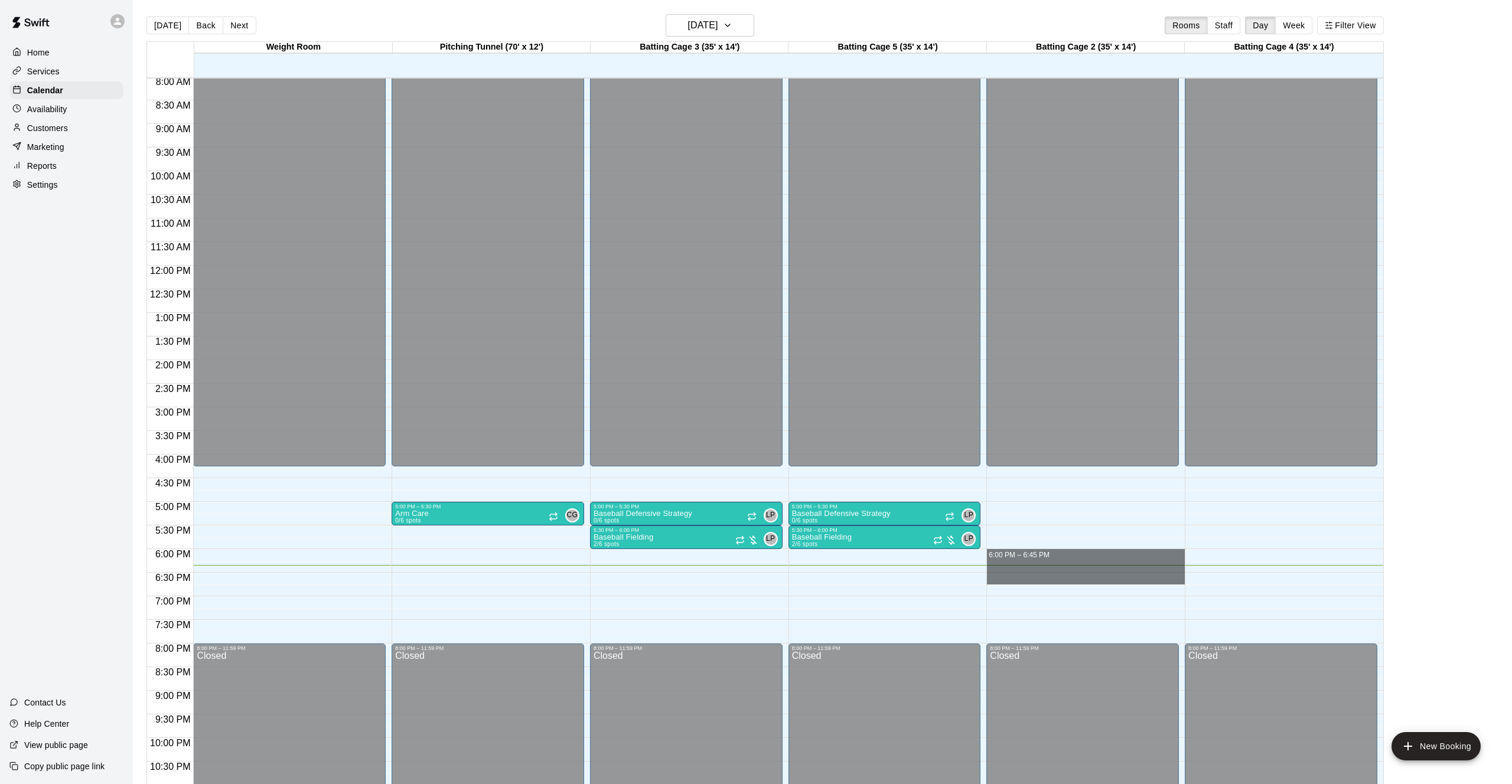
drag, startPoint x: 1012, startPoint y: 558, endPoint x: 1164, endPoint y: 576, distance: 153.1
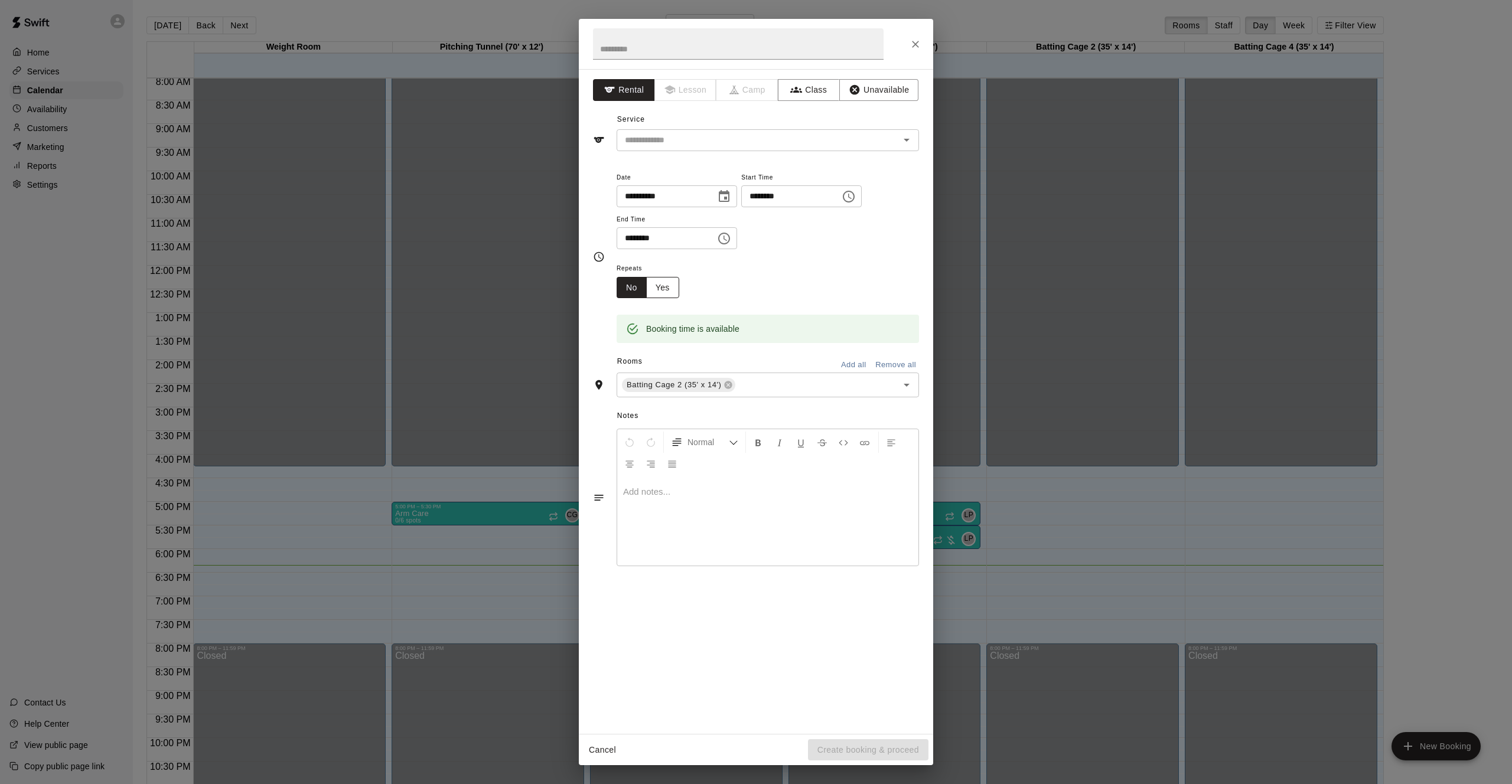
click at [670, 298] on div "Booking time is available" at bounding box center [768, 321] width 302 height 45
click at [669, 291] on button "Yes" at bounding box center [662, 288] width 33 height 22
click at [765, 289] on body "Home Services Calendar Availability Customers Marketing Reports Settings Contac…" at bounding box center [756, 402] width 1512 height 803
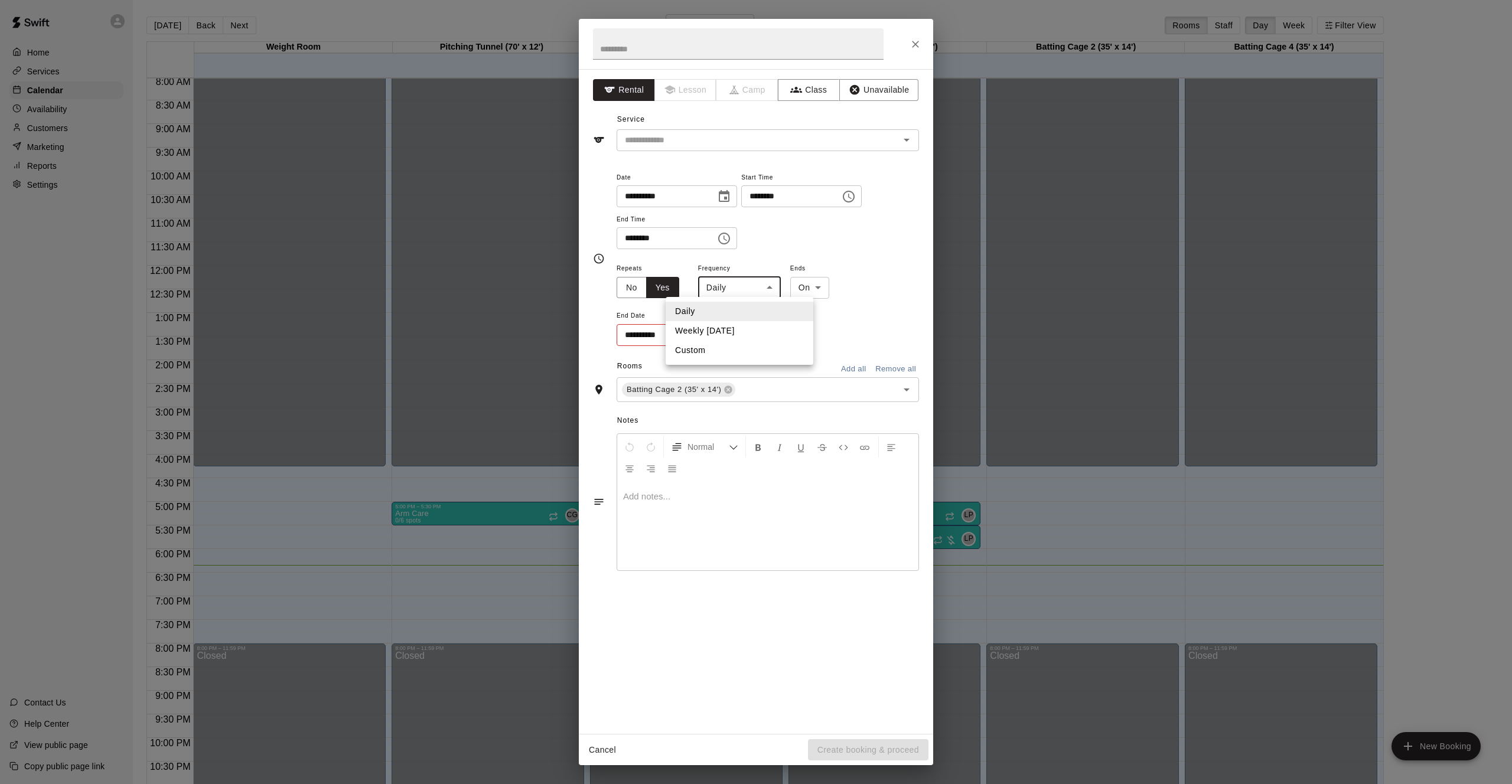
click at [746, 327] on li "Weekly [DATE]" at bounding box center [740, 331] width 148 height 19
type input "******"
click at [637, 330] on input "**********" at bounding box center [660, 335] width 88 height 22
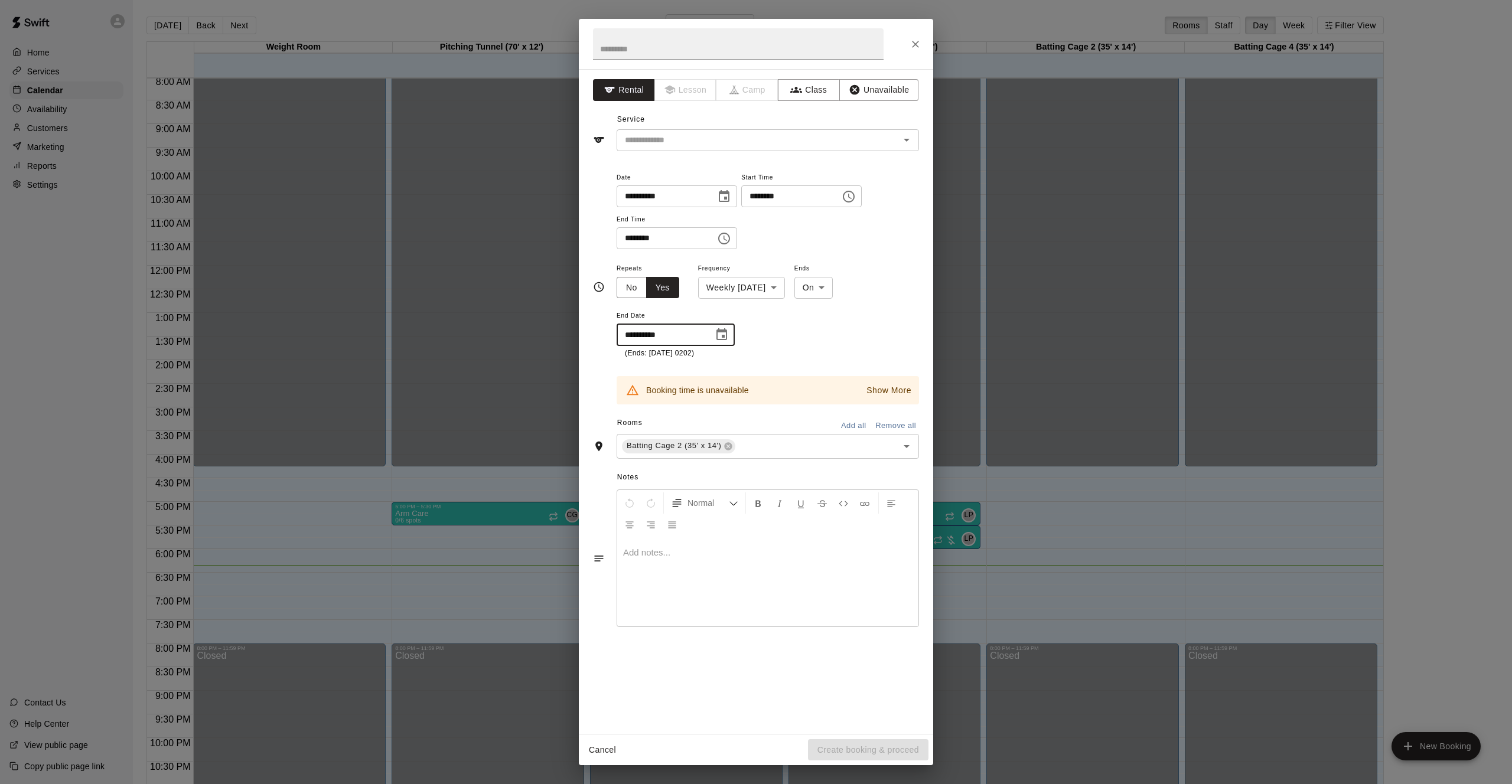
type input "**********"
click at [793, 88] on icon "button" at bounding box center [796, 90] width 12 height 12
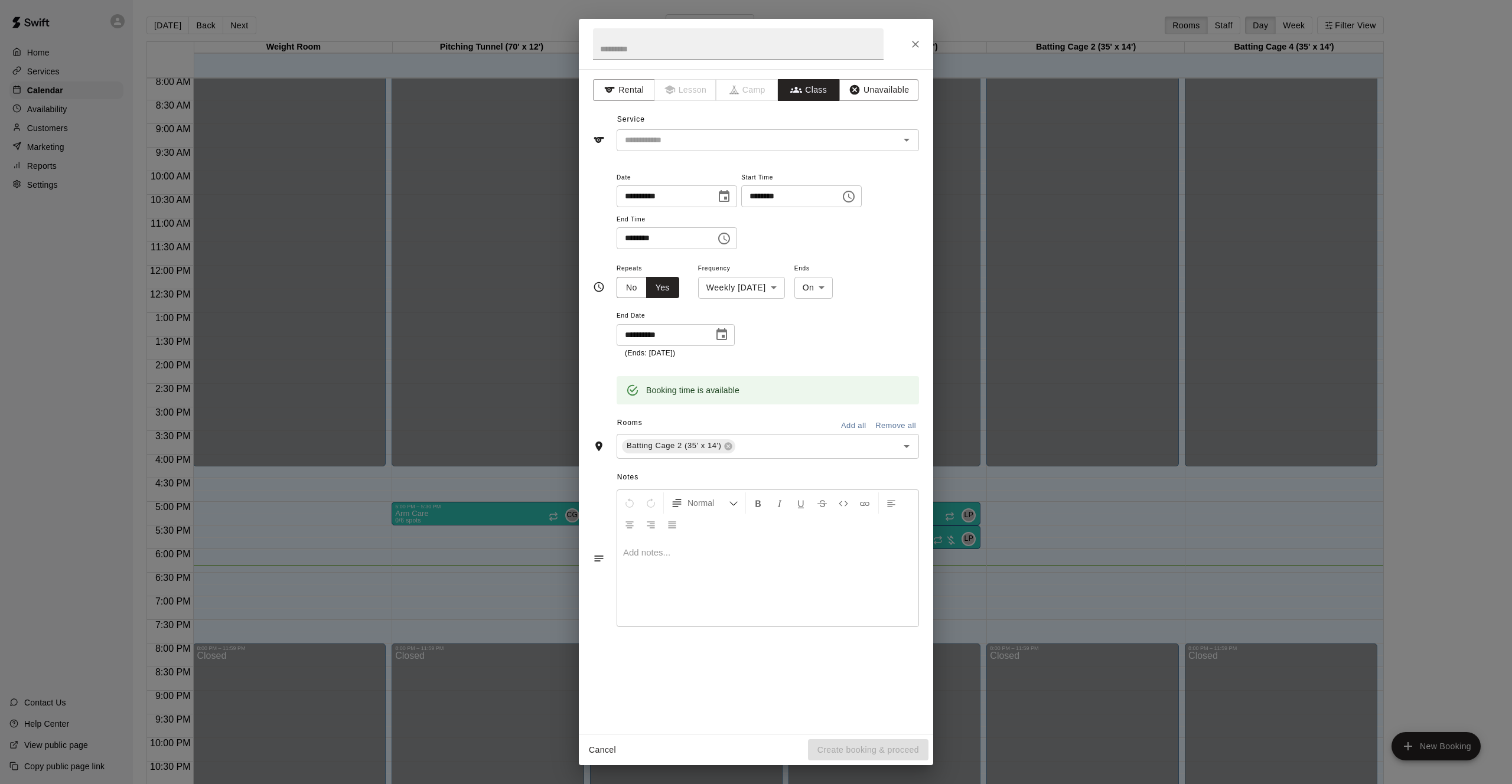
click at [725, 149] on div "​" at bounding box center [768, 140] width 302 height 22
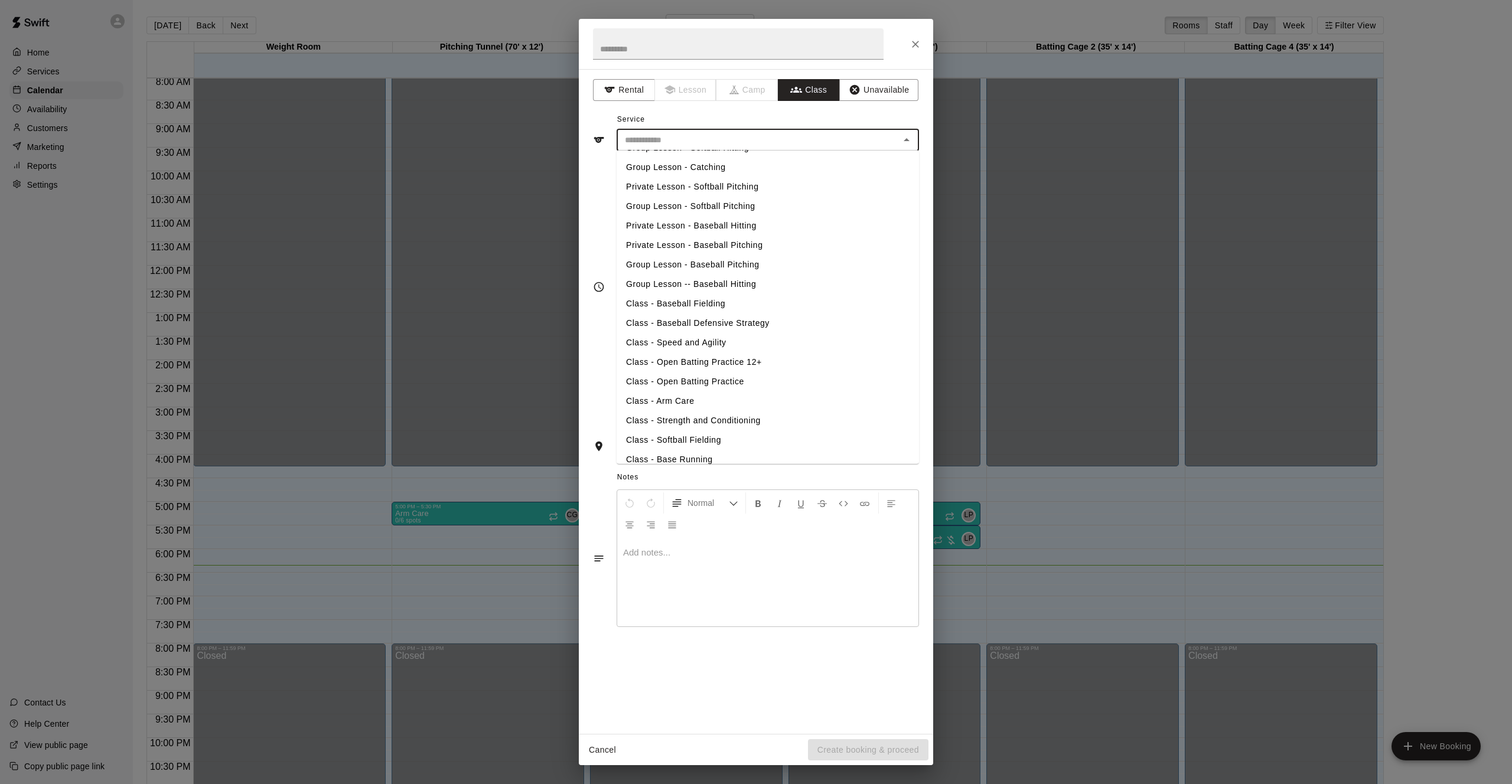
scroll to position [40, 0]
click at [709, 291] on li "Class - Baseball Fielding" at bounding box center [768, 301] width 302 height 19
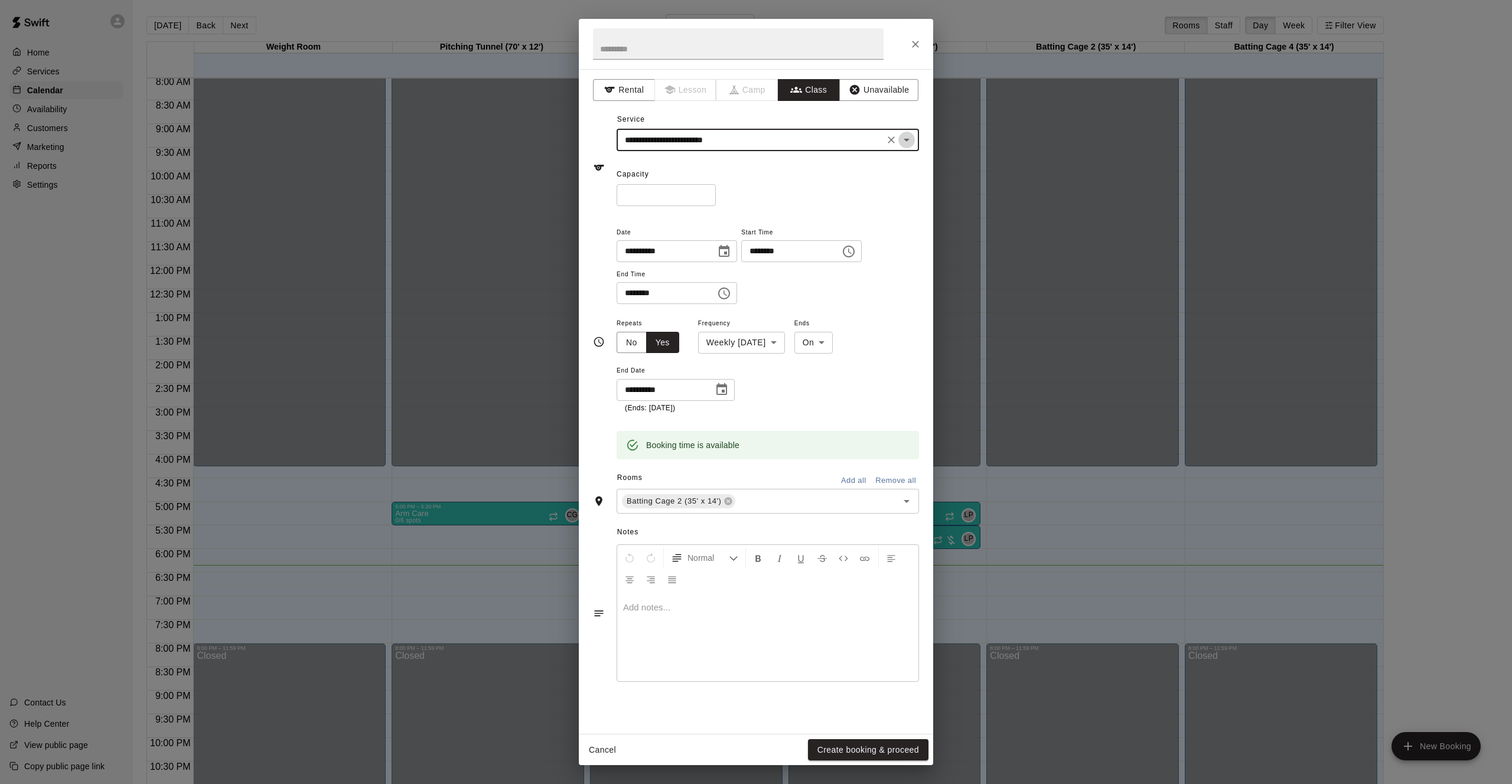
click at [910, 140] on icon "Open" at bounding box center [907, 140] width 14 height 14
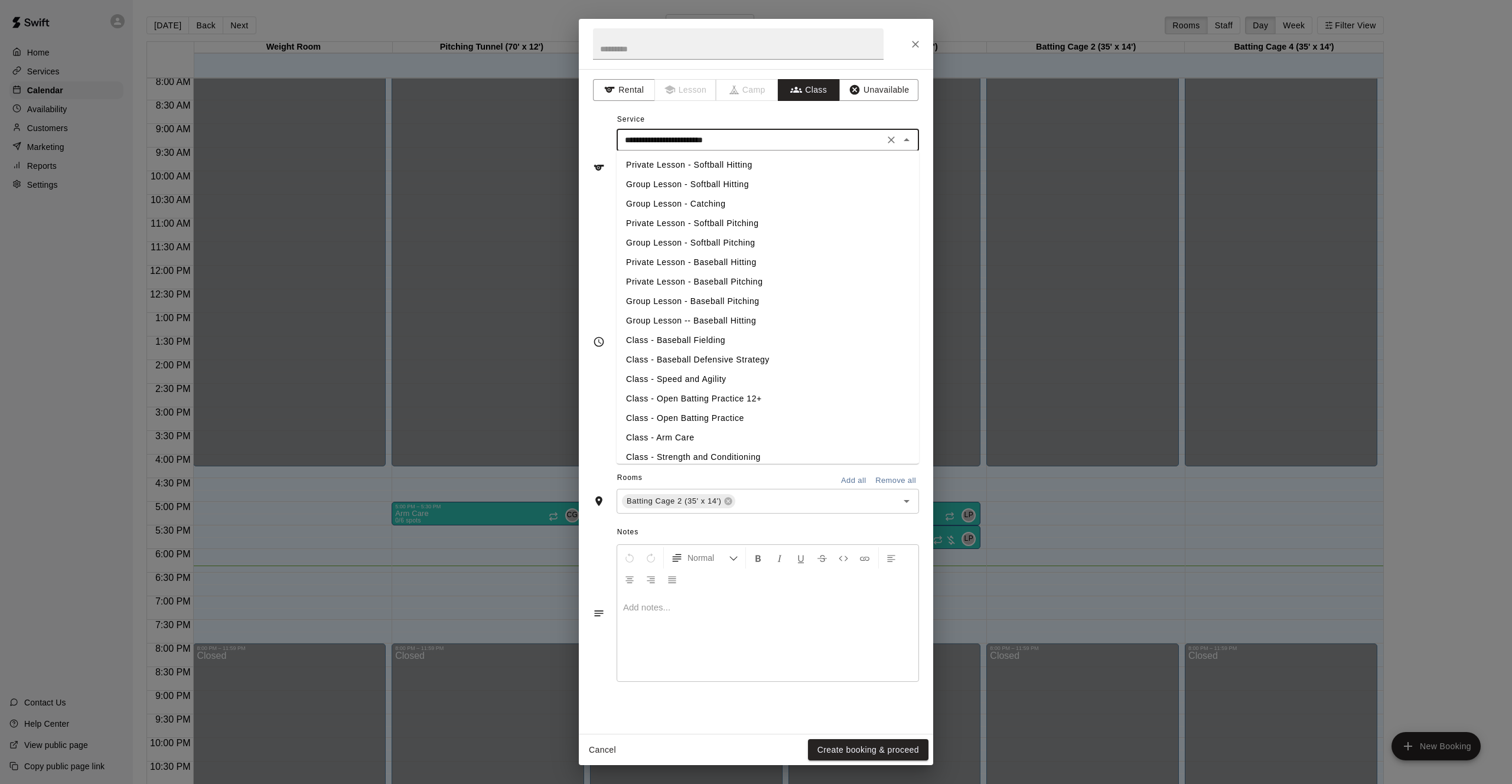
scroll to position [0, 0]
click at [740, 322] on li "Group Lesson -- Baseball Hitting" at bounding box center [768, 321] width 302 height 19
type input "**********"
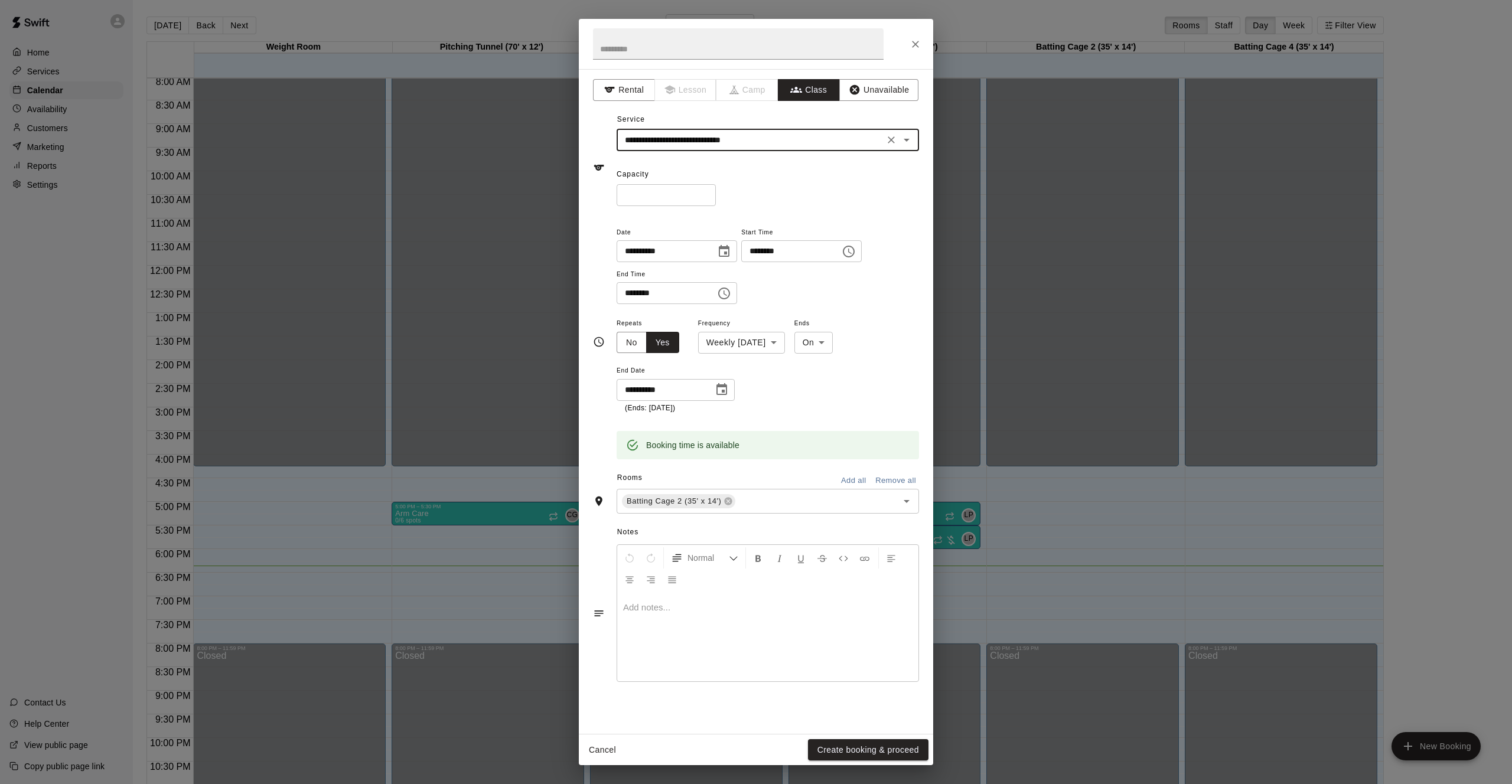
click at [644, 185] on input "*" at bounding box center [666, 195] width 99 height 22
click at [645, 193] on input "*" at bounding box center [666, 195] width 99 height 22
click at [907, 500] on icon "Open" at bounding box center [907, 501] width 6 height 3
type input "*"
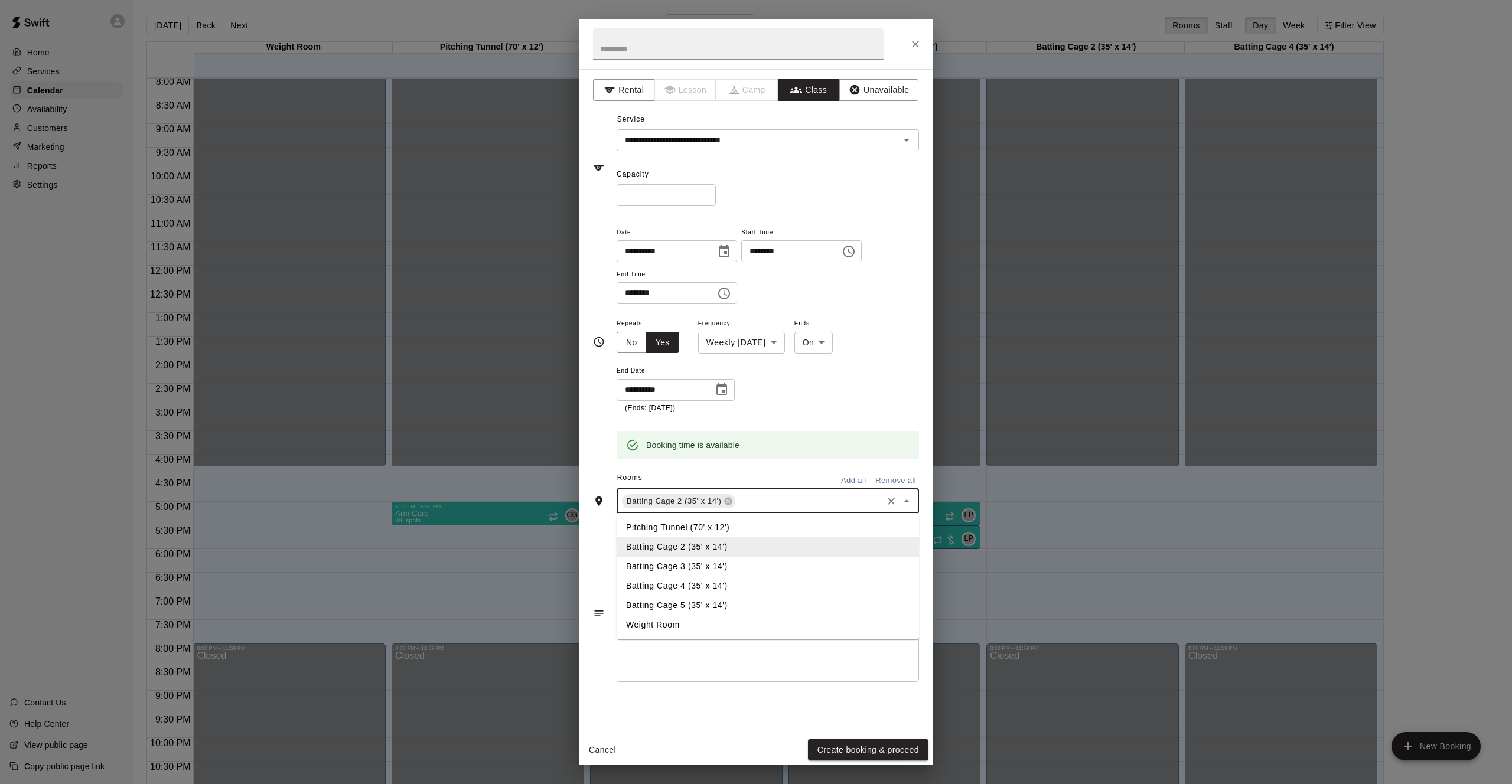
click at [776, 577] on li "Batting Cage 4 (35' x 14')" at bounding box center [768, 586] width 302 height 19
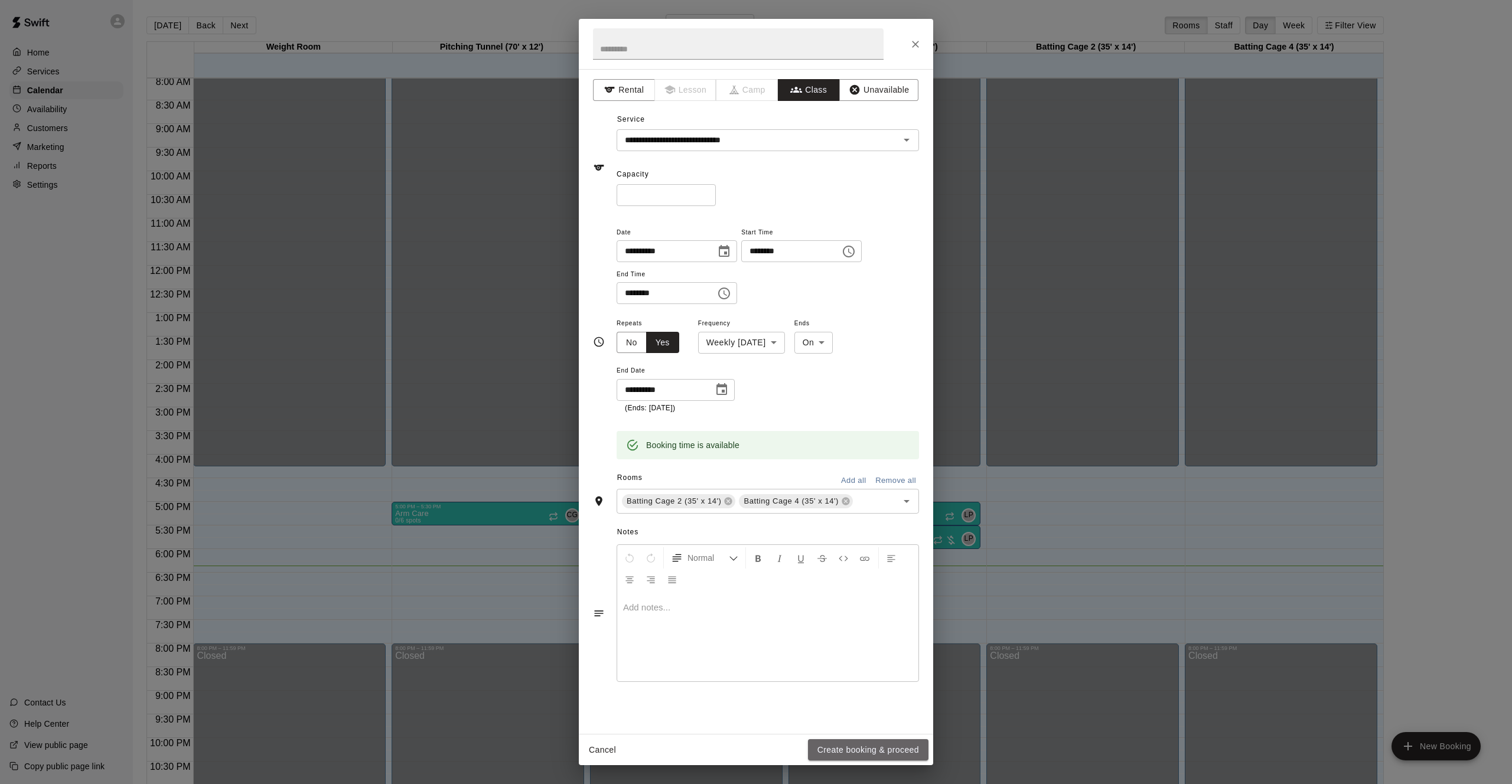
click at [870, 750] on button "Create booking & proceed" at bounding box center [868, 750] width 120 height 22
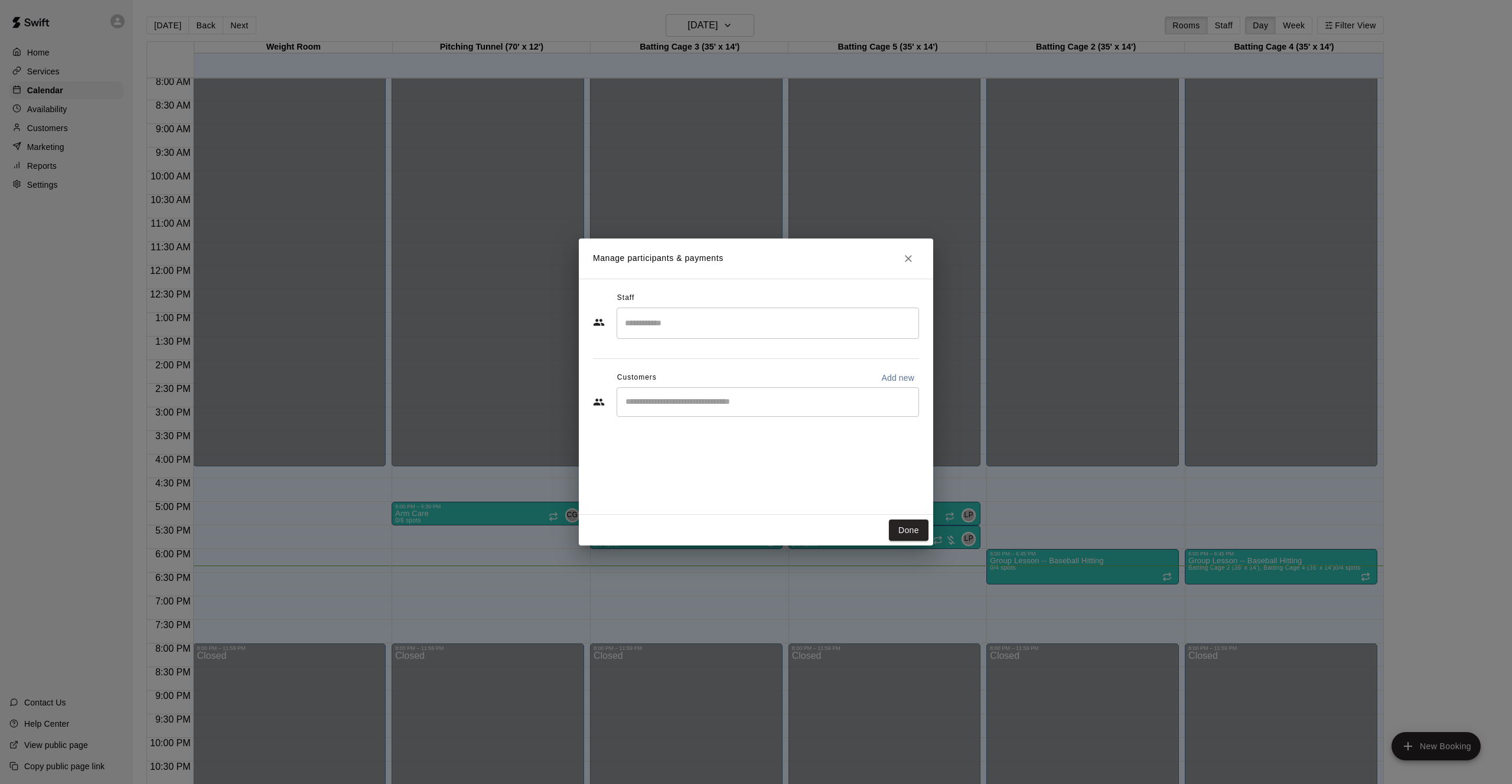
click at [692, 406] on input "Start typing to search customers..." at bounding box center [768, 402] width 291 height 12
type input "***"
click at [710, 485] on div "[PERSON_NAME] [EMAIL_ADDRESS][DOMAIN_NAME]" at bounding box center [713, 473] width 127 height 25
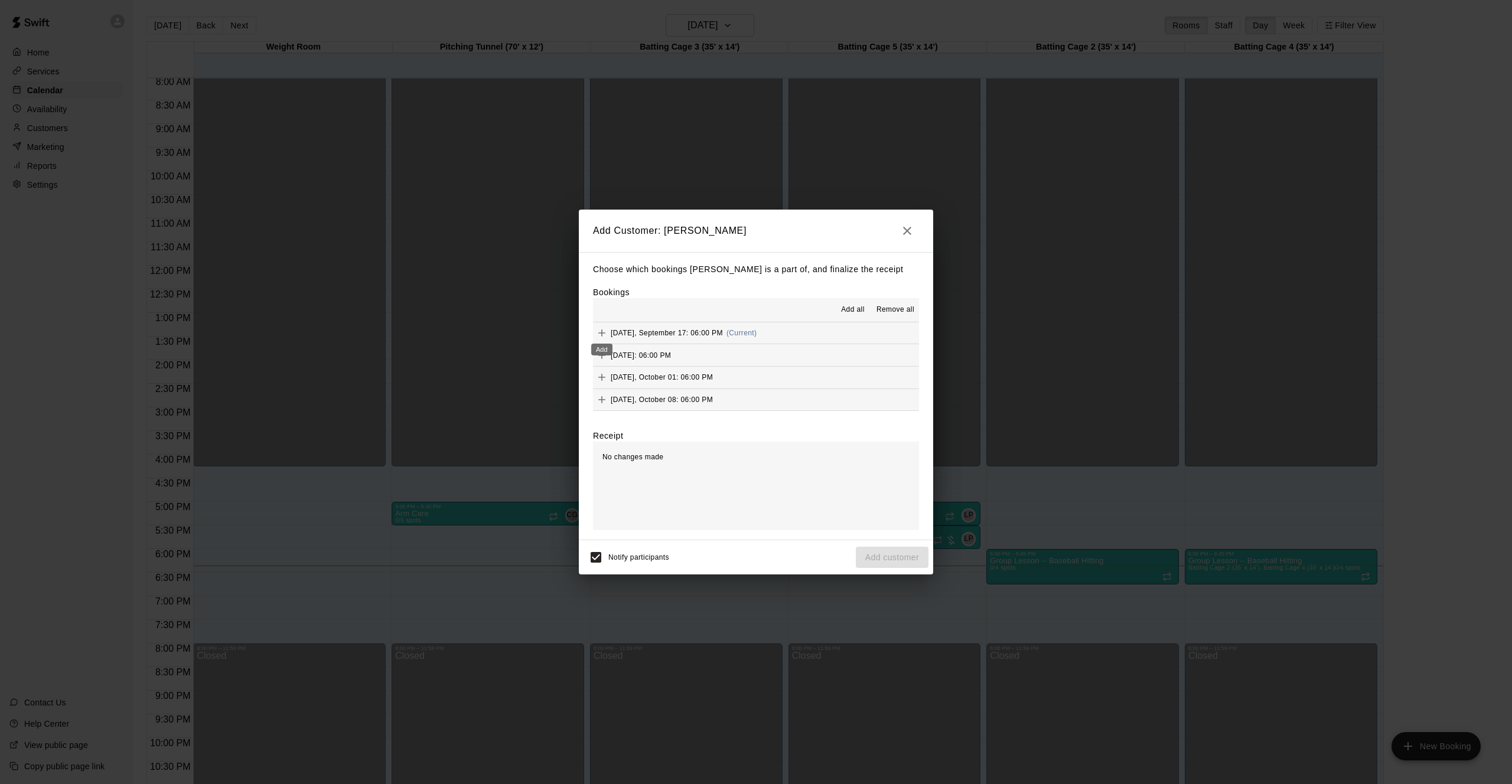
click at [601, 332] on icon "Add" at bounding box center [601, 333] width 7 height 7
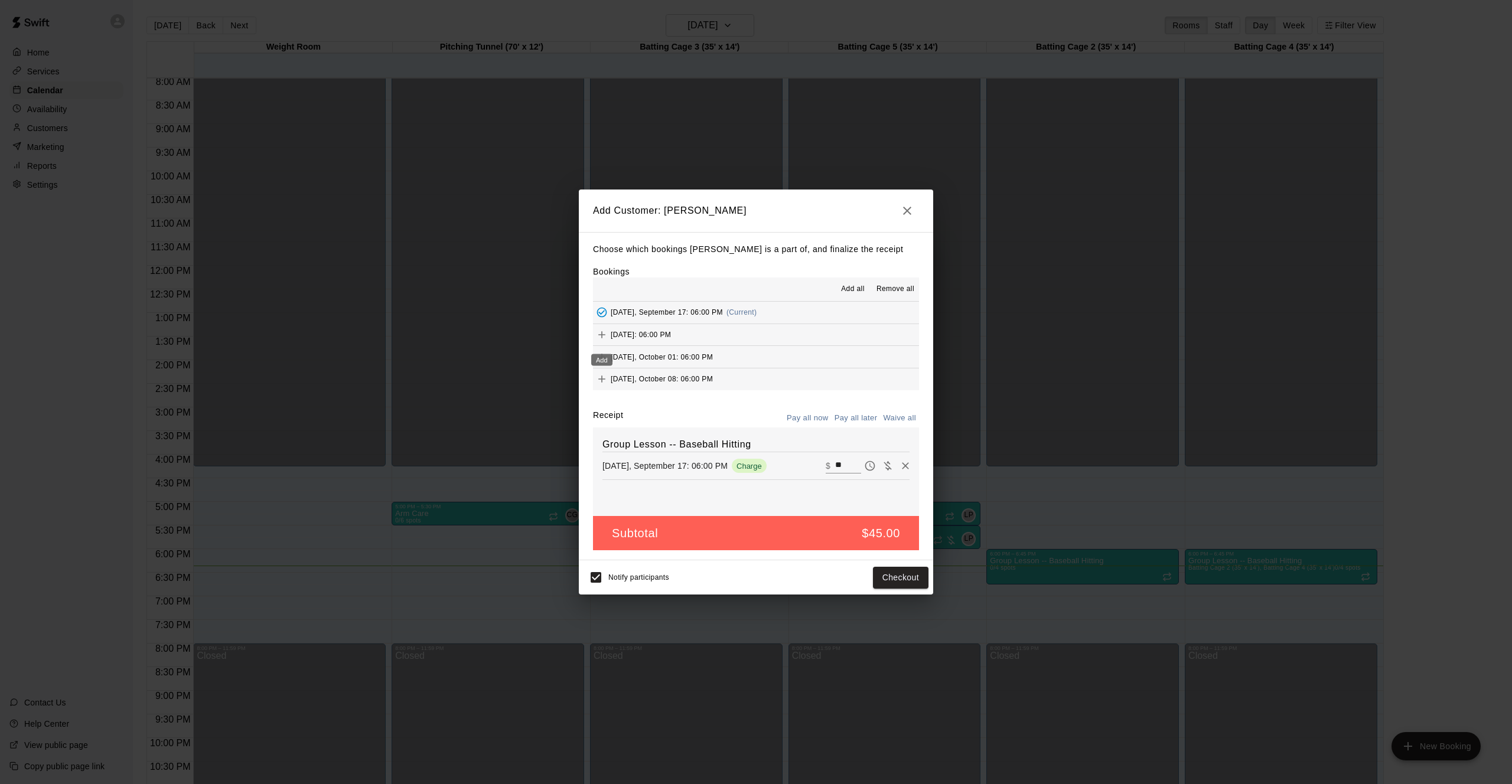
click at [601, 335] on icon "Add" at bounding box center [601, 335] width 12 height 12
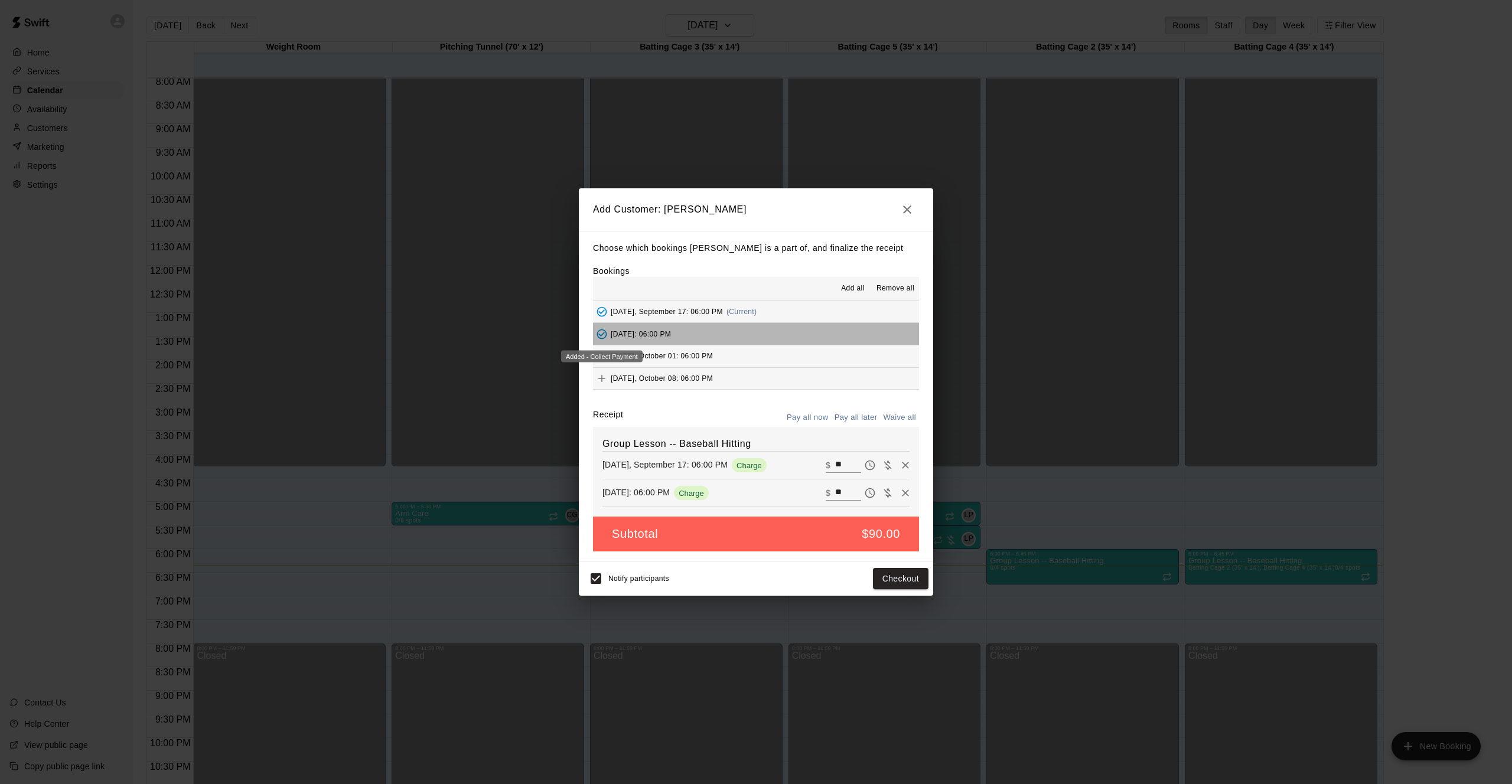
click at [602, 352] on div "Added - Collect Payment" at bounding box center [601, 356] width 81 height 12
click at [599, 356] on icon "Add" at bounding box center [601, 356] width 12 height 12
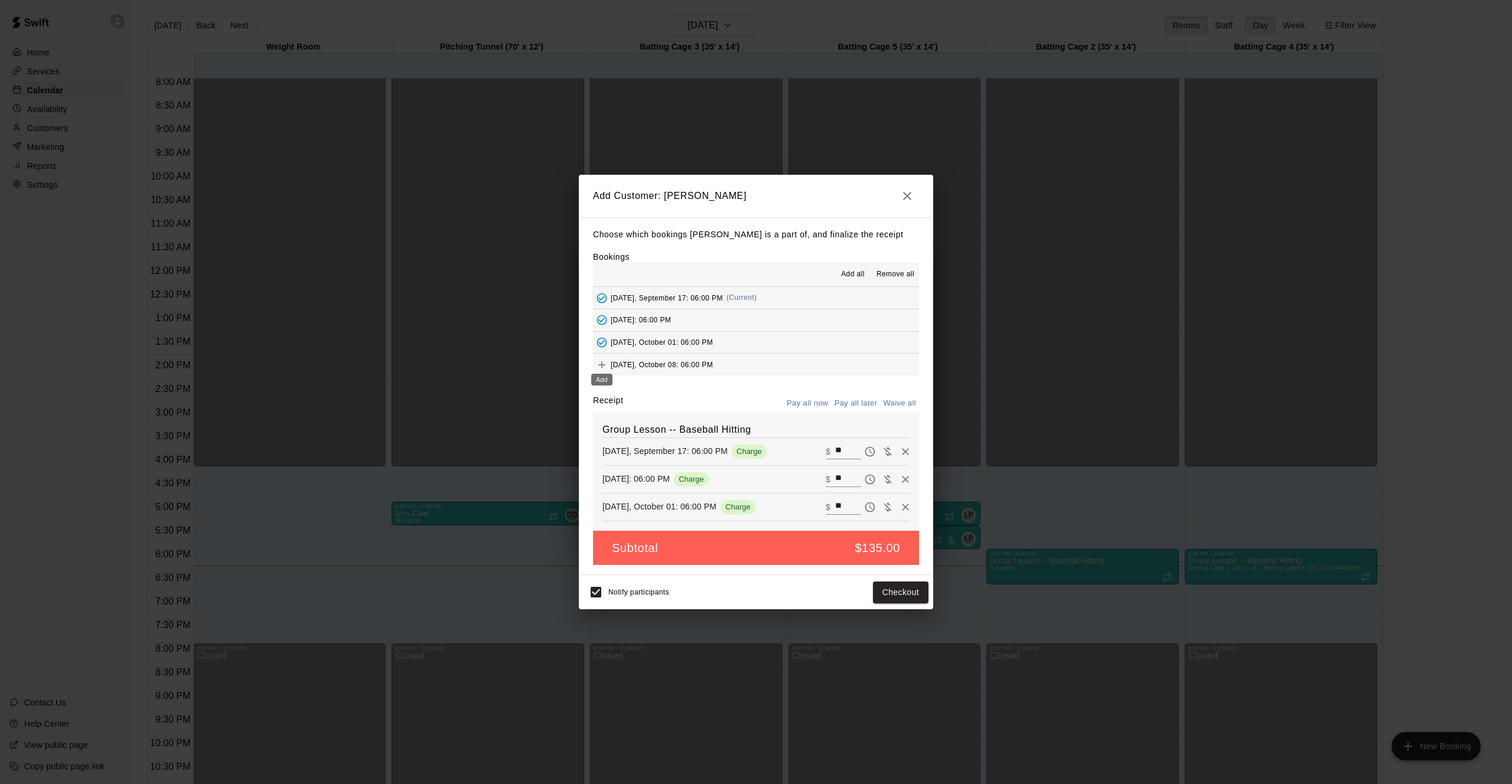
click at [602, 364] on icon "Add" at bounding box center [601, 365] width 12 height 12
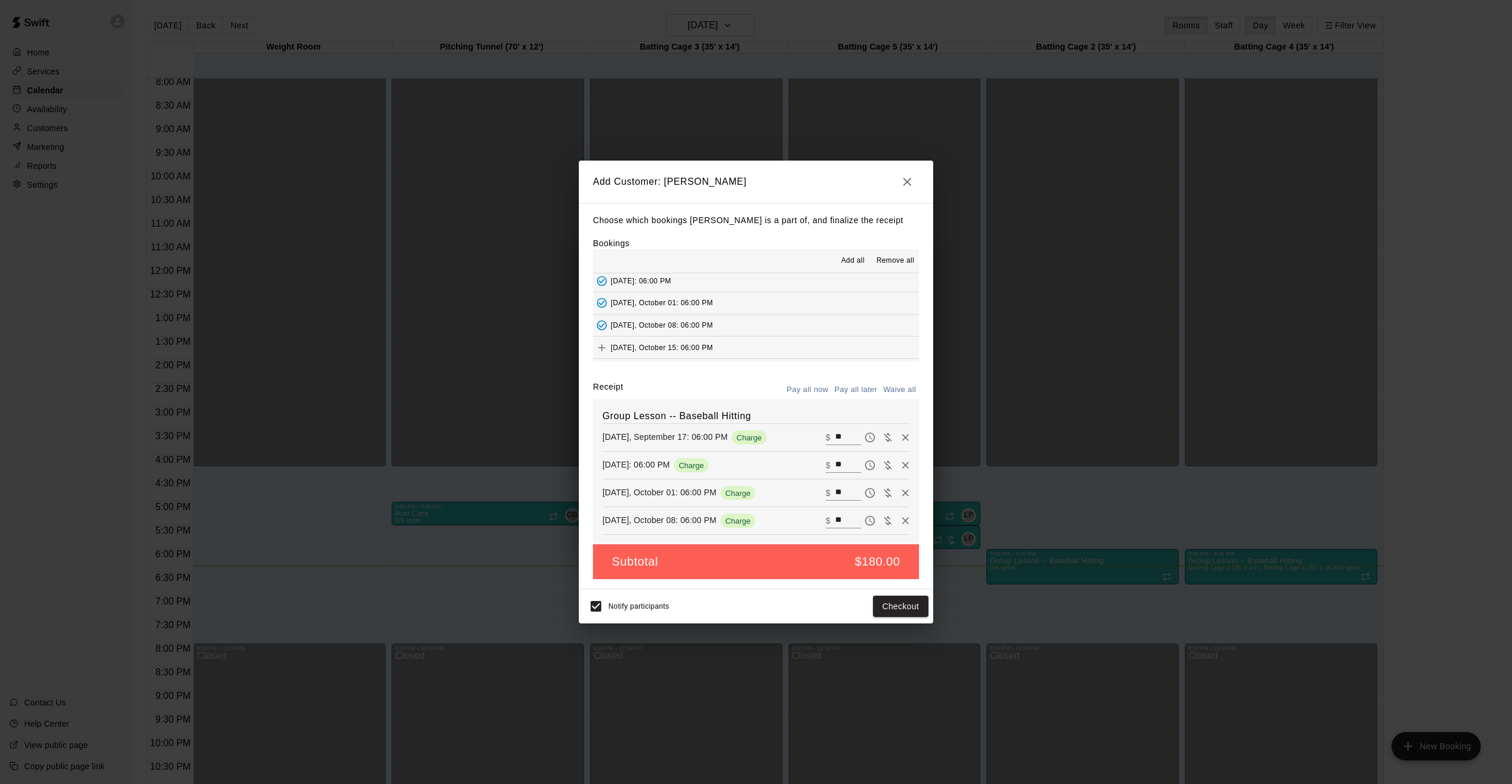
scroll to position [29, 0]
click at [601, 339] on icon "Add" at bounding box center [601, 343] width 12 height 12
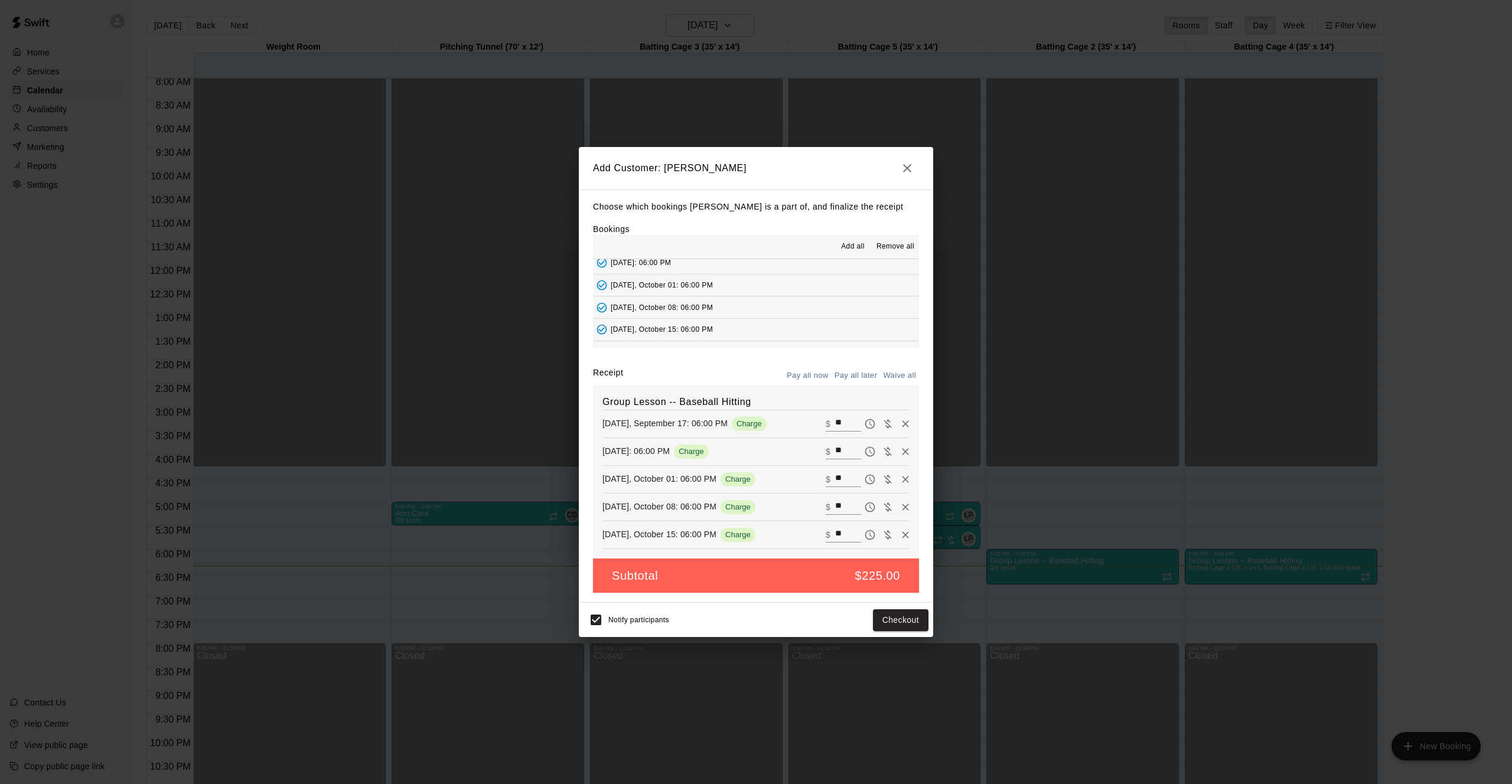
click at [842, 371] on button "Pay all later" at bounding box center [856, 376] width 49 height 18
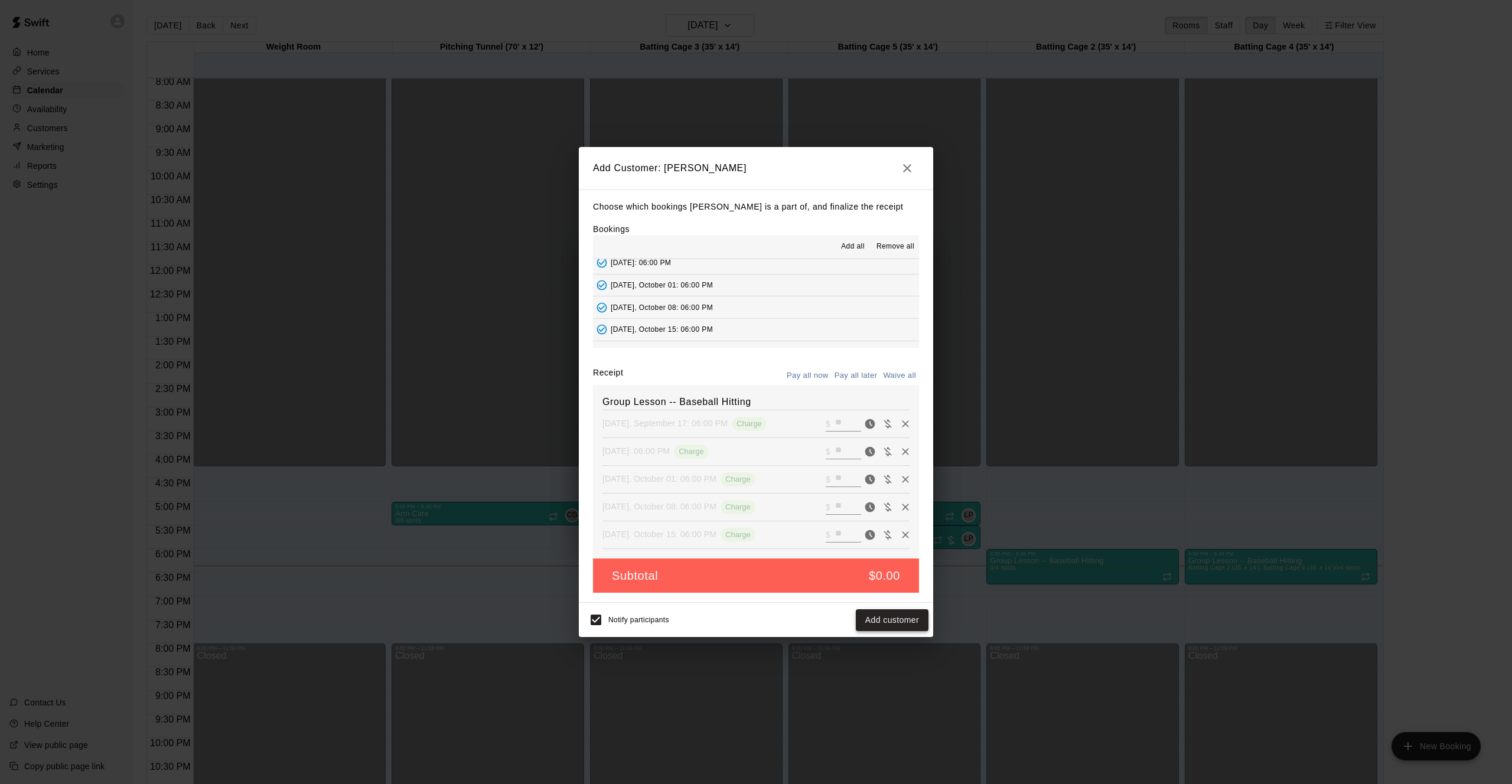
click at [893, 615] on button "Add customer" at bounding box center [892, 620] width 73 height 22
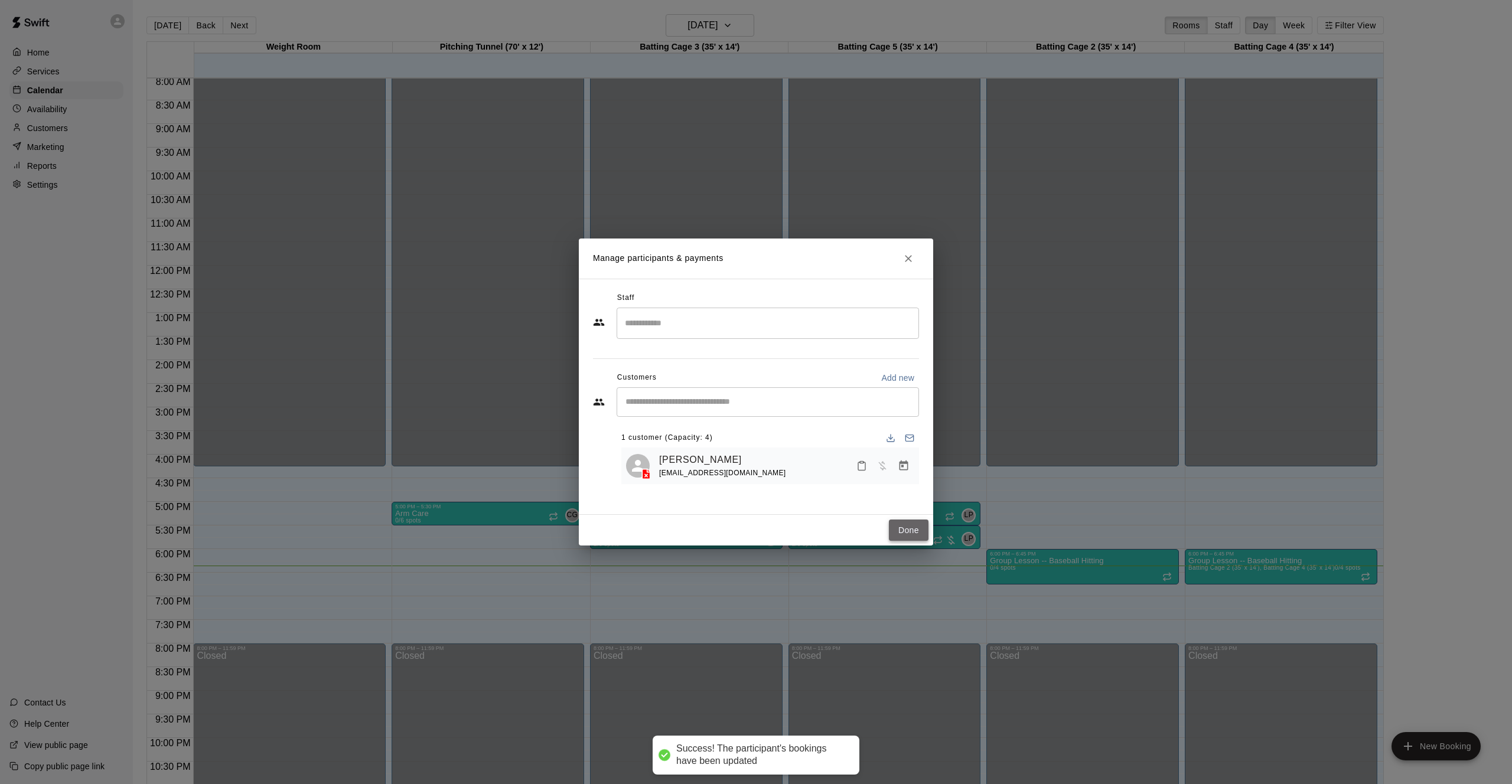
click at [920, 530] on button "Done" at bounding box center [909, 531] width 40 height 22
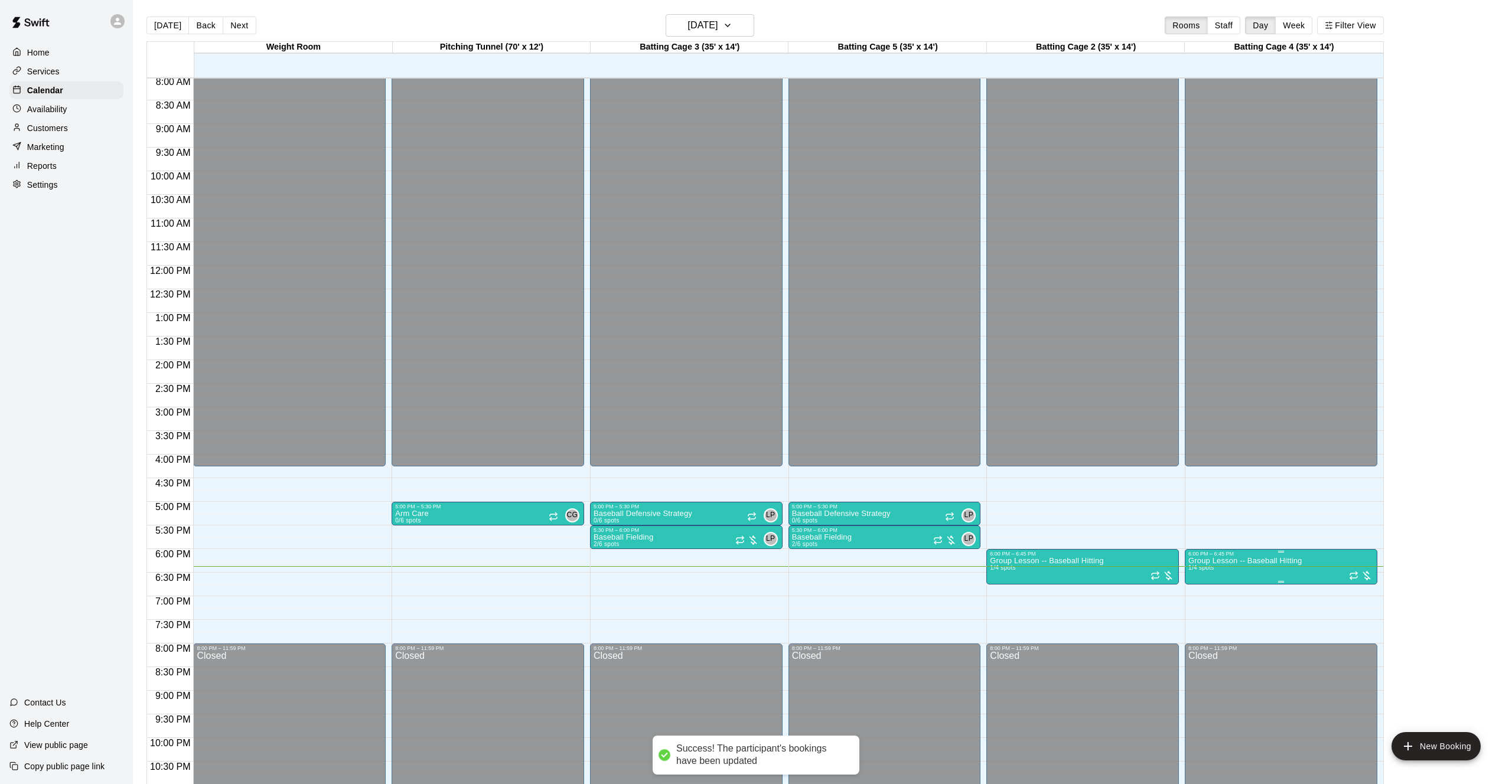
click at [1233, 561] on p "Group Lesson -- Baseball Hitting" at bounding box center [1245, 561] width 114 height 0
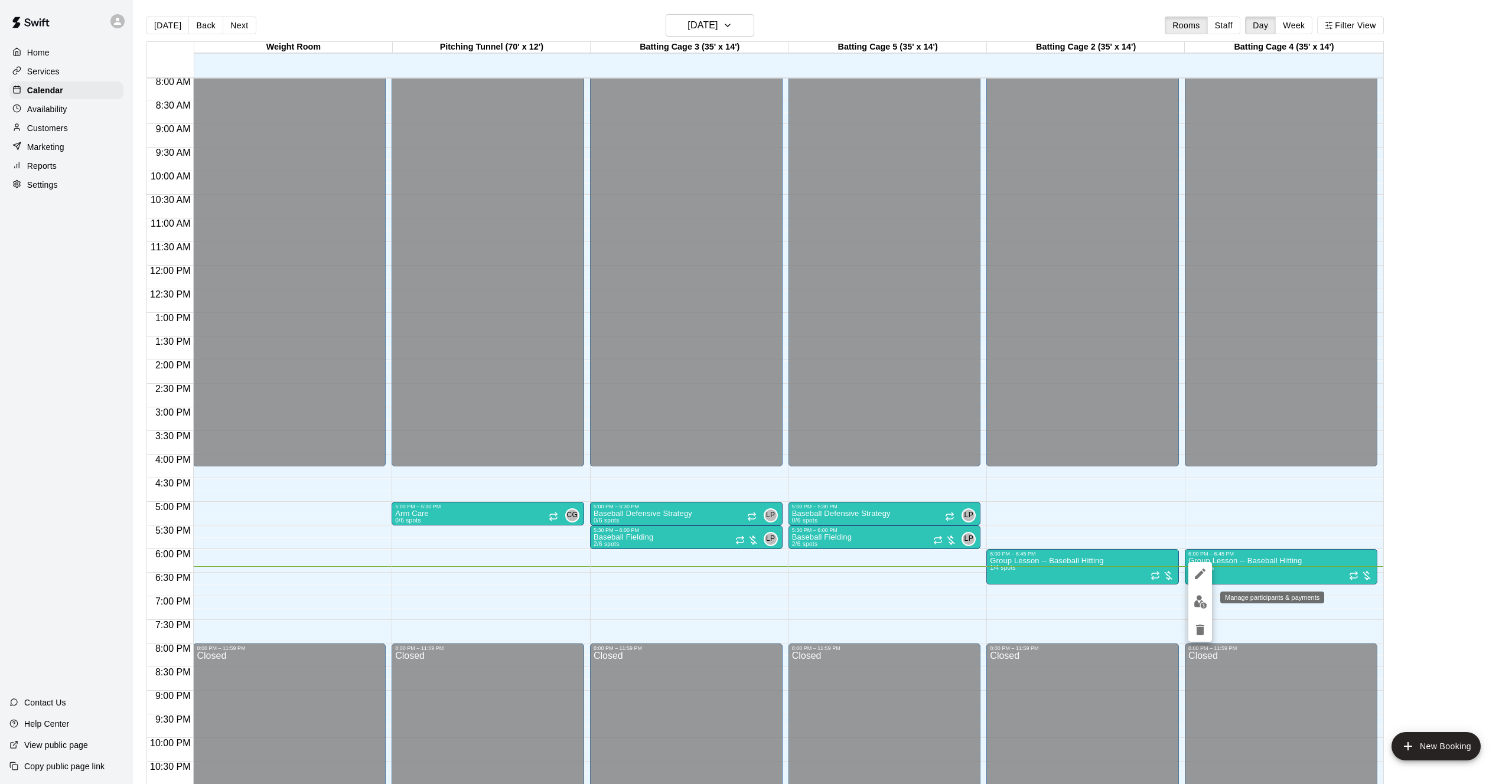
click at [1200, 600] on img "edit" at bounding box center [1200, 602] width 14 height 14
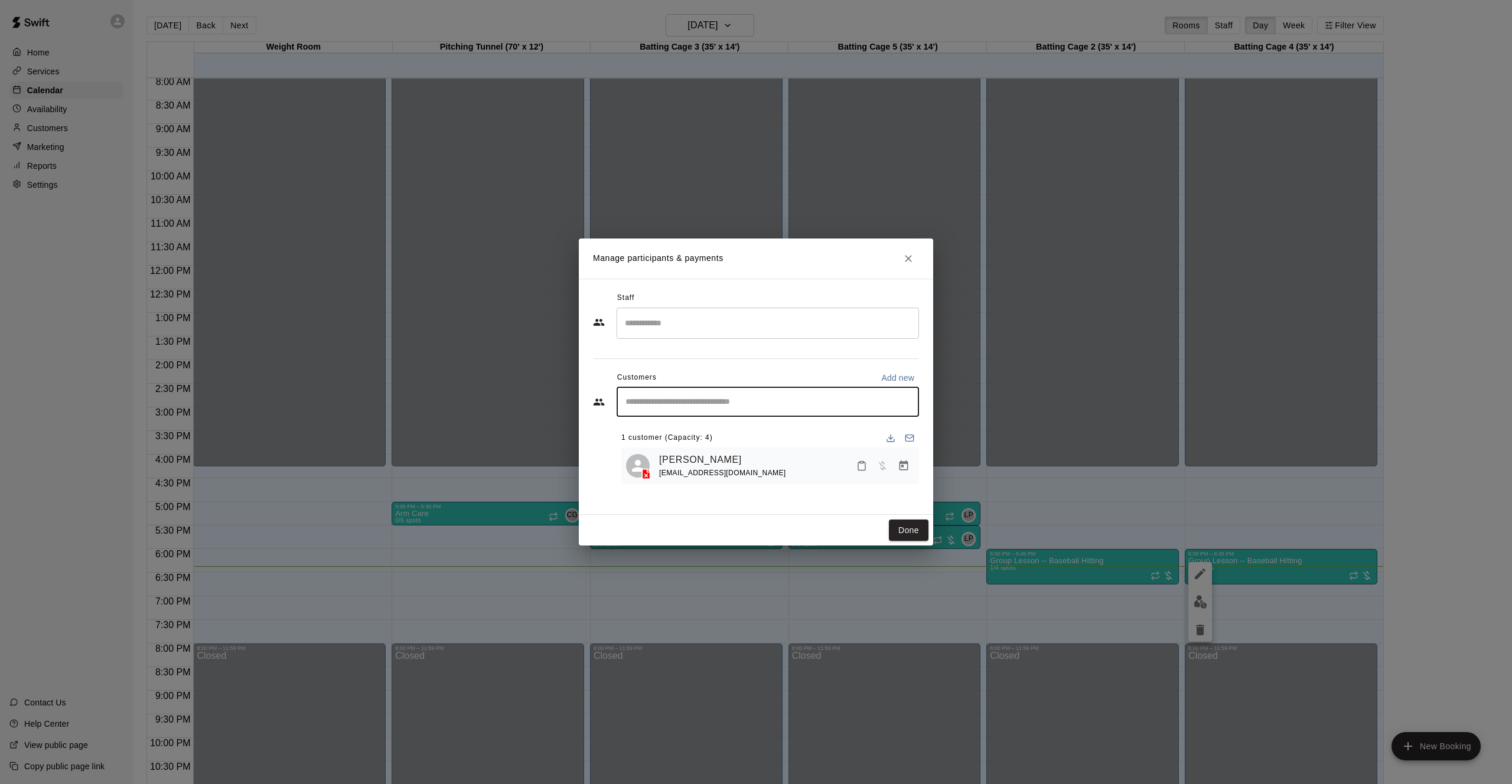
click at [718, 400] on input "Start typing to search customers..." at bounding box center [768, 402] width 291 height 12
type input "*****"
click at [651, 428] on div "[PERSON_NAME] [PERSON_NAME][EMAIL_ADDRESS][DOMAIN_NAME]" at bounding box center [768, 435] width 302 height 38
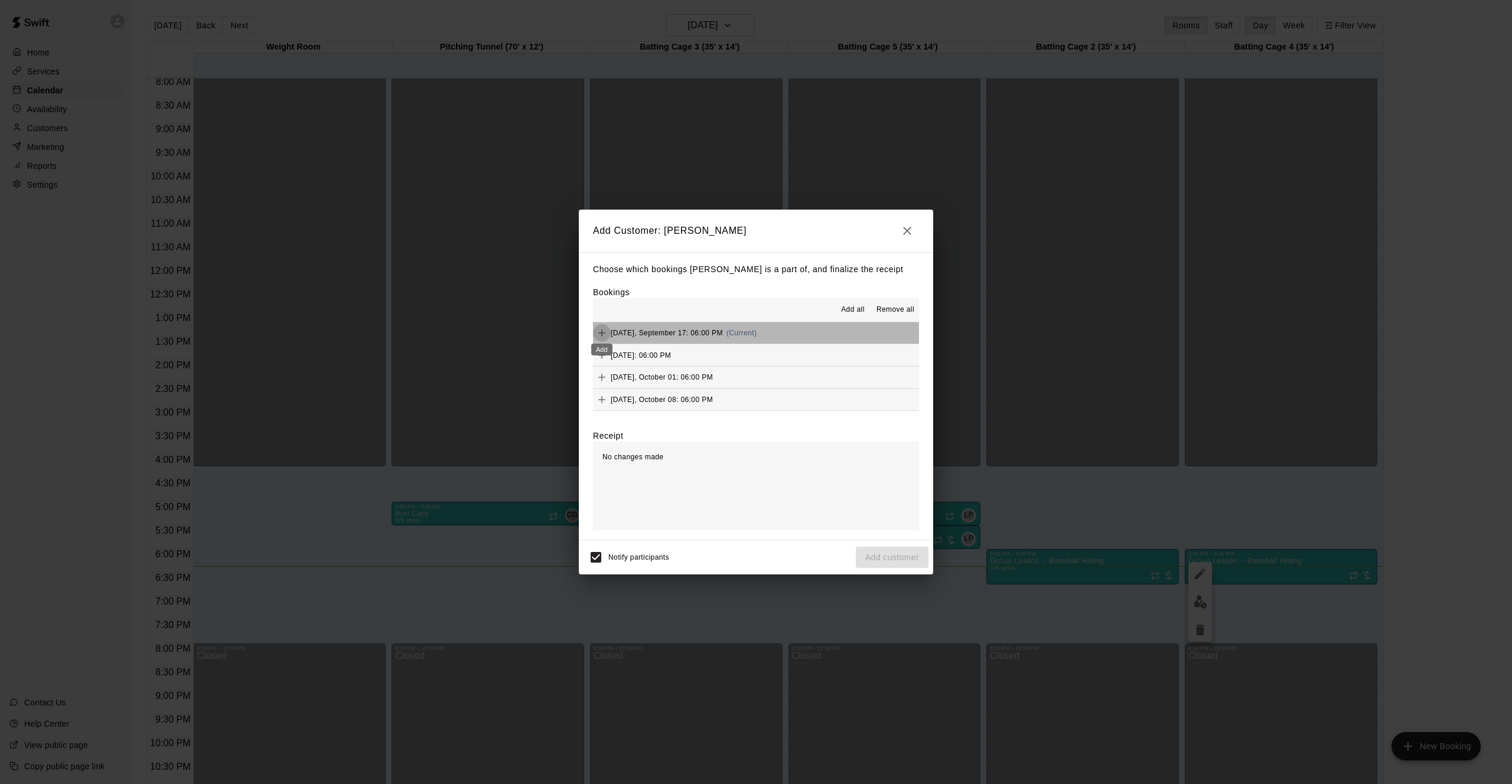
click at [602, 335] on icon "Add" at bounding box center [601, 332] width 12 height 12
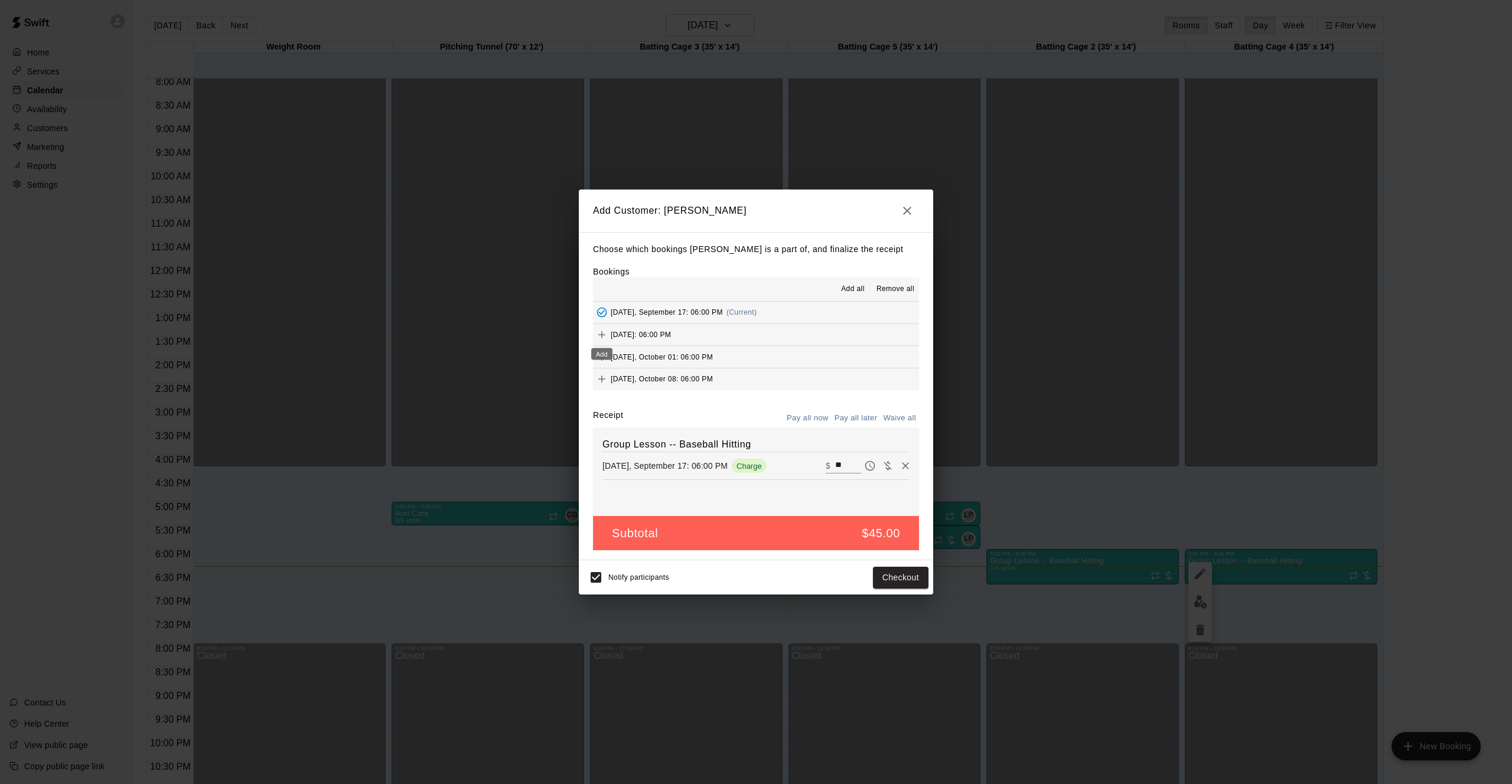
click at [601, 339] on icon "Add" at bounding box center [601, 335] width 12 height 12
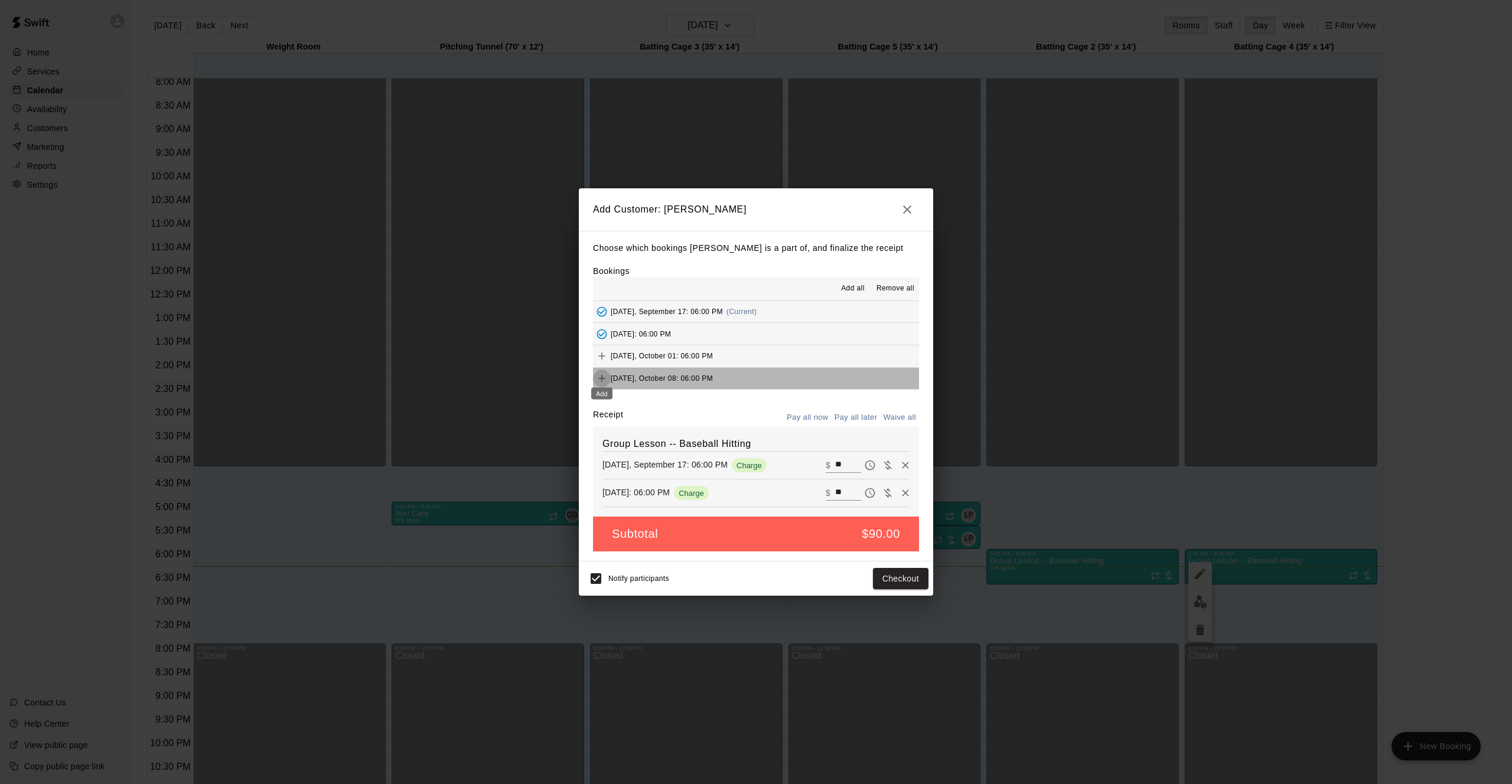
click at [602, 374] on icon "Add" at bounding box center [601, 378] width 12 height 12
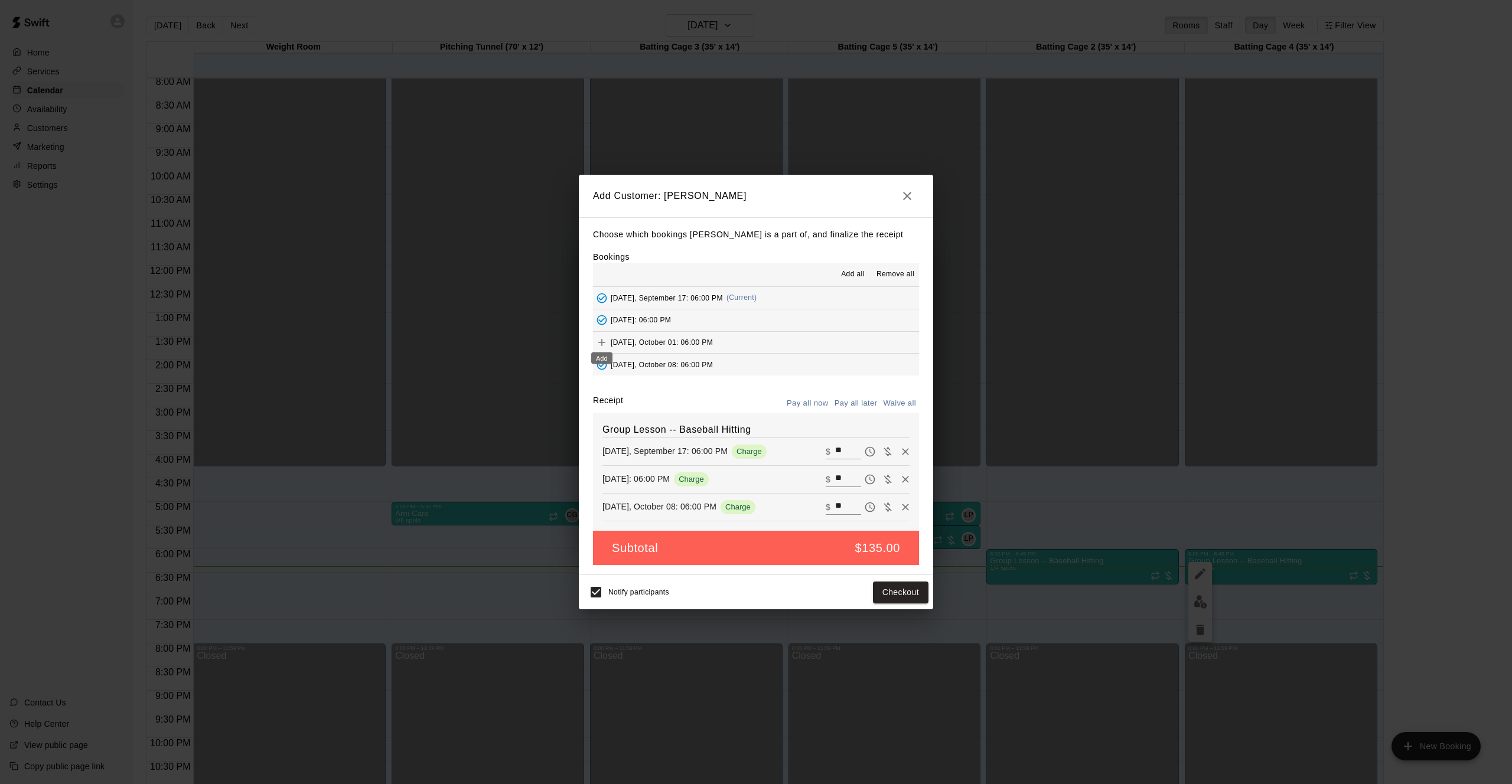
click at [603, 344] on div "Add" at bounding box center [601, 354] width 24 height 21
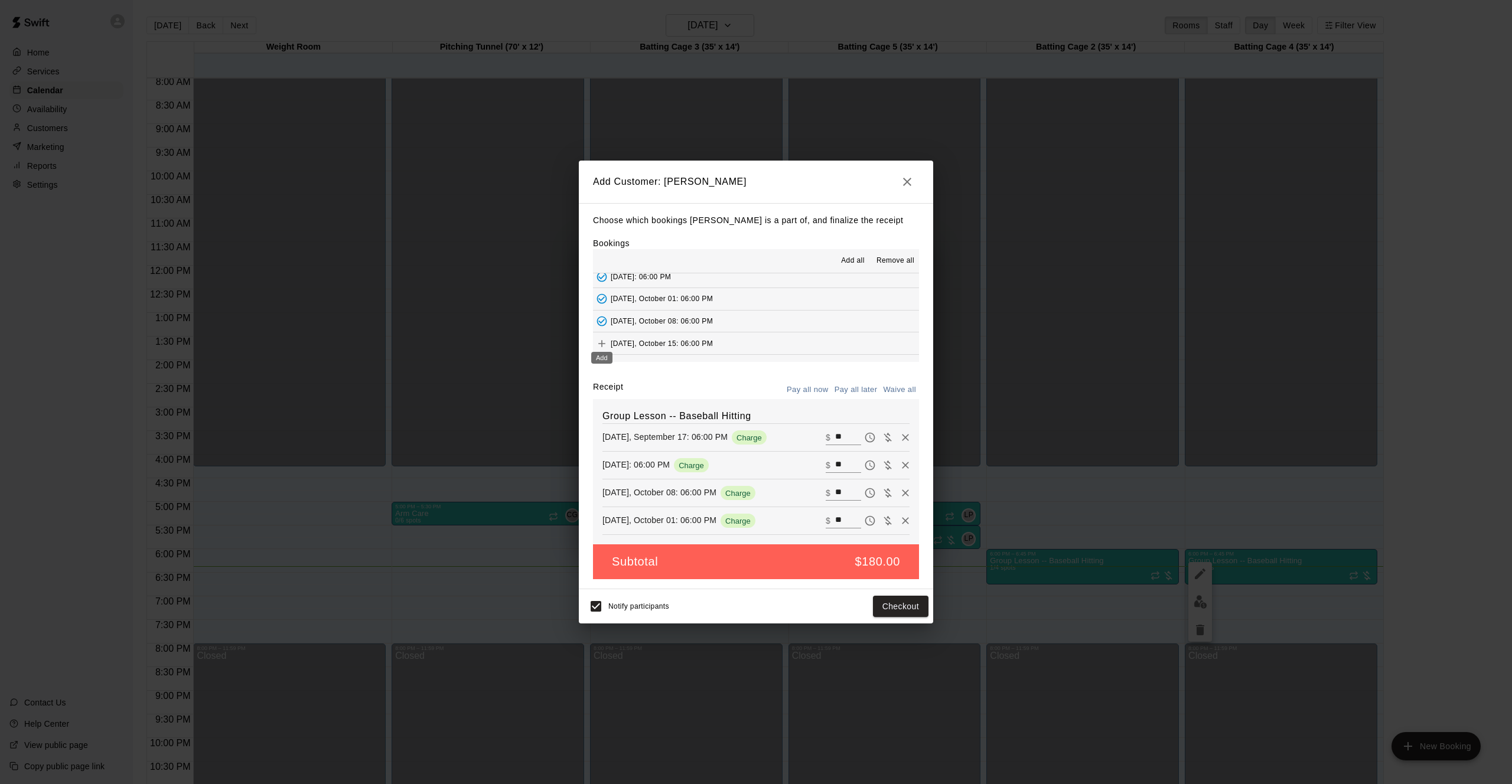
click at [602, 340] on icon "Add" at bounding box center [601, 343] width 7 height 7
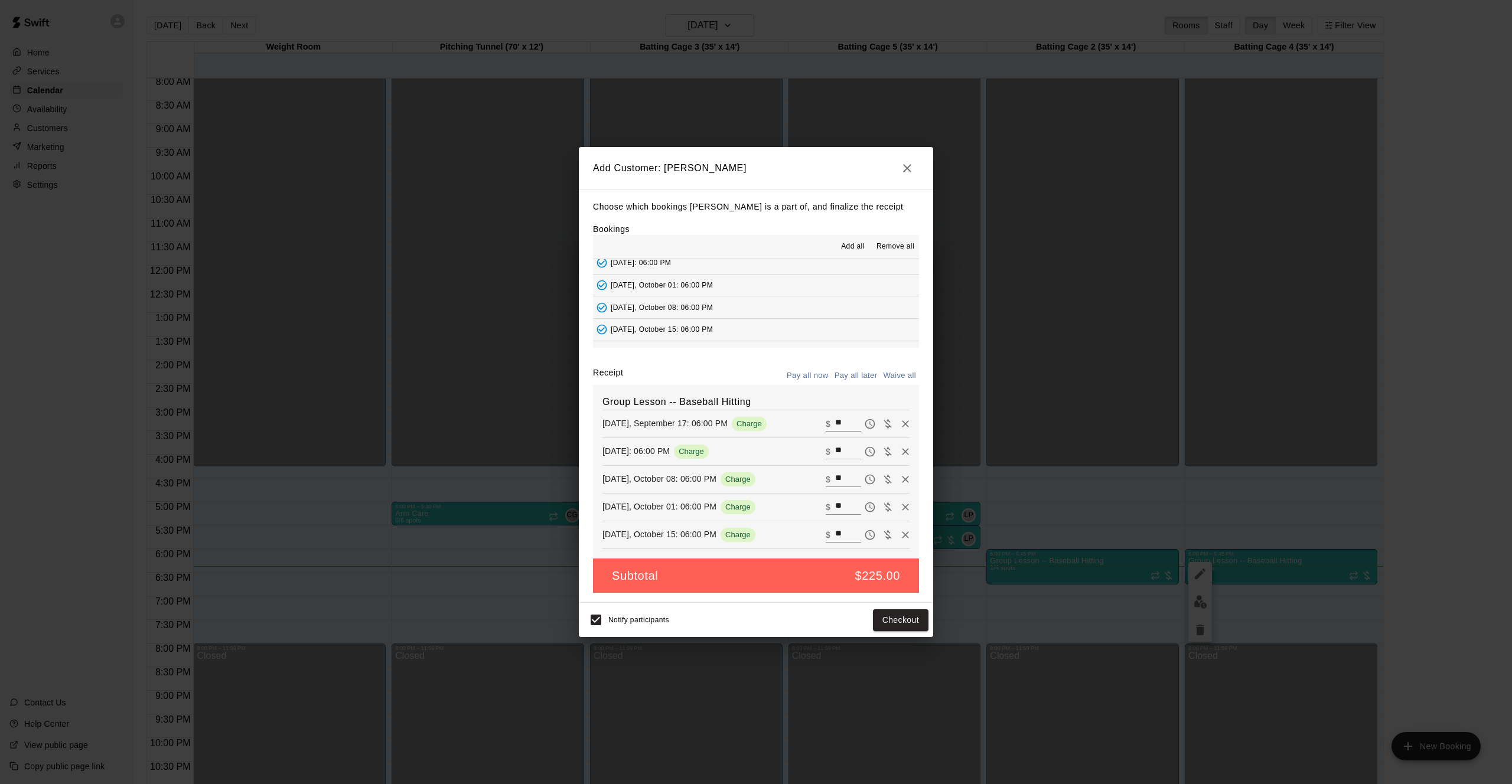
click at [843, 376] on button "Pay all later" at bounding box center [856, 376] width 49 height 18
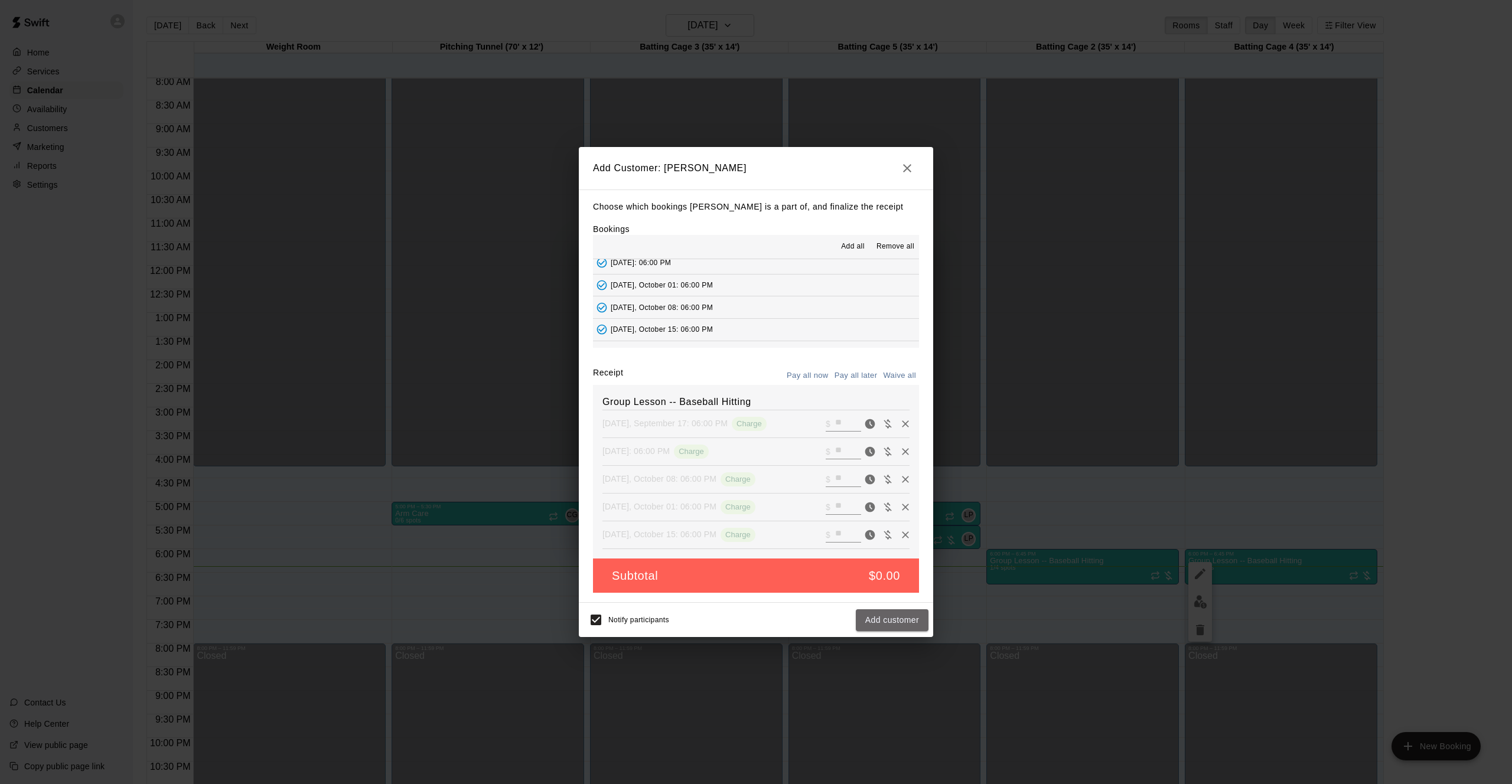
click at [902, 620] on button "Add customer" at bounding box center [892, 620] width 73 height 22
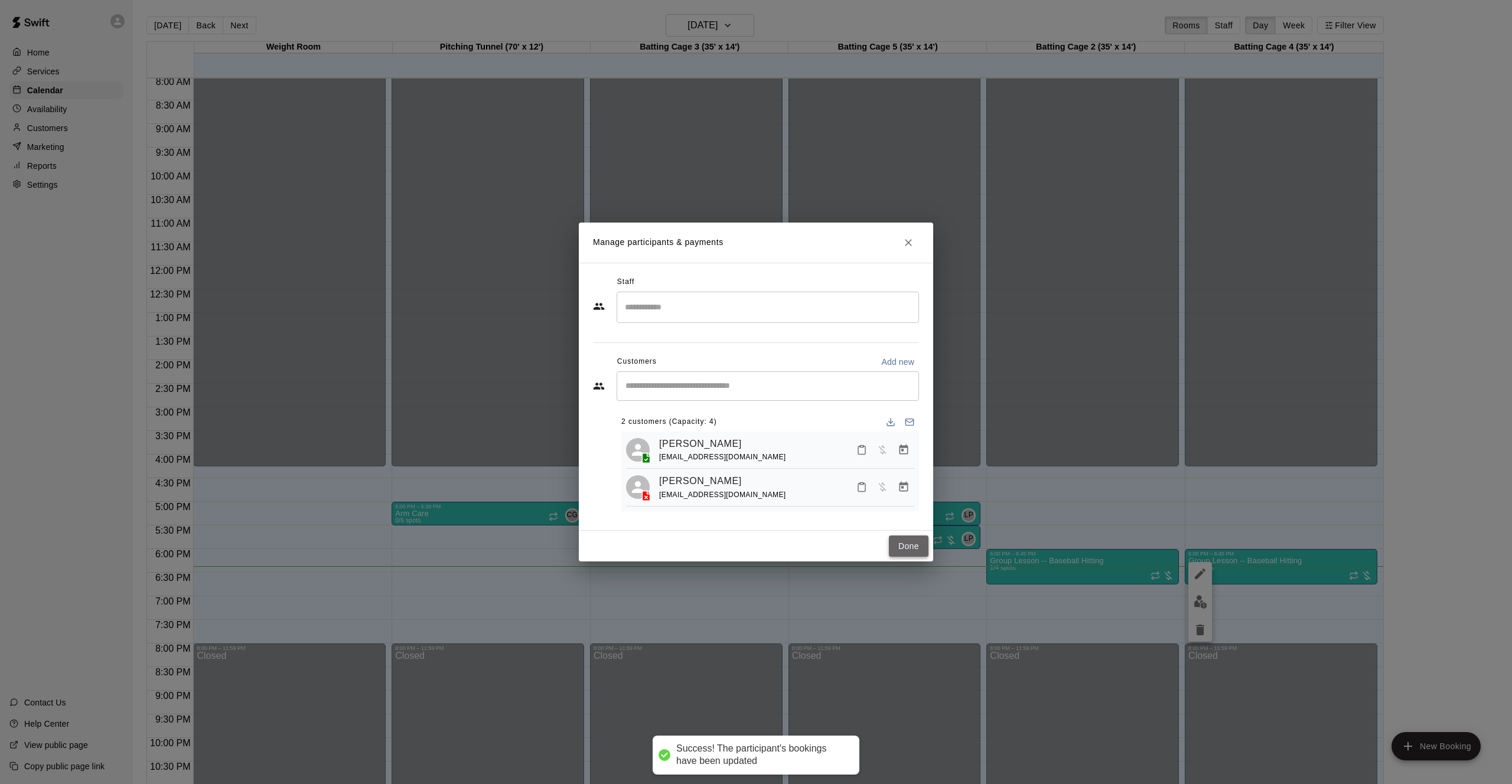
click at [902, 553] on button "Done" at bounding box center [909, 547] width 40 height 22
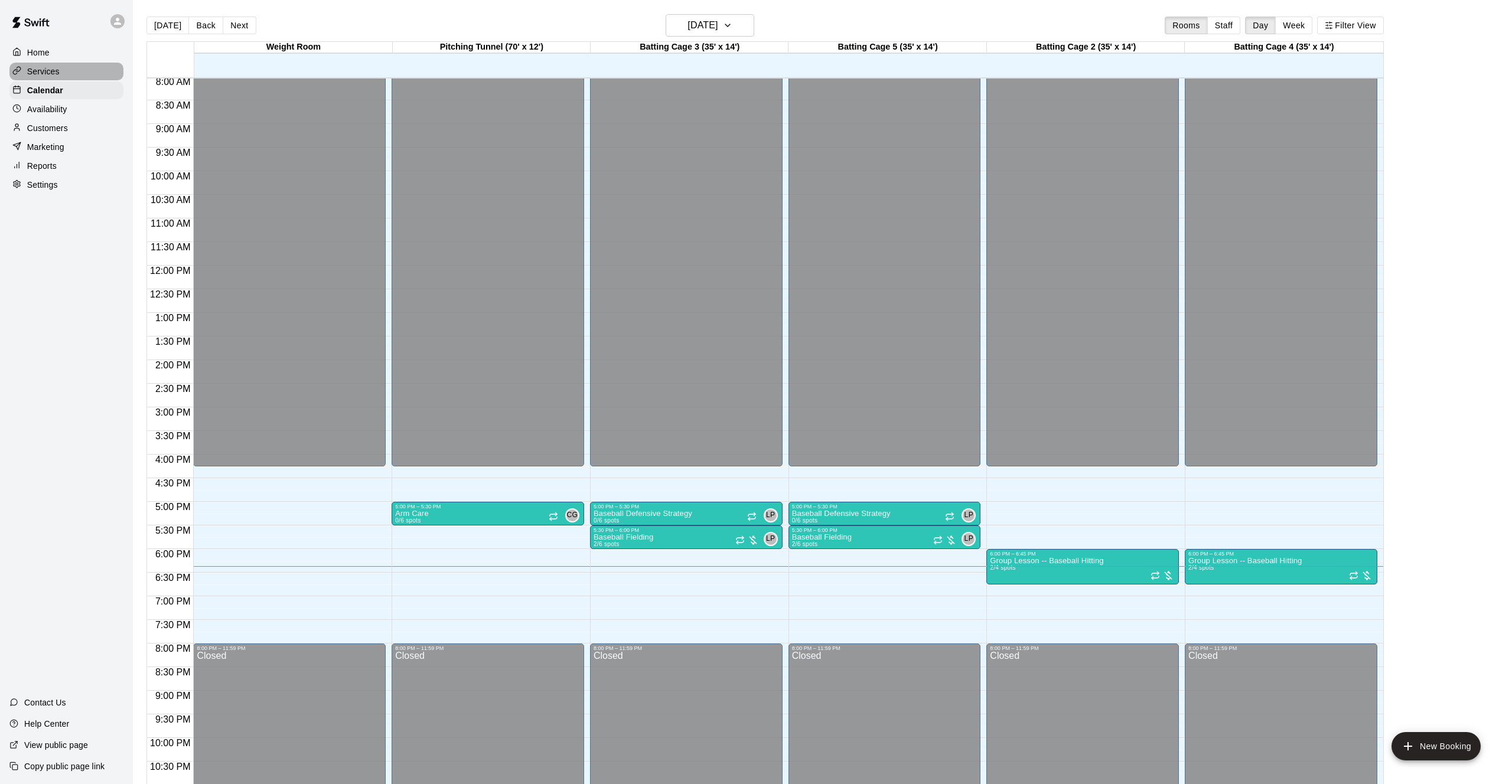
click at [61, 66] on div "Services" at bounding box center [66, 71] width 114 height 18
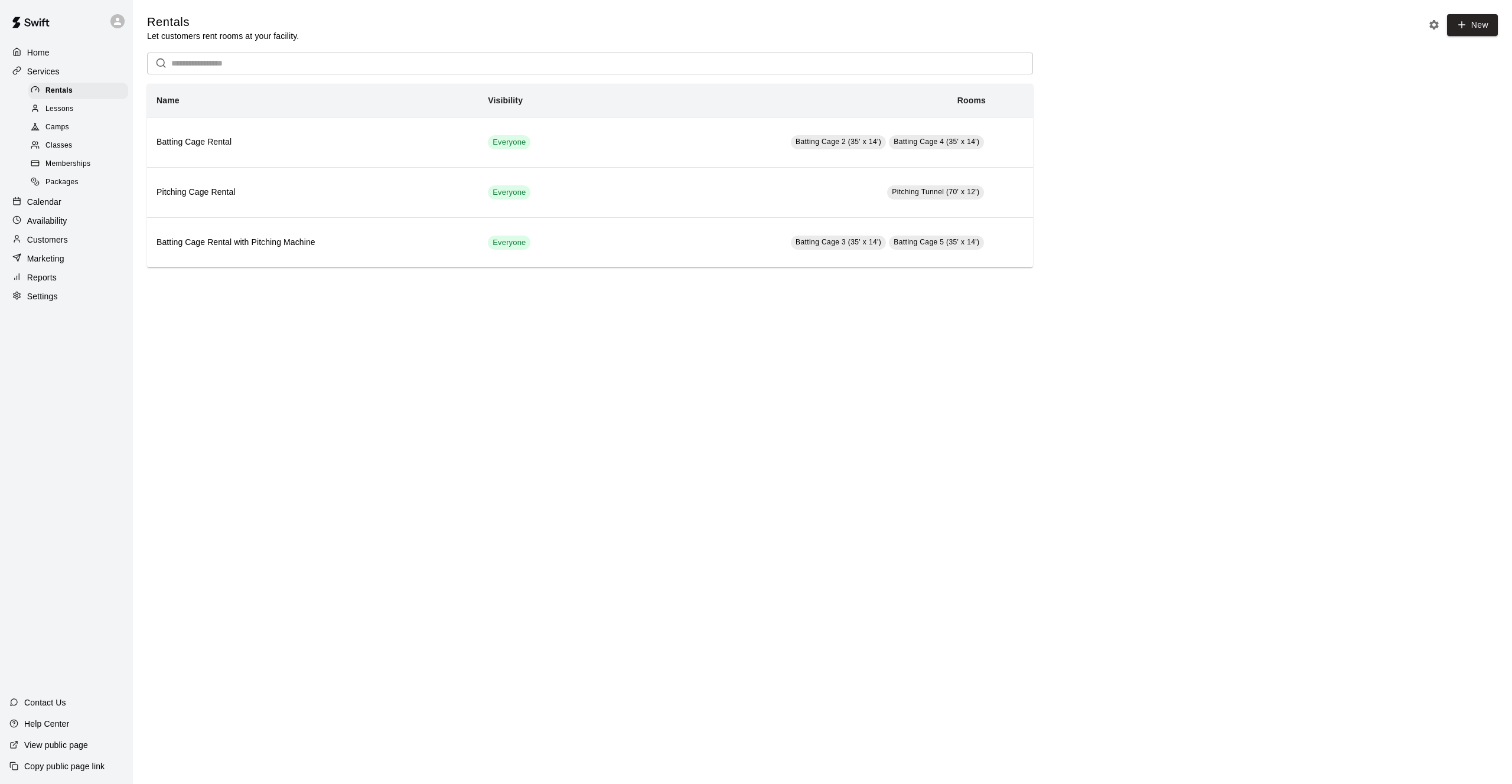
click at [60, 163] on span "Memberships" at bounding box center [68, 164] width 45 height 12
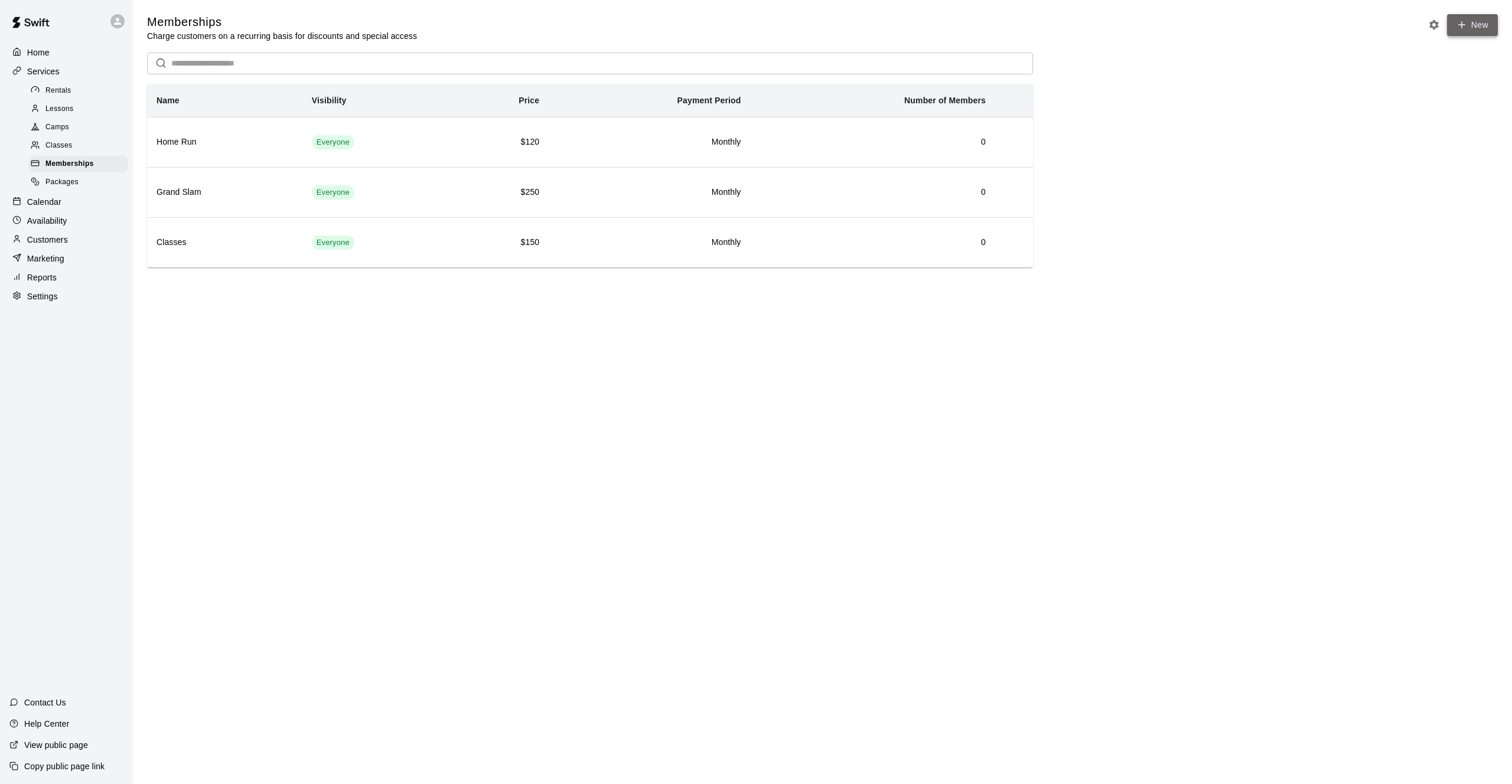
click at [1489, 31] on link "New" at bounding box center [1472, 25] width 51 height 22
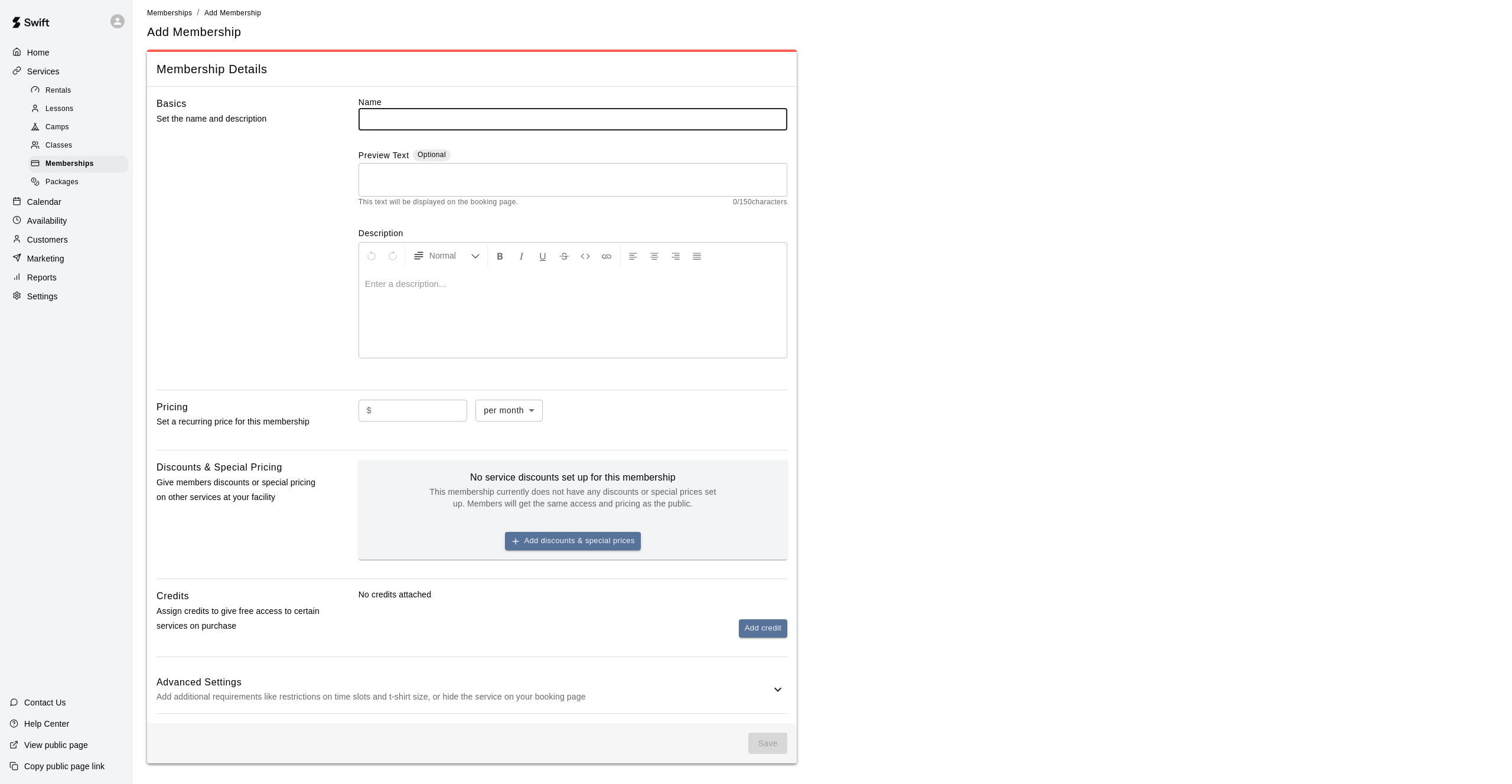
scroll to position [7, 0]
click at [785, 688] on div "Advanced Settings Add additional requirements like restrictions on time slots a…" at bounding box center [472, 690] width 631 height 47
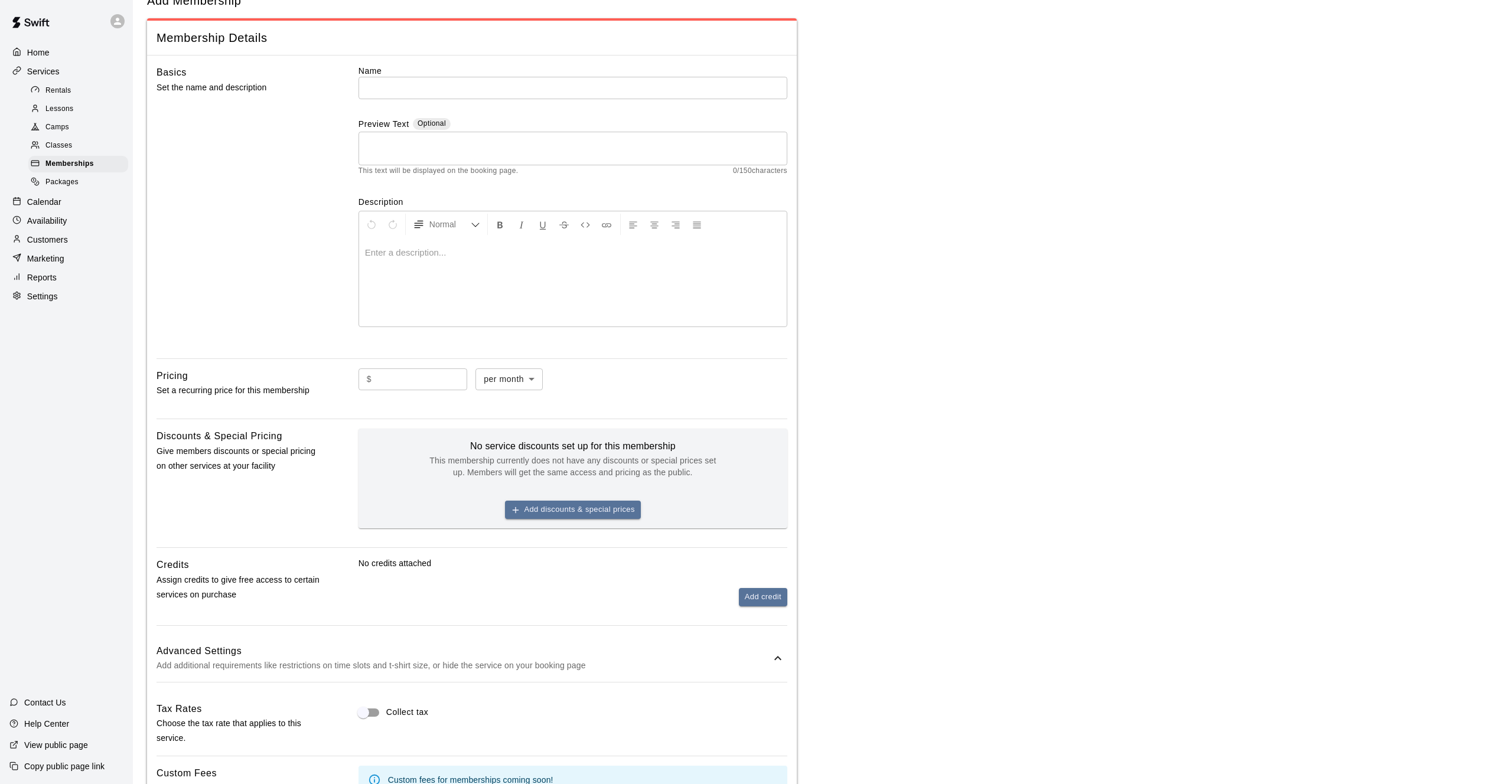
scroll to position [40, 0]
click at [430, 83] on input "text" at bounding box center [573, 87] width 429 height 22
type input "**********"
type textarea "*"
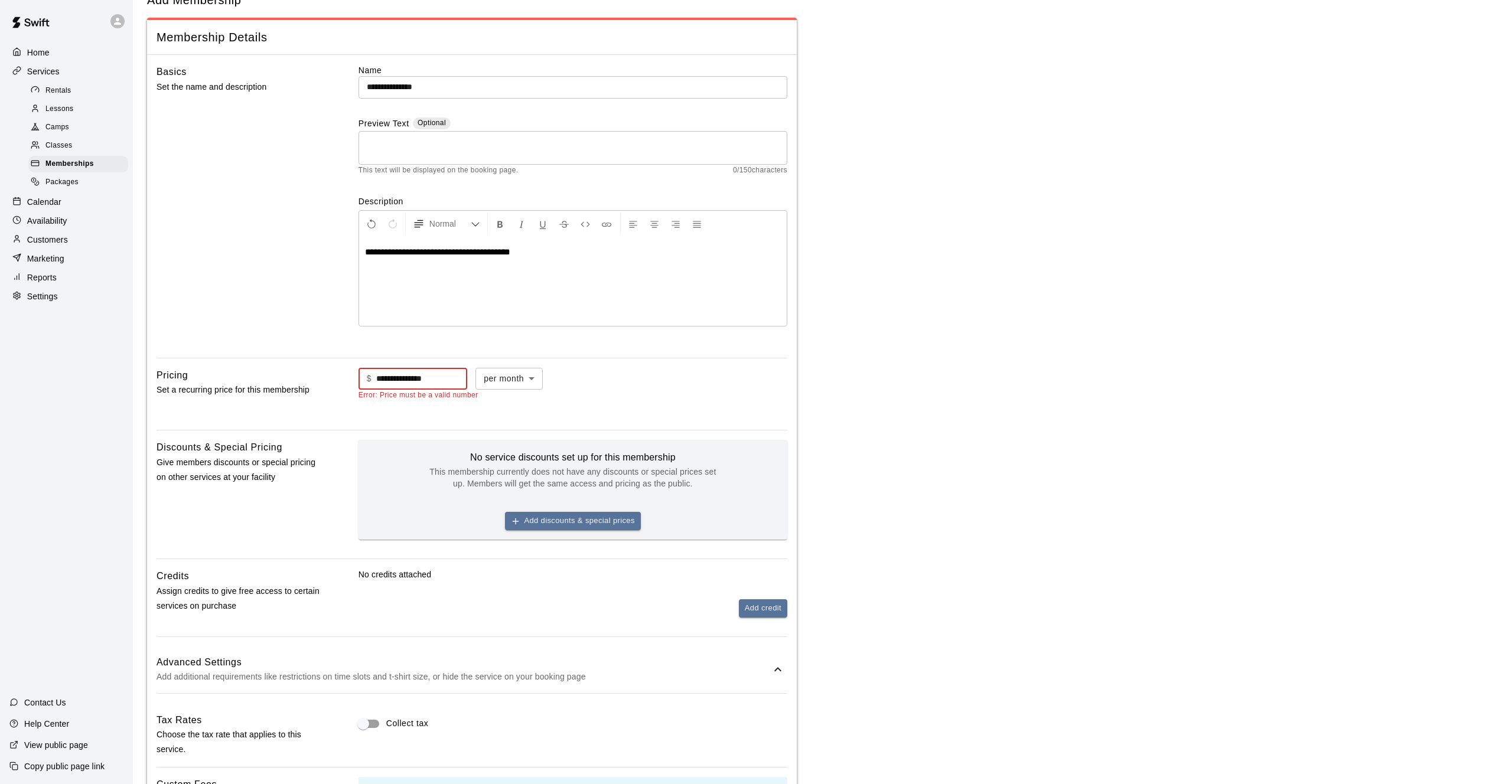
drag, startPoint x: 428, startPoint y: 384, endPoint x: 307, endPoint y: 391, distance: 121.2
click at [309, 391] on div "Pricing Set a recurring price for this membership $ ***** ​ per month ******* ​…" at bounding box center [472, 394] width 631 height 53
type input "*"
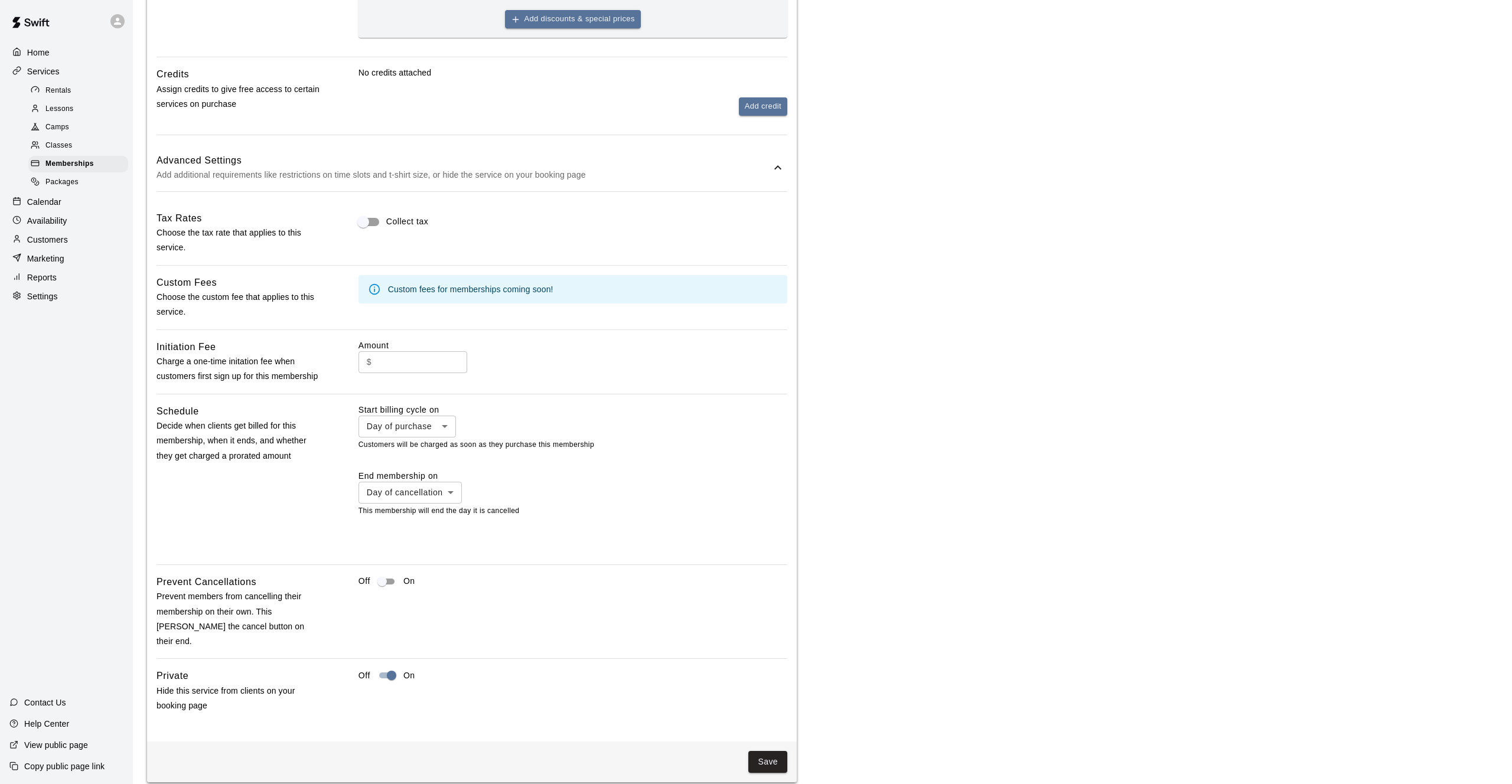
scroll to position [529, 0]
type input "***"
click at [421, 361] on input "text" at bounding box center [421, 363] width 91 height 22
type input "***"
click at [419, 427] on body "**********" at bounding box center [756, 139] width 1512 height 1335
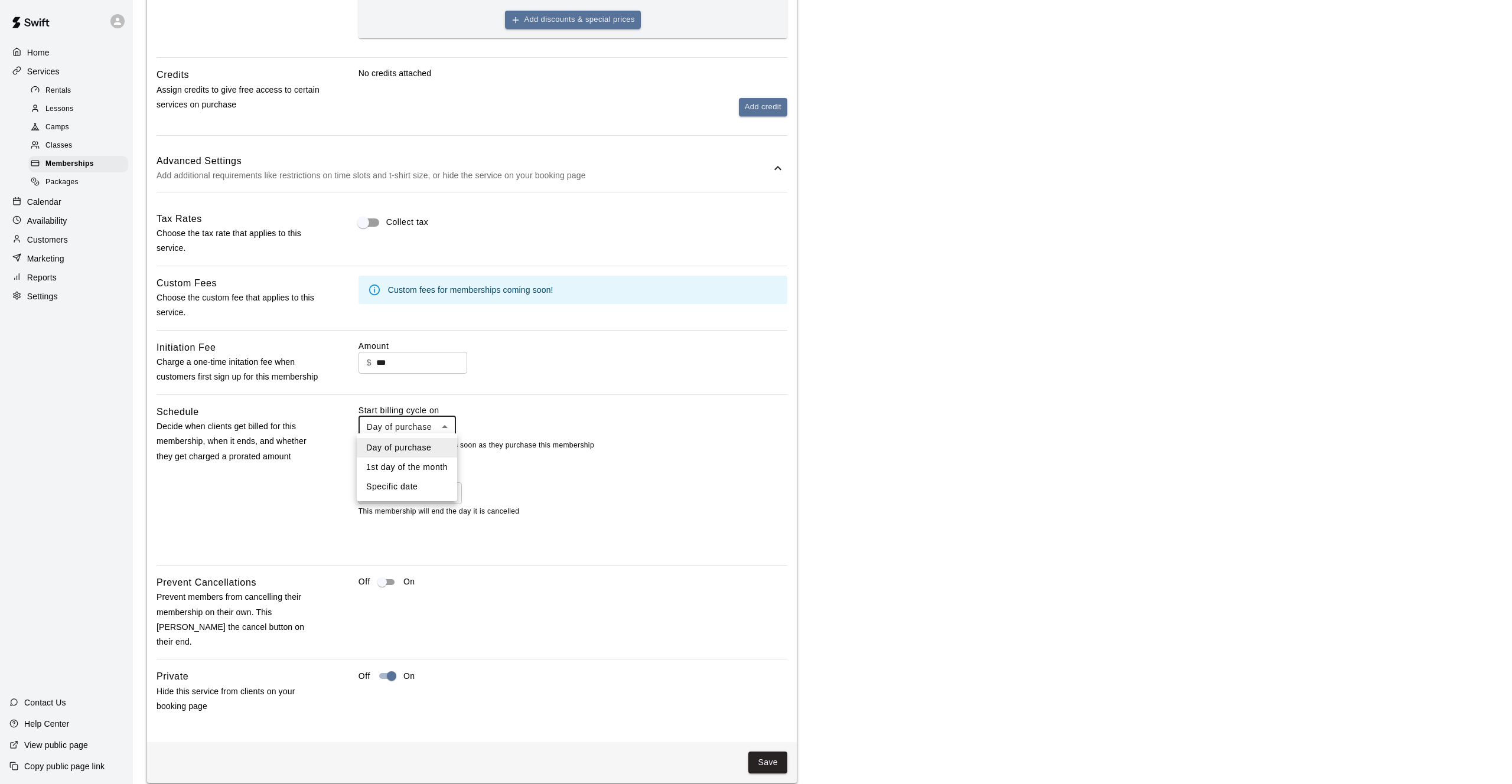
click at [426, 447] on li "Day of purchase" at bounding box center [406, 447] width 101 height 19
click at [395, 421] on body "**********" at bounding box center [756, 139] width 1512 height 1335
click at [486, 436] on div at bounding box center [756, 392] width 1512 height 784
click at [772, 752] on button "Save" at bounding box center [768, 763] width 39 height 22
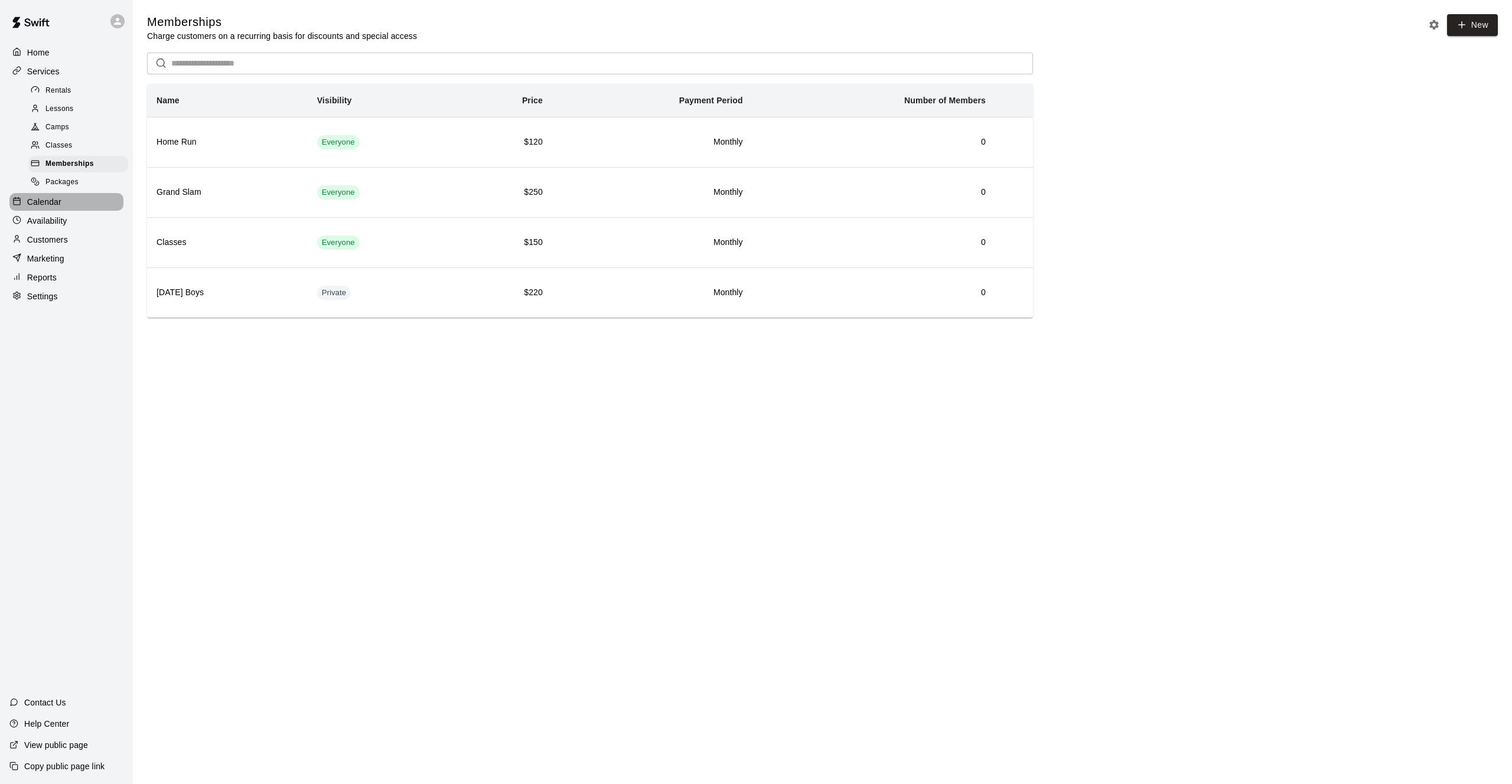
click at [51, 205] on div "Calendar" at bounding box center [66, 202] width 114 height 18
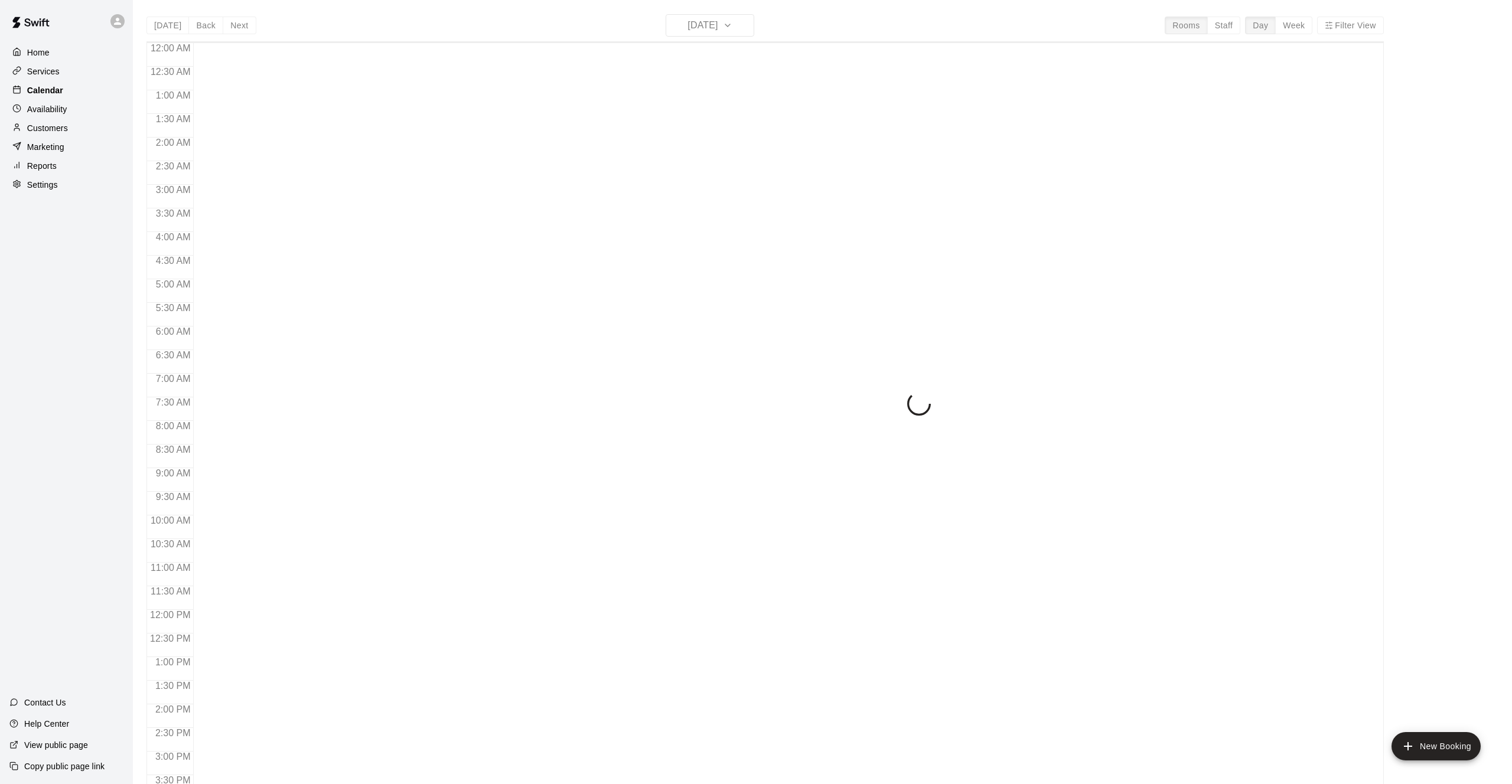
scroll to position [380, 0]
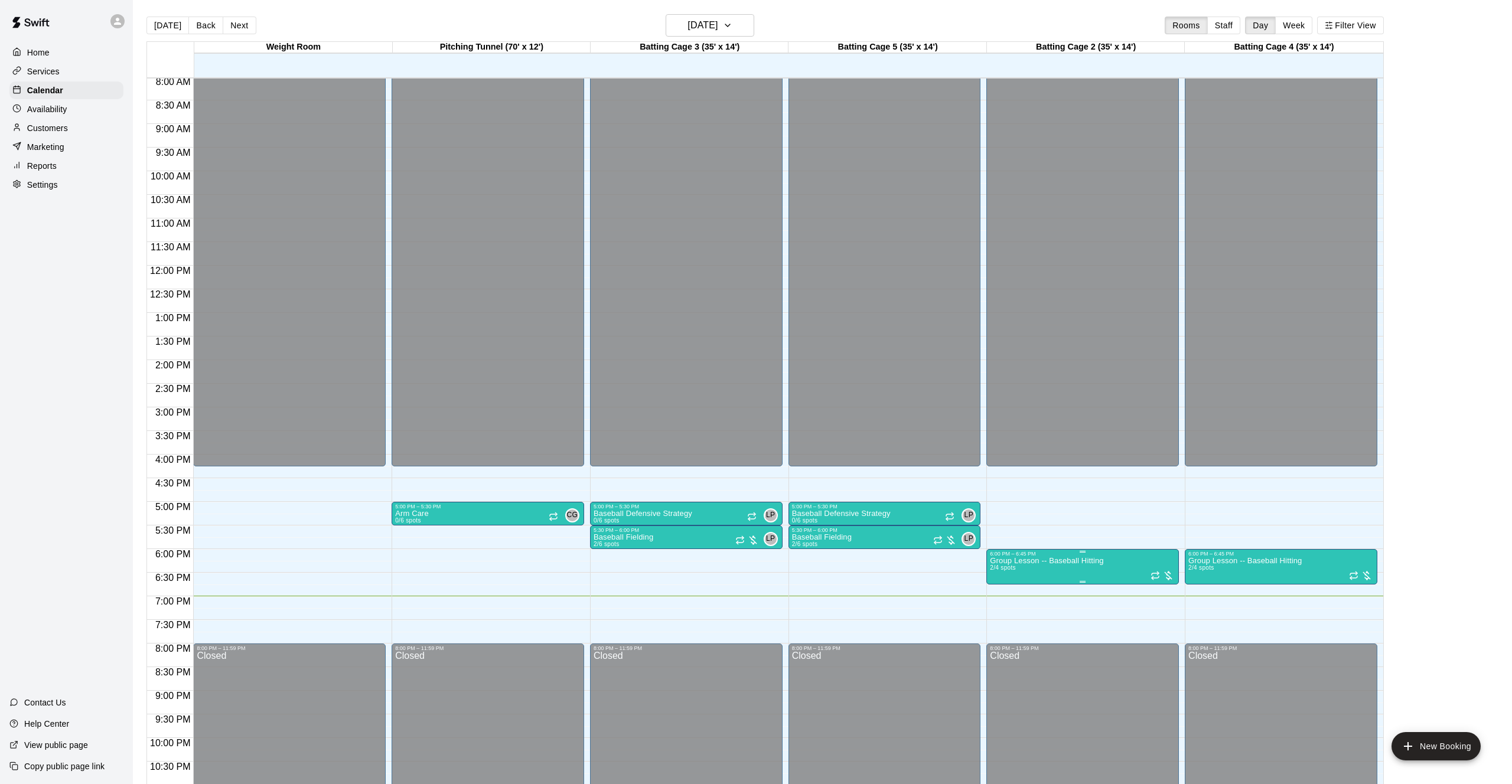
click at [1008, 570] on icon "edit" at bounding box center [1002, 570] width 14 height 14
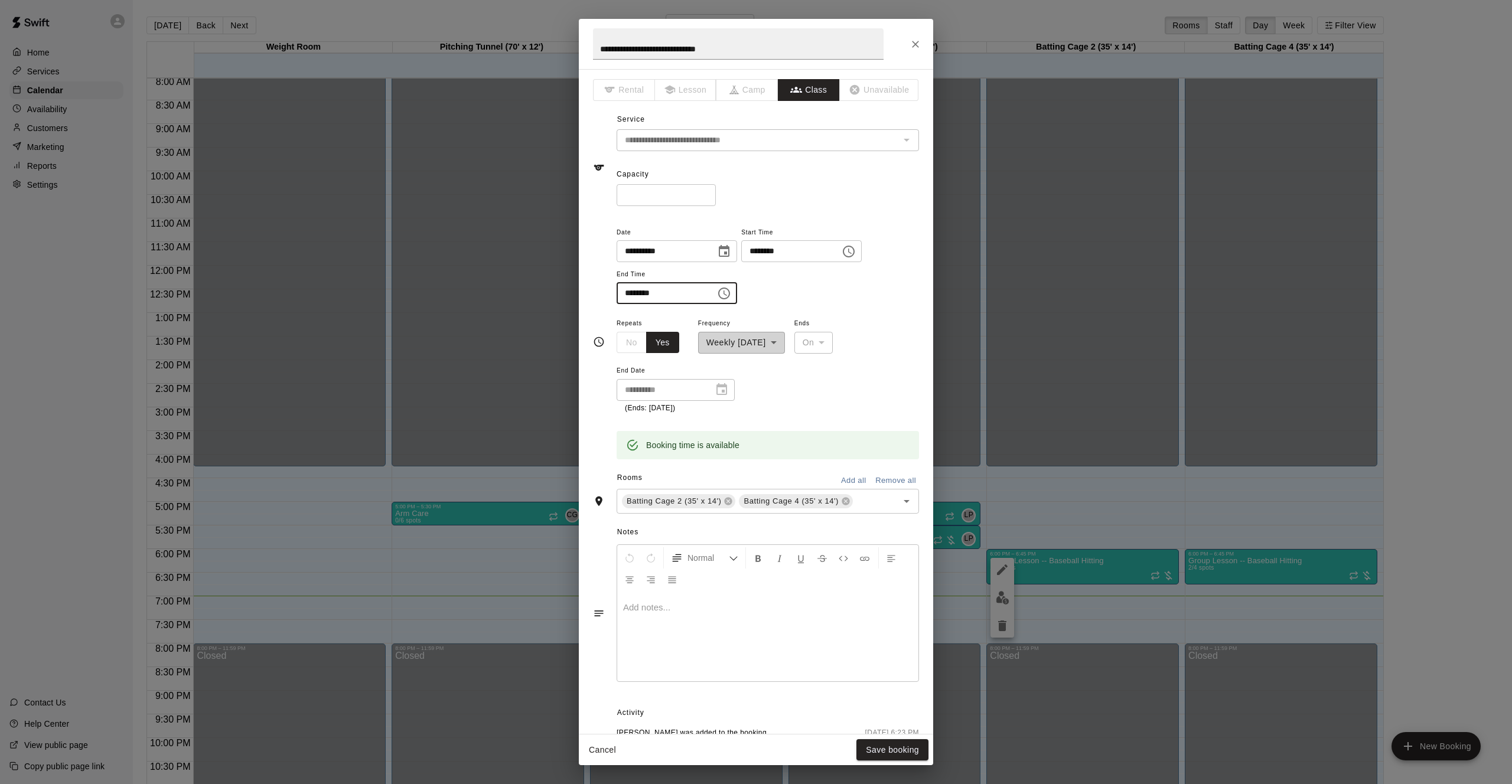
click at [649, 291] on input "********" at bounding box center [662, 293] width 91 height 22
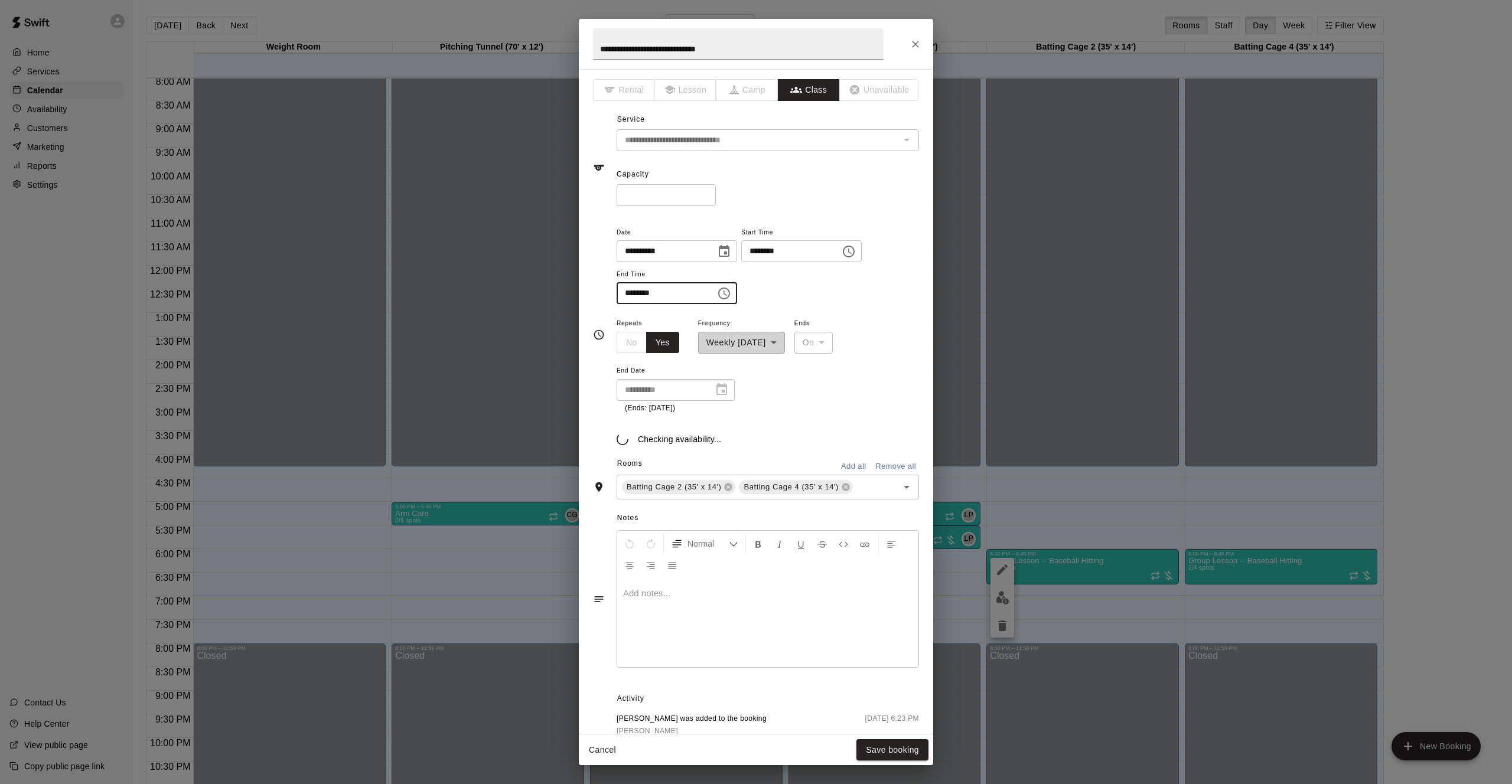
type input "********"
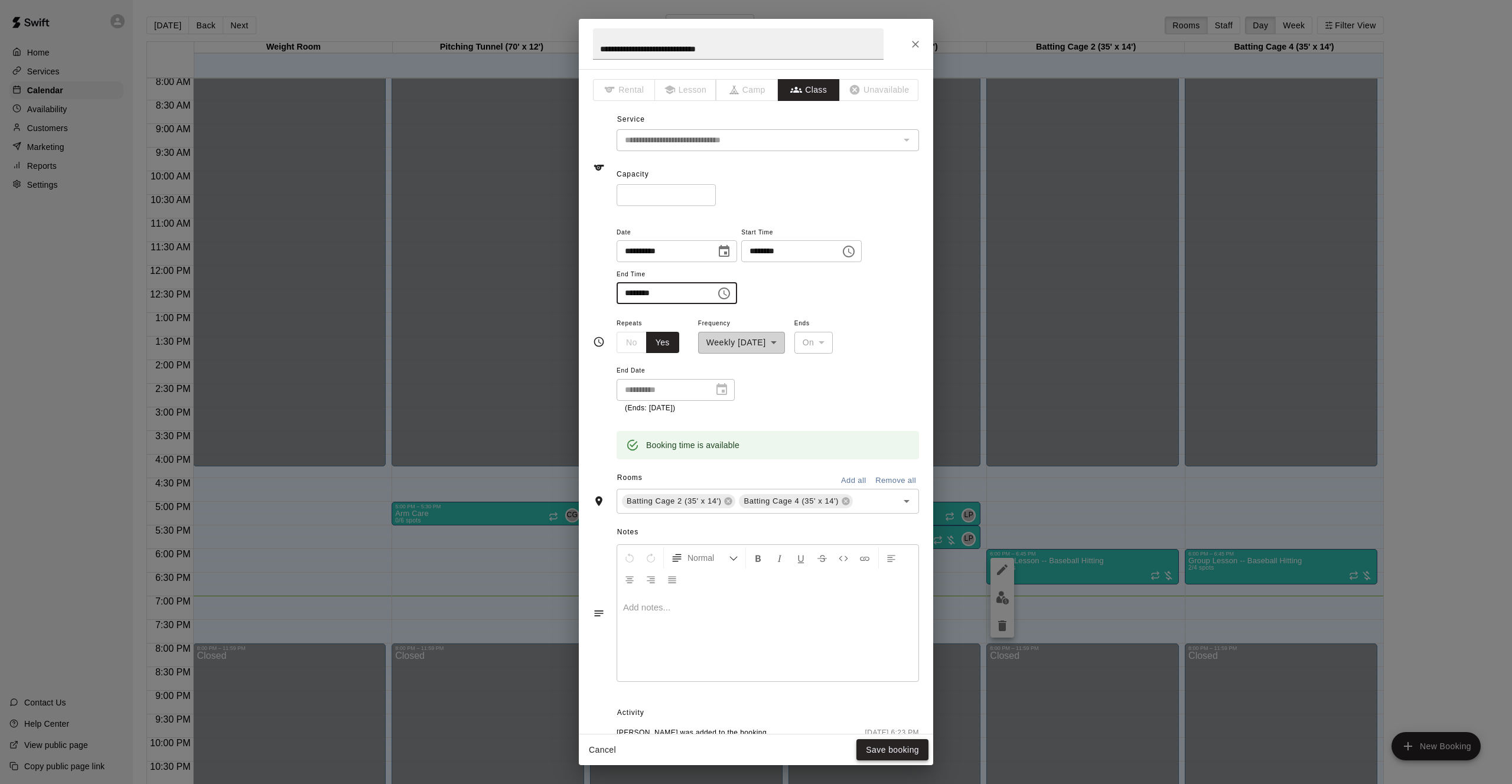
click at [890, 746] on button "Save booking" at bounding box center [892, 750] width 72 height 22
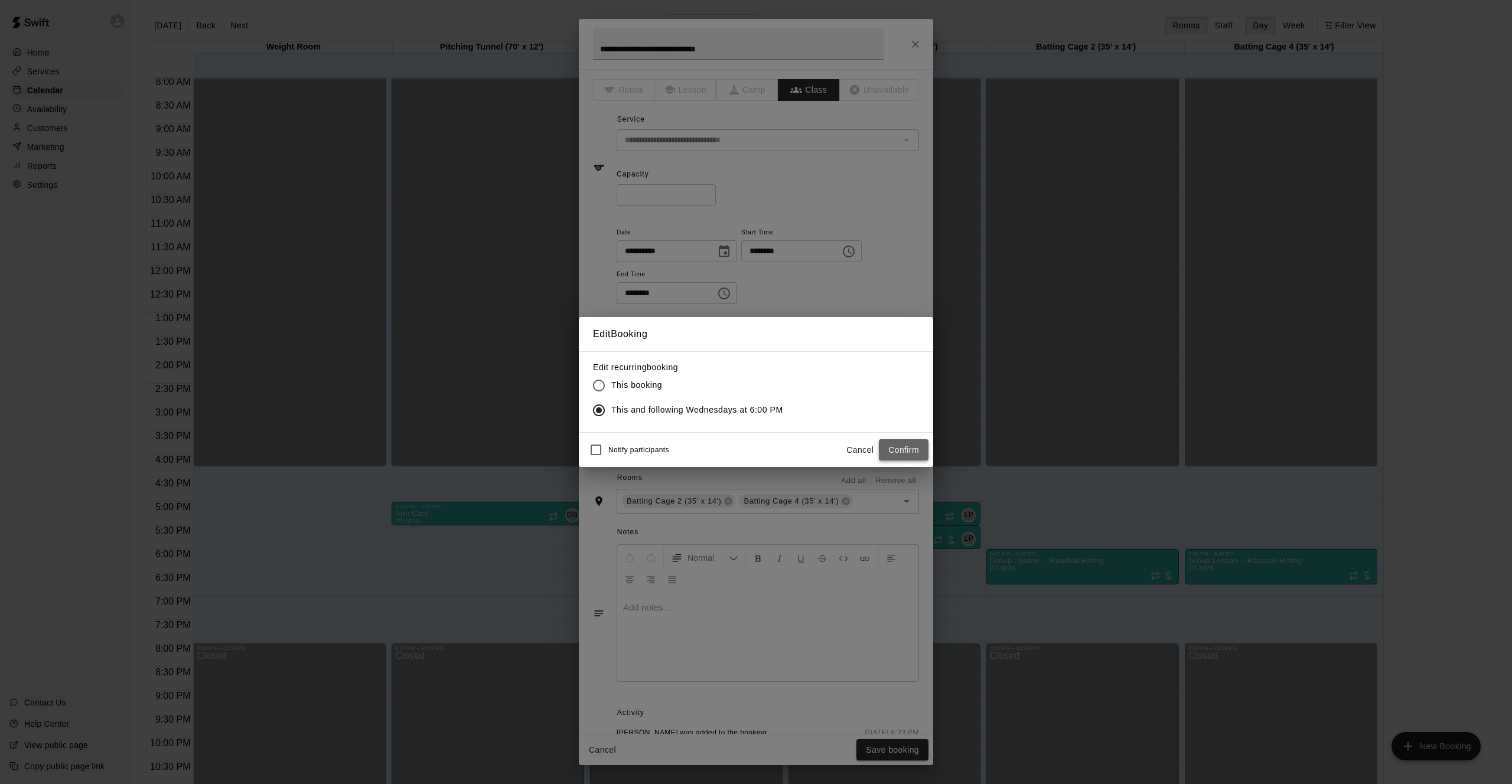
click at [902, 451] on button "Confirm" at bounding box center [903, 450] width 50 height 22
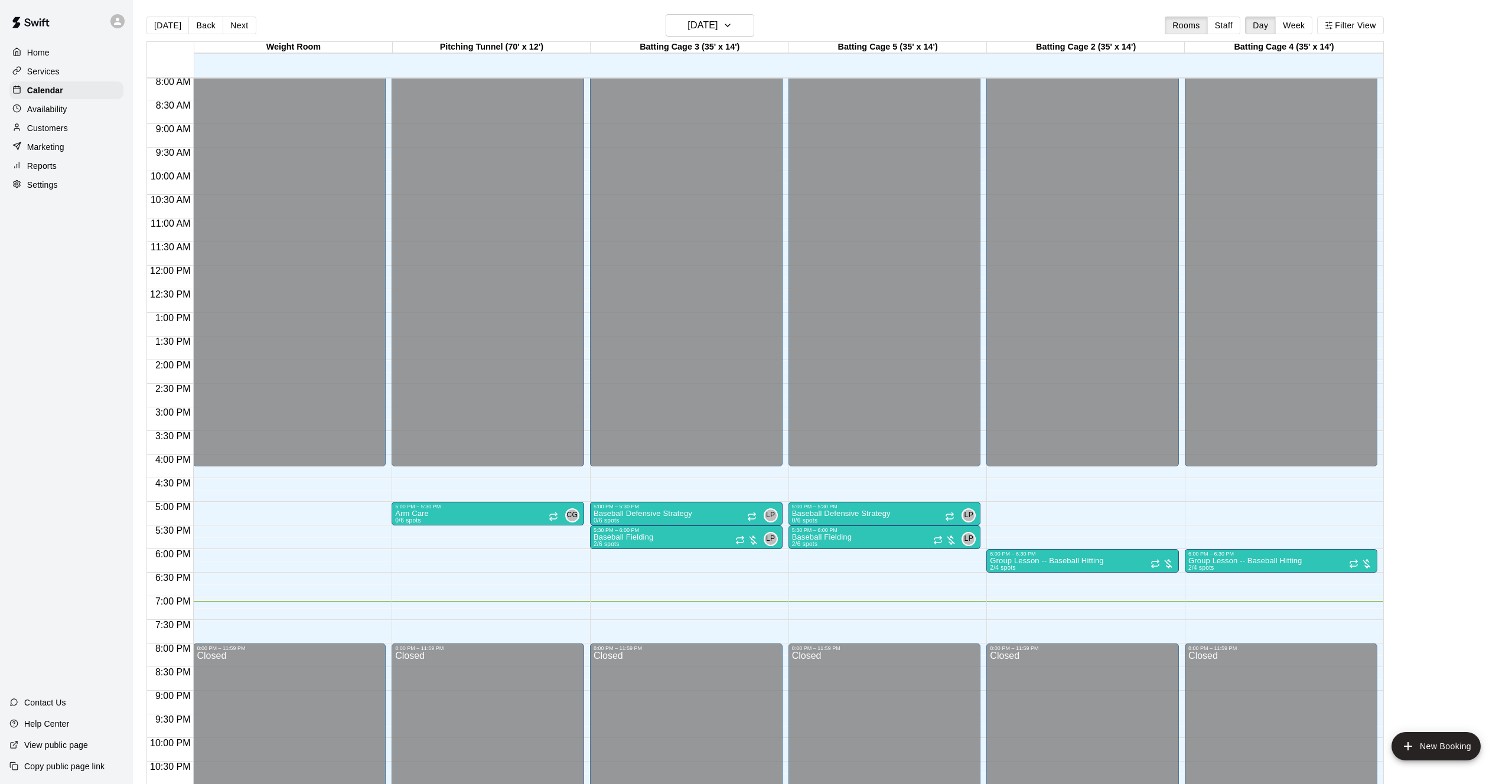
click at [53, 67] on p "Services" at bounding box center [43, 71] width 32 height 12
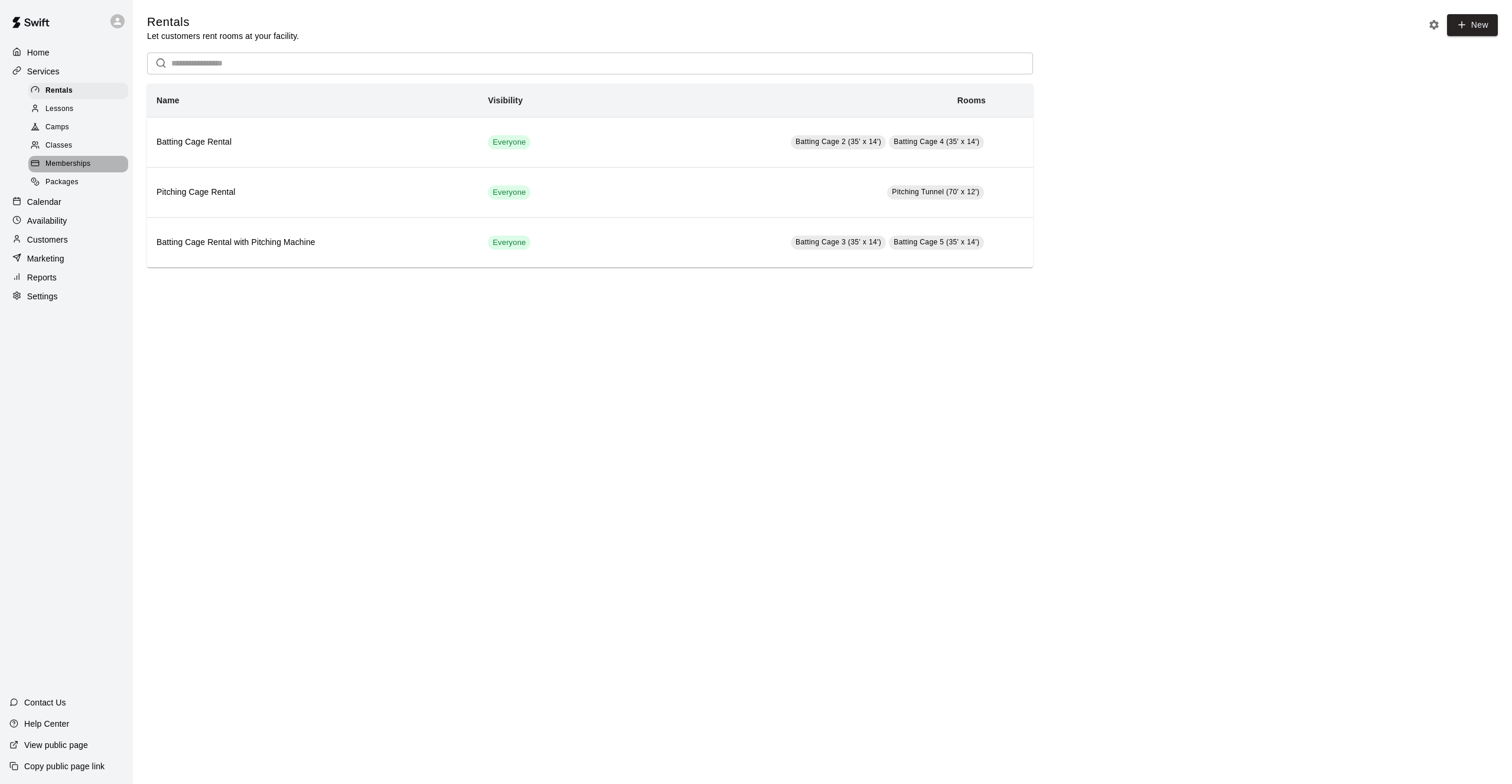
click at [71, 162] on span "Memberships" at bounding box center [68, 164] width 45 height 12
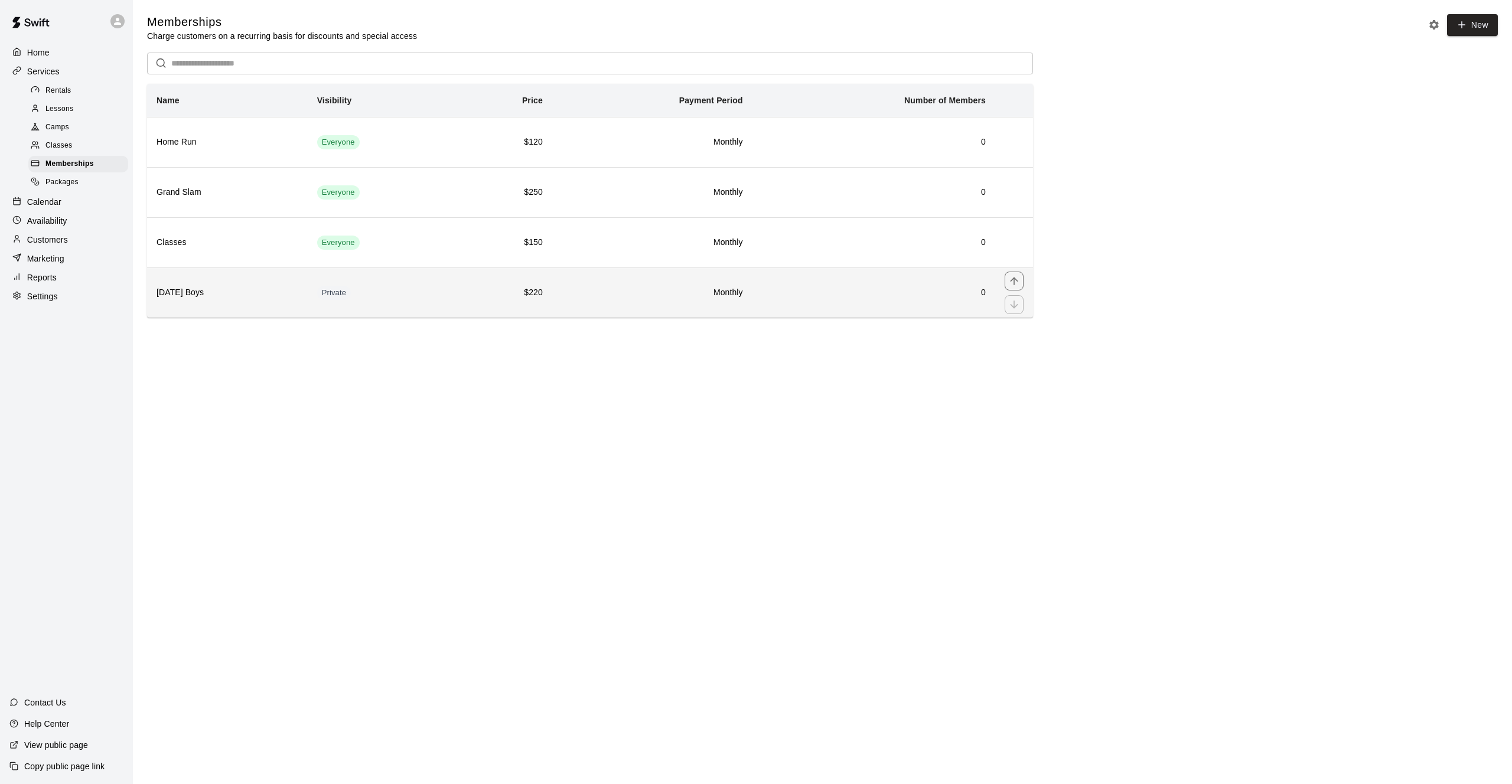
click at [261, 282] on th "[DATE] Boys" at bounding box center [227, 292] width 161 height 50
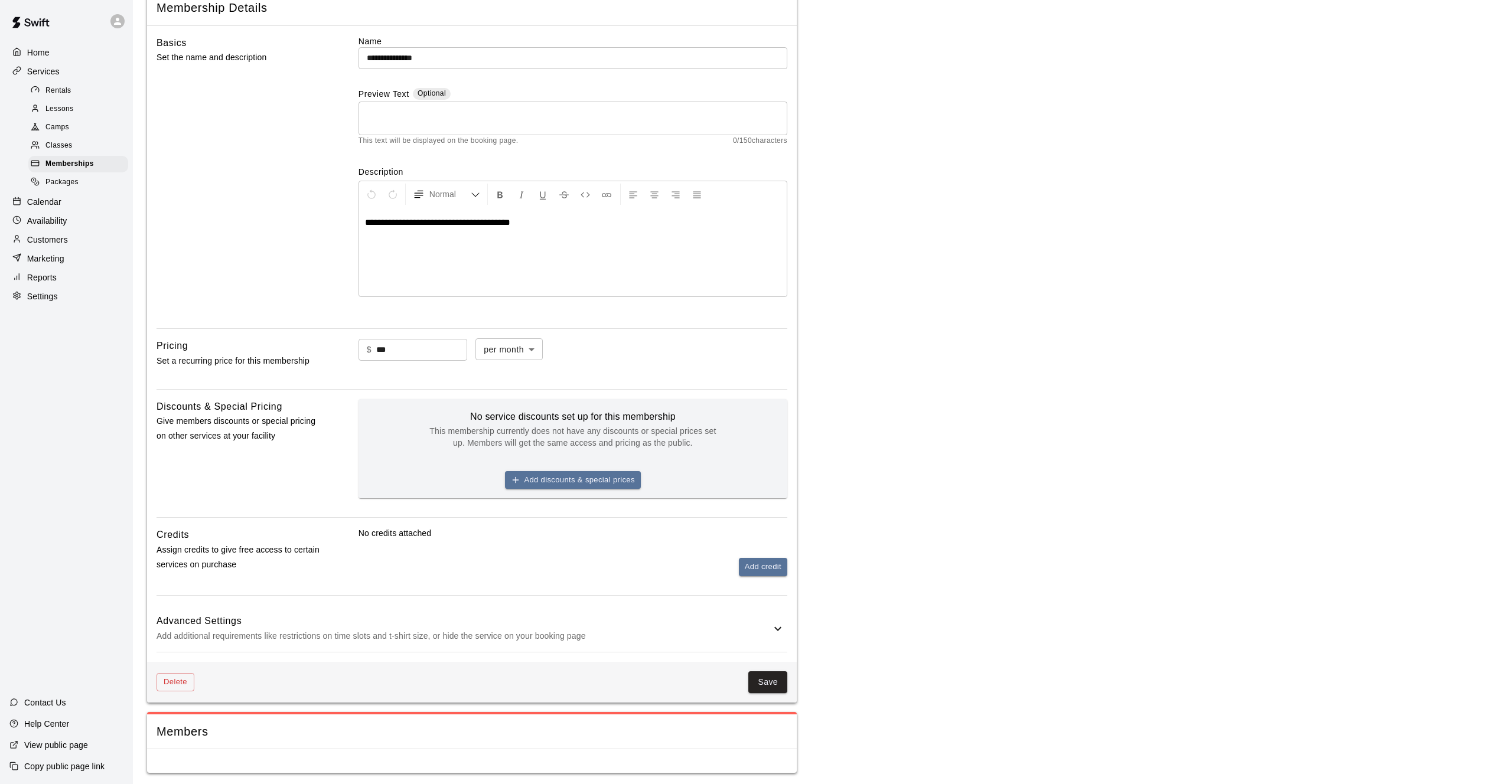
scroll to position [71, 0]
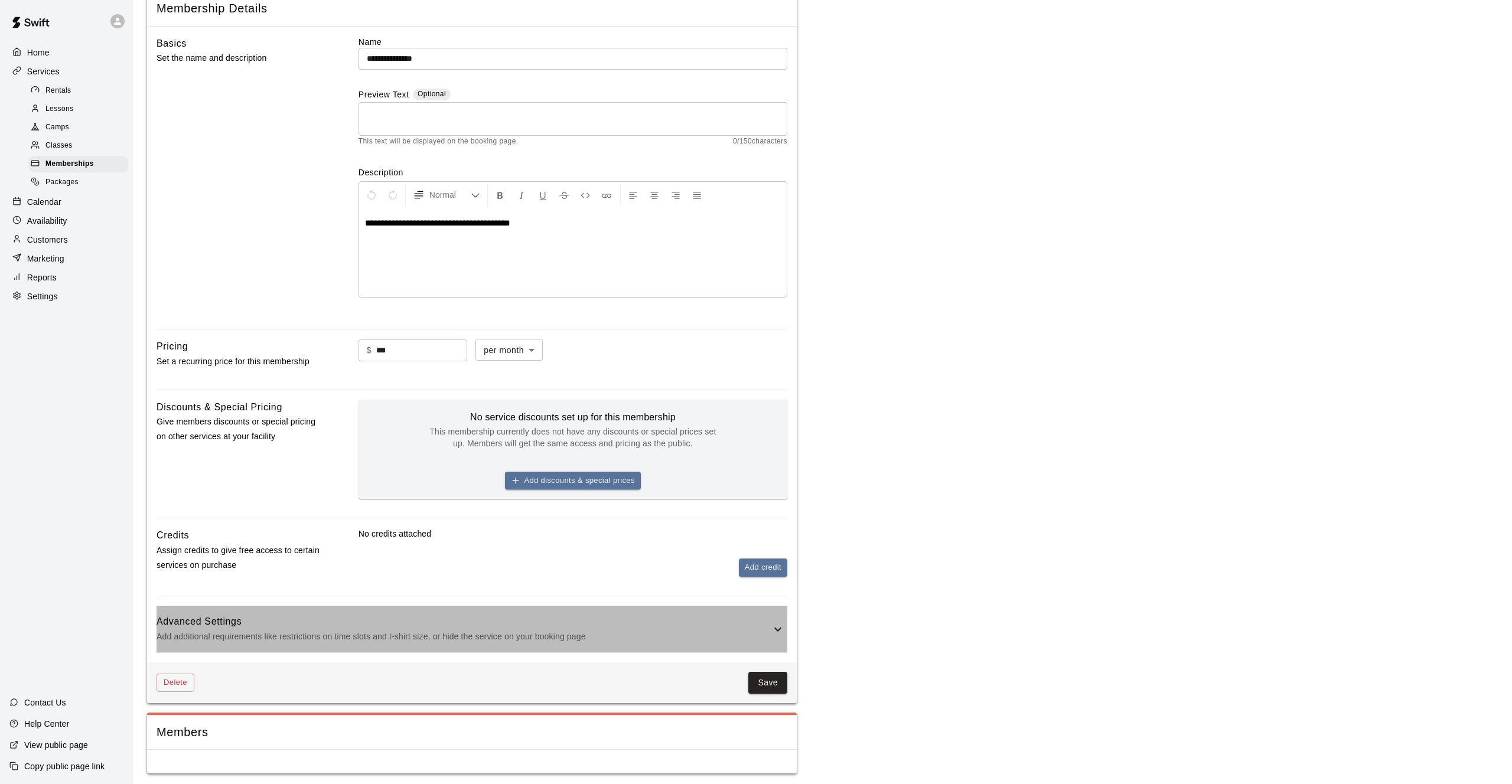
click at [684, 636] on p "Add additional requirements like restrictions on time slots and t-shirt size, o…" at bounding box center [464, 637] width 614 height 15
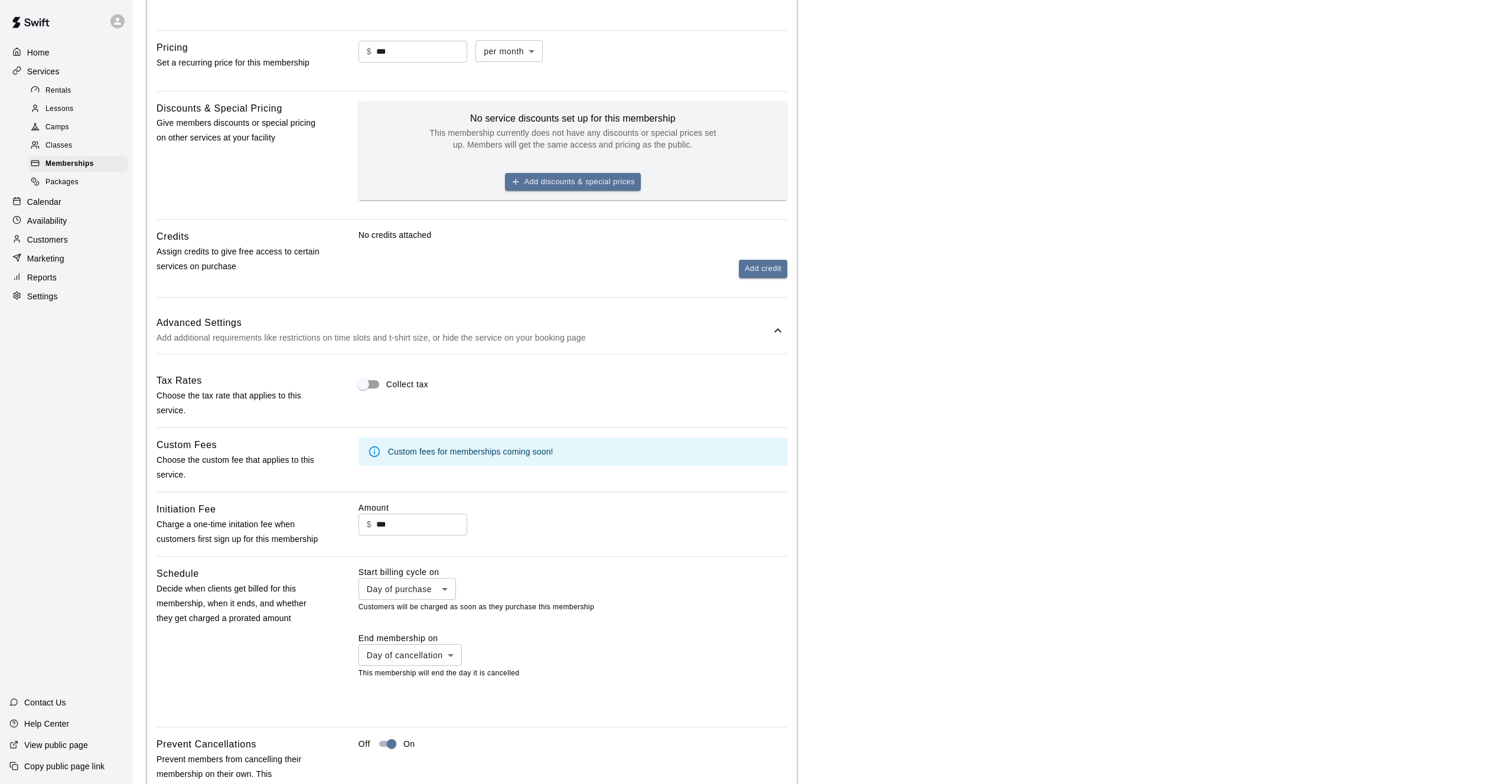
scroll to position [367, 0]
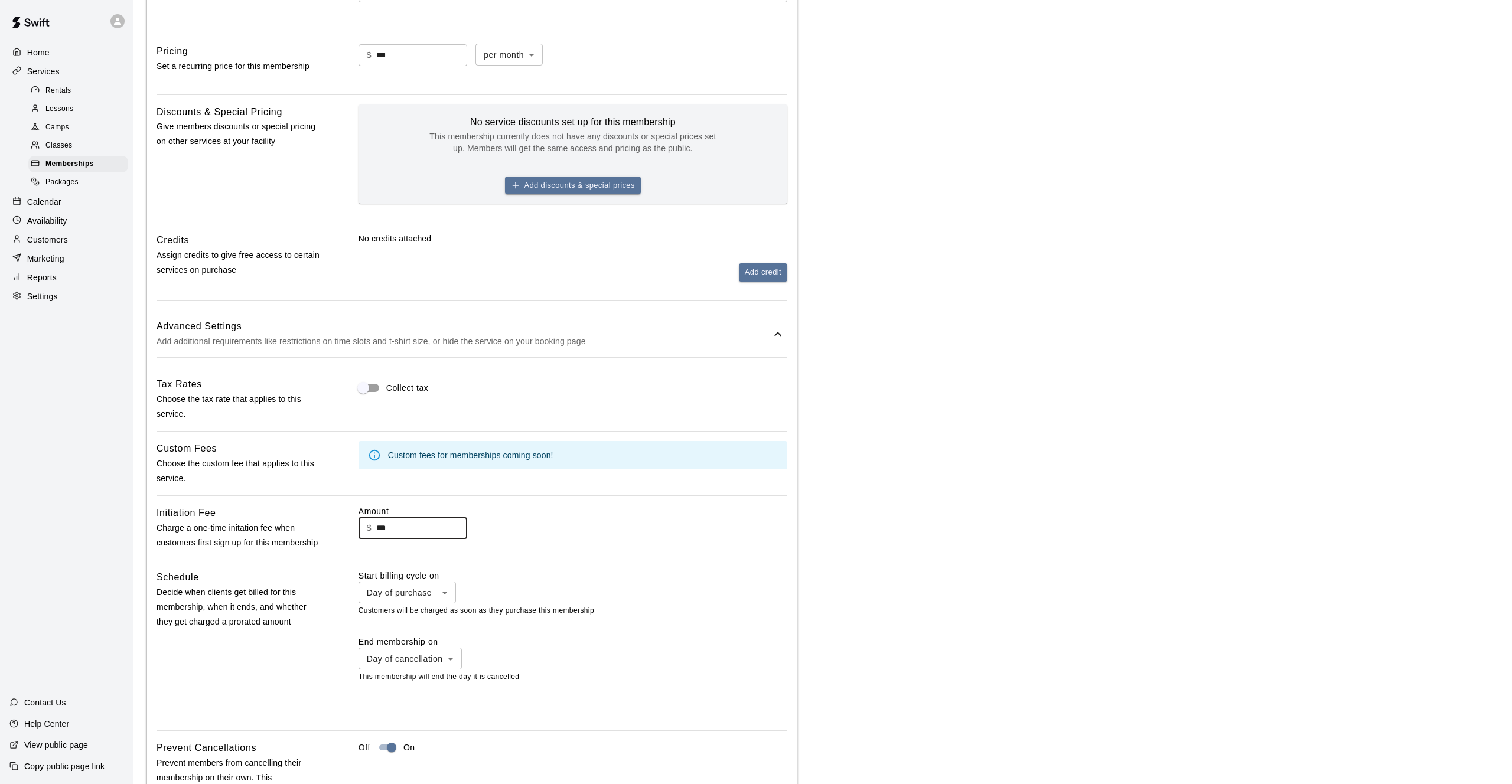
drag, startPoint x: 410, startPoint y: 525, endPoint x: 326, endPoint y: 520, distance: 84.1
click at [326, 520] on div "Initiation Fee Charge a one-time initation fee when customers first sign up for…" at bounding box center [472, 528] width 631 height 45
click at [818, 600] on main "**********" at bounding box center [822, 333] width 1351 height 1372
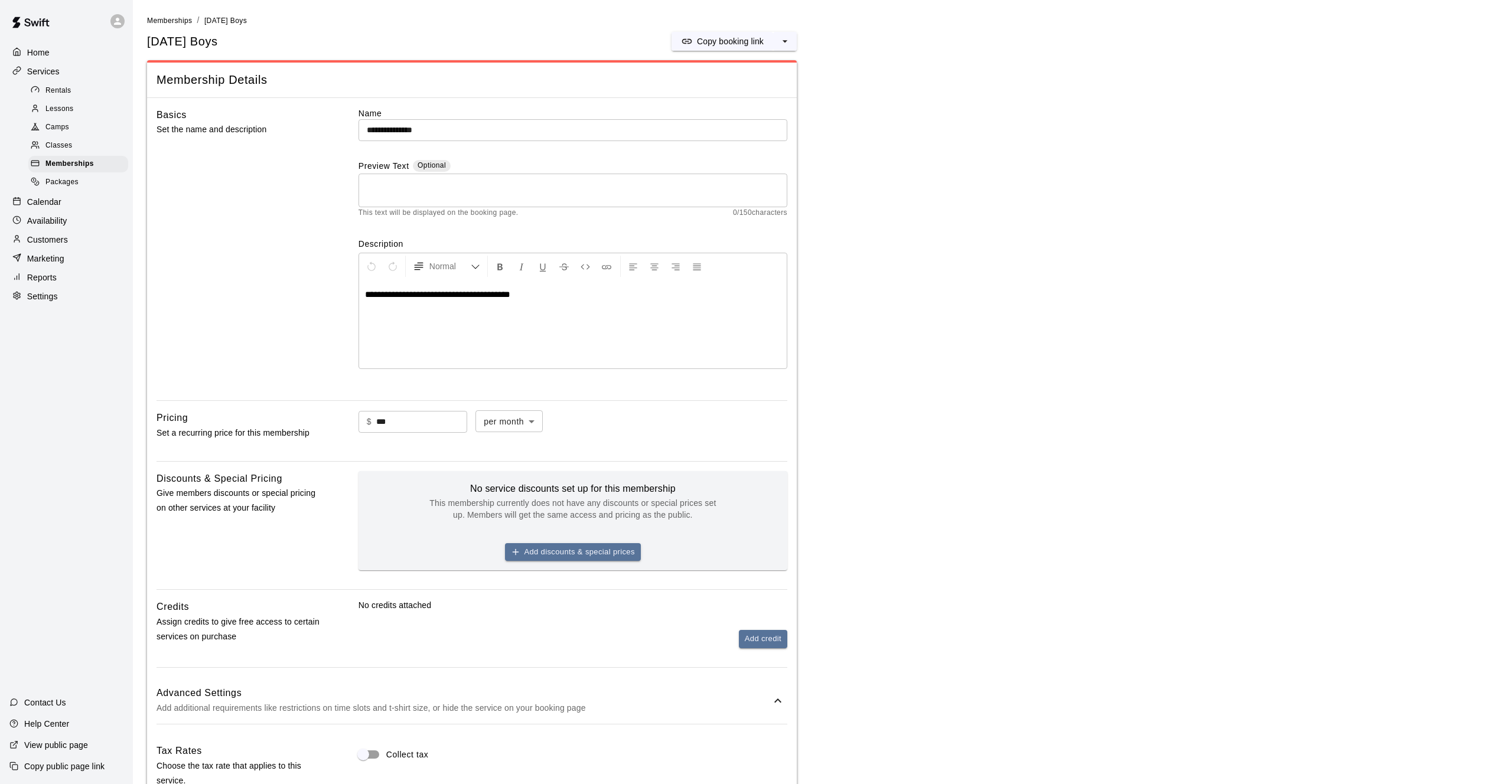
scroll to position [0, 0]
